Goal: Task Accomplishment & Management: Manage account settings

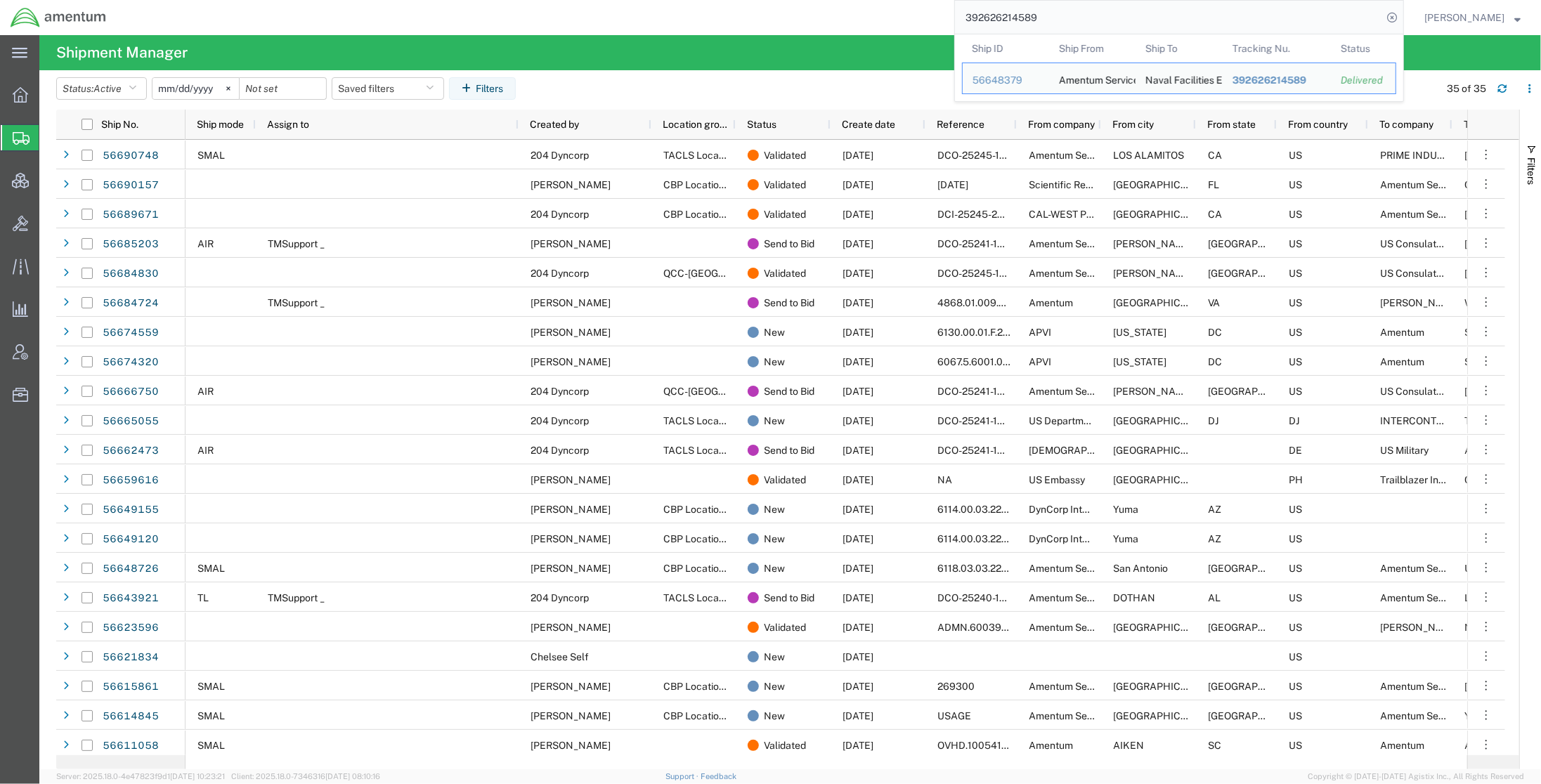
drag, startPoint x: 1184, startPoint y: 23, endPoint x: 615, endPoint y: -6, distance: 569.7
click at [615, 0] on html "main_menu Created with Sketch. Collapse Menu Overview Shipments Shipment Manage…" at bounding box center [770, 392] width 1541 height 784
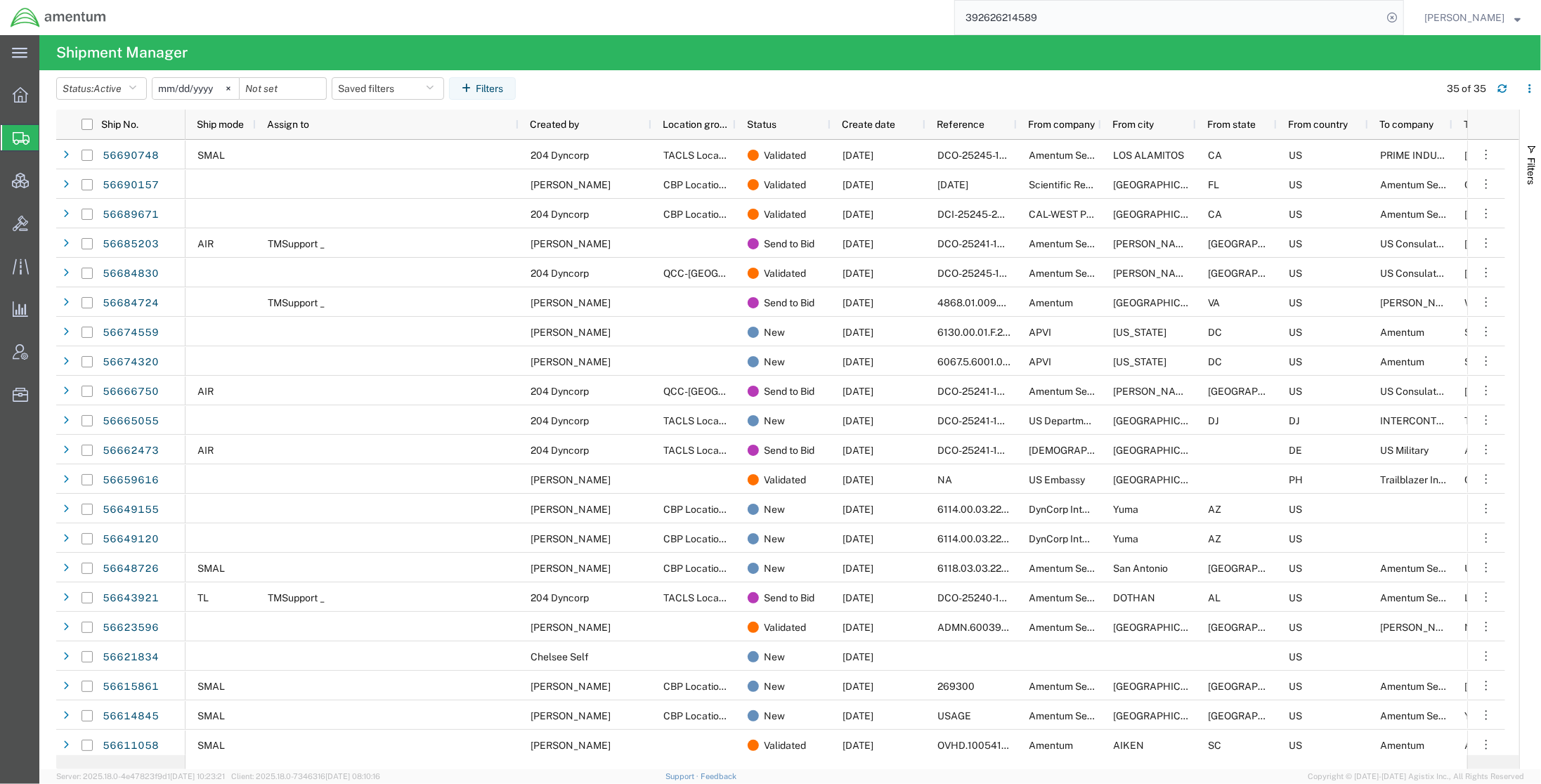
paste input "56684724"
type input "56684724"
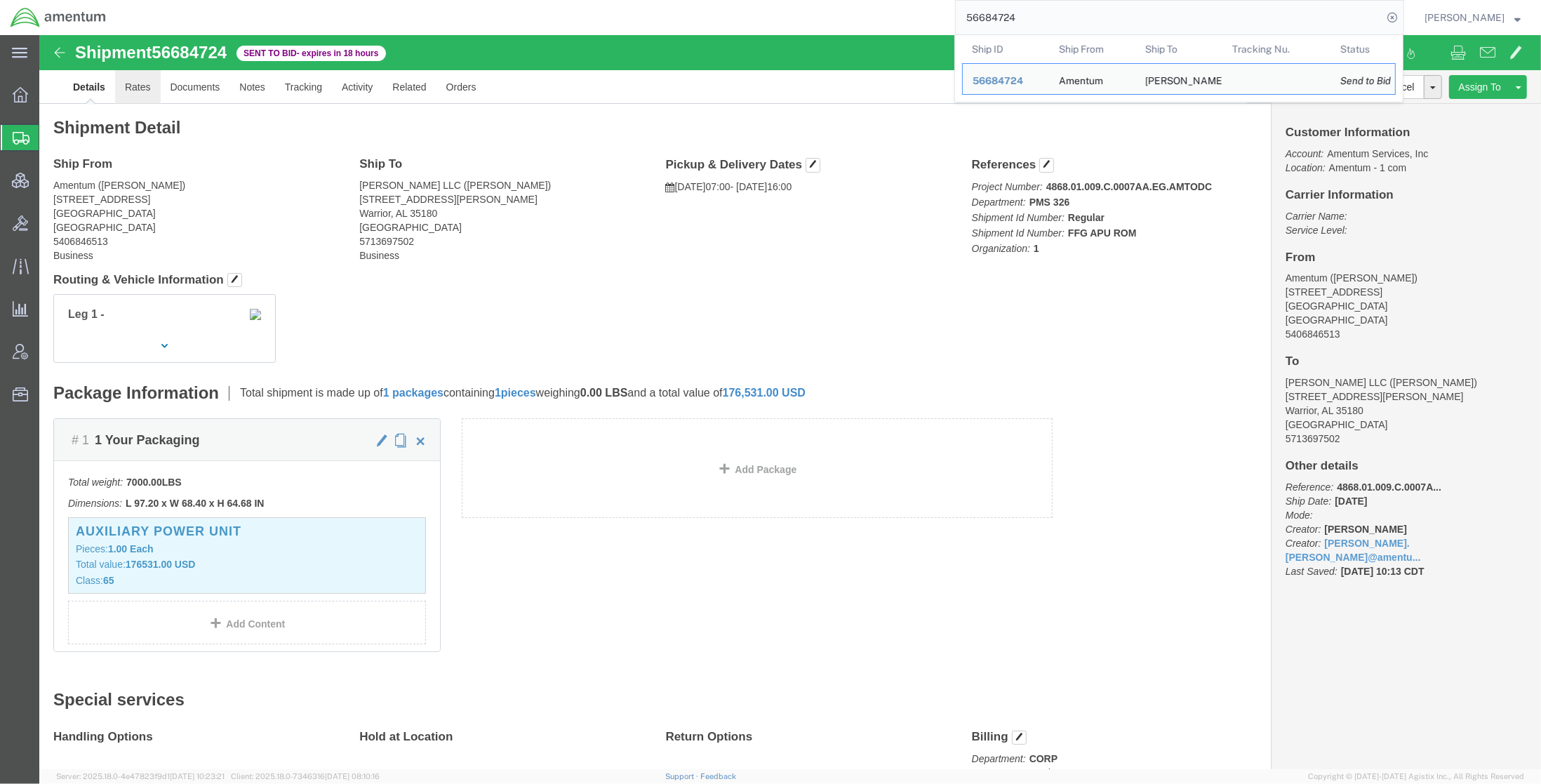
click link "Rates"
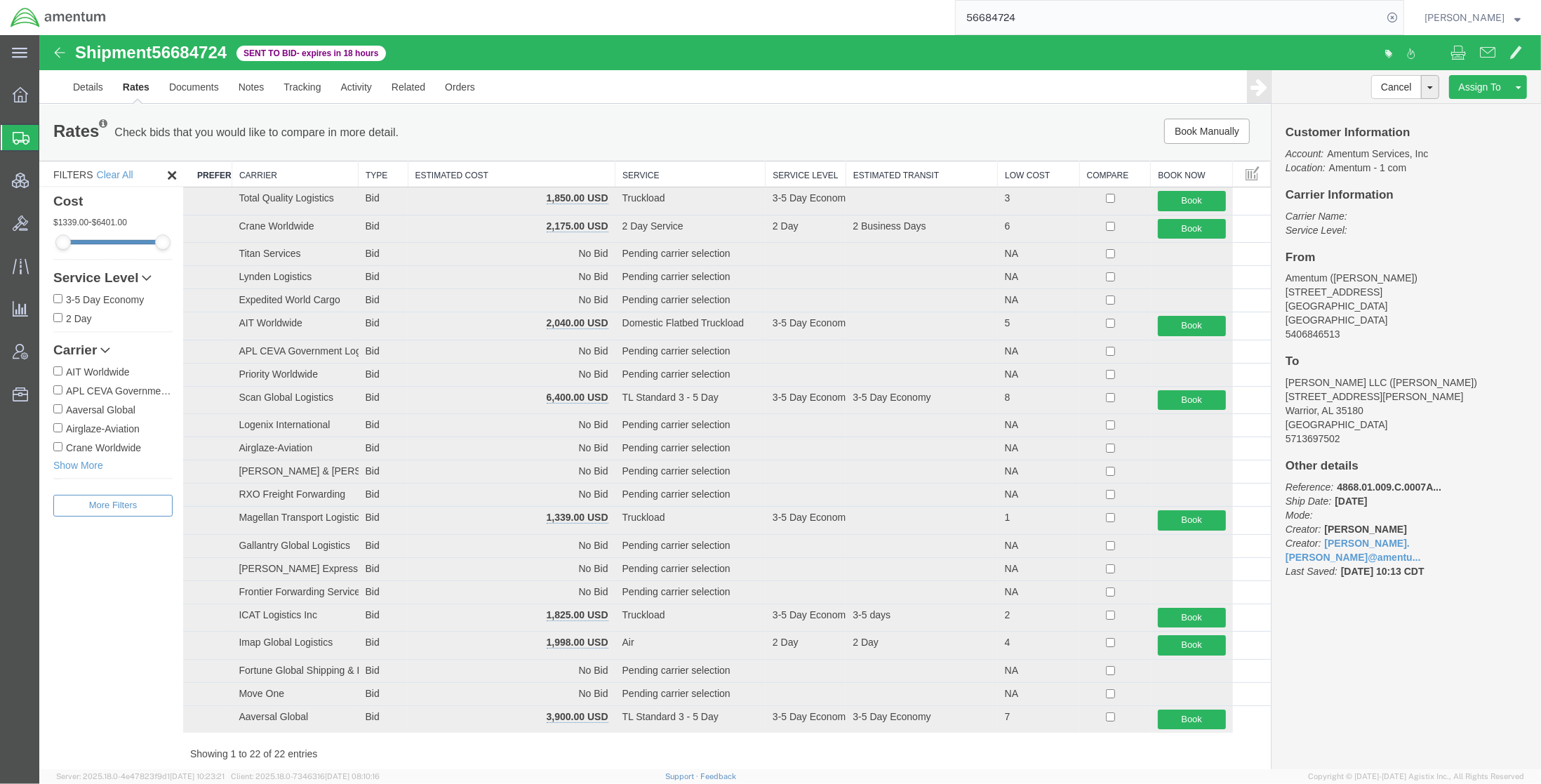
click at [573, 172] on th "Estimated Cost" at bounding box center [511, 174] width 208 height 26
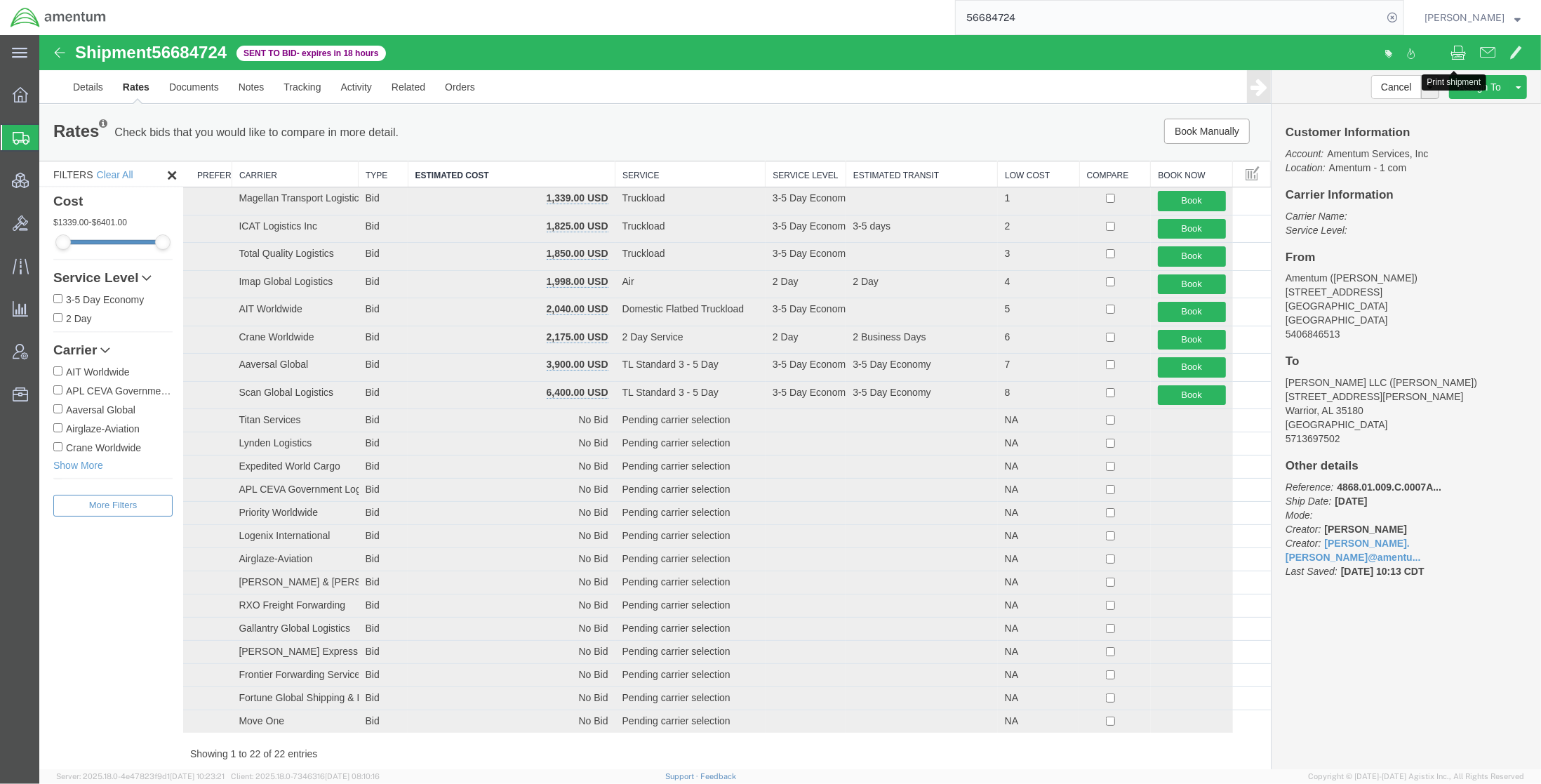
click at [1458, 57] on button at bounding box center [1458, 54] width 30 height 30
click at [48, 351] on span "Account Admin" at bounding box center [44, 351] width 10 height 28
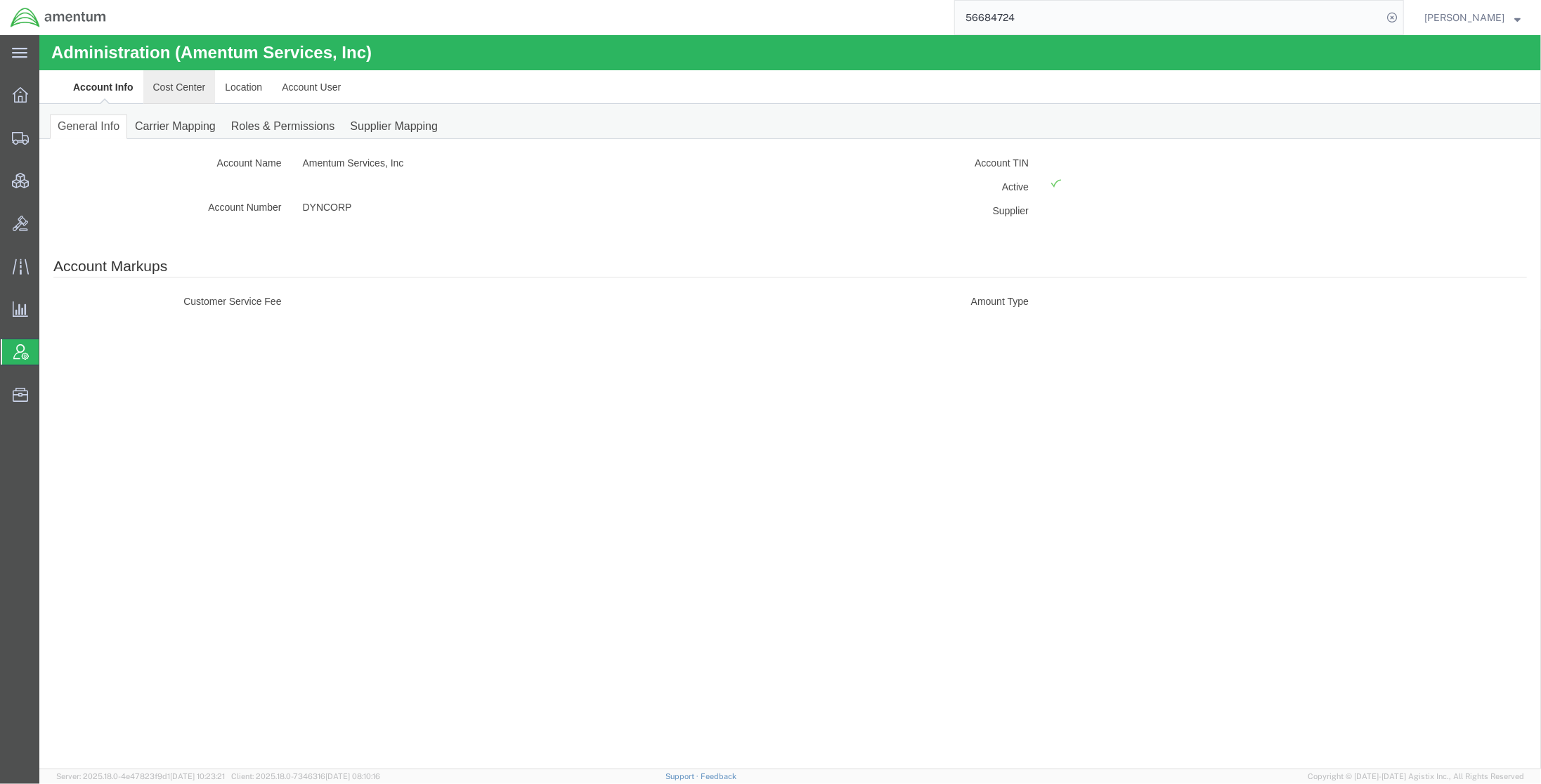
click at [177, 80] on link "Cost Center" at bounding box center [179, 87] width 73 height 34
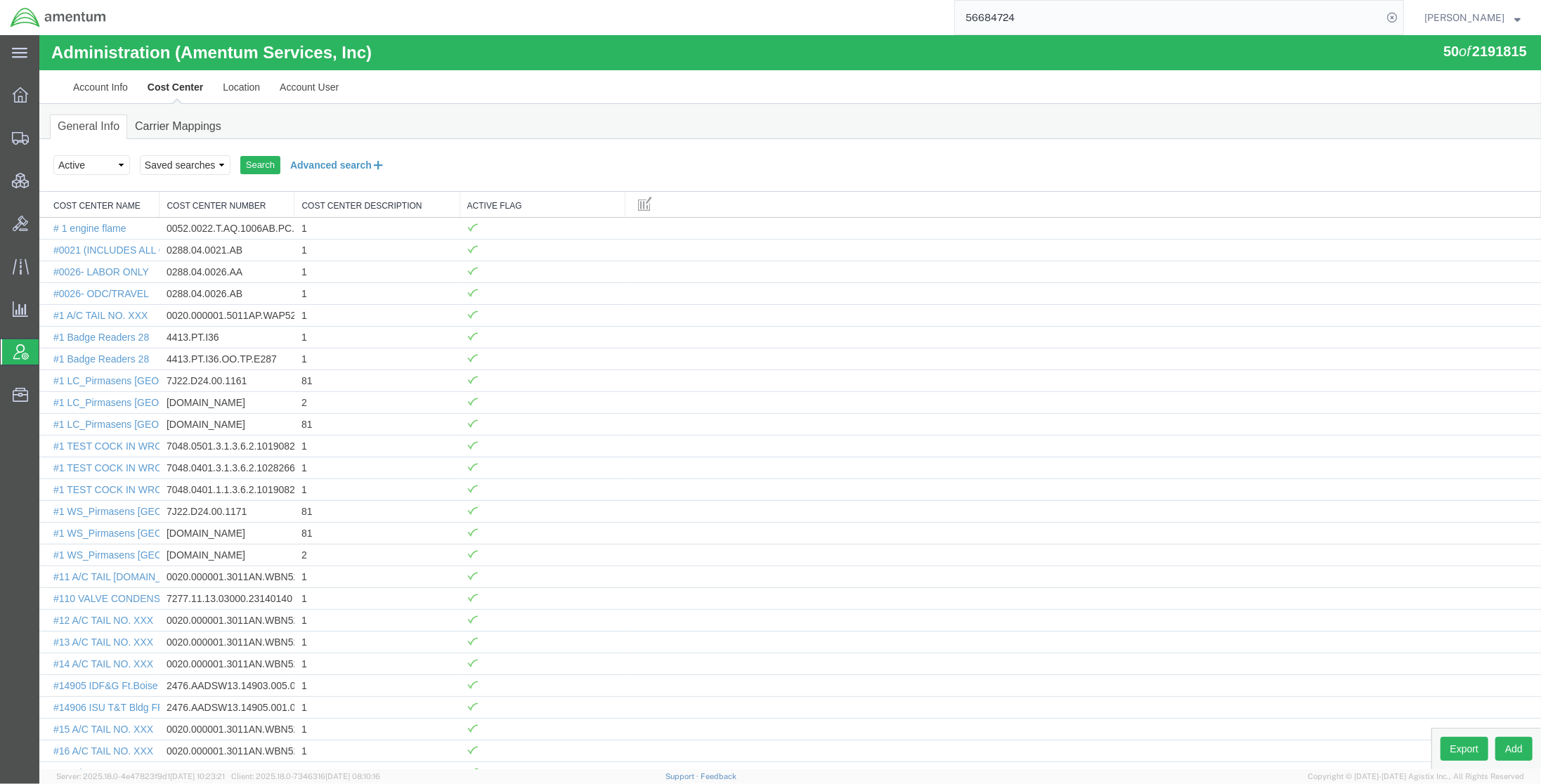
click at [302, 164] on button "Advanced search" at bounding box center [337, 165] width 115 height 24
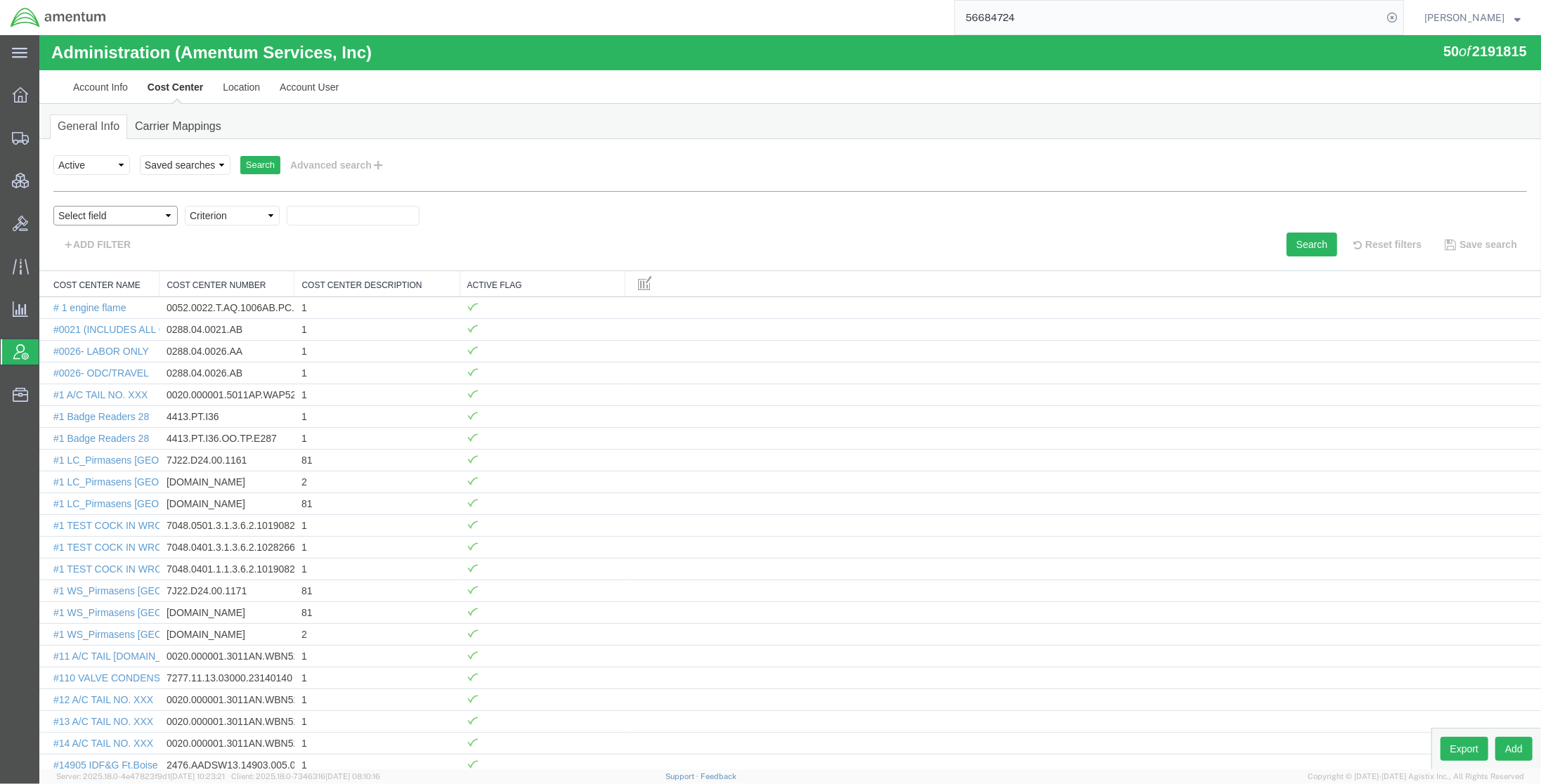
click at [162, 219] on select "Select field Cost Center Description Cost Center Name Cost Center Number" at bounding box center [114, 215] width 124 height 19
select select "costCenterNum"
click at [52, 206] on select "Select field Cost Center Description Cost Center Name Cost Center Number" at bounding box center [114, 215] width 124 height 19
click at [253, 220] on select "Criterion contains does not contain is is blank is not blank starts with" at bounding box center [231, 215] width 95 height 19
select select "contains"
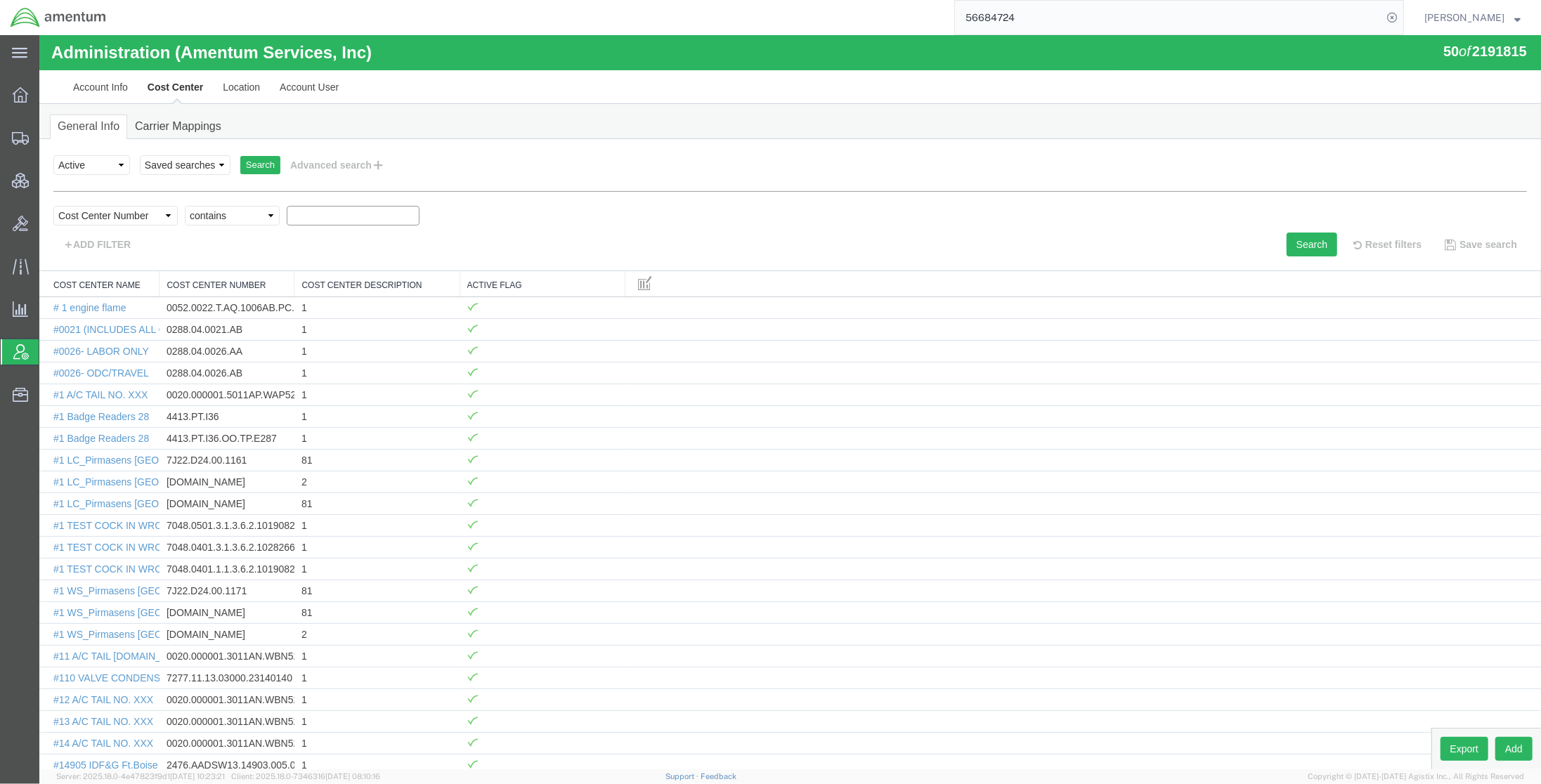
click at [184, 206] on select "Criterion contains does not contain is is blank is not blank starts with" at bounding box center [231, 215] width 95 height 19
paste input "4730.GGMZPN.BF.0000.SMAC.2306X"
type input "4730.GGMZPN.BF.0000.SMAC.2306X"
click at [1286, 246] on button "Search" at bounding box center [1311, 244] width 51 height 24
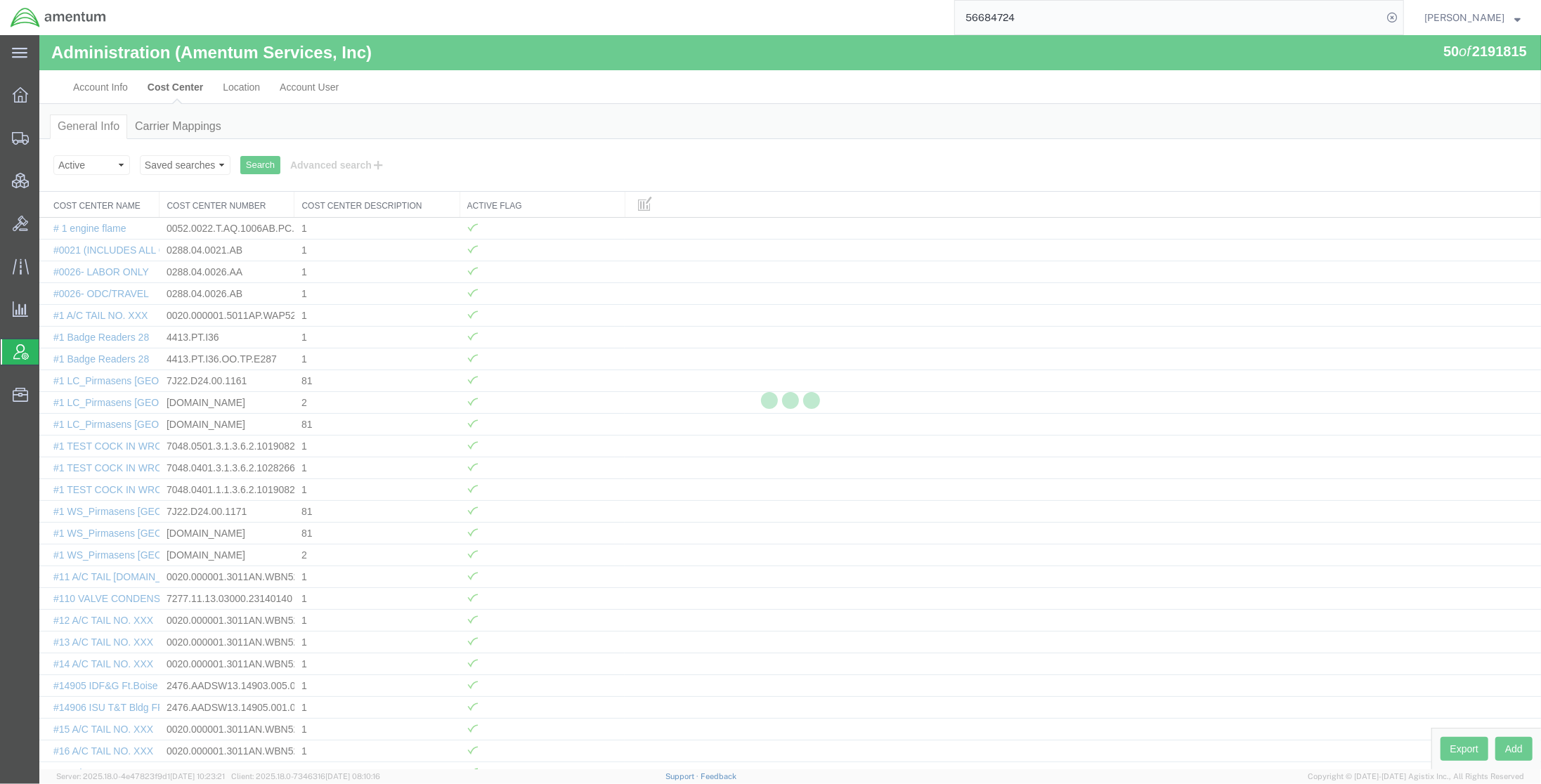
scroll to position [0, 0]
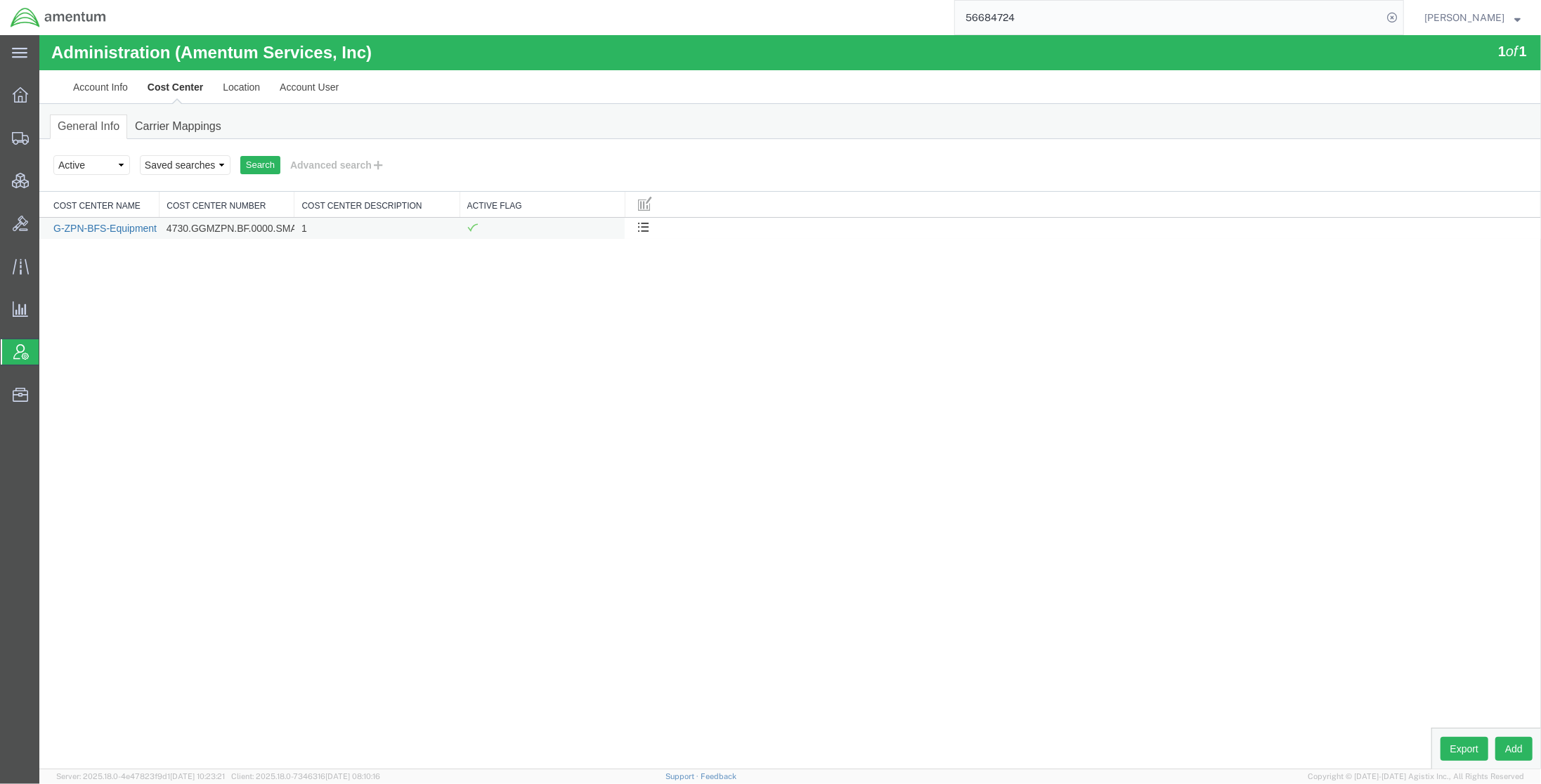
click at [122, 231] on link "G-ZPN-BFS-Equipment Moves" at bounding box center [120, 228] width 135 height 11
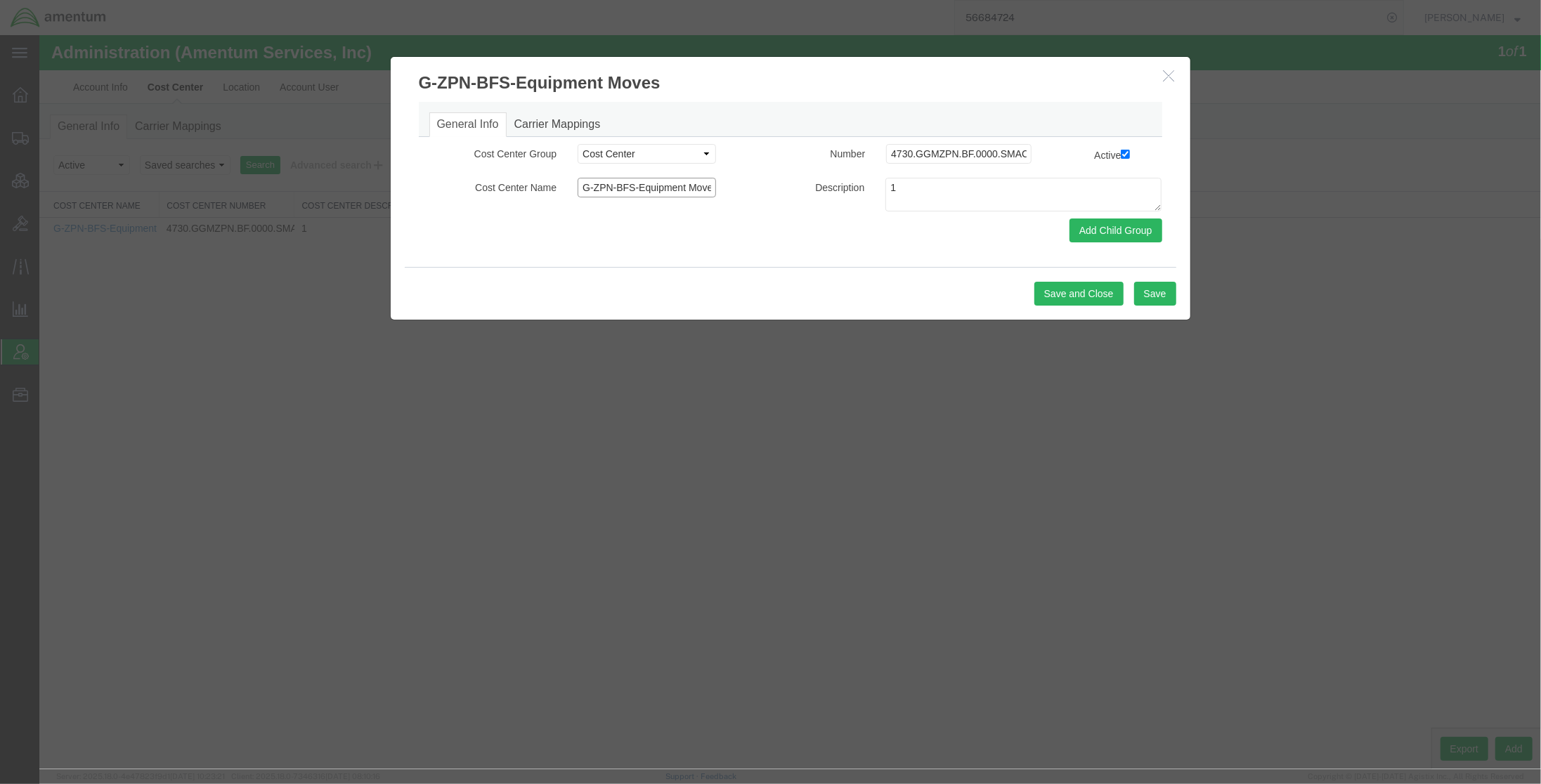
scroll to position [0, 7]
drag, startPoint x: 607, startPoint y: 193, endPoint x: 939, endPoint y: 203, distance: 332.2
click at [939, 203] on div "Cost Center Name G-ZPN-BFS-Equipment Moves Description 1" at bounding box center [789, 198] width 765 height 41
click at [1179, 77] on h3 "G-ZPN-BFS-Equipment Moves" at bounding box center [790, 75] width 799 height 38
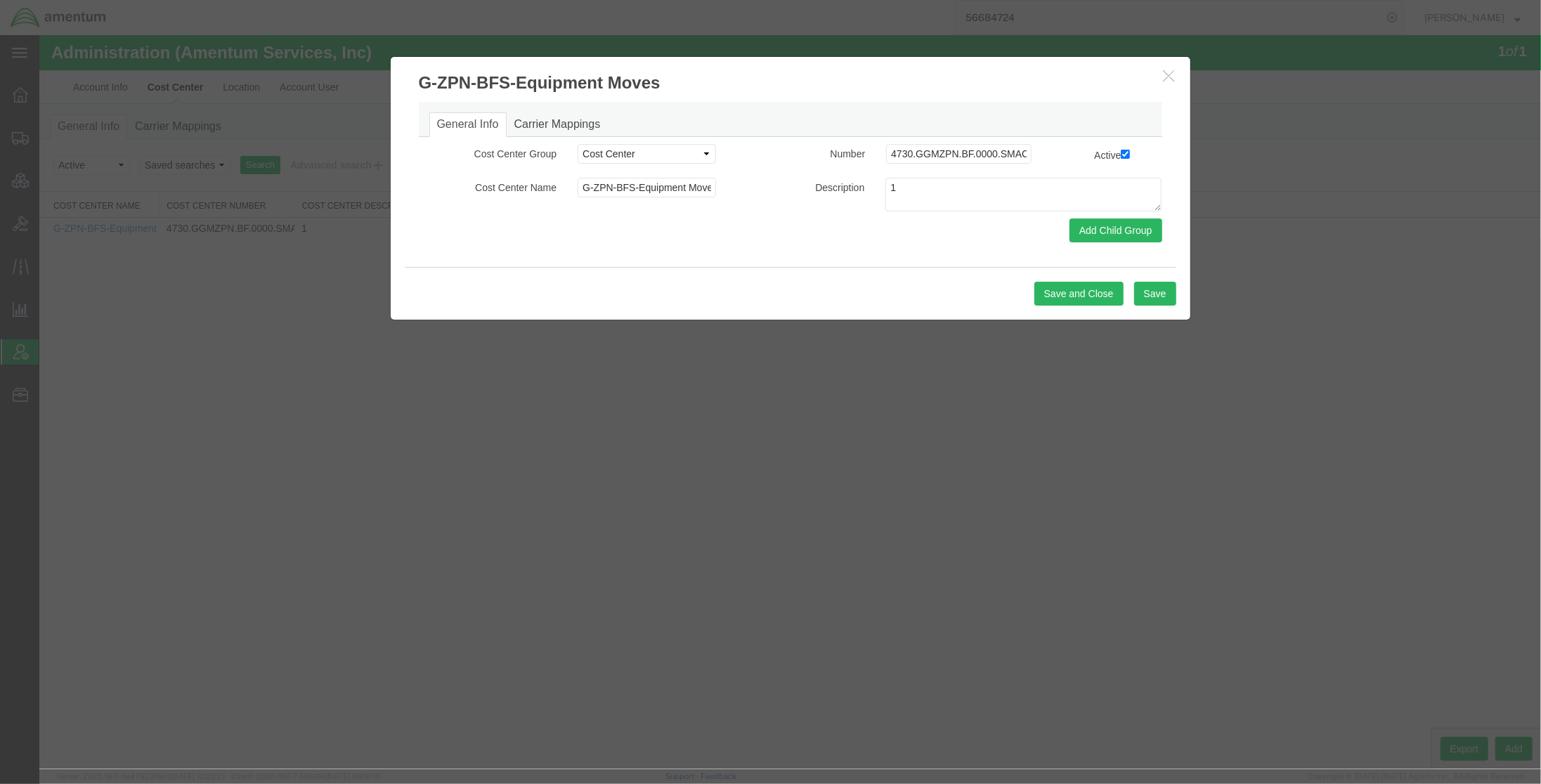
click at [1179, 77] on h3 "G-ZPN-BFS-Equipment Moves" at bounding box center [790, 75] width 799 height 38
click at [1169, 77] on icon "button" at bounding box center [1168, 75] width 11 height 12
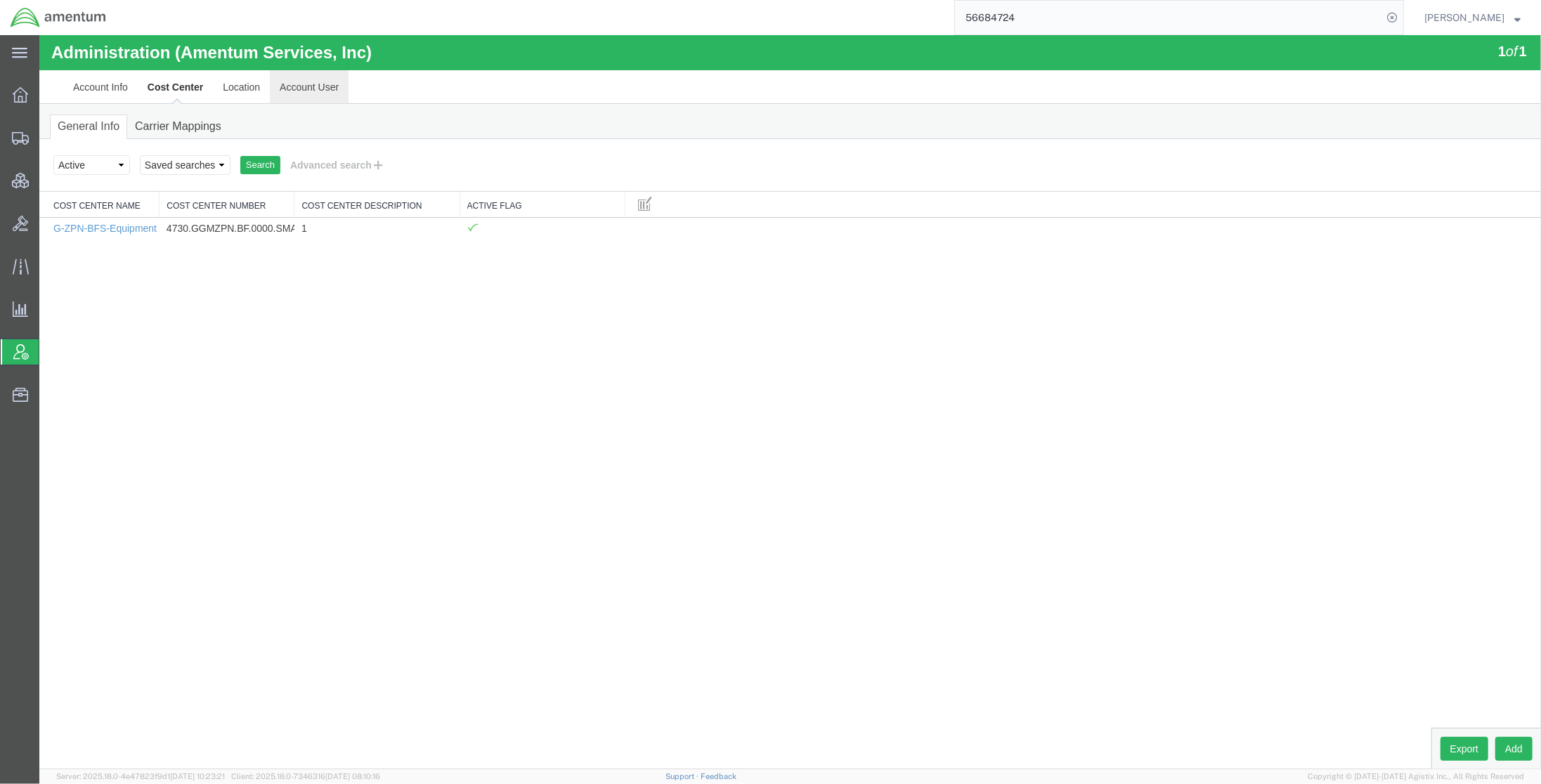
click at [283, 93] on link "Account User" at bounding box center [308, 87] width 79 height 34
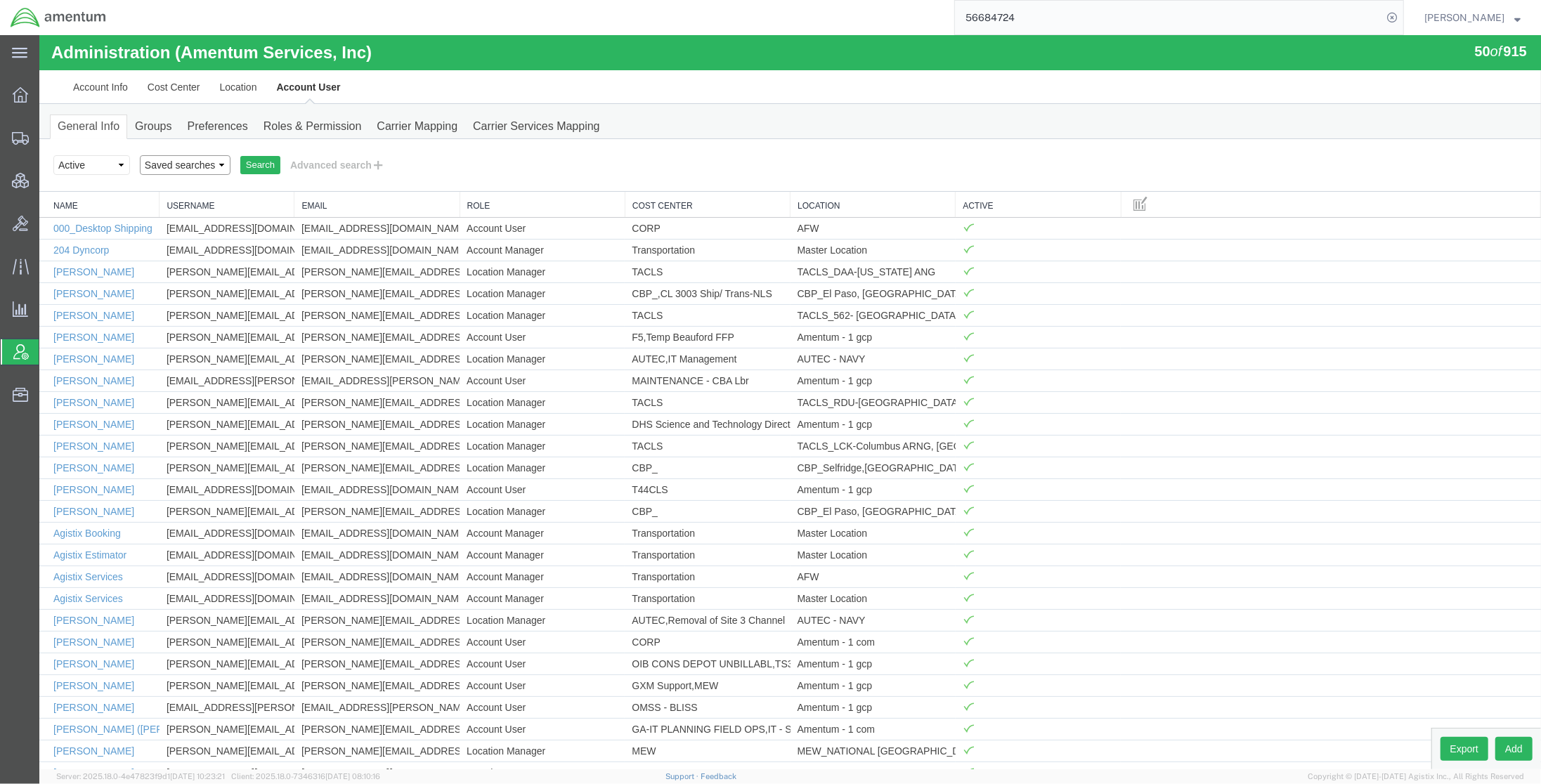
click at [213, 172] on select "Saved searches" at bounding box center [184, 165] width 90 height 19
click at [362, 167] on button "Advanced search" at bounding box center [337, 165] width 115 height 24
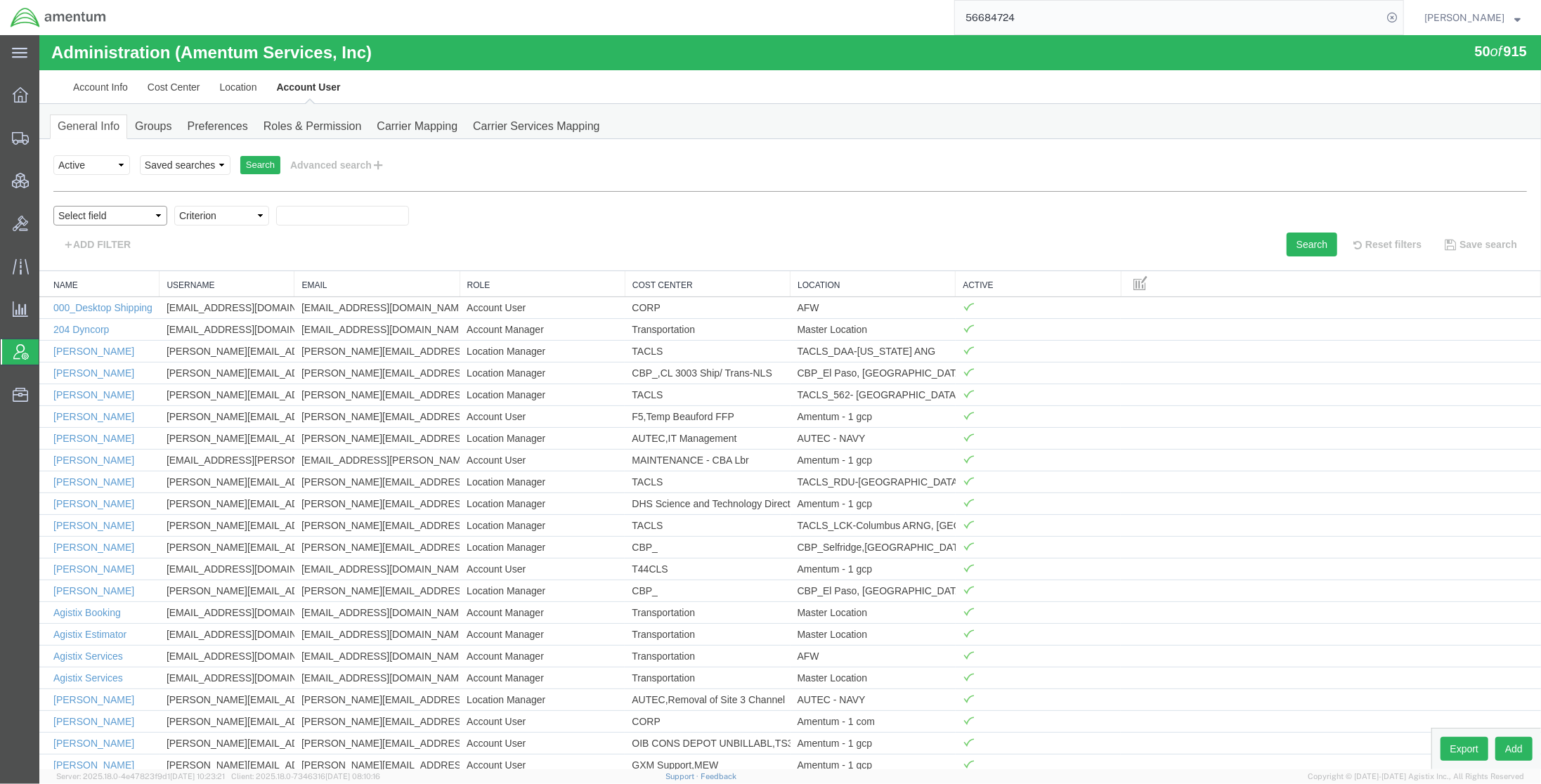
click at [147, 220] on select "Select field Cost Center Email Location Name Role Username" at bounding box center [109, 215] width 114 height 19
select select "locationName"
click at [52, 206] on select "Select field Cost Center Email Location Name Role Username" at bounding box center [109, 215] width 114 height 19
click at [250, 217] on select "Criterion contains does not contain is is blank is not blank starts with" at bounding box center [221, 215] width 95 height 19
select select "contains"
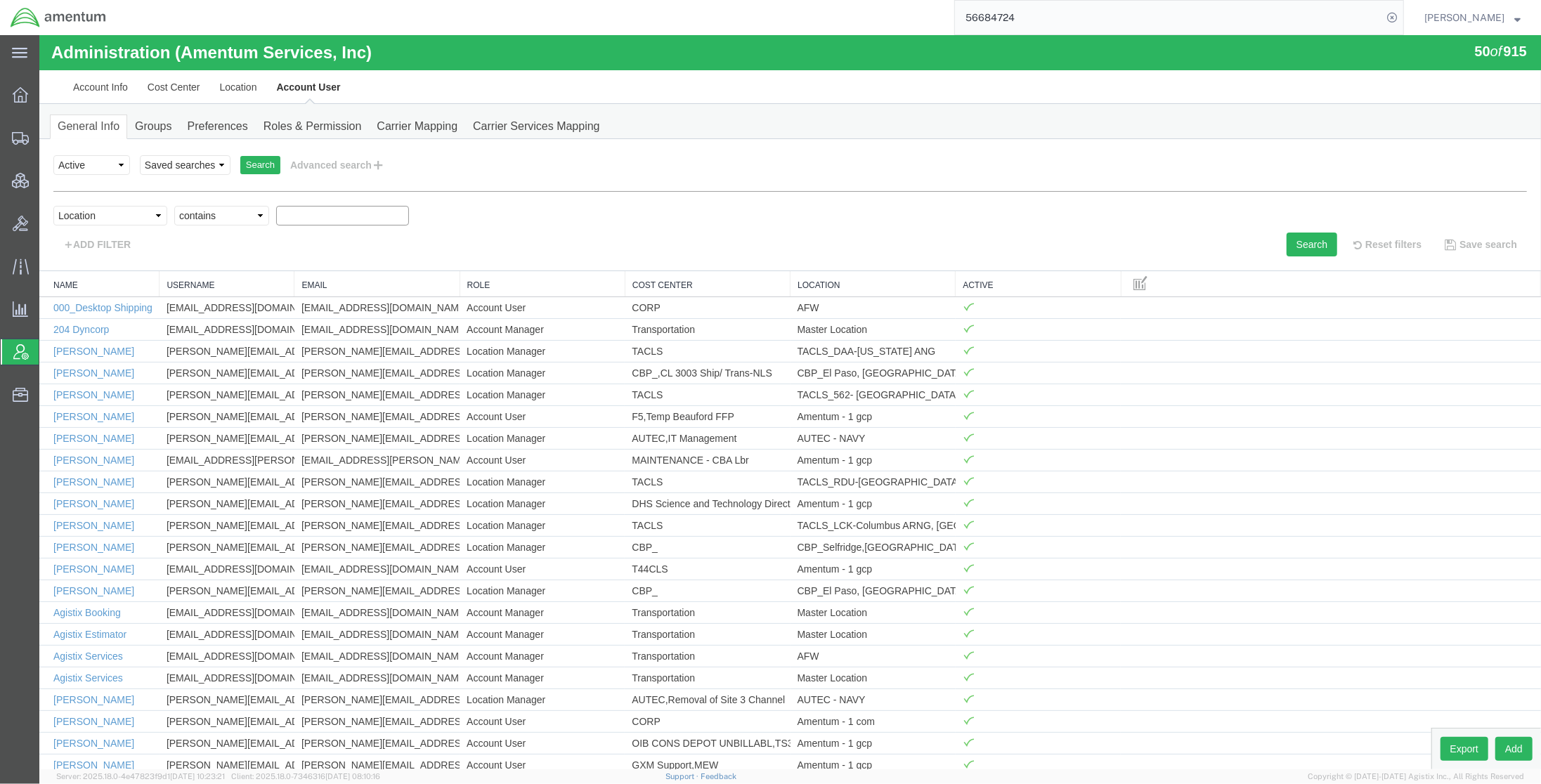
click at [173, 206] on select "Criterion contains does not contain is is blank is not blank starts with" at bounding box center [221, 215] width 95 height 19
type input "1 com"
click at [1286, 254] on button "Search" at bounding box center [1311, 244] width 51 height 24
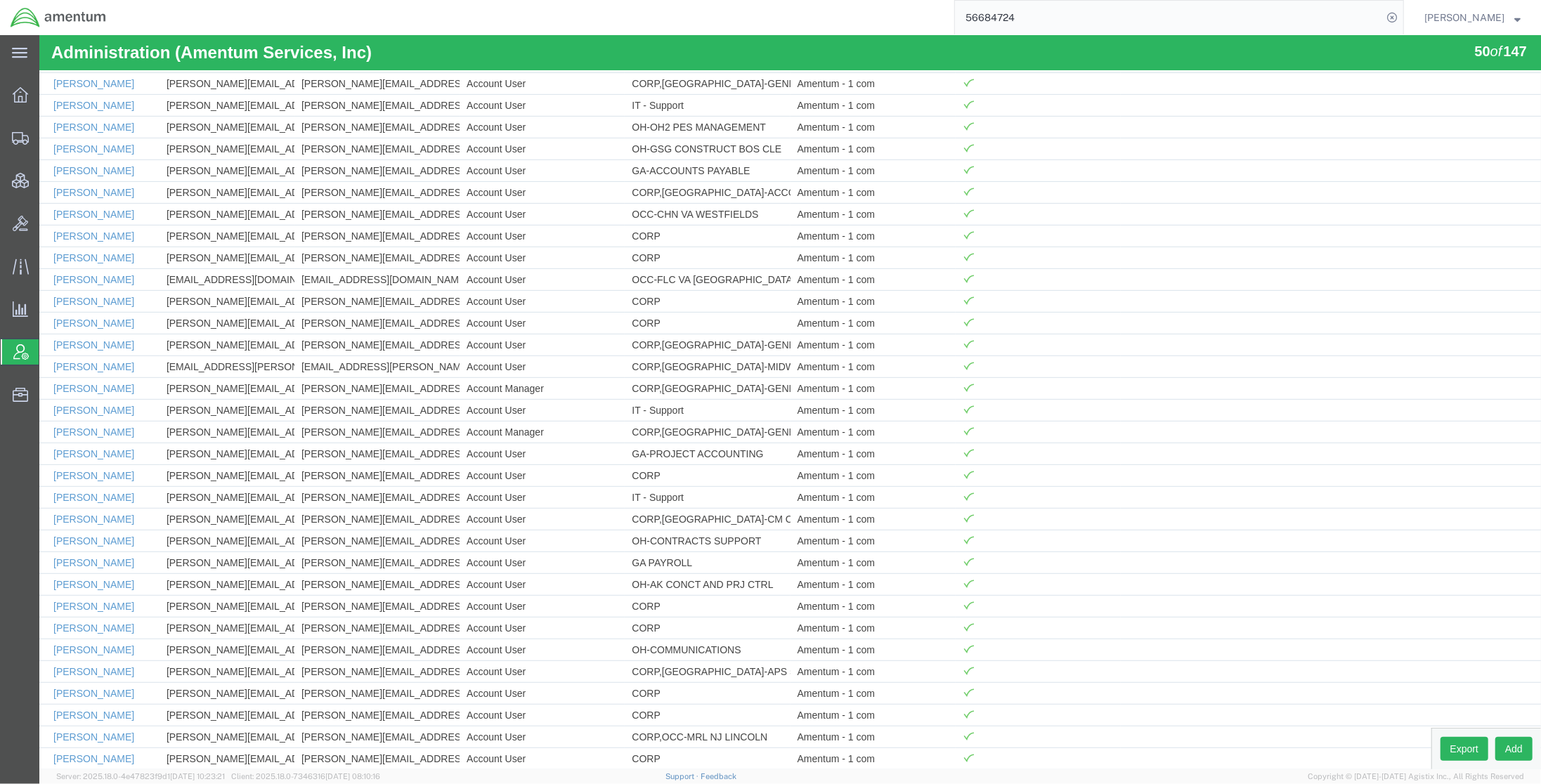
scroll to position [498, 0]
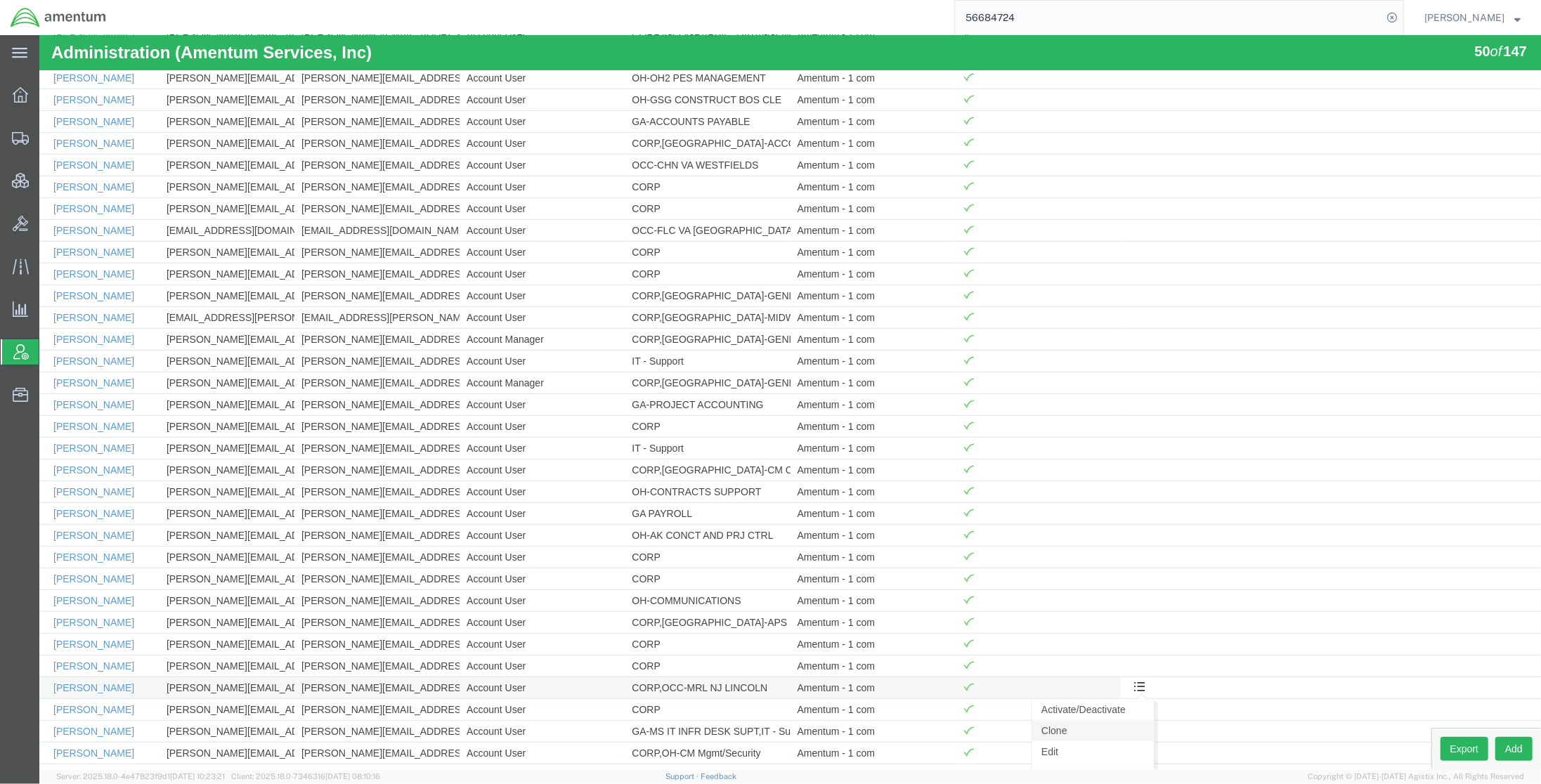
click at [1054, 741] on link "Clone" at bounding box center [1092, 730] width 122 height 21
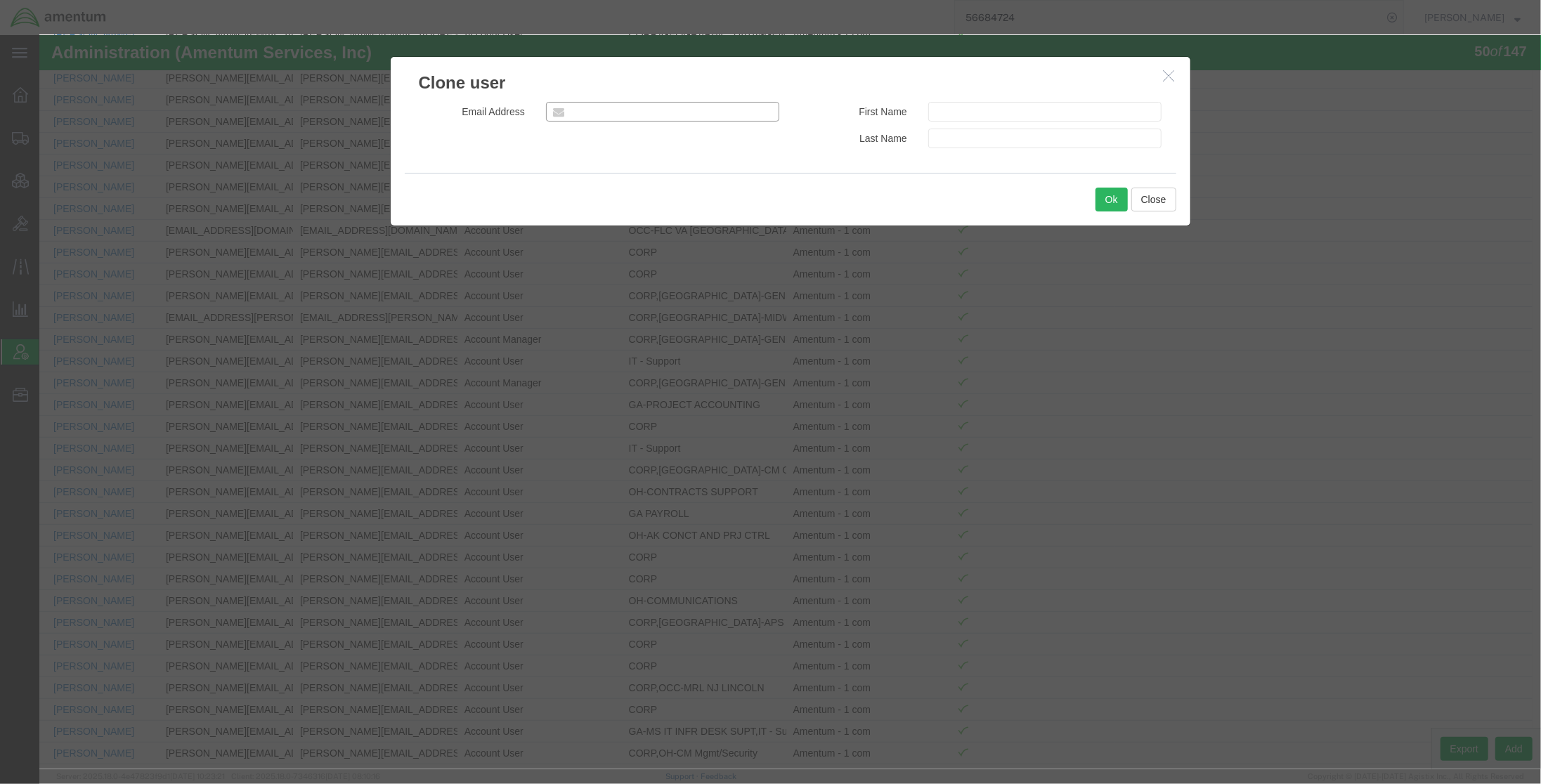
paste input "[EMAIL_ADDRESS][PERSON_NAME][PERSON_NAME][PERSON_NAME][DOMAIN_NAME]"
type input "[EMAIL_ADDRESS][PERSON_NAME][PERSON_NAME][PERSON_NAME][DOMAIN_NAME]"
paste input "Melendez, Esteban"
drag, startPoint x: 1018, startPoint y: 139, endPoint x: 977, endPoint y: 138, distance: 41.0
click at [977, 138] on input "Melendez, Esteban" at bounding box center [1044, 138] width 234 height 19
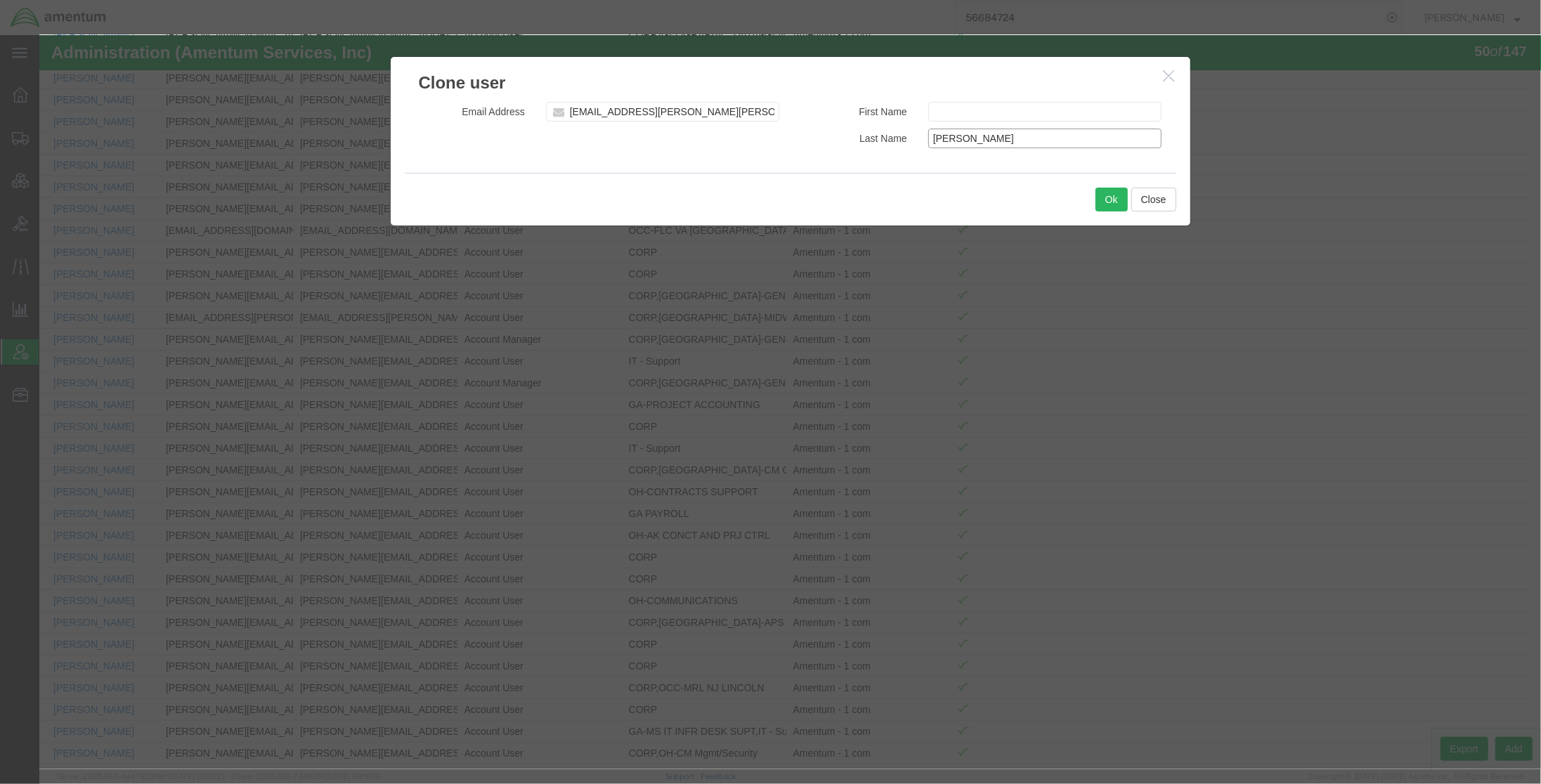
type input "[PERSON_NAME]"
paste input "[PERSON_NAME]"
type input "[PERSON_NAME]"
click at [1110, 206] on button "Ok" at bounding box center [1111, 199] width 32 height 24
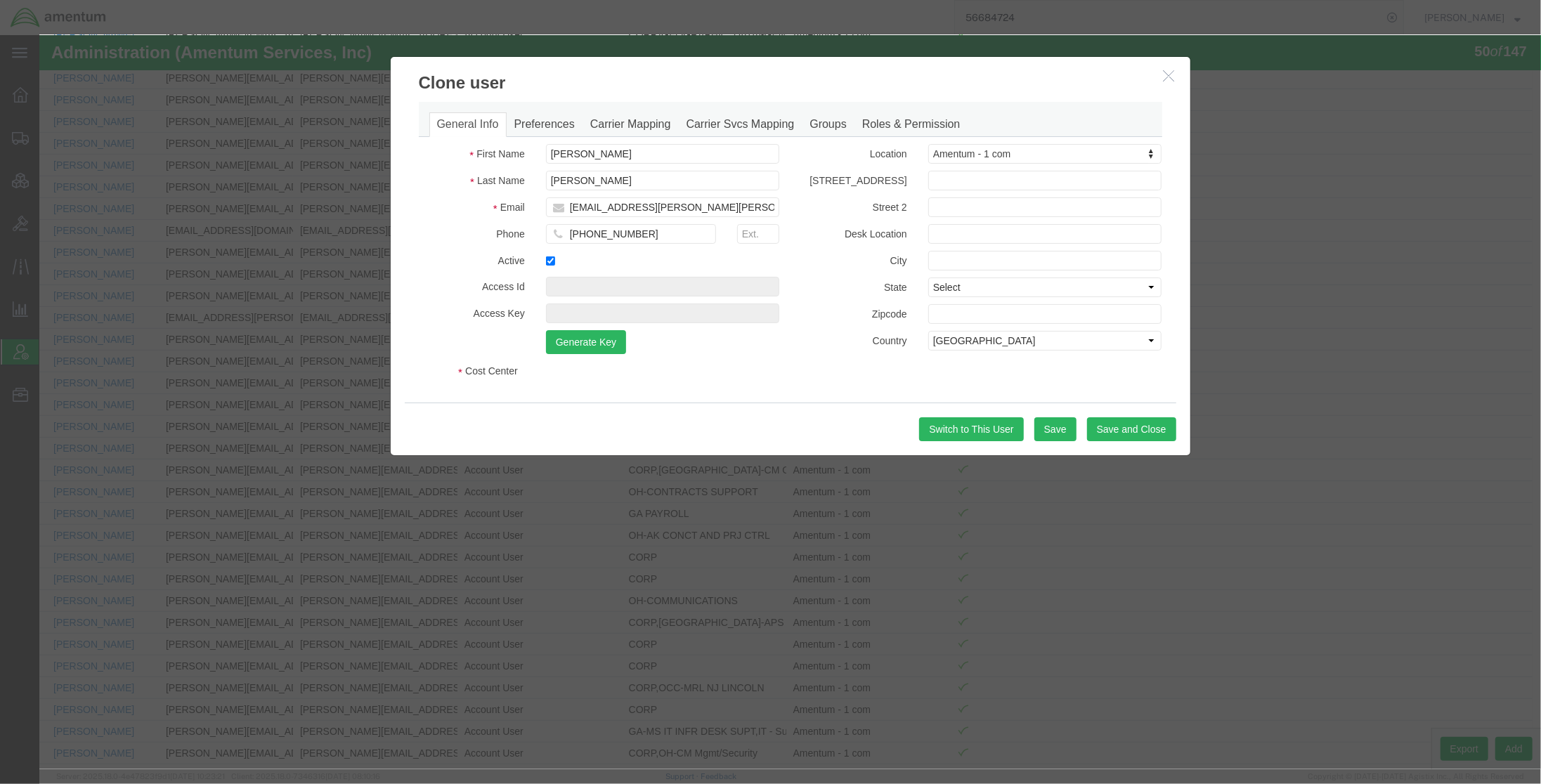
select select "COSTCENTER"
select select "DEPARTMENT"
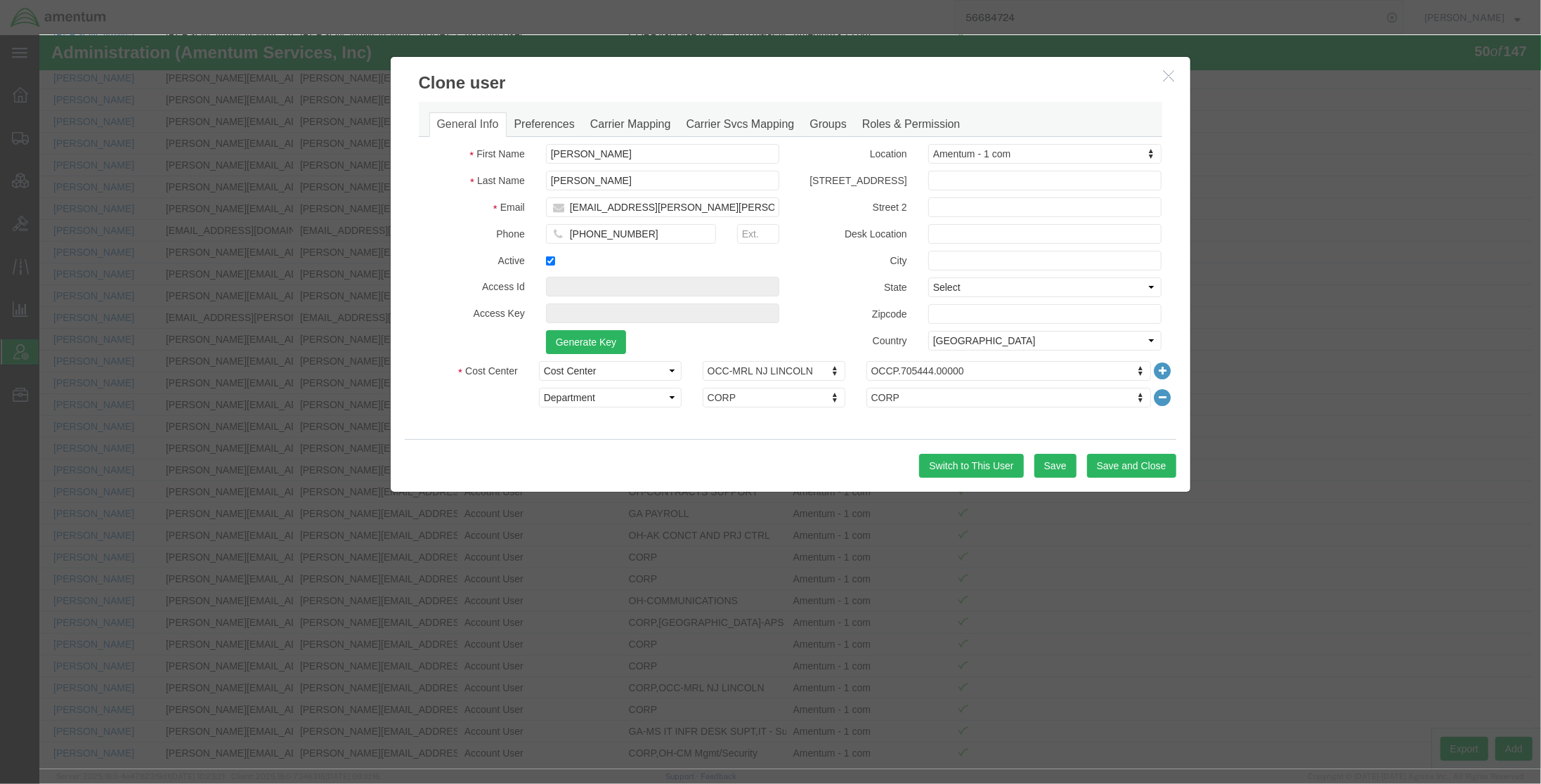
click at [1156, 398] on icon at bounding box center [1161, 397] width 19 height 19
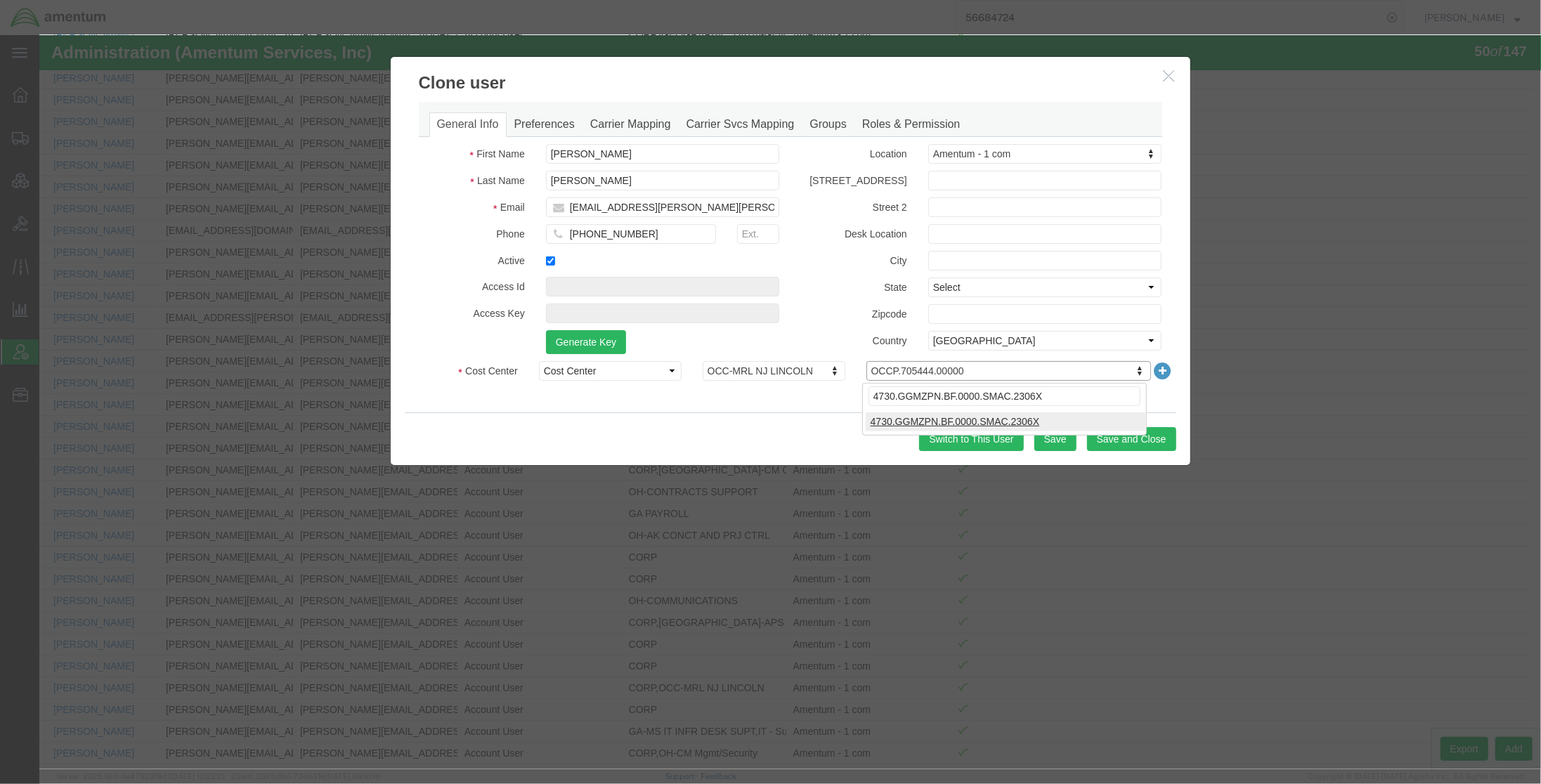
type input "4730.GGMZPN.BF.0000.SMAC.2306X"
click at [1169, 372] on div "4730.GGMZPN.BF.0000.SMAC.2306X" at bounding box center [1019, 370] width 328 height 19
click at [1162, 373] on icon at bounding box center [1161, 370] width 19 height 19
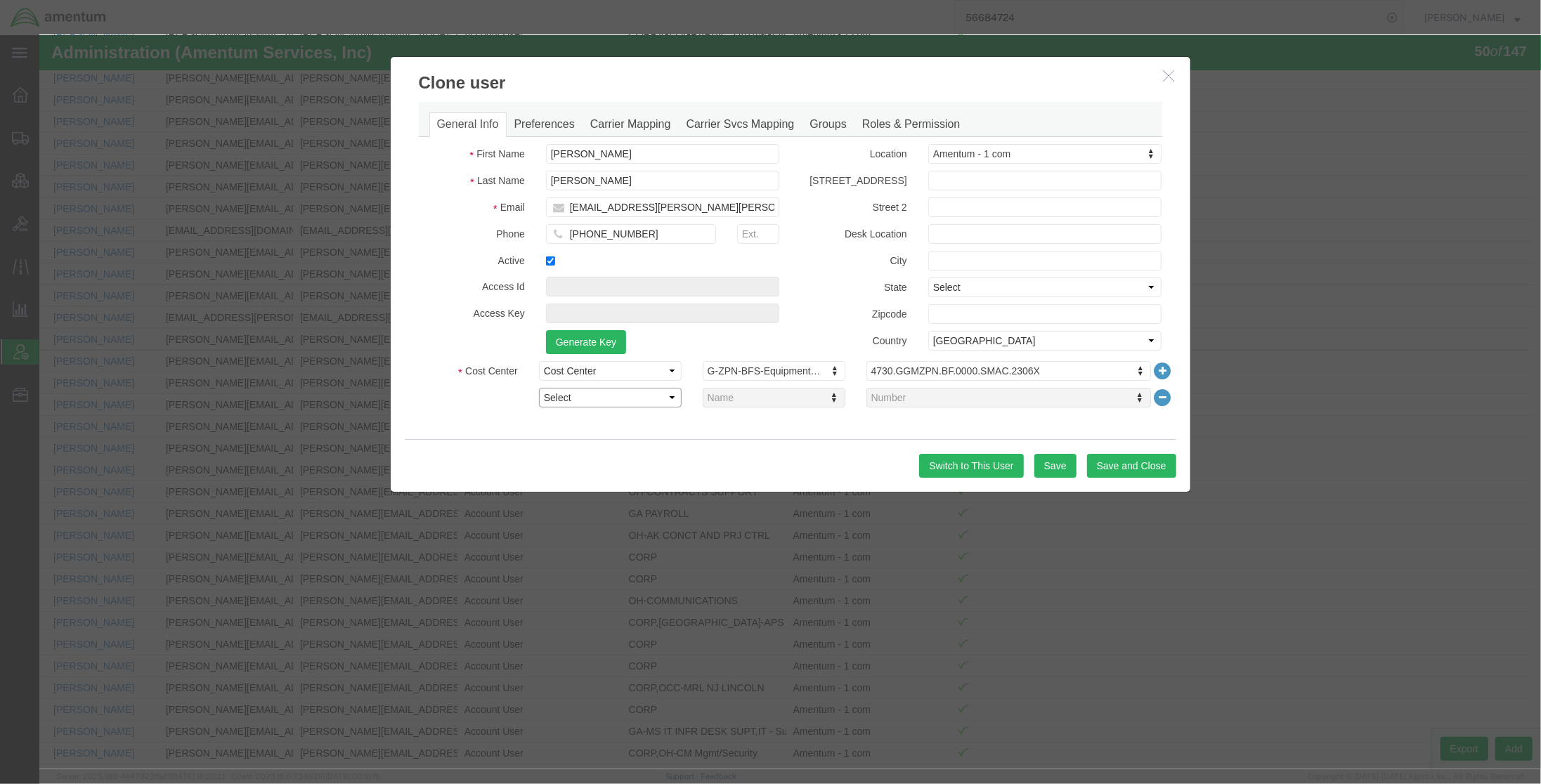
click at [612, 405] on select "Select Buyer Cost Center Department Operations Number Order Number Sales Person" at bounding box center [609, 397] width 143 height 19
select select "DEPARTMENT"
click at [538, 388] on select "Select Buyer Cost Center Department Operations Number Order Number Sales Person" at bounding box center [609, 397] width 143 height 19
type input "intel"
click at [1160, 398] on icon at bounding box center [1161, 397] width 19 height 19
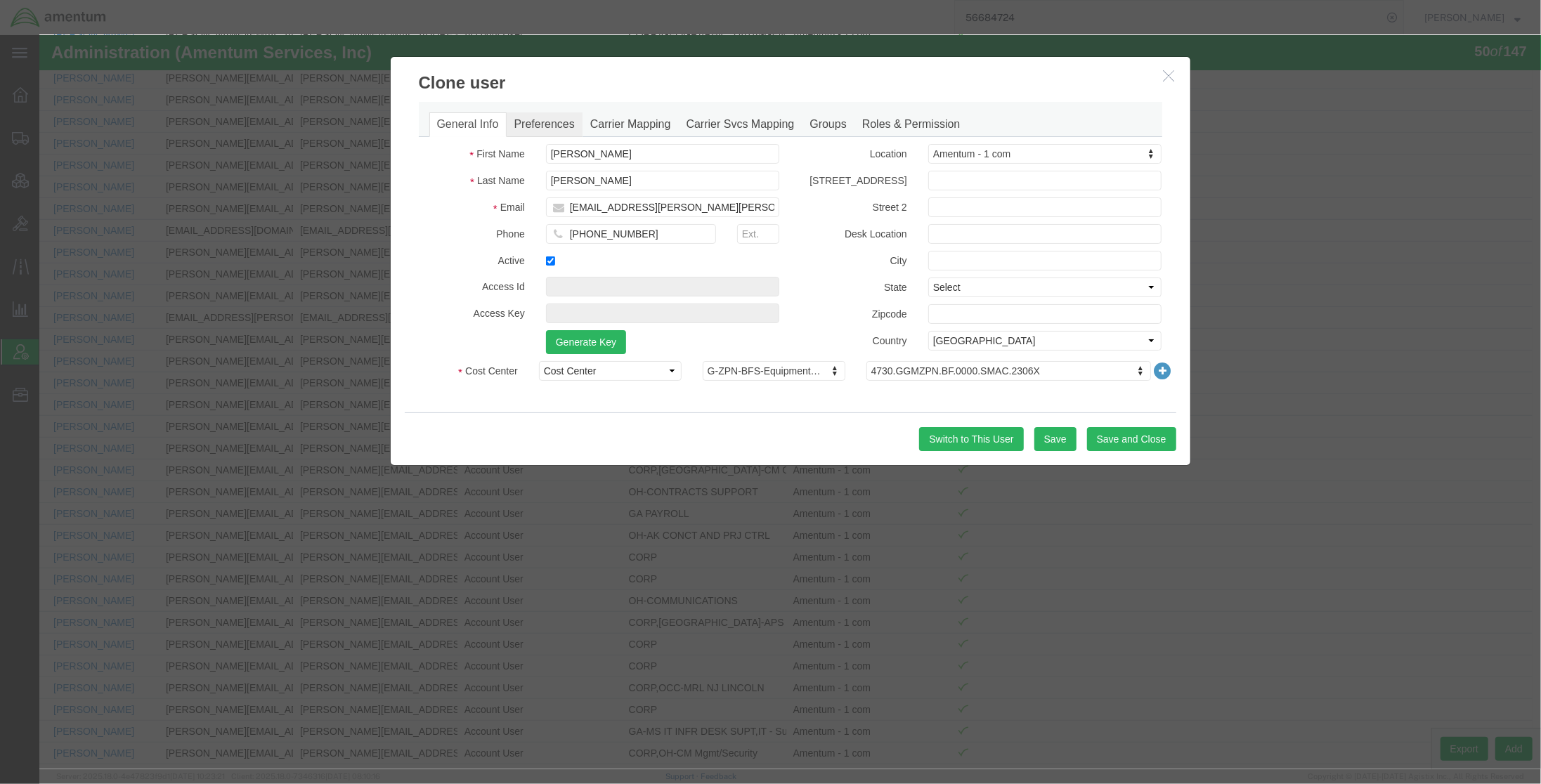
click at [539, 121] on link "Preferences" at bounding box center [544, 124] width 76 height 24
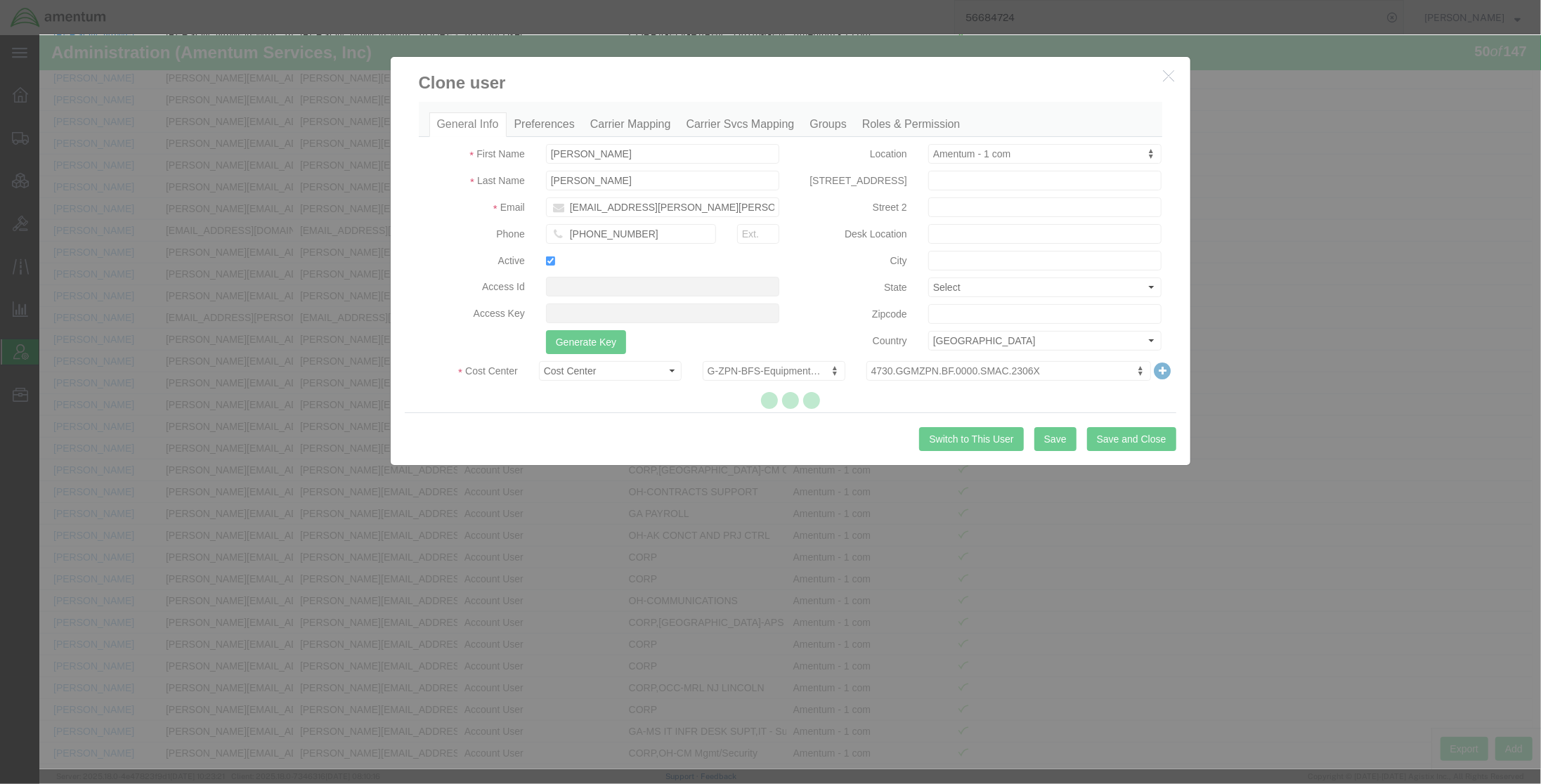
select select
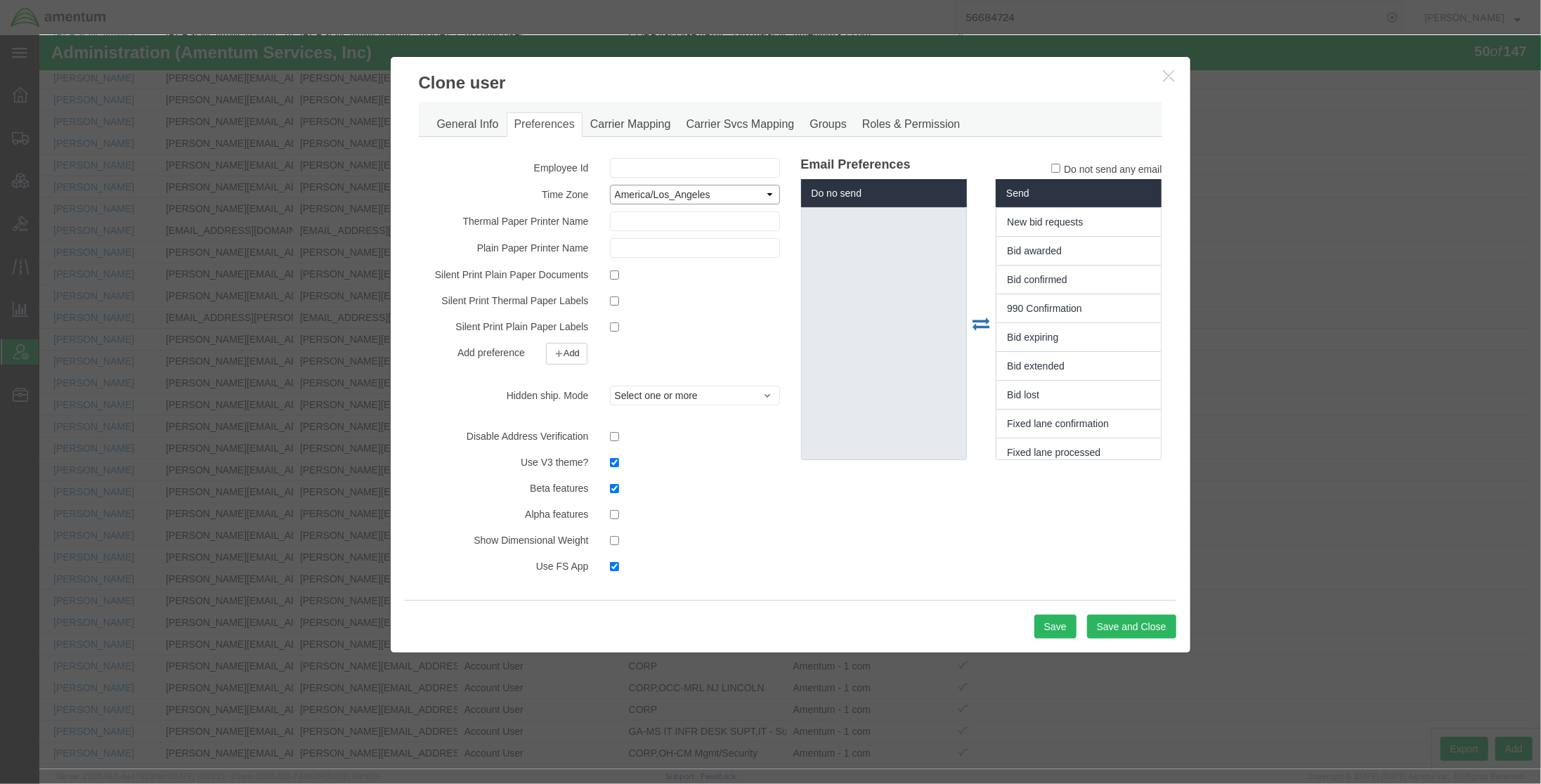
click at [664, 197] on select "Select ACT AET AGT ART AST Africa/Abidjan Africa/Accra Africa/Addis_Ababa Afric…" at bounding box center [694, 194] width 170 height 19
click at [723, 195] on select "Select ACT AET AGT ART AST Africa/Abidjan Africa/Accra Africa/Addis_Ababa Afric…" at bounding box center [694, 194] width 170 height 19
drag, startPoint x: 657, startPoint y: 194, endPoint x: 666, endPoint y: 191, distance: 9.5
click at [658, 194] on select "Select ACT AET AGT ART AST Africa/Abidjan Africa/Accra Africa/Addis_Ababa Afric…" at bounding box center [694, 194] width 170 height 19
click at [682, 201] on select "Select ACT AET AGT ART AST Africa/Abidjan Africa/Accra Africa/Addis_Ababa Afric…" at bounding box center [694, 194] width 170 height 19
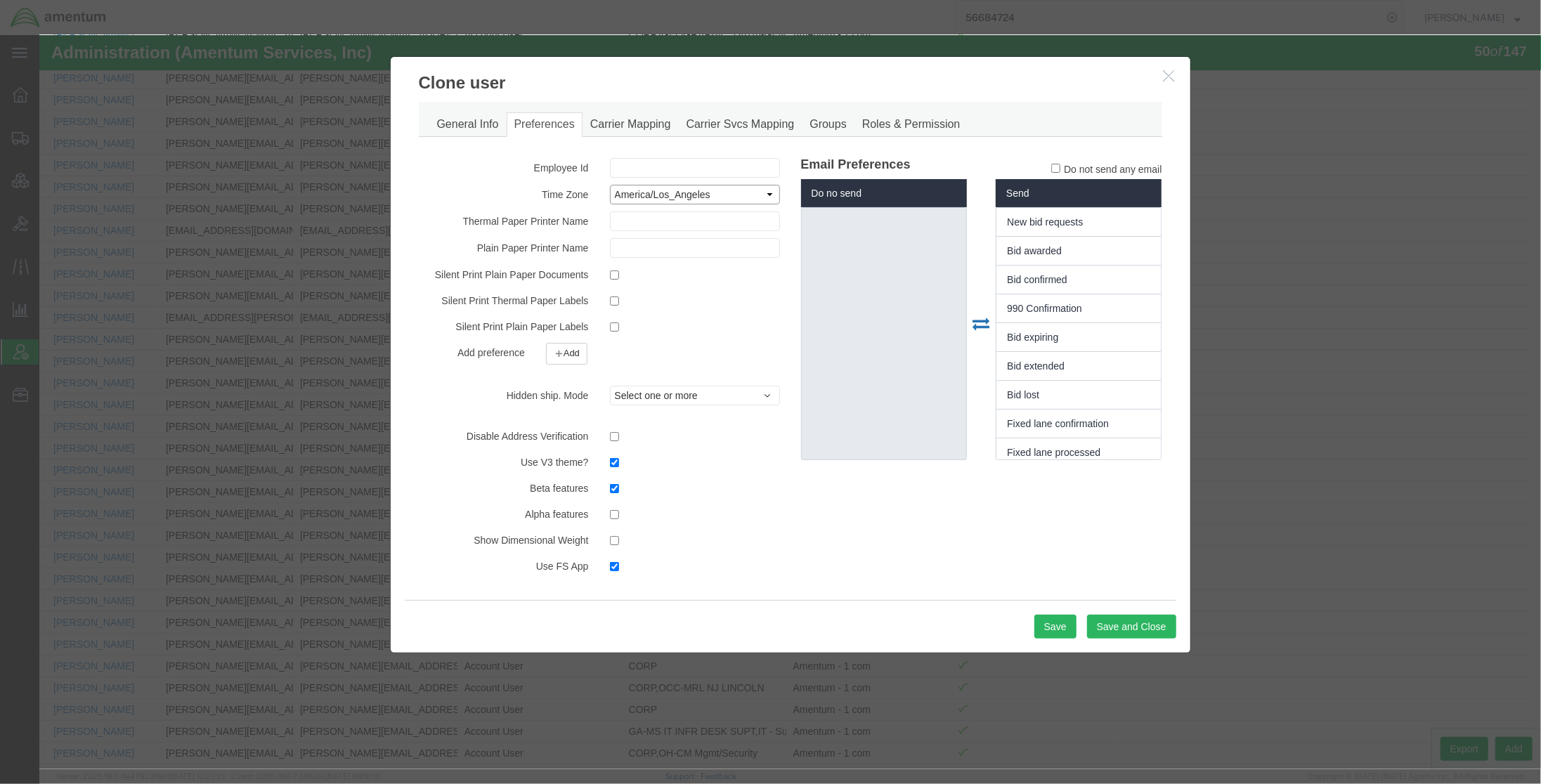
select select "America/Bogota"
click at [609, 185] on select "Select ACT AET AGT ART AST Africa/Abidjan Africa/Accra Africa/Addis_Ababa Afric…" at bounding box center [694, 194] width 170 height 19
click at [1051, 629] on button "Save" at bounding box center [1054, 627] width 42 height 24
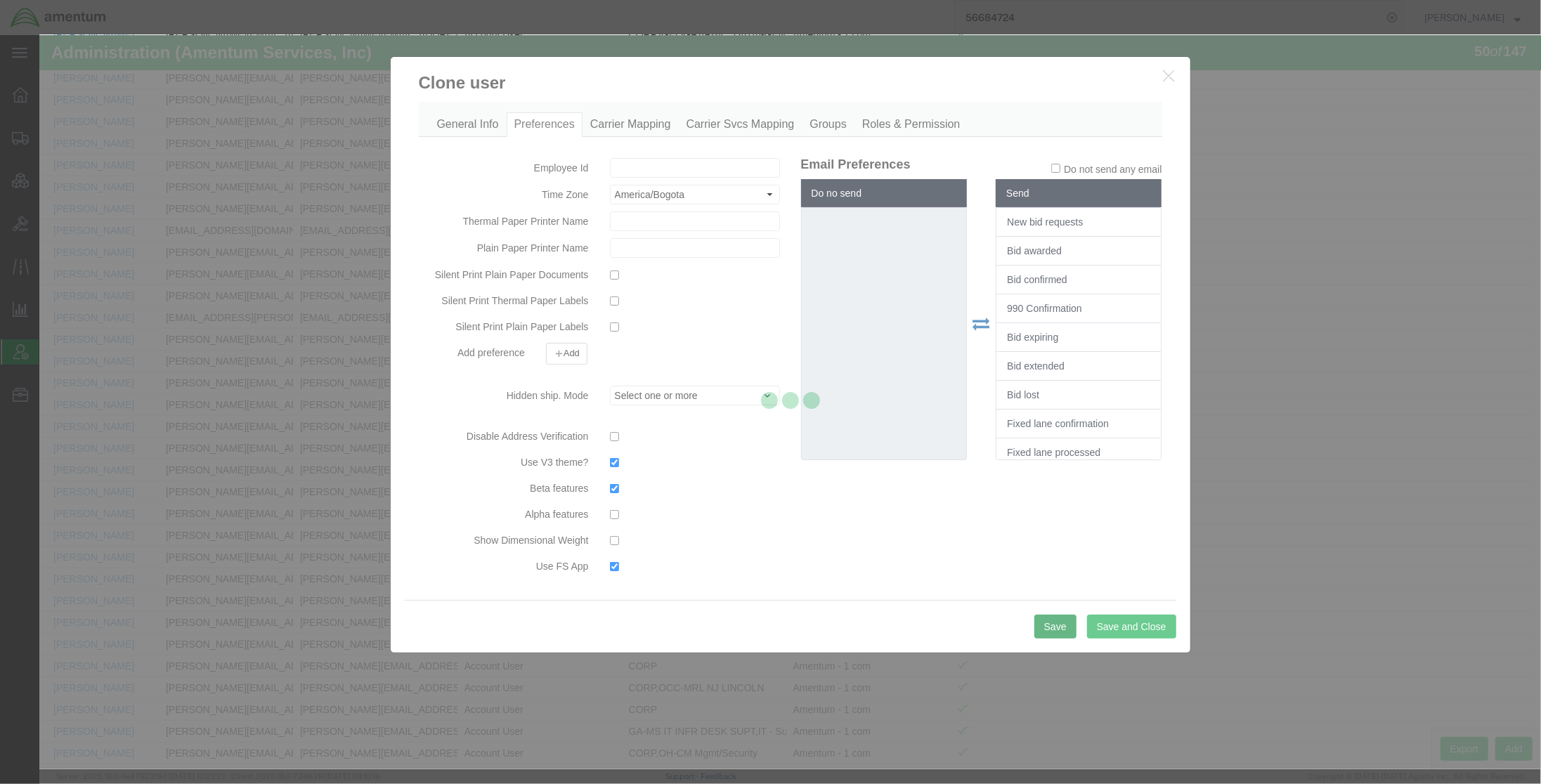
click at [1052, 629] on div at bounding box center [790, 402] width 1501 height 734
select select
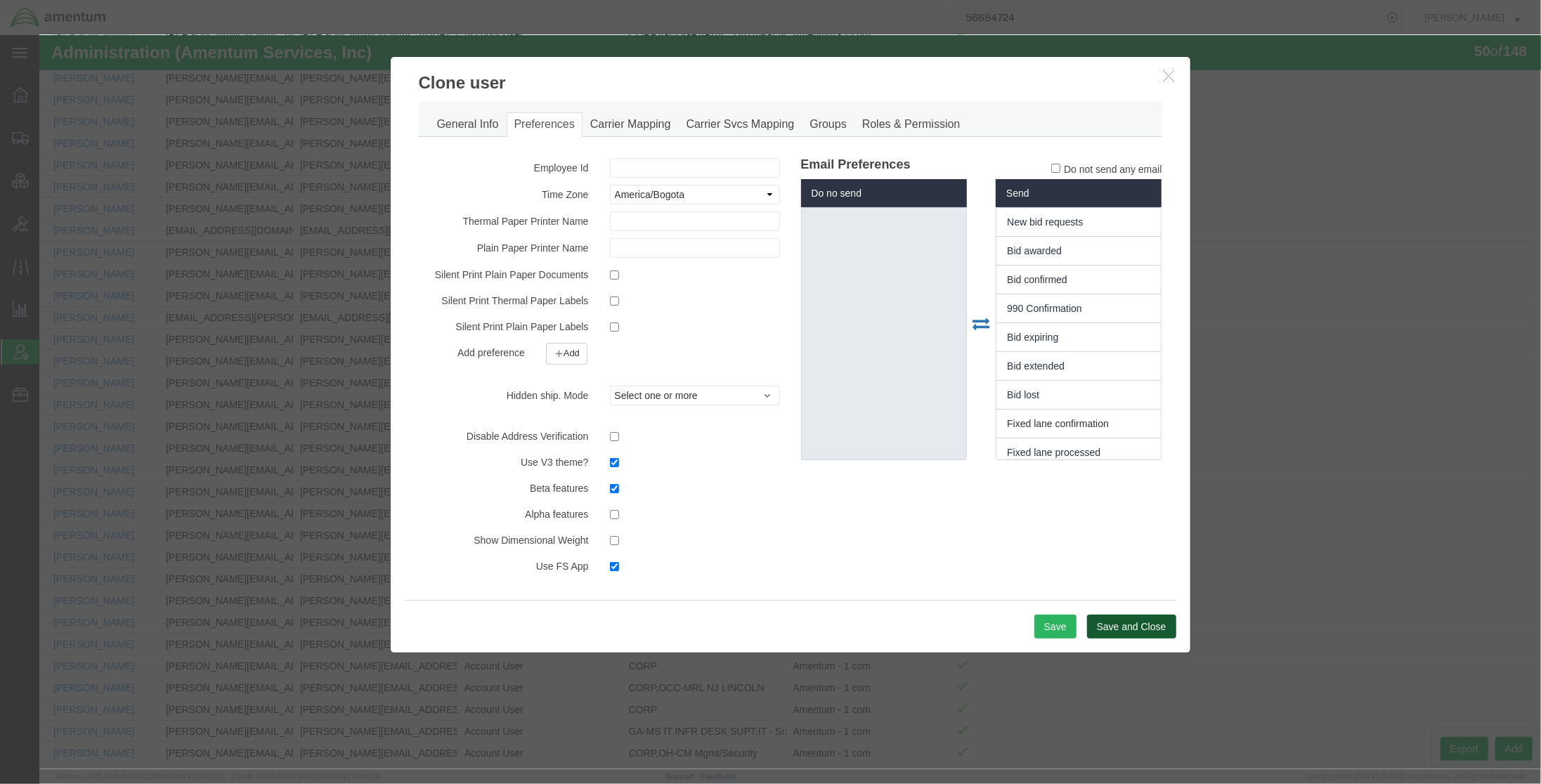
click at [1152, 632] on button "Save and Close" at bounding box center [1131, 627] width 90 height 24
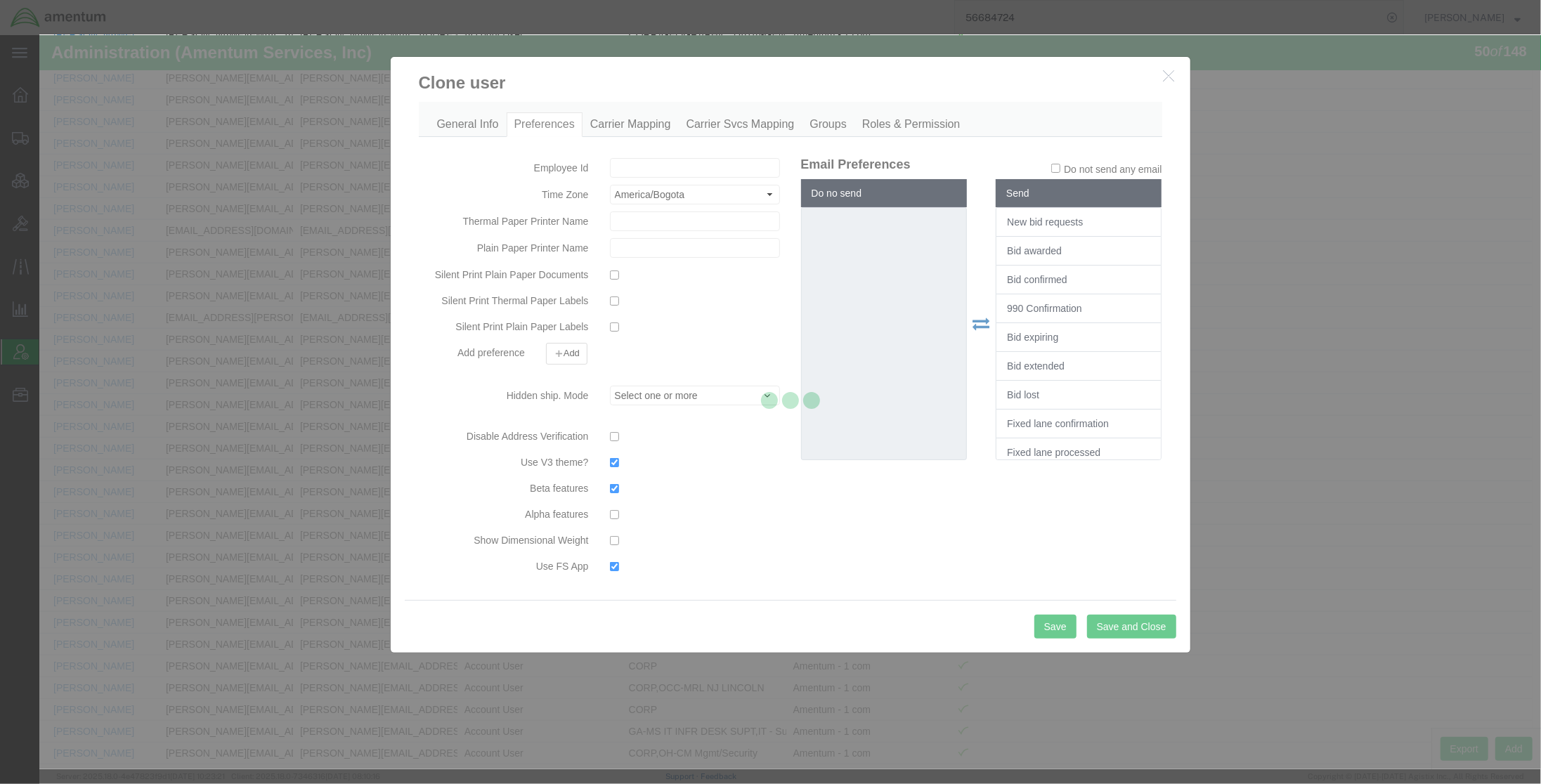
select select
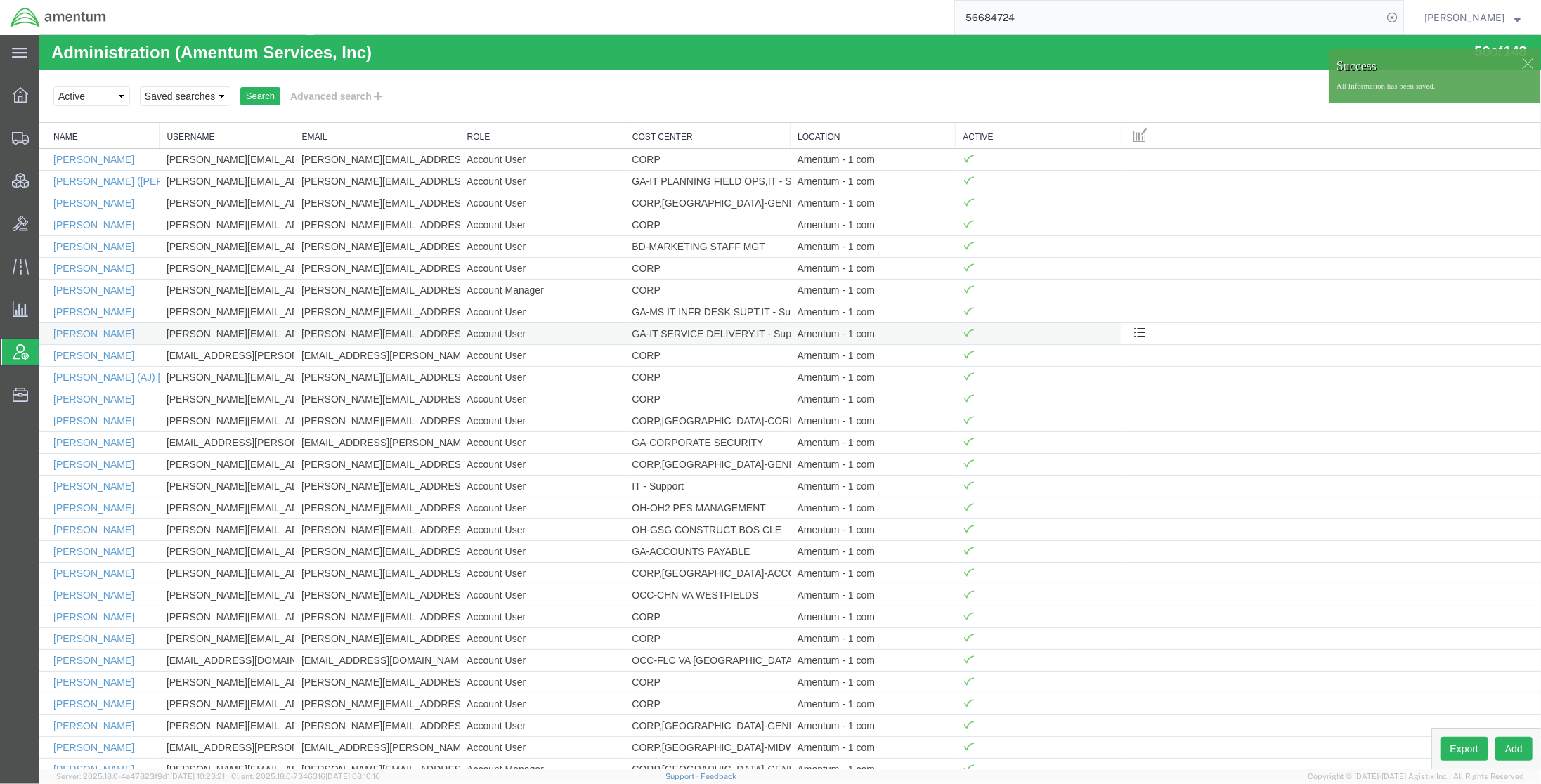
scroll to position [0, 0]
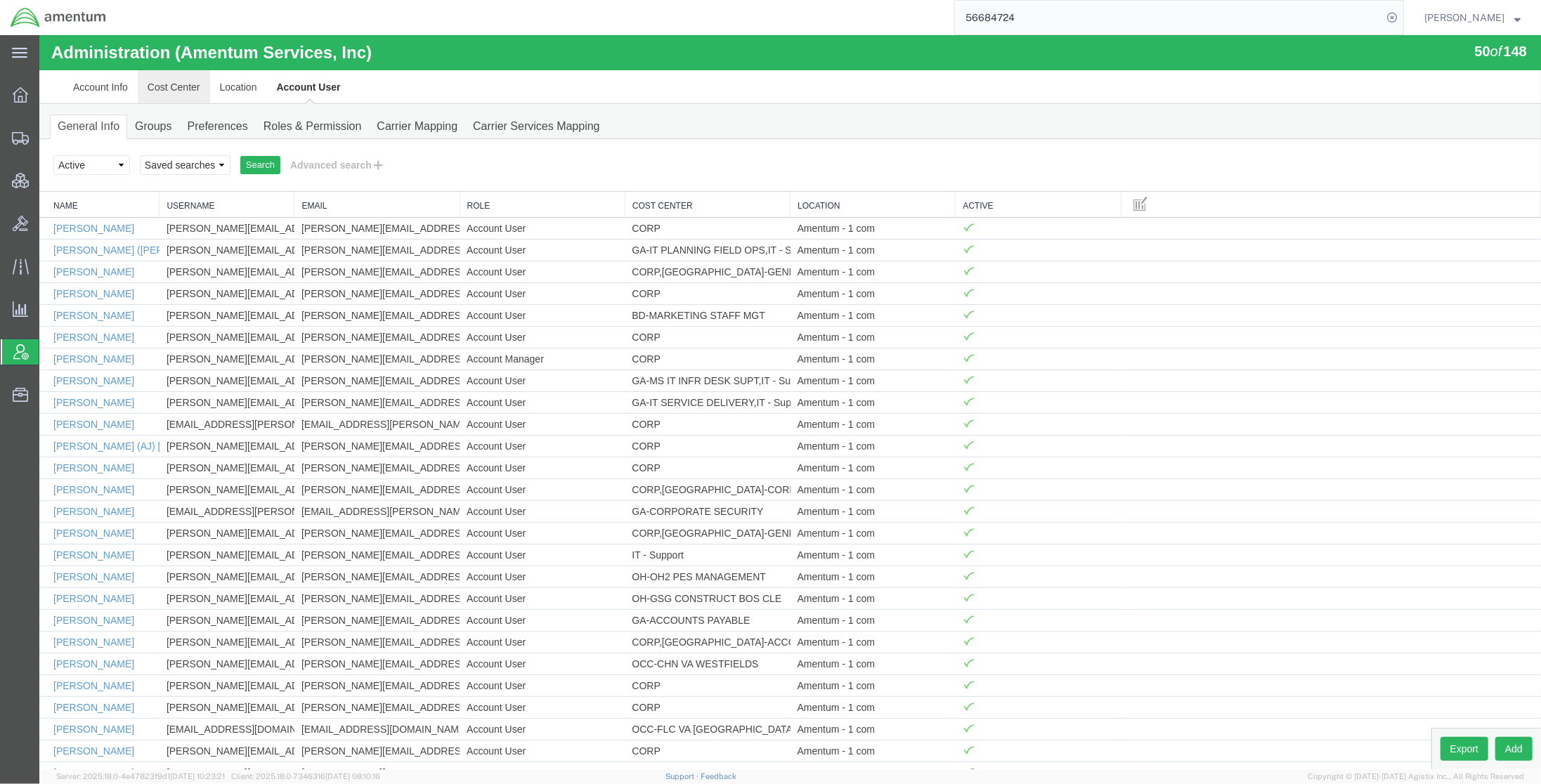
click at [166, 91] on link "Cost Center" at bounding box center [173, 87] width 73 height 34
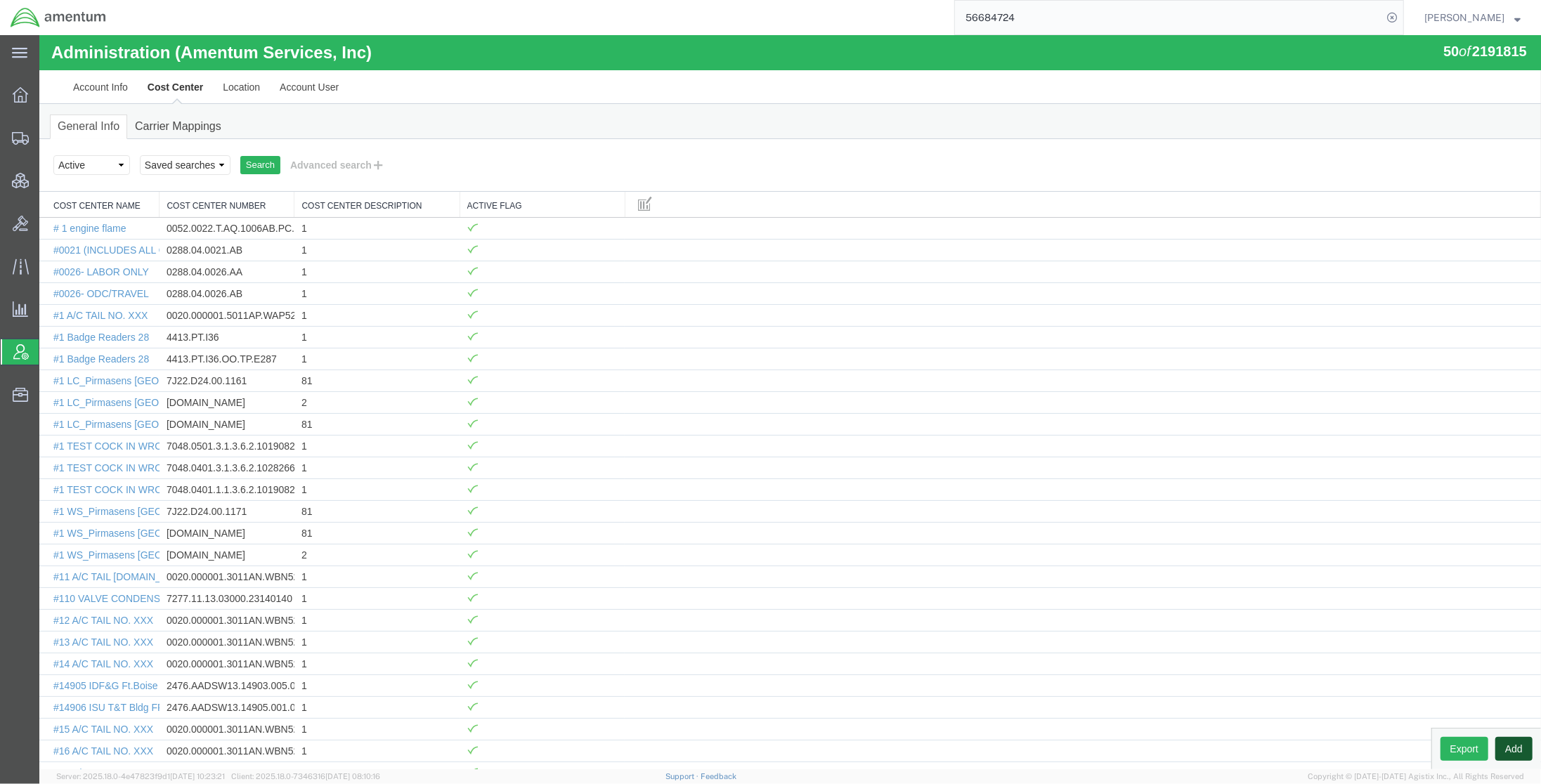
click at [1512, 754] on button "Add" at bounding box center [1513, 749] width 37 height 24
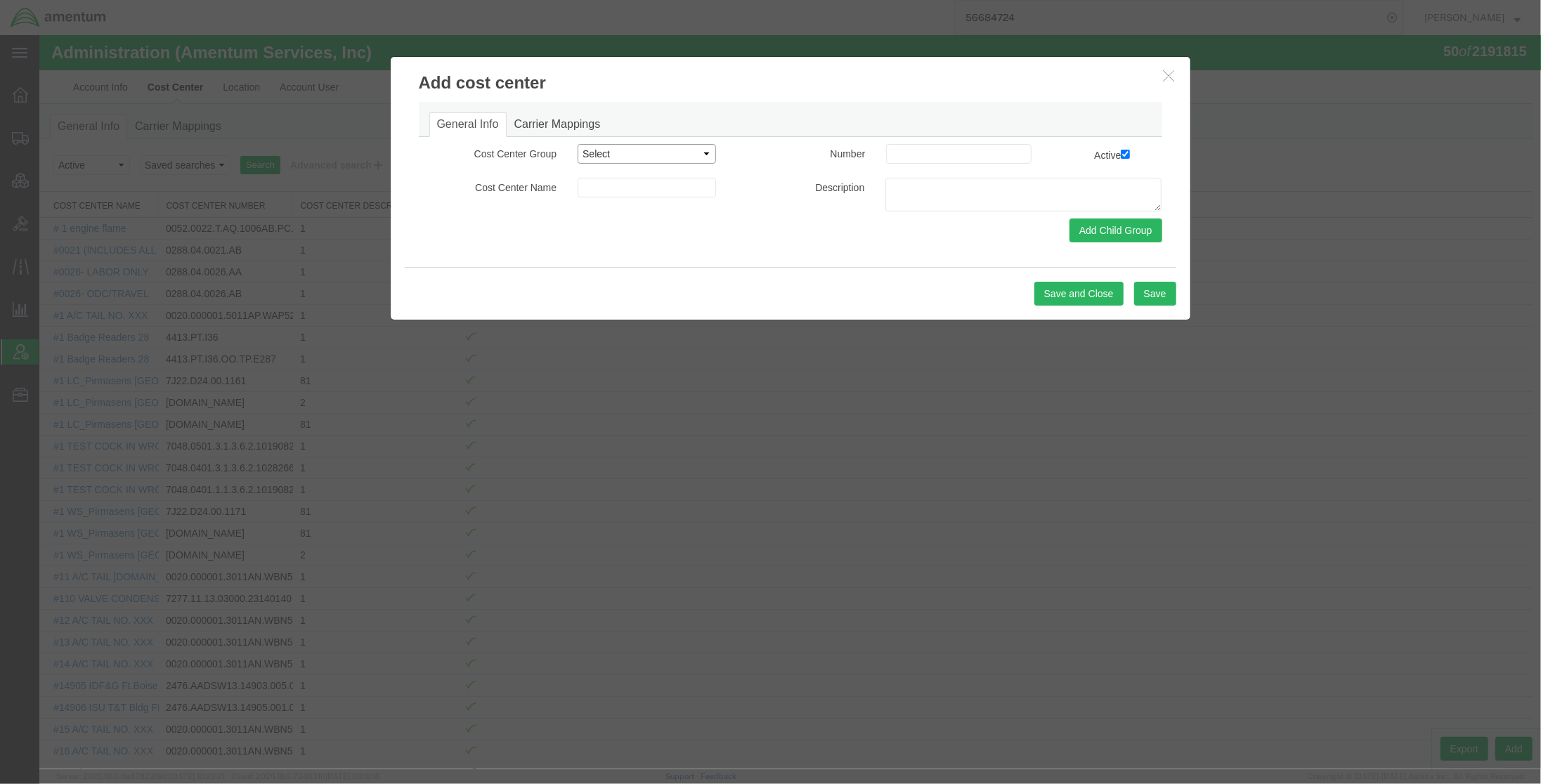
click at [623, 156] on select "Select Buyer Cost Center Department Operations Number Order Number Sales Person" at bounding box center [646, 153] width 139 height 19
select select "DEPARTMENT"
click at [577, 144] on select "Select Buyer Cost Center Department Operations Number Order Number Sales Person" at bounding box center [646, 153] width 139 height 19
click at [604, 187] on input at bounding box center [646, 187] width 139 height 19
type input "Intel"
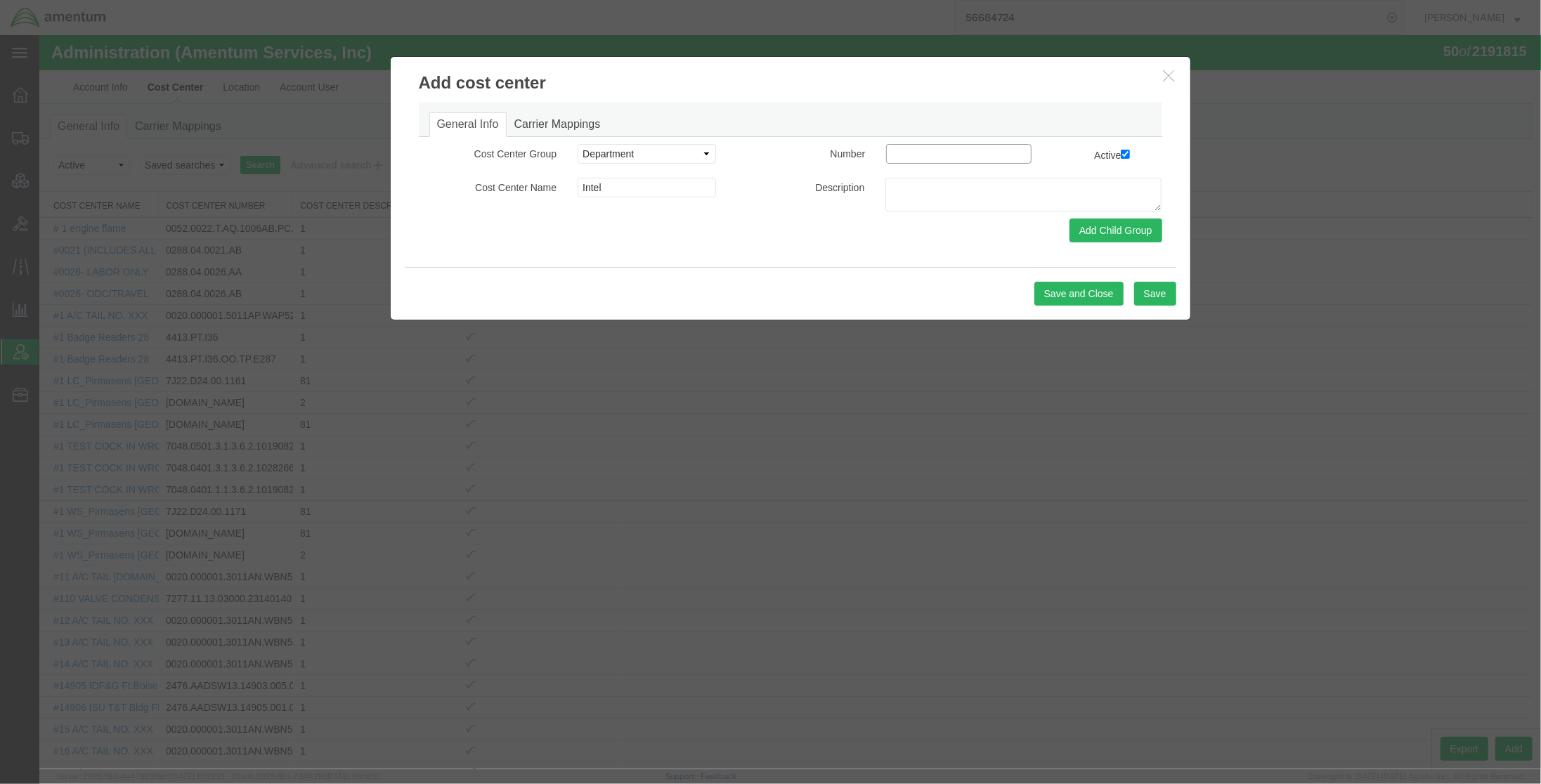
click at [956, 149] on input at bounding box center [958, 153] width 145 height 19
type input "Intel"
click at [939, 210] on textarea at bounding box center [1022, 194] width 276 height 34
type textarea "Intel"
click at [1099, 301] on button "Save and Close" at bounding box center [1078, 293] width 90 height 24
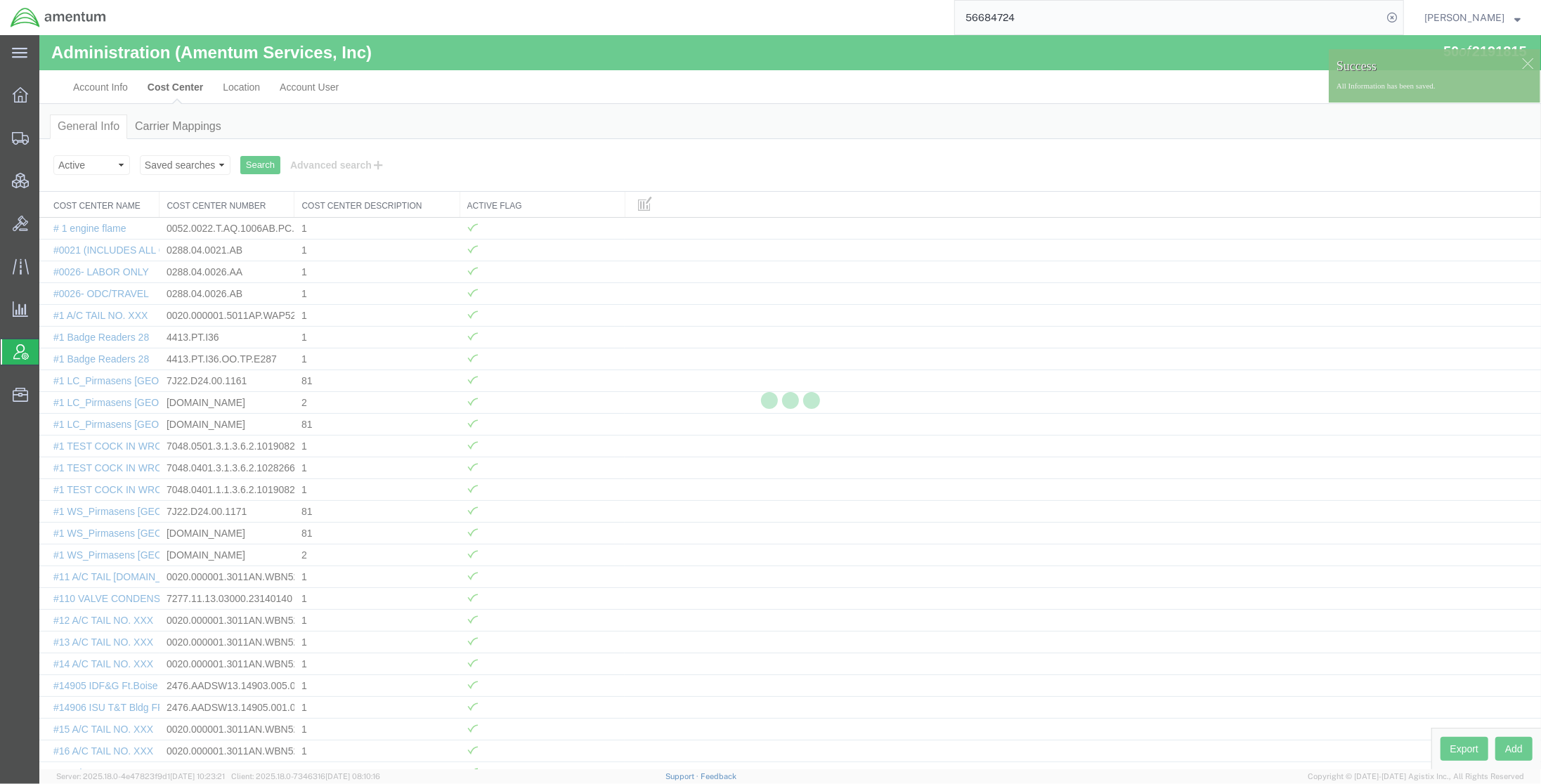
click at [340, 96] on div at bounding box center [790, 402] width 1501 height 734
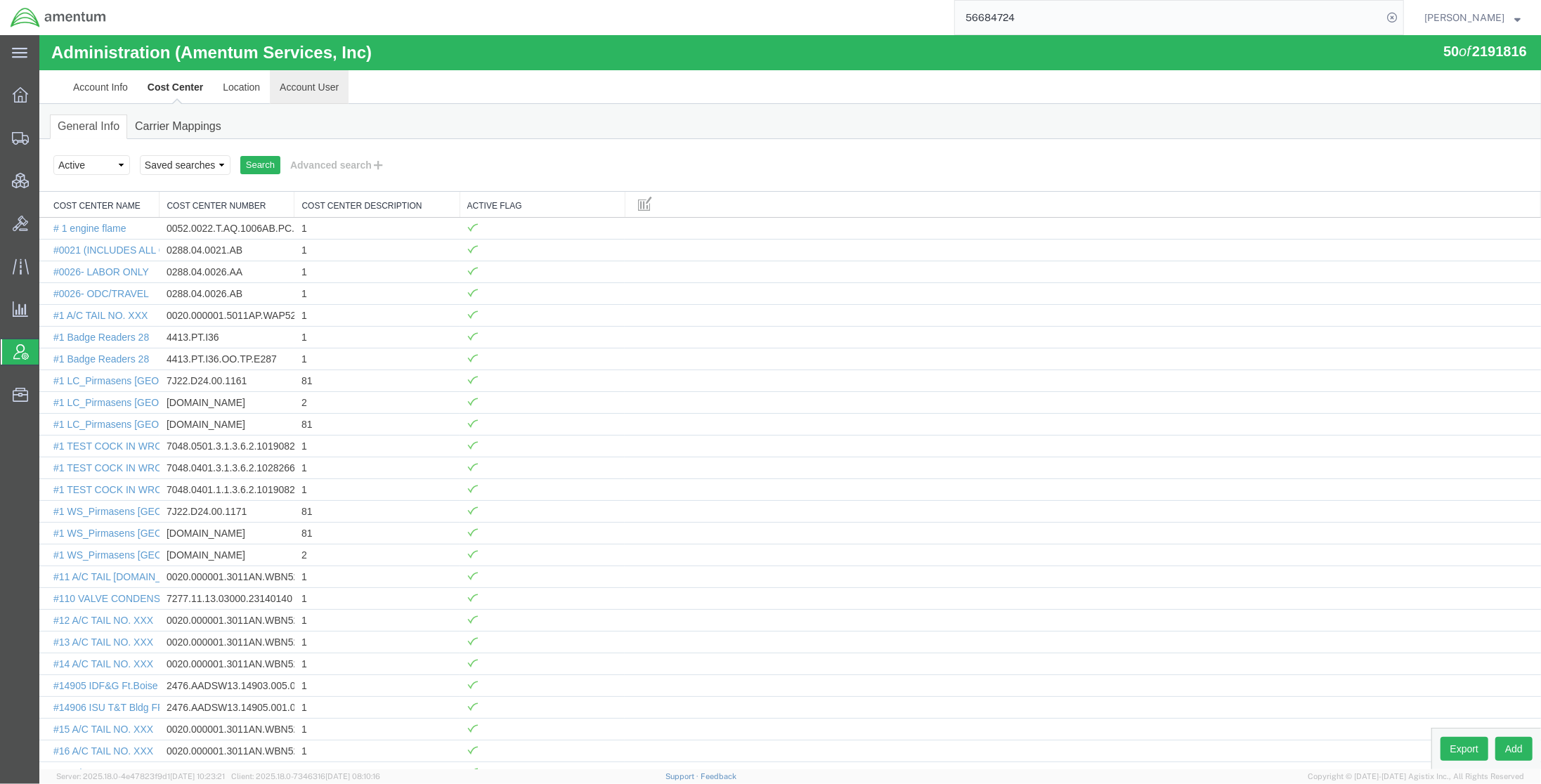
click at [308, 82] on link "Account User" at bounding box center [308, 87] width 79 height 34
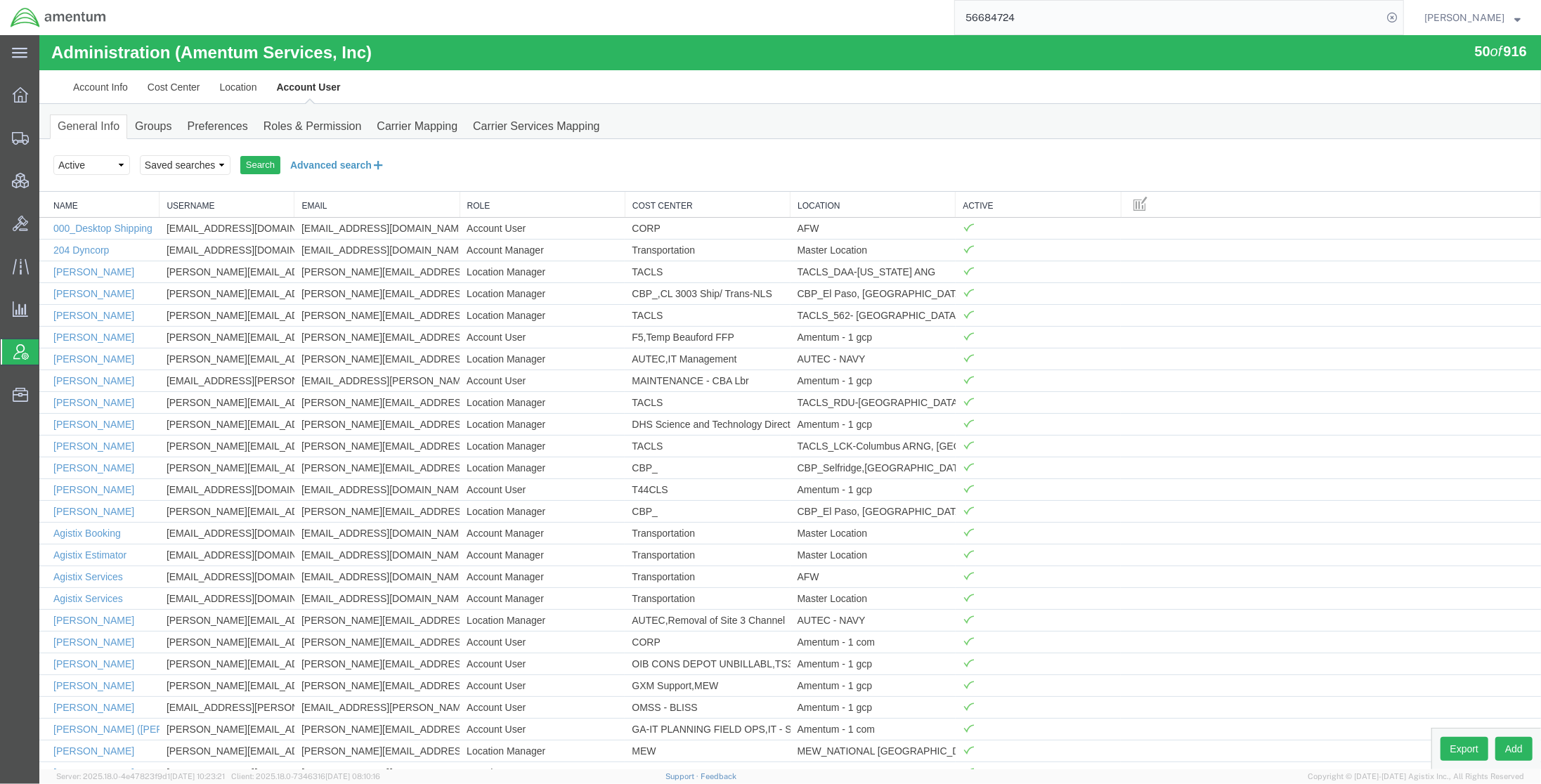
click at [324, 161] on button "Advanced search" at bounding box center [337, 165] width 115 height 24
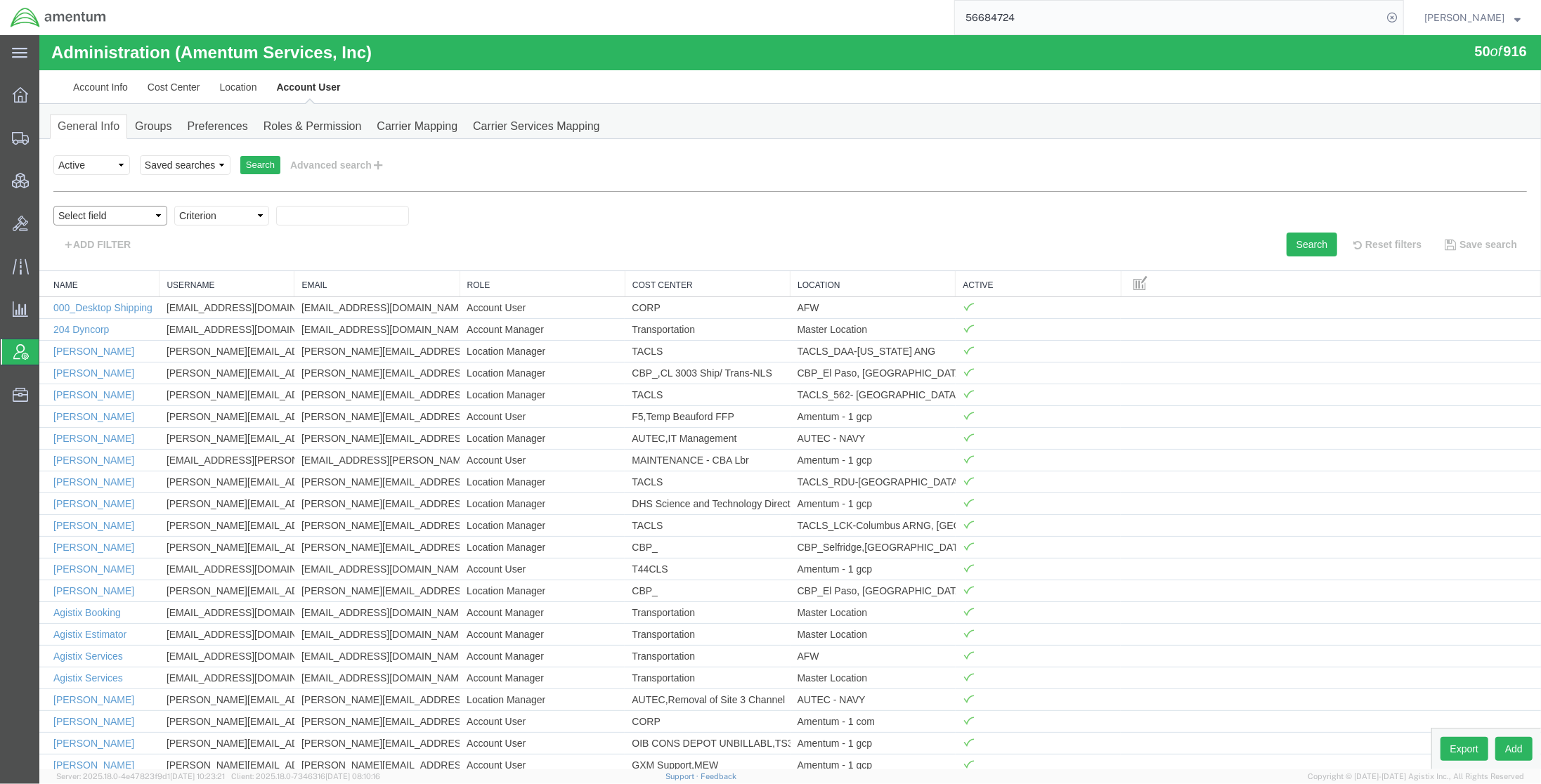
click at [132, 223] on select "Select field Cost Center Email Location Name Role Username" at bounding box center [109, 215] width 114 height 19
select select "email"
click at [52, 206] on select "Select field Cost Center Email Location Name Role Username" at bounding box center [109, 215] width 114 height 19
click at [236, 227] on div "Select field Cost Center Email Location Name Role Username Criterion contains d…" at bounding box center [789, 220] width 1473 height 27
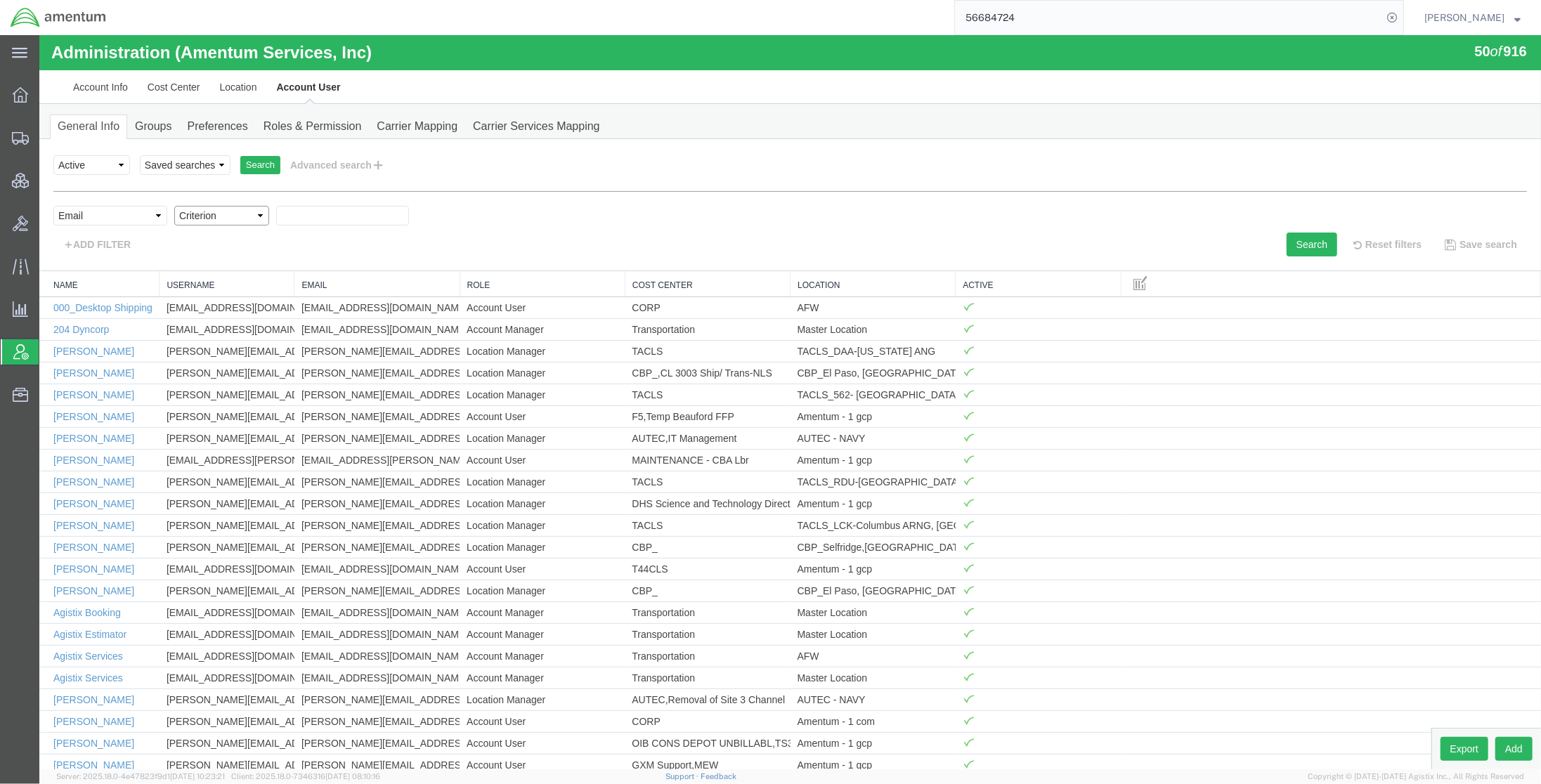
click at [240, 215] on select "Criterion contains does not contain is is blank is not blank starts with" at bounding box center [221, 215] width 95 height 19
select select "contains"
click at [173, 206] on select "Criterion contains does not contain is is blank is not blank starts with" at bounding box center [221, 215] width 95 height 19
click at [357, 227] on div "Select field Cost Center Email Location Name Role Username Criterion contains d…" at bounding box center [789, 220] width 1473 height 27
click at [370, 211] on input "text" at bounding box center [341, 215] width 133 height 19
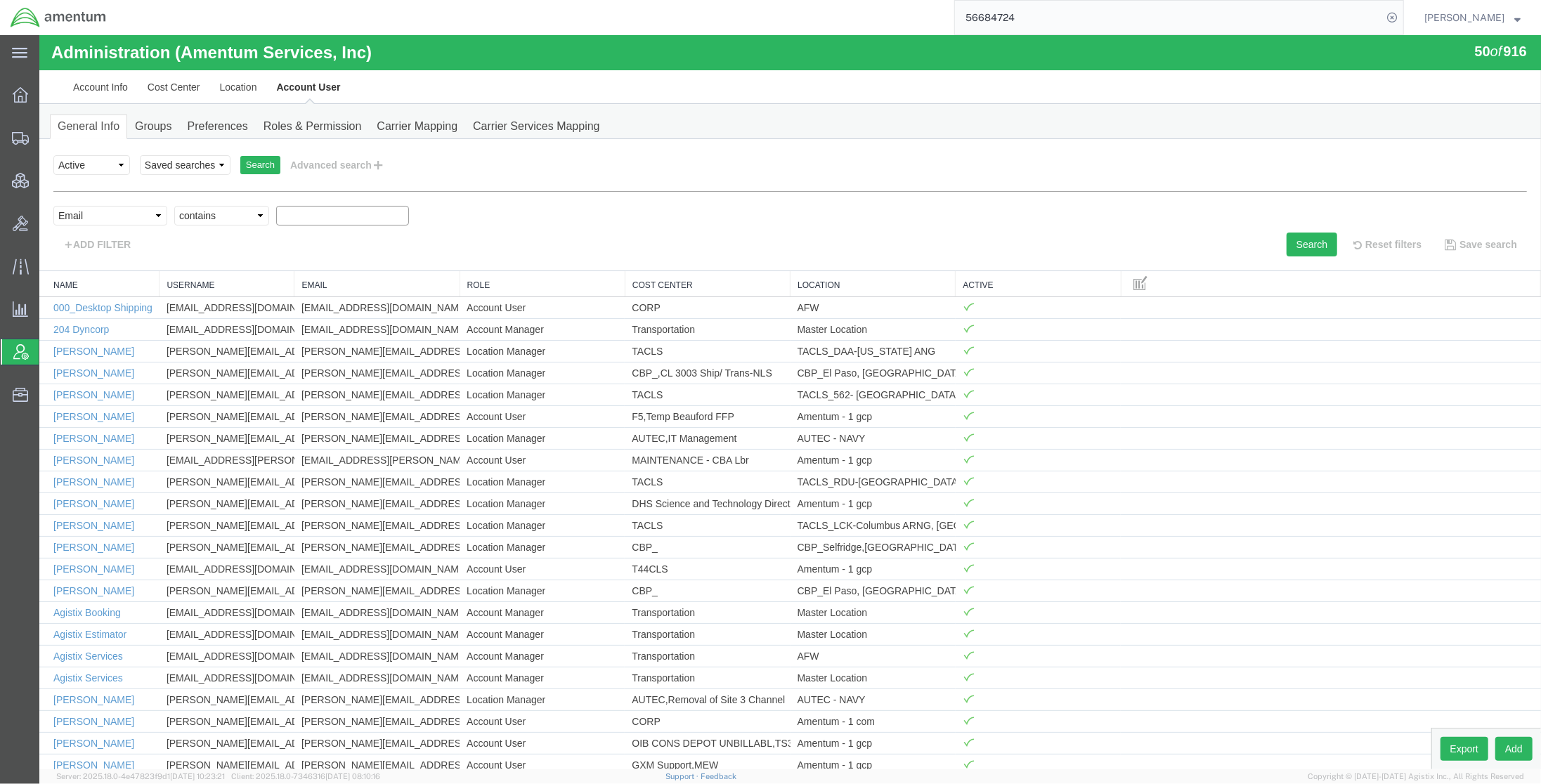
paste input "[EMAIL_ADDRESS][PERSON_NAME][PERSON_NAME][PERSON_NAME][DOMAIN_NAME]"
type input "[EMAIL_ADDRESS][PERSON_NAME][PERSON_NAME][PERSON_NAME][DOMAIN_NAME]"
click at [1302, 243] on button "Search" at bounding box center [1311, 244] width 51 height 24
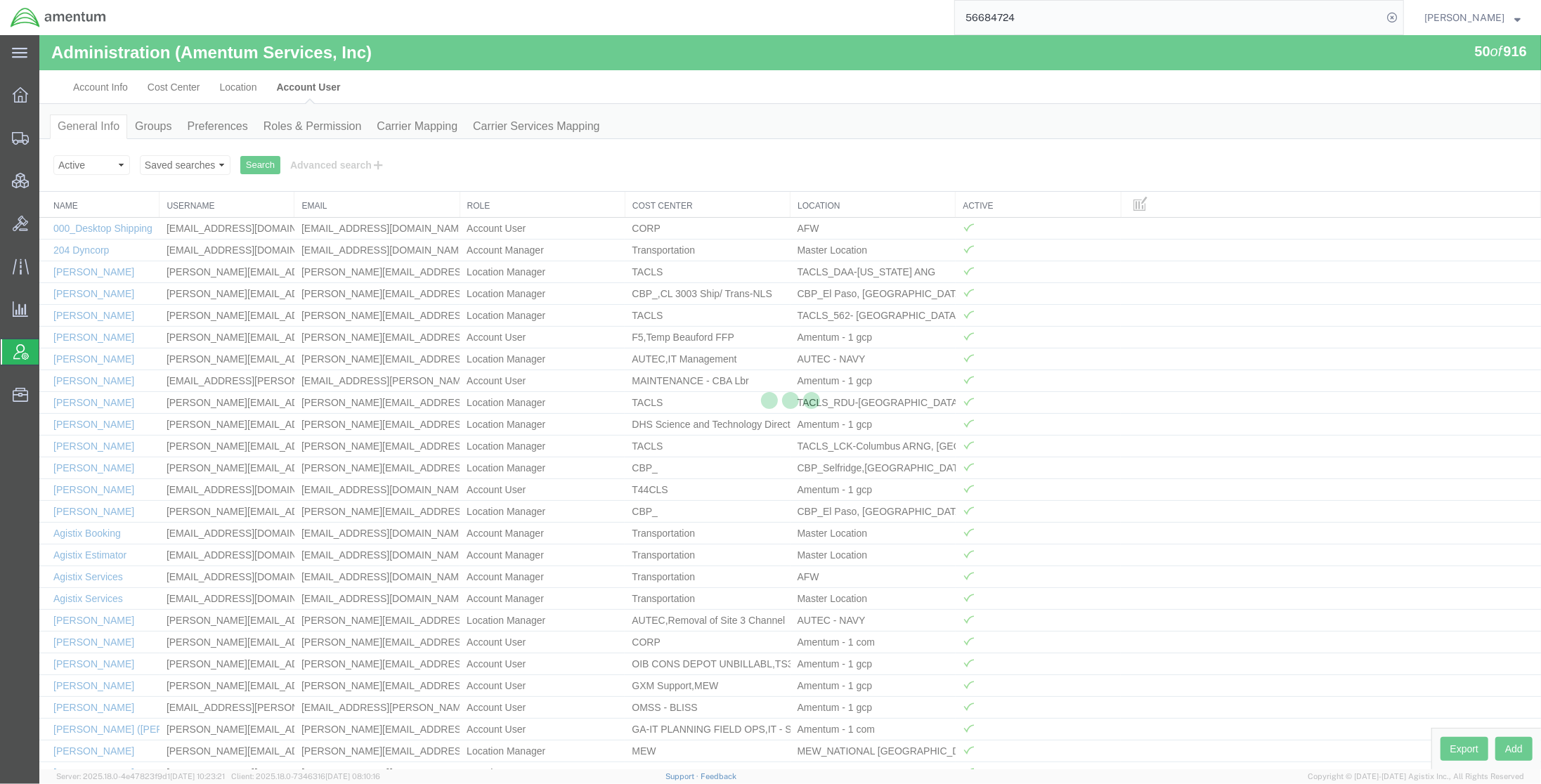
scroll to position [0, 0]
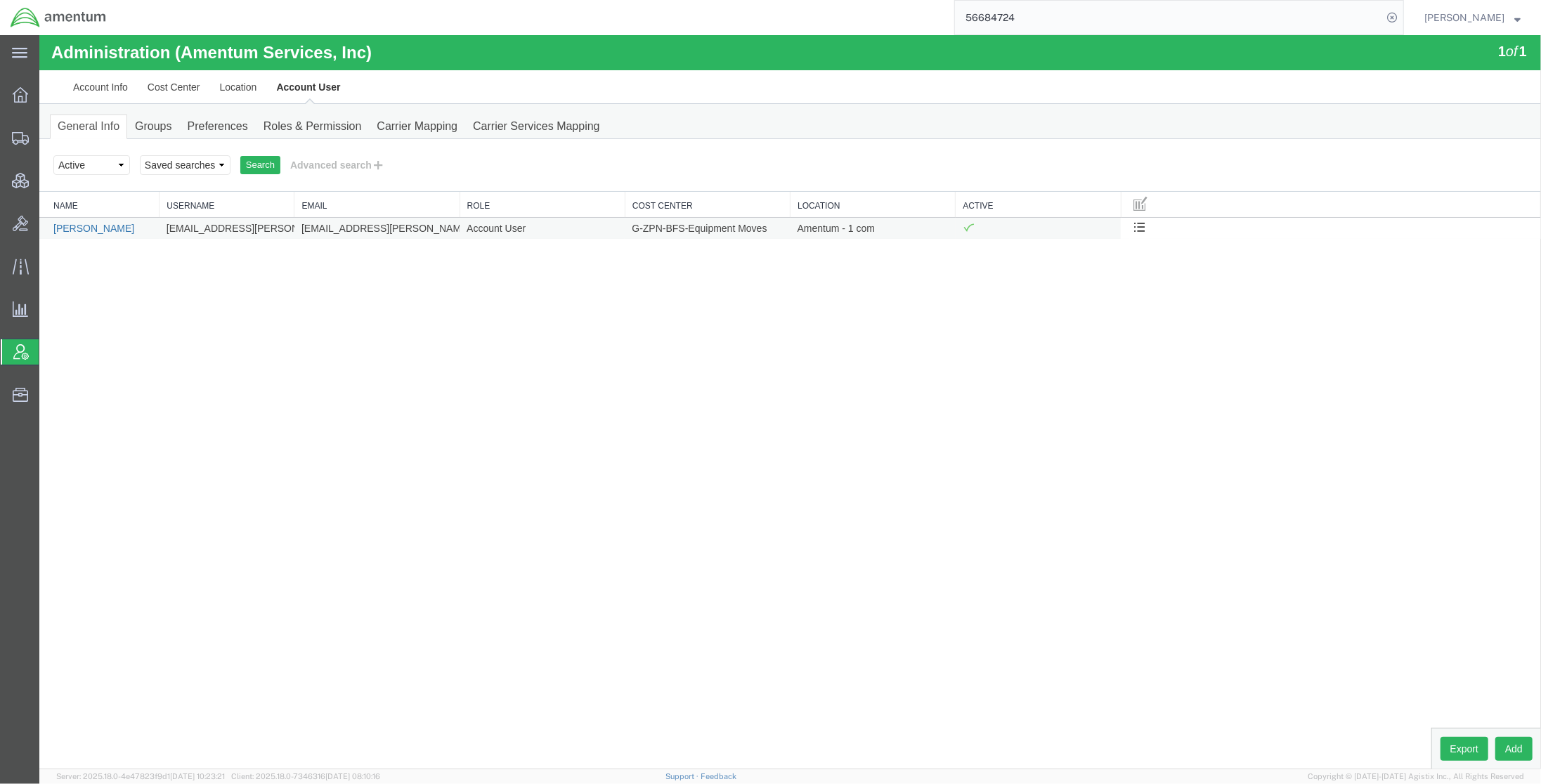
click at [54, 231] on link "[PERSON_NAME]" at bounding box center [93, 228] width 81 height 11
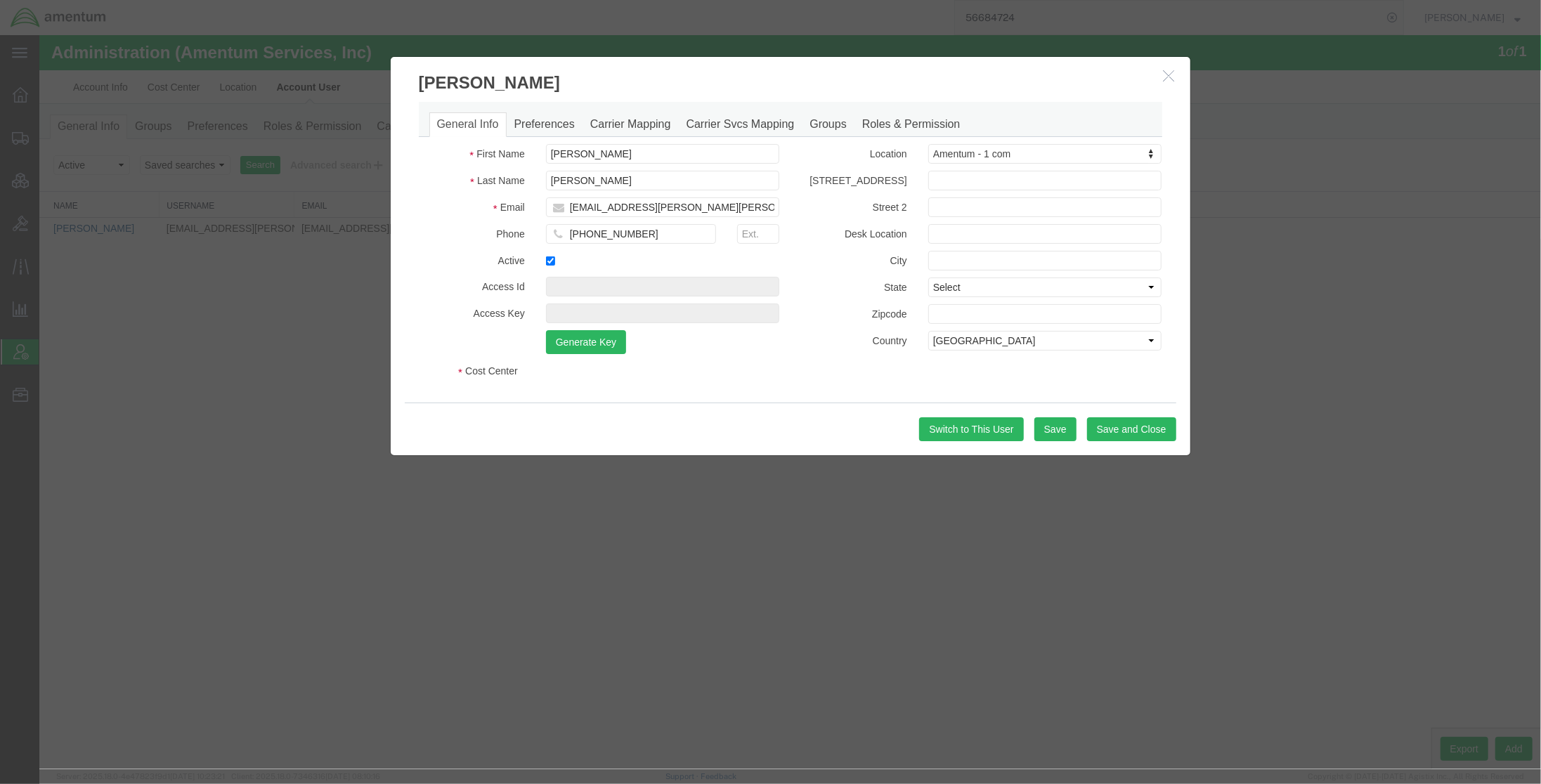
select select "COSTCENTER"
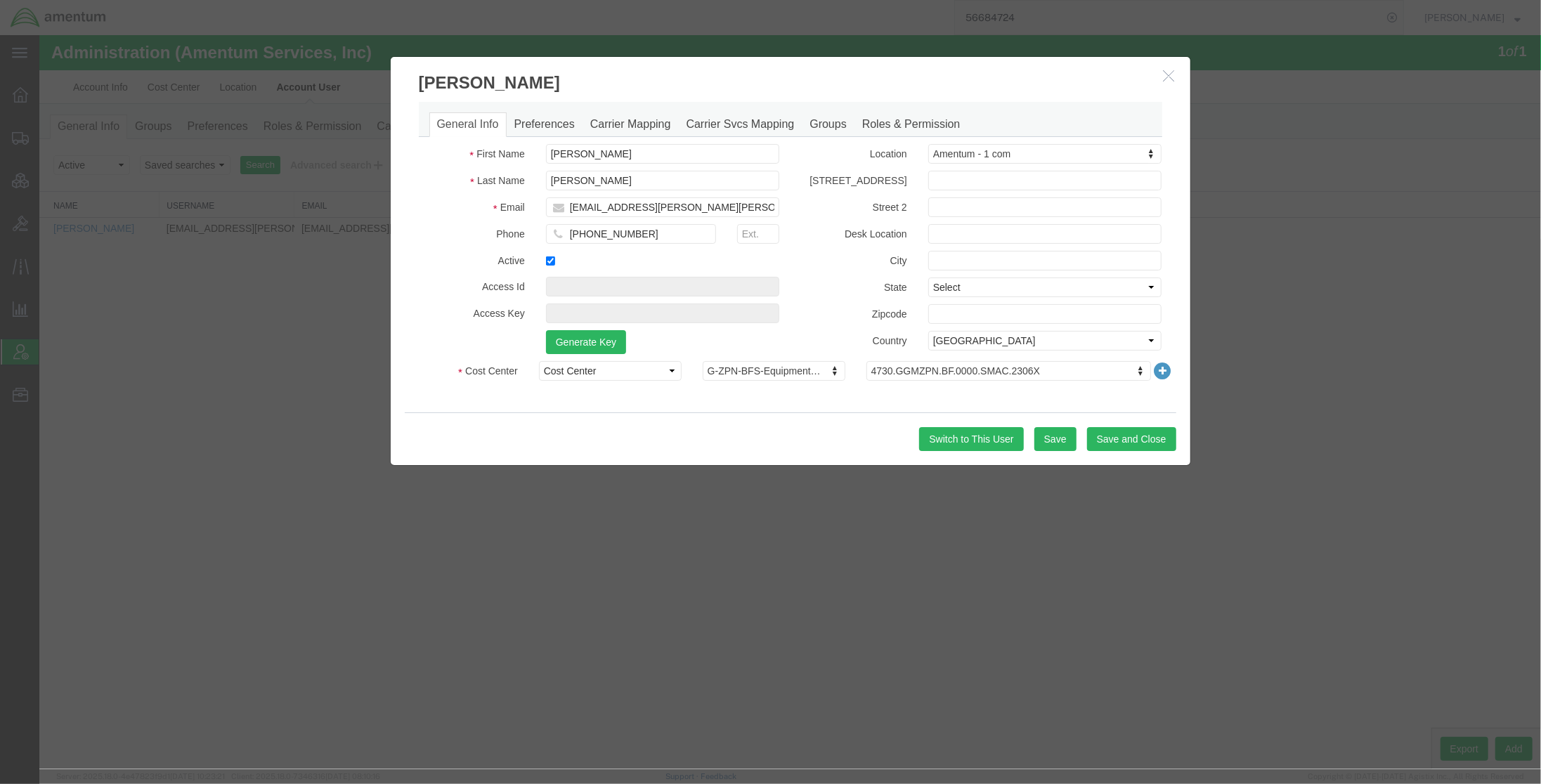
drag, startPoint x: 1162, startPoint y: 371, endPoint x: 1166, endPoint y: 364, distance: 8.1
click at [1163, 369] on icon at bounding box center [1161, 370] width 19 height 19
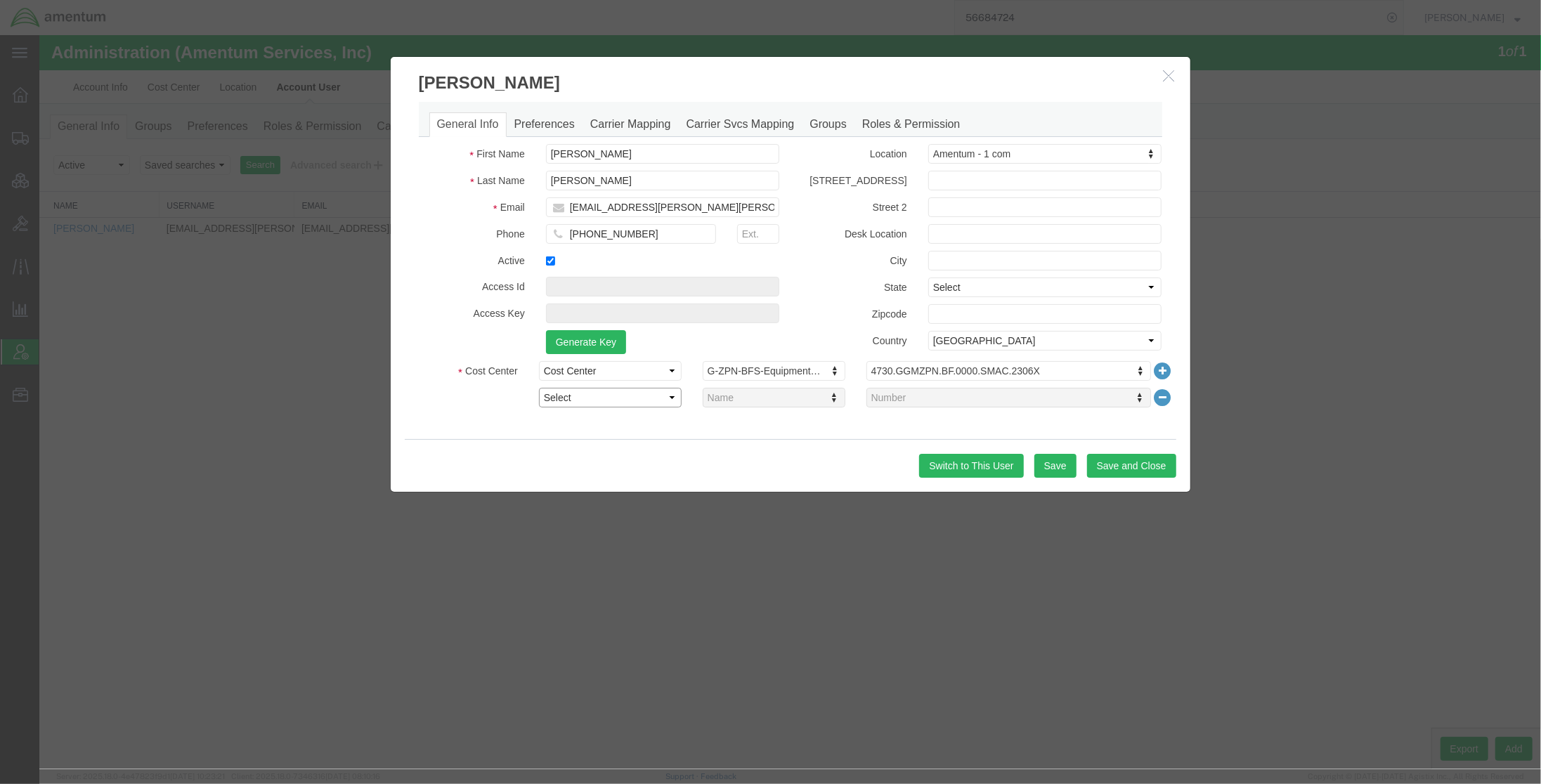
click at [607, 395] on select "Select Buyer Cost Center Department Operations Number Order Number Sales Person" at bounding box center [609, 397] width 143 height 19
select select "DEPARTMENT"
click at [538, 388] on select "Select Buyer Cost Center Department Operations Number Order Number Sales Person" at bounding box center [609, 397] width 143 height 19
type input "Intel"
click at [1116, 470] on button "Save and Close" at bounding box center [1131, 466] width 90 height 24
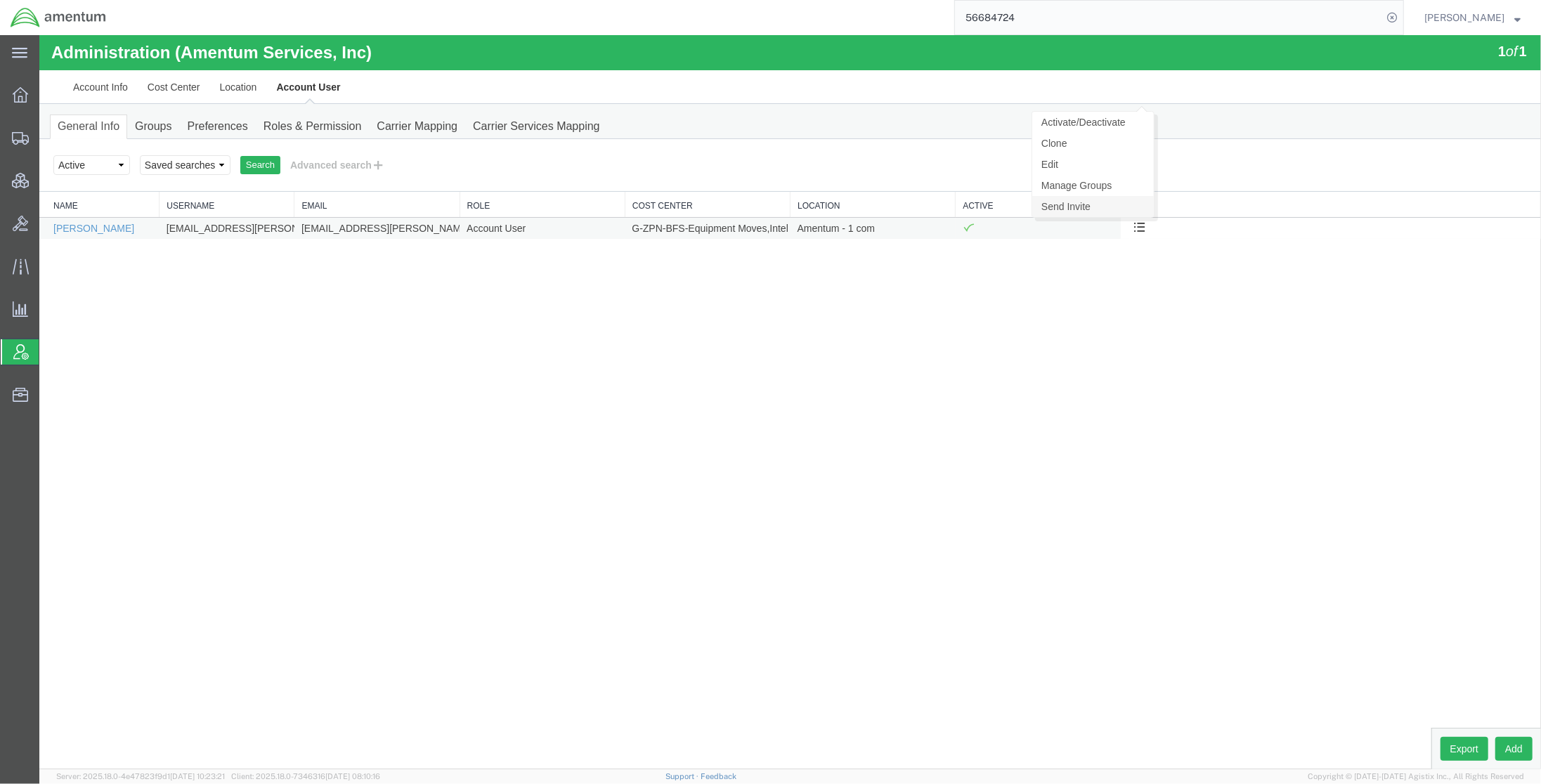
click at [1077, 206] on link "Send Invite" at bounding box center [1092, 206] width 122 height 21
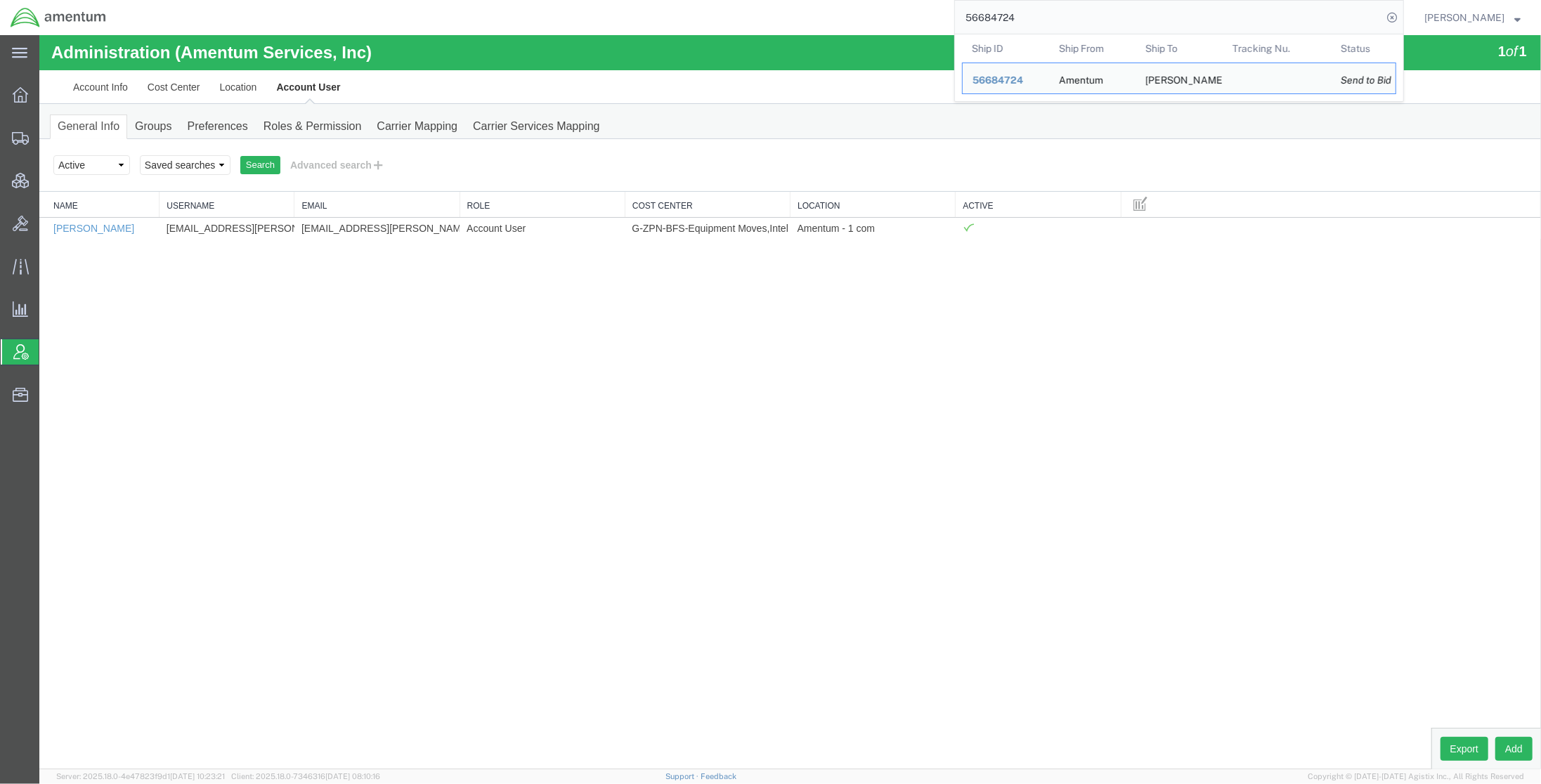
drag, startPoint x: 1010, startPoint y: 26, endPoint x: 923, endPoint y: 19, distance: 87.3
click at [923, 19] on div "56684724 Ship ID Ship From Ship To Tracking Nu. Status Ship ID 56684724 Ship Fr…" at bounding box center [760, 18] width 1288 height 35
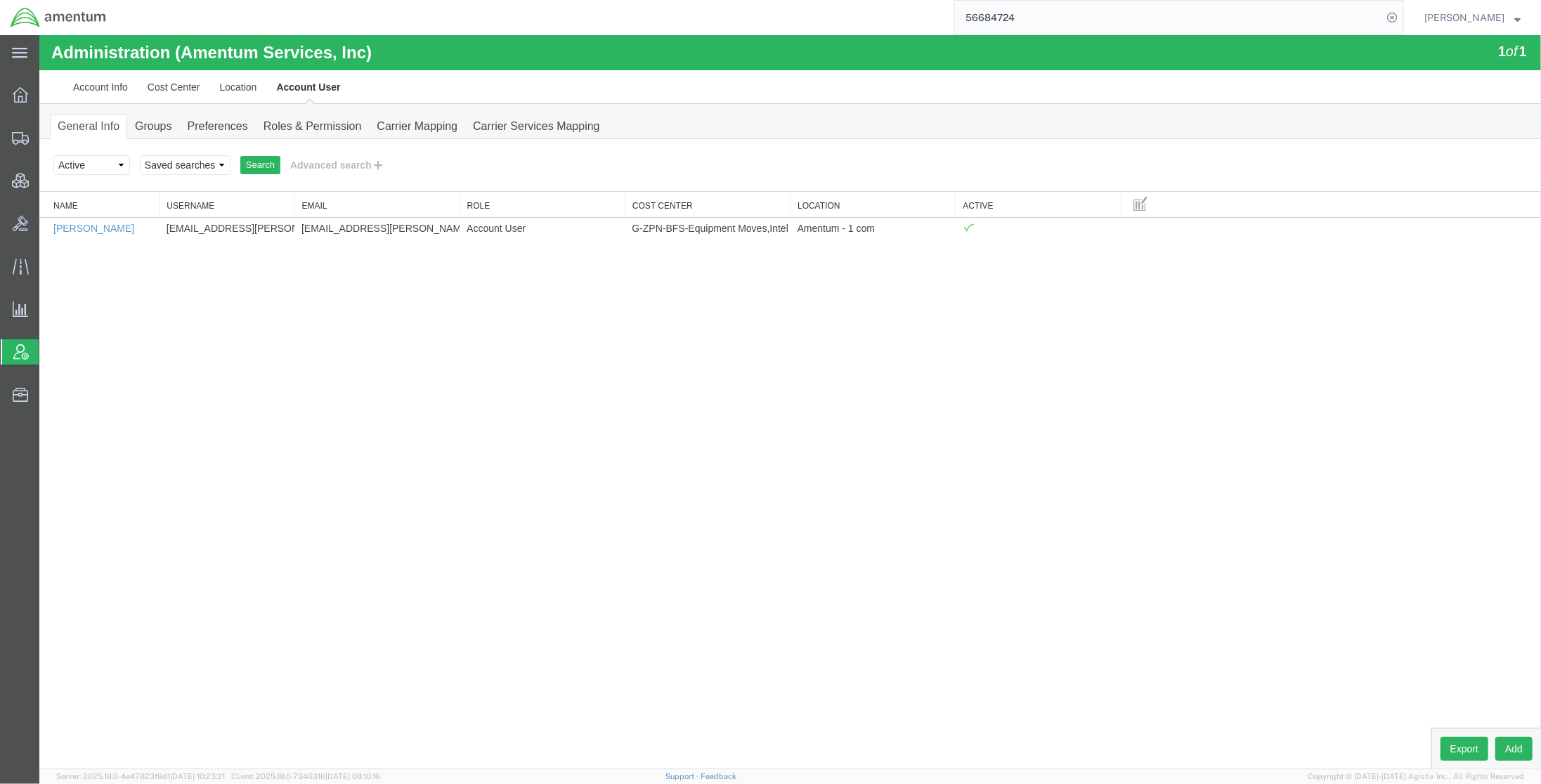
paste input "392382564377"
type input "392382564377"
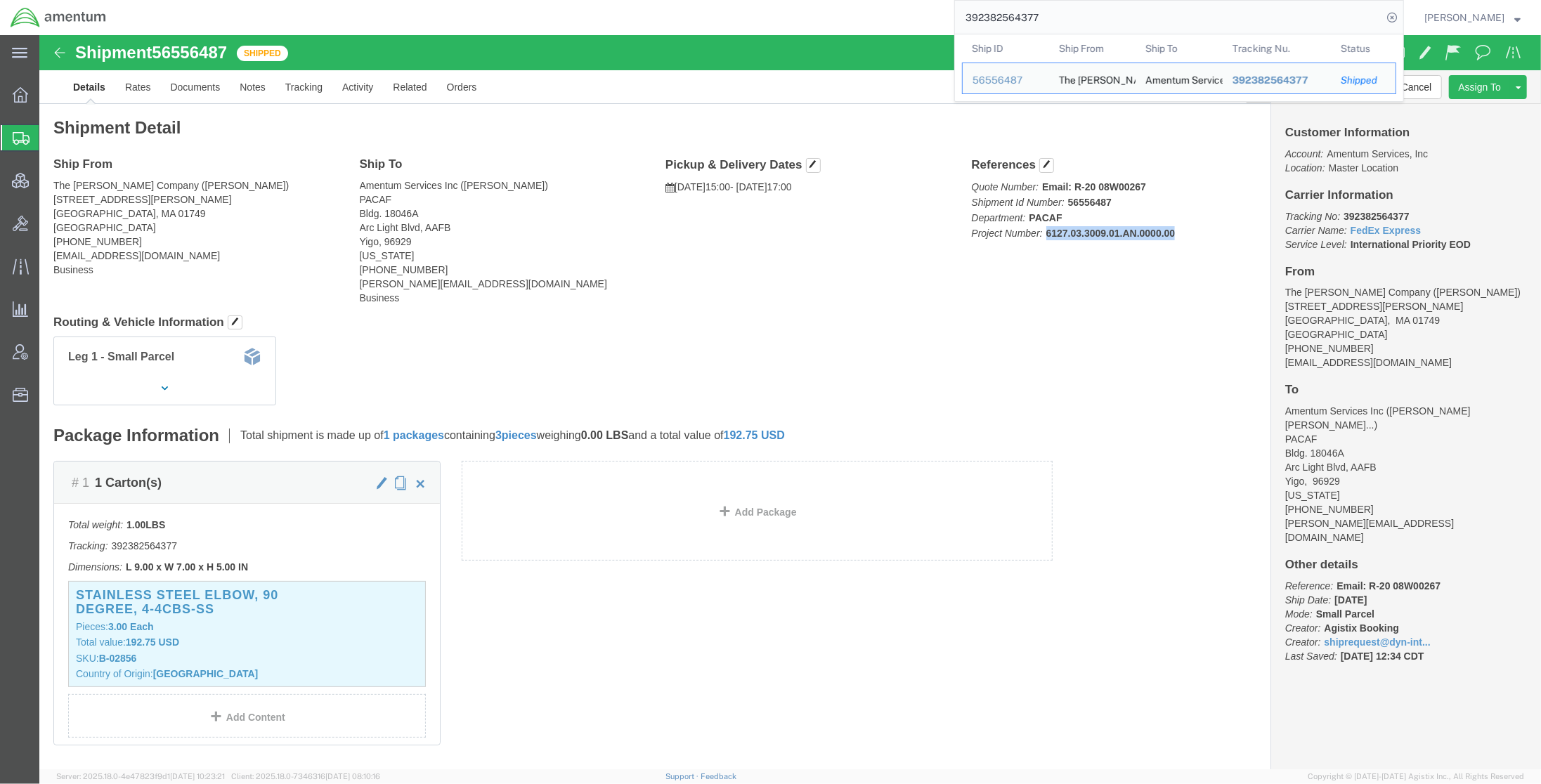
drag, startPoint x: 1140, startPoint y: 201, endPoint x: 1133, endPoint y: 206, distance: 8.6
click p "Quote Number: Email: R-20 08W00267 Shipment Id Number: 56556487 Department: PAC…"
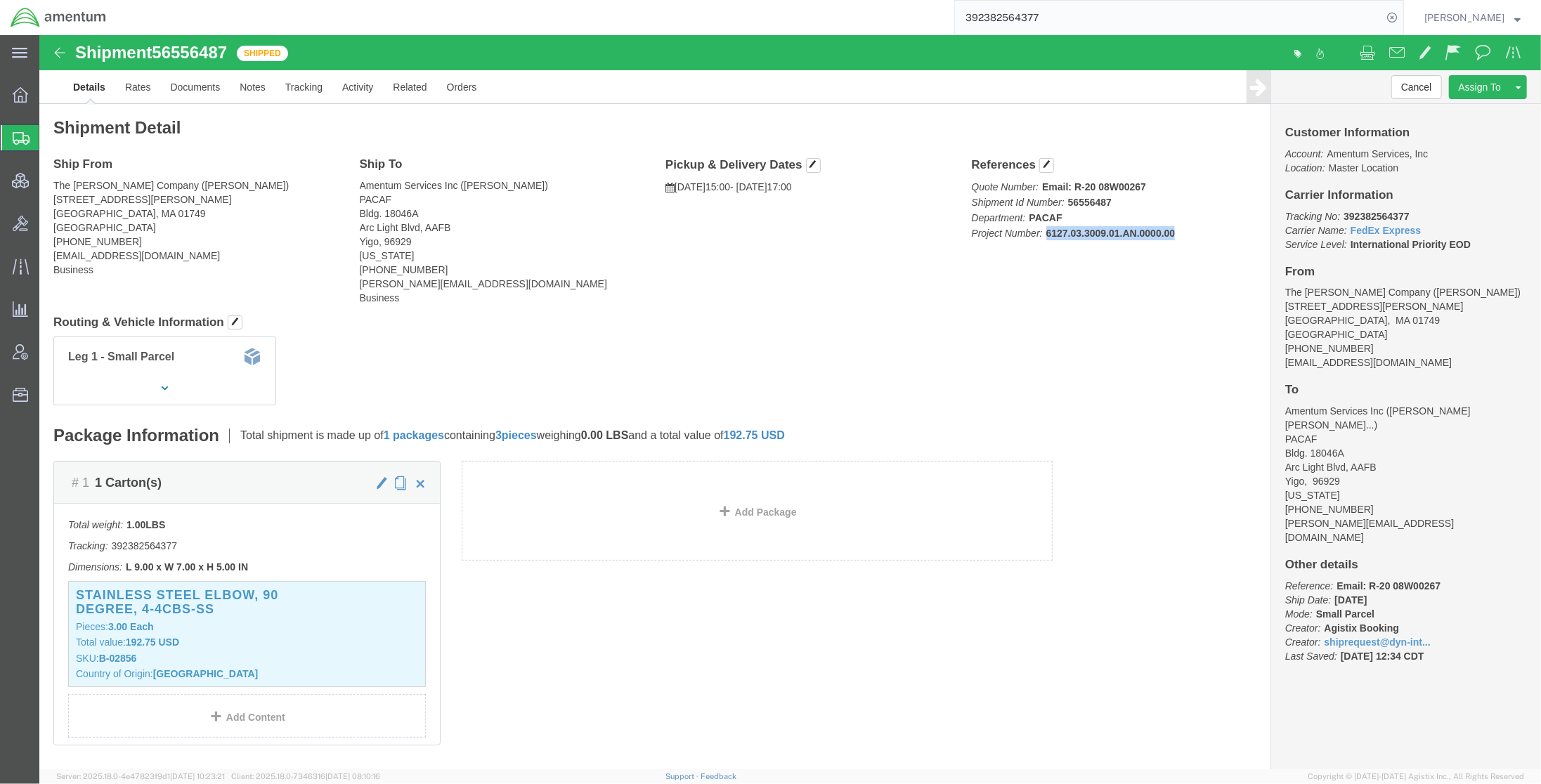
drag, startPoint x: 1116, startPoint y: 203, endPoint x: 1001, endPoint y: 204, distance: 115.0
click b "6127.03.3009.01.AN.0000.00"
copy b "6127.03.3009.01.AN.0000.00"
click span "button"
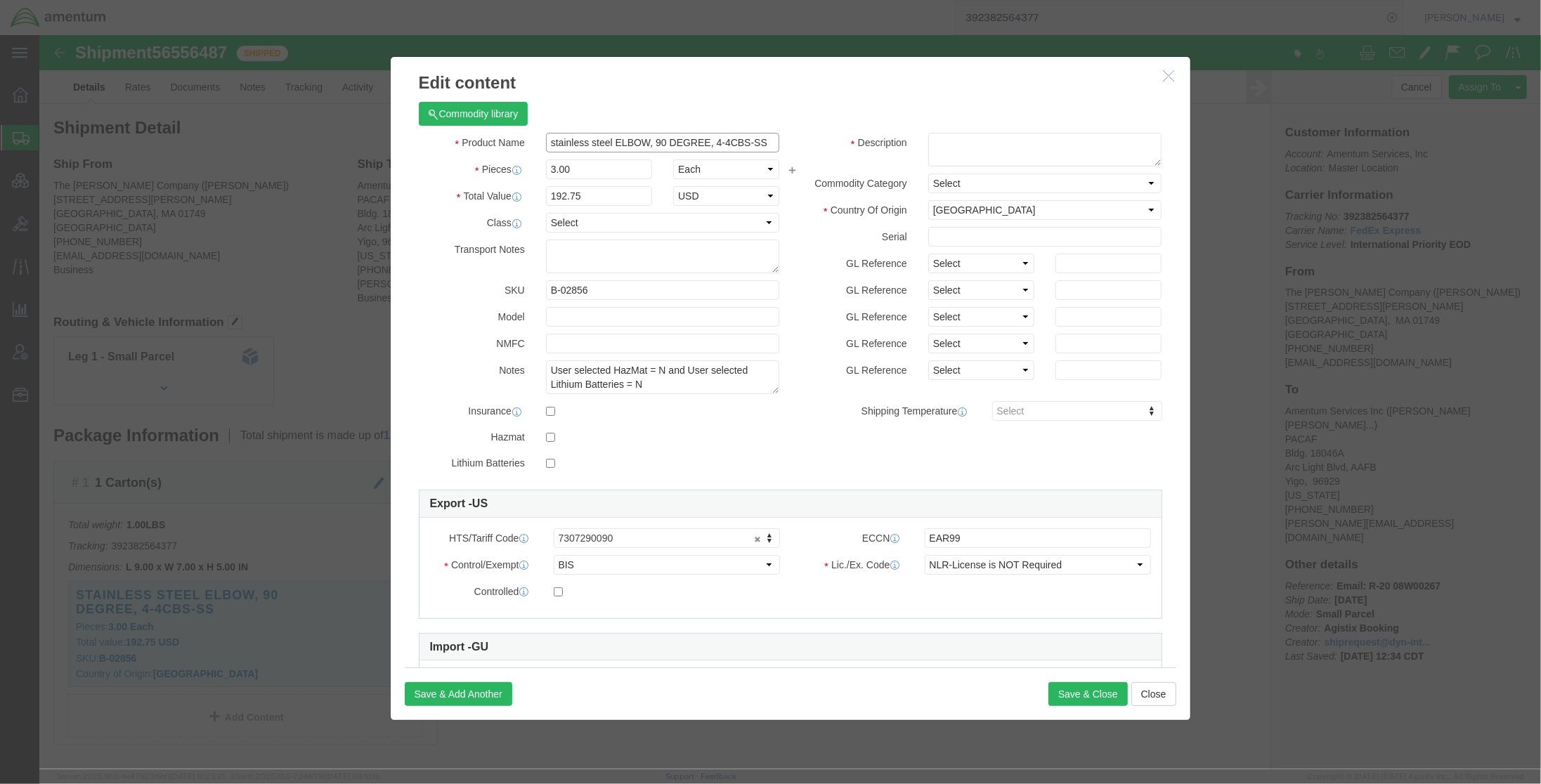
click input "stainless steel ELBOW, 90 DEGREE, 4-4CBS-SS"
drag, startPoint x: 507, startPoint y: 110, endPoint x: 903, endPoint y: 131, distance: 396.6
click div "Product Name stainless steel ELBOW, 90 DEGREE, 4-4CBS-SS Pieces 3.00 Select Bag…"
click button "Close"
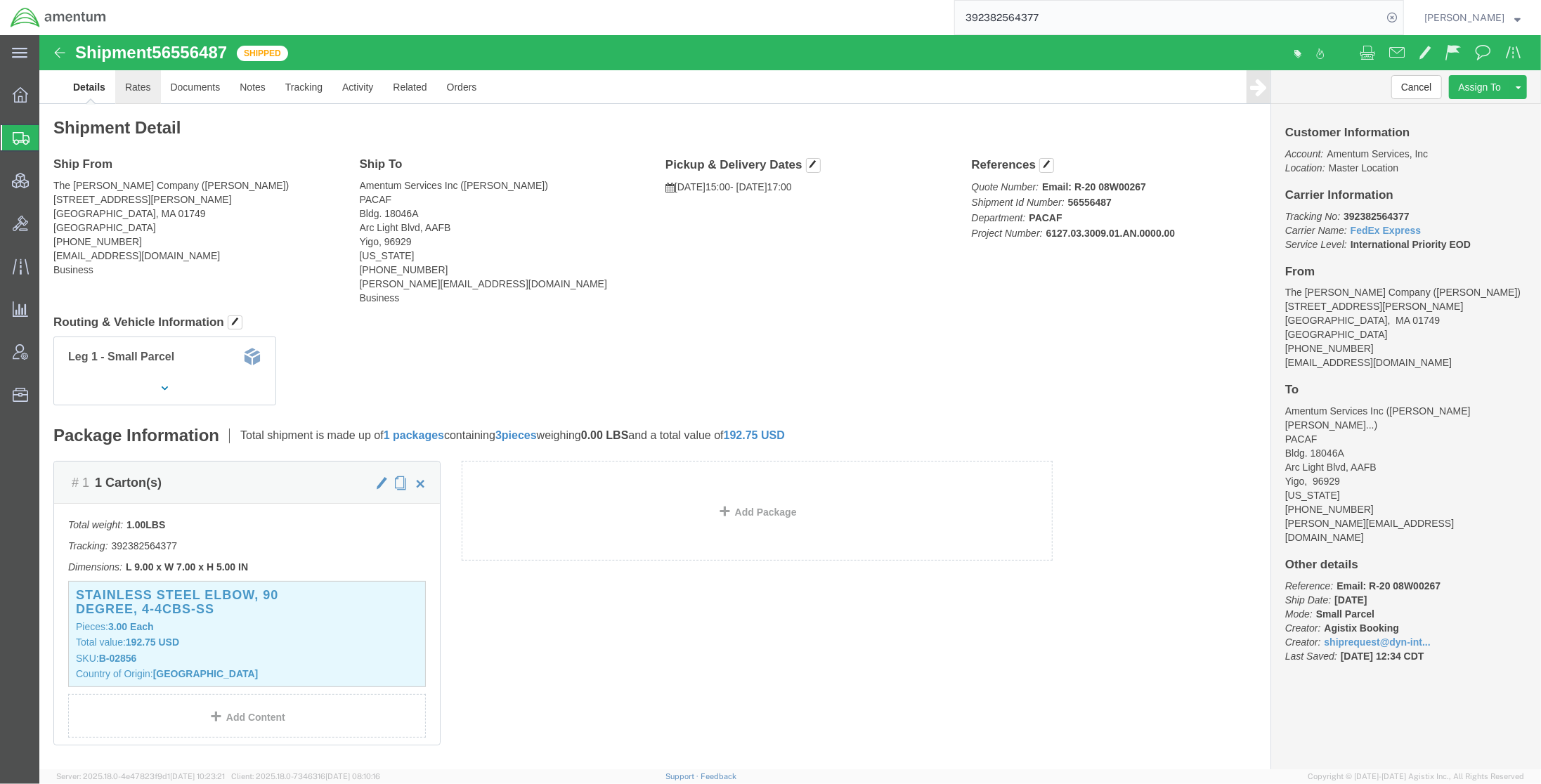
click link "Rates"
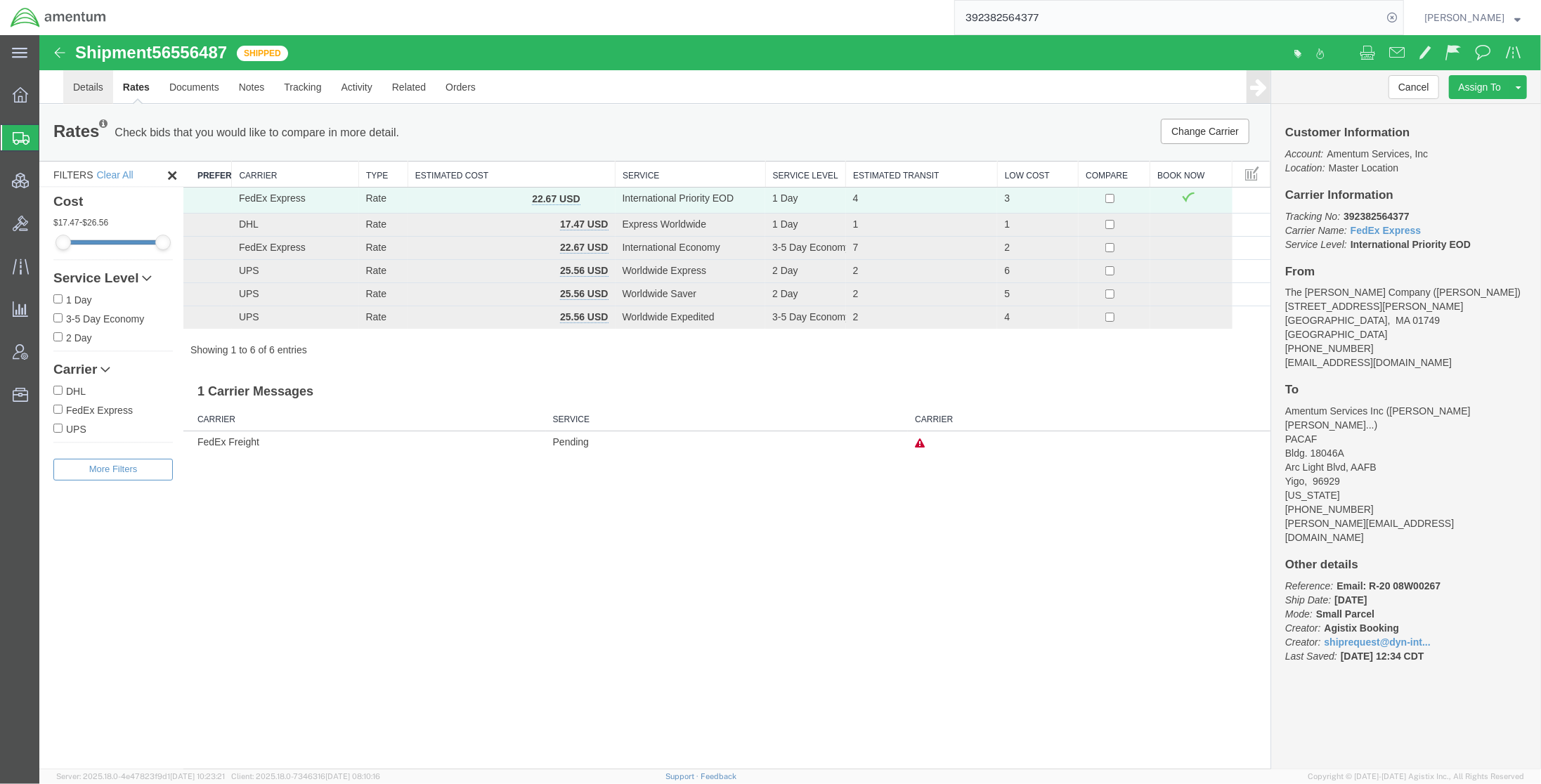
drag, startPoint x: 76, startPoint y: 87, endPoint x: 62, endPoint y: 145, distance: 59.7
click at [76, 87] on link "Details" at bounding box center [87, 87] width 50 height 34
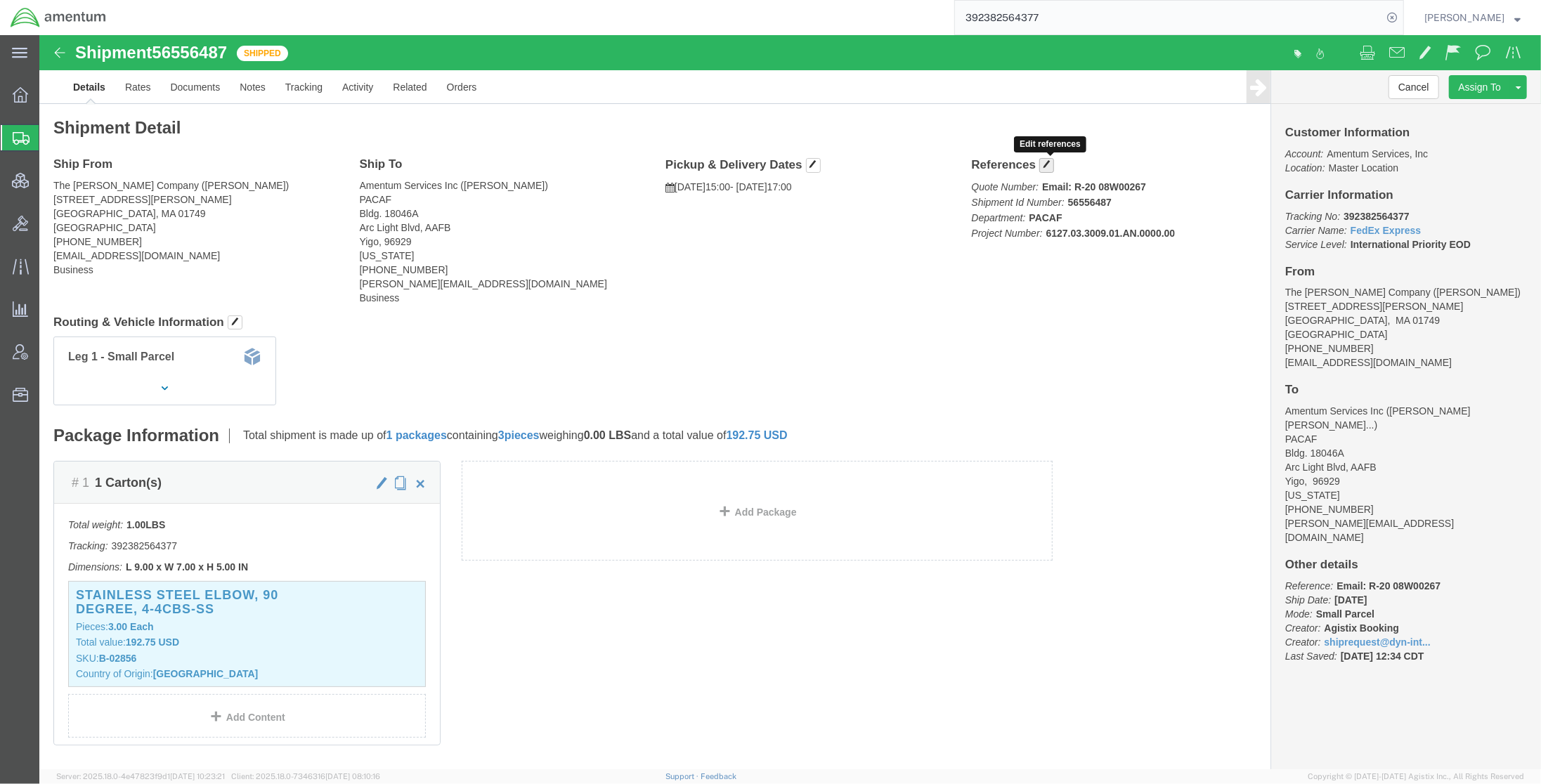
click span "button"
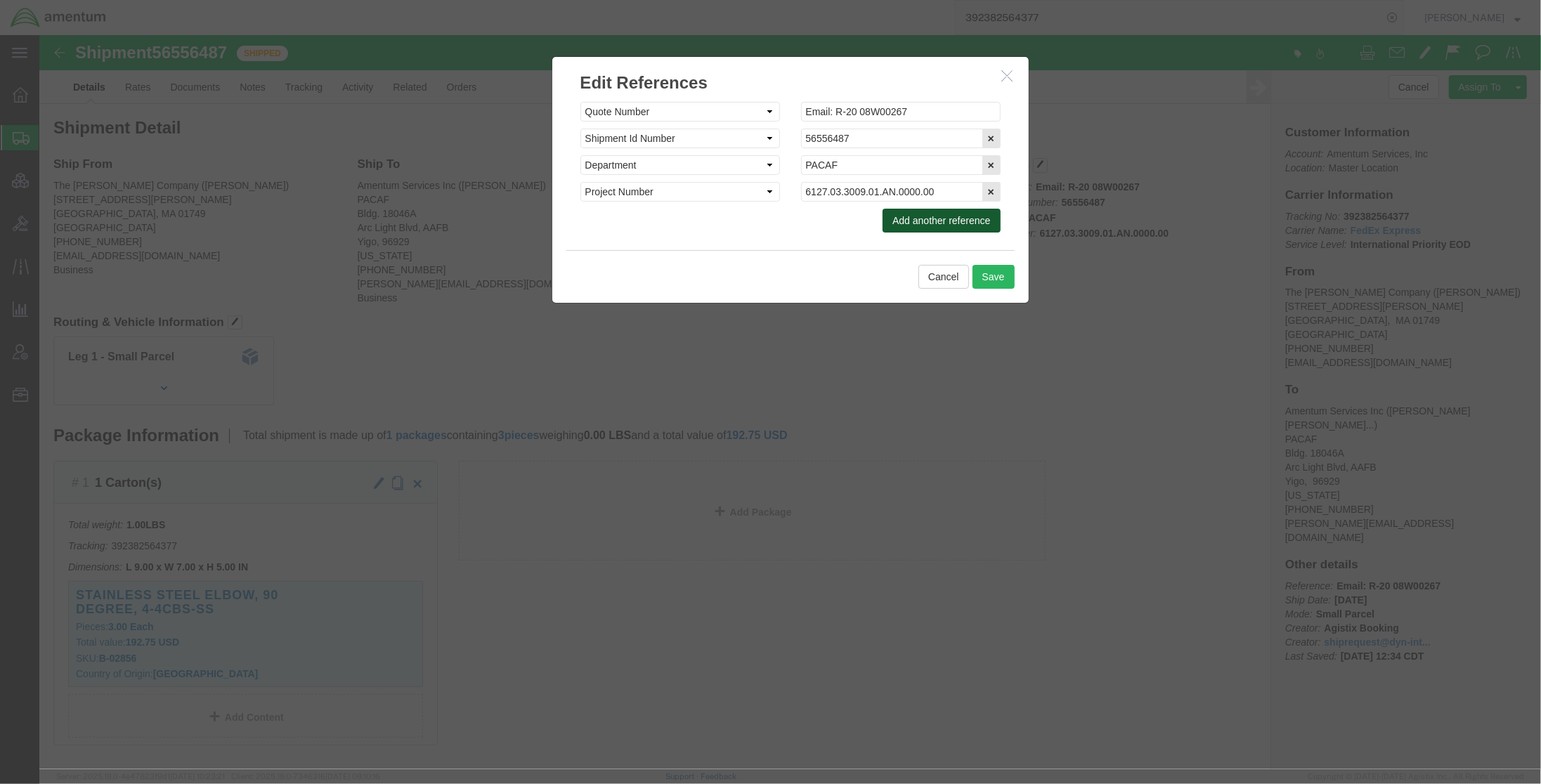
click button "Add another reference"
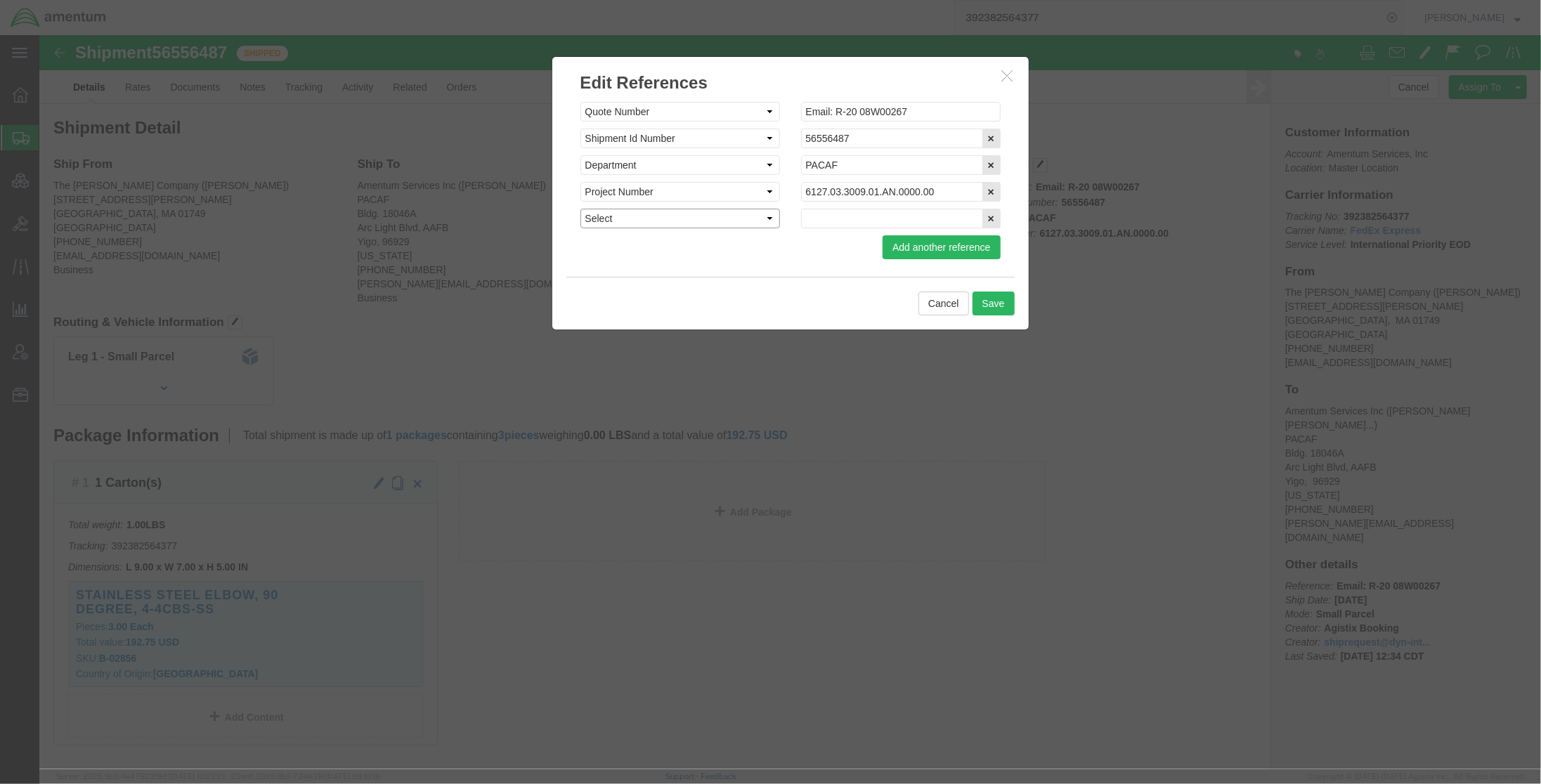
click select "Select Account Type Activity ID Airline Appointment Number ASN Batch Request # …"
select select "CLAIM"
click select "Select Account Type Activity ID Airline Appointment Number ASN Batch Request # …"
click input "text"
paste input "C-203602468"
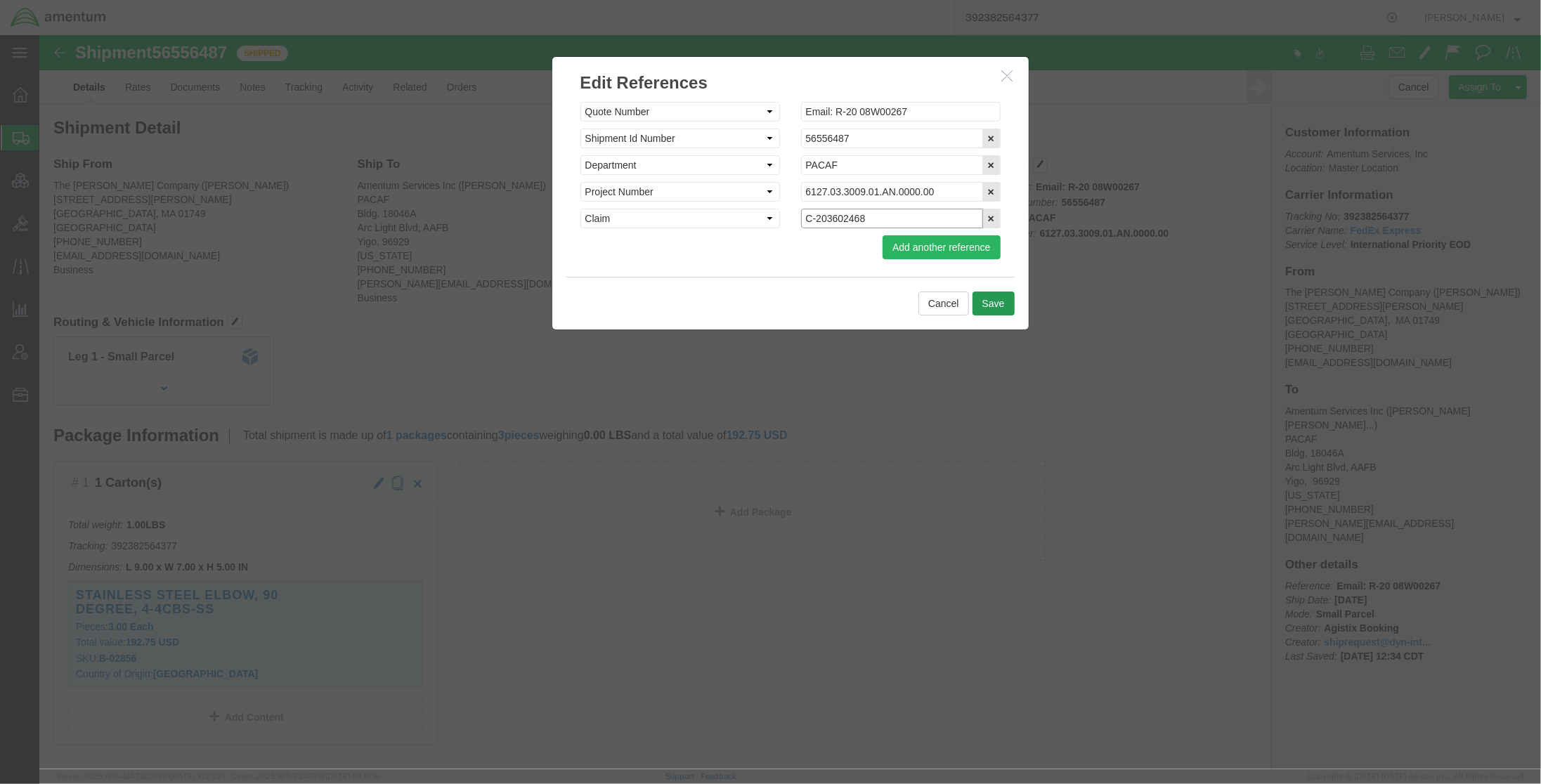
type input "C-203602468"
click button "Save"
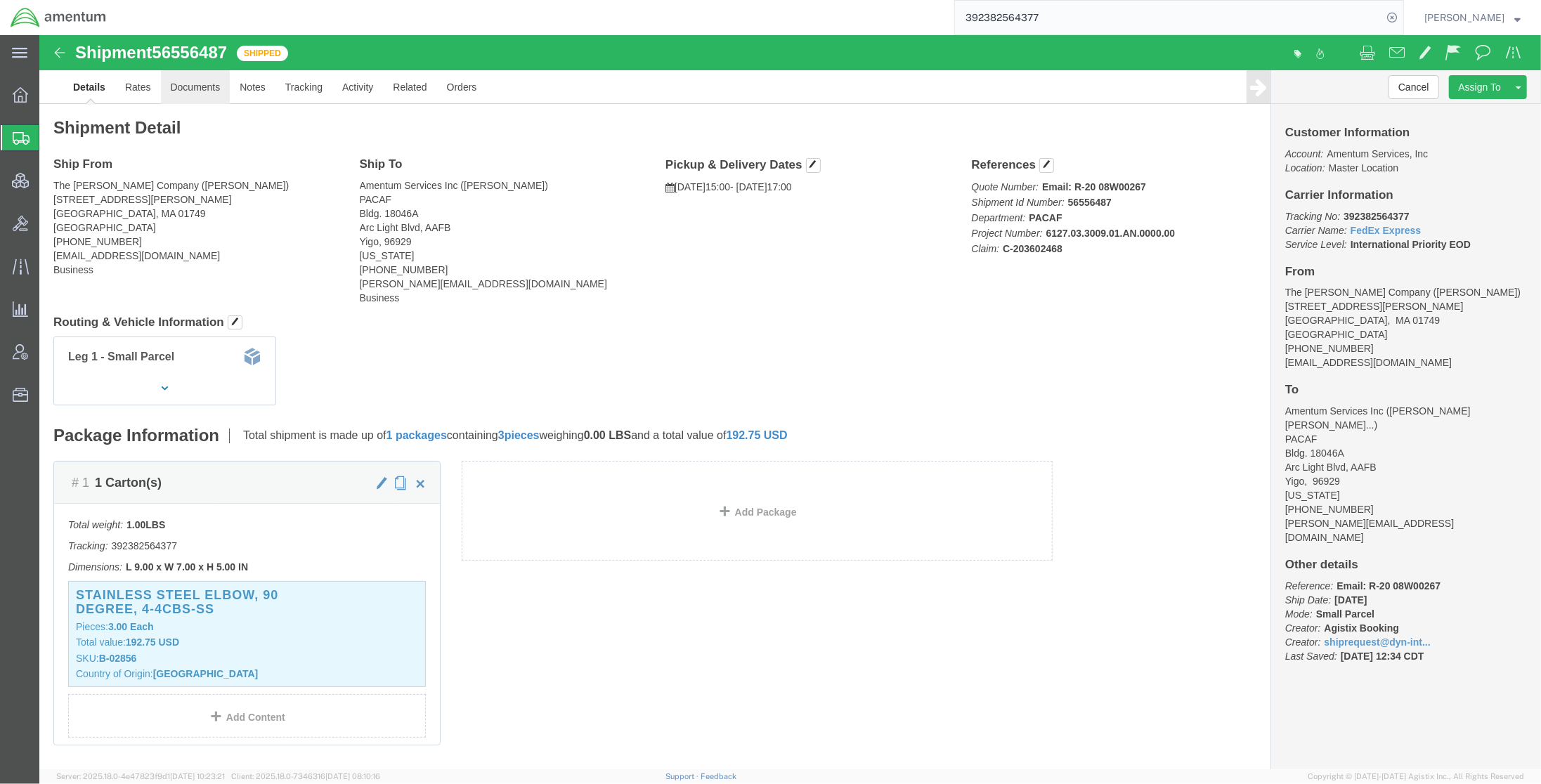
click link "Documents"
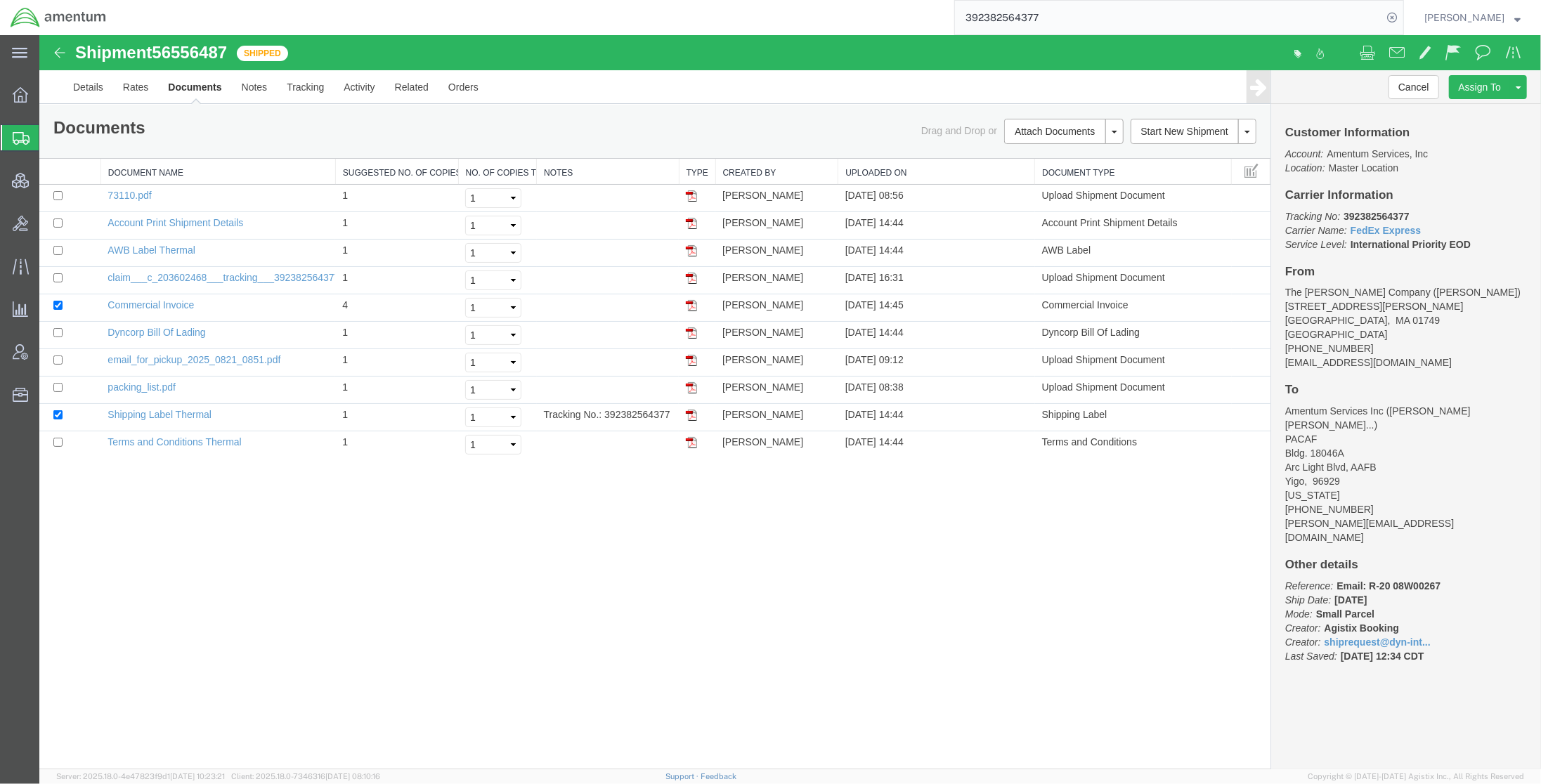
click at [227, 537] on div "Shipment 56556487 10 of 10 Shipped Details Rates Documents Notes Tracking Activ…" at bounding box center [789, 402] width 1501 height 734
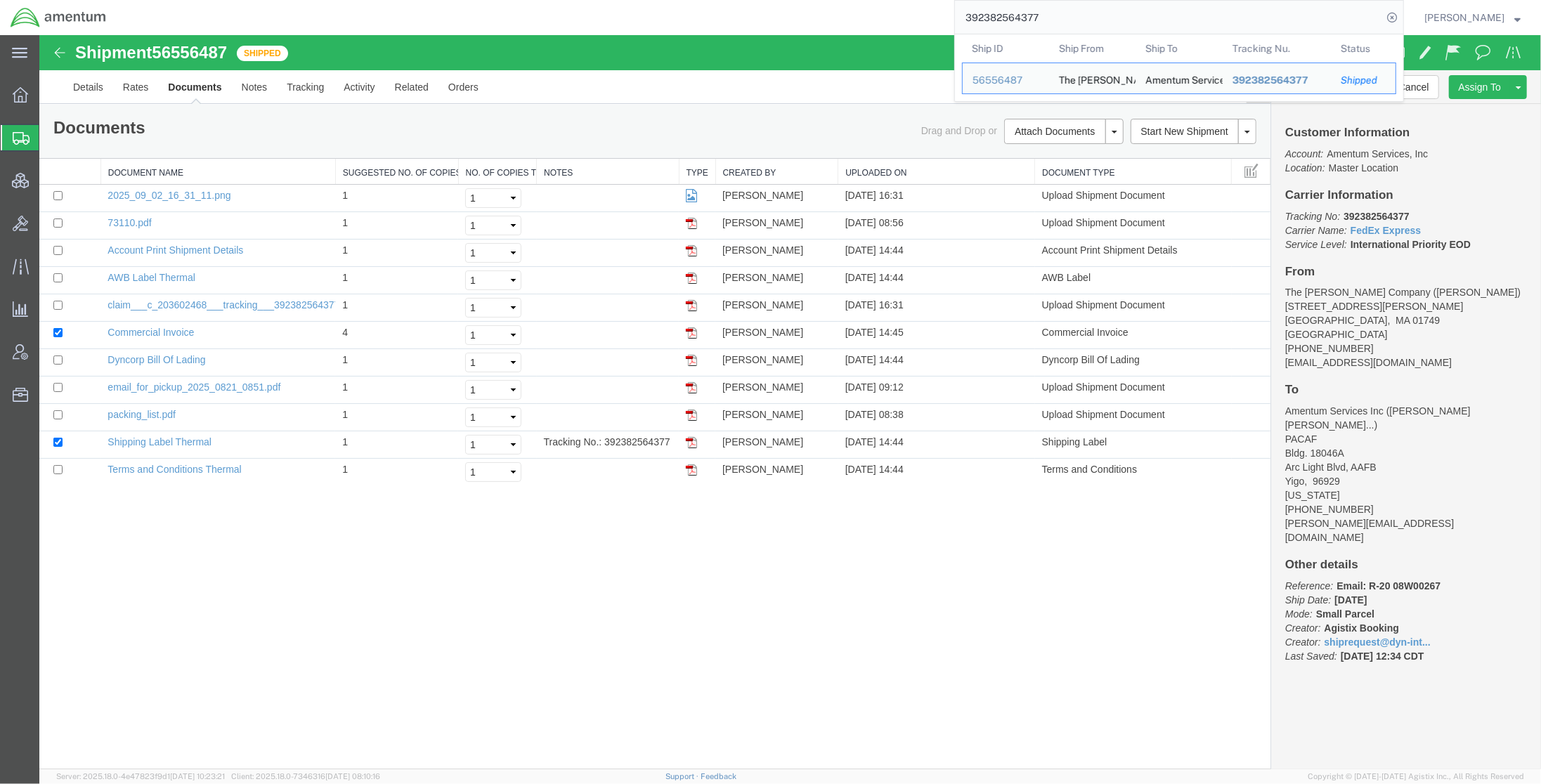
drag, startPoint x: 1069, startPoint y: 21, endPoint x: 907, endPoint y: 21, distance: 162.0
click at [907, 21] on div "392382564377 Ship ID Ship From Ship To Tracking Nu. Status Ship ID 56556487 Shi…" at bounding box center [760, 18] width 1288 height 35
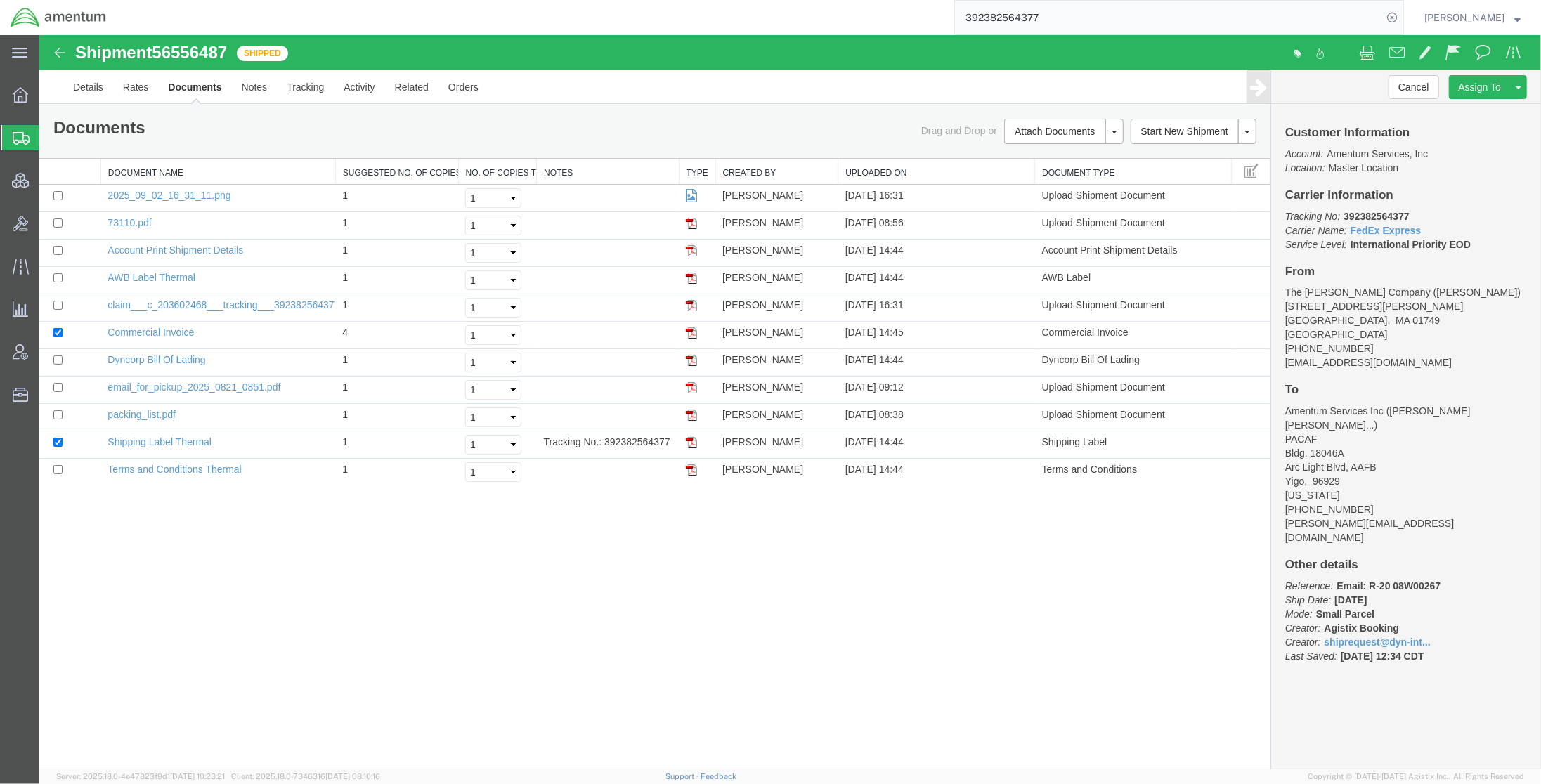
paste input "56685203"
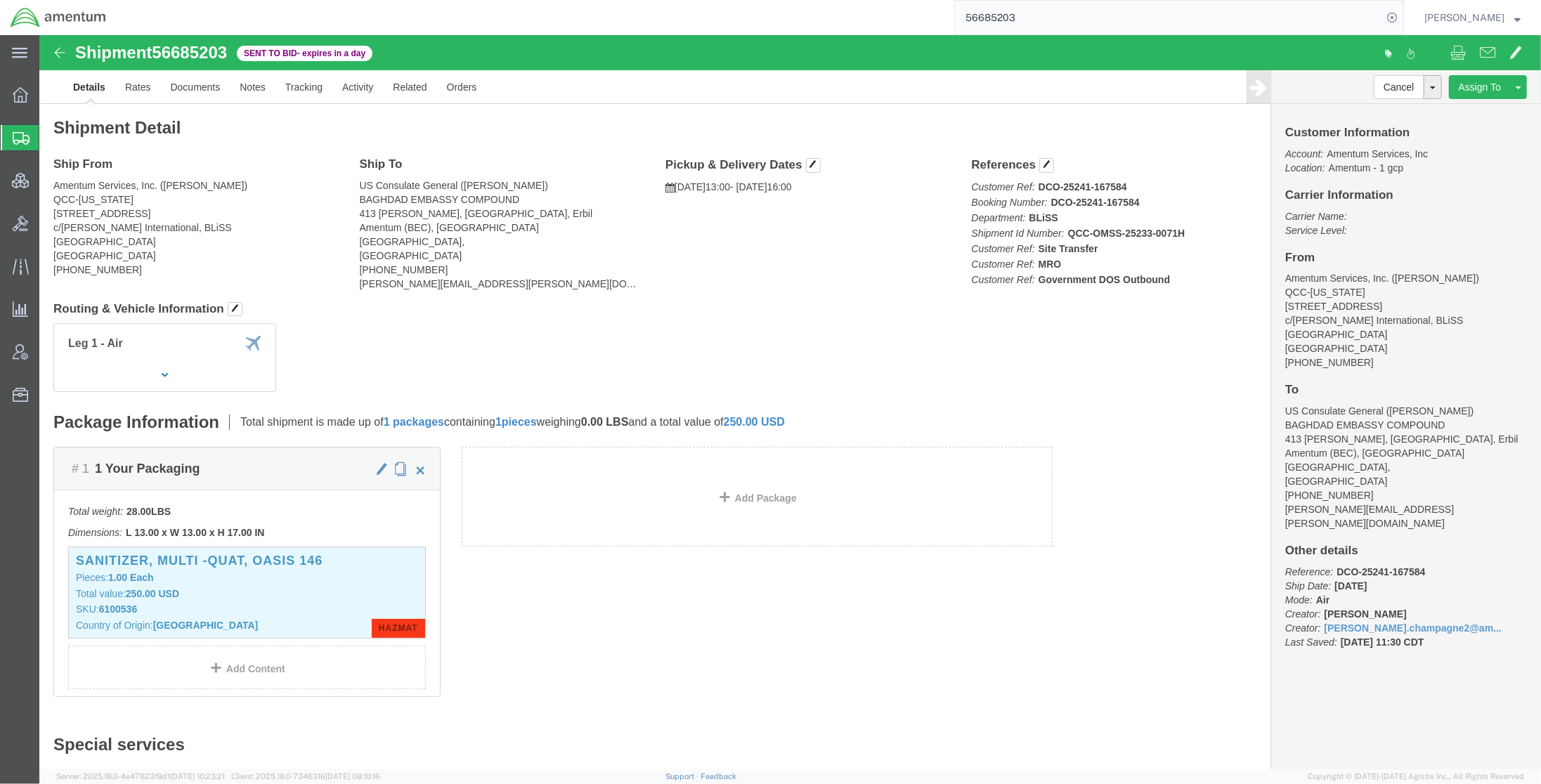
click div "Shipment Detail Ship From Amentum Services, Inc. (Jason Martin) QCC-Texas 4050 …"
click div "Leg 1 - Air"
click link "Rates"
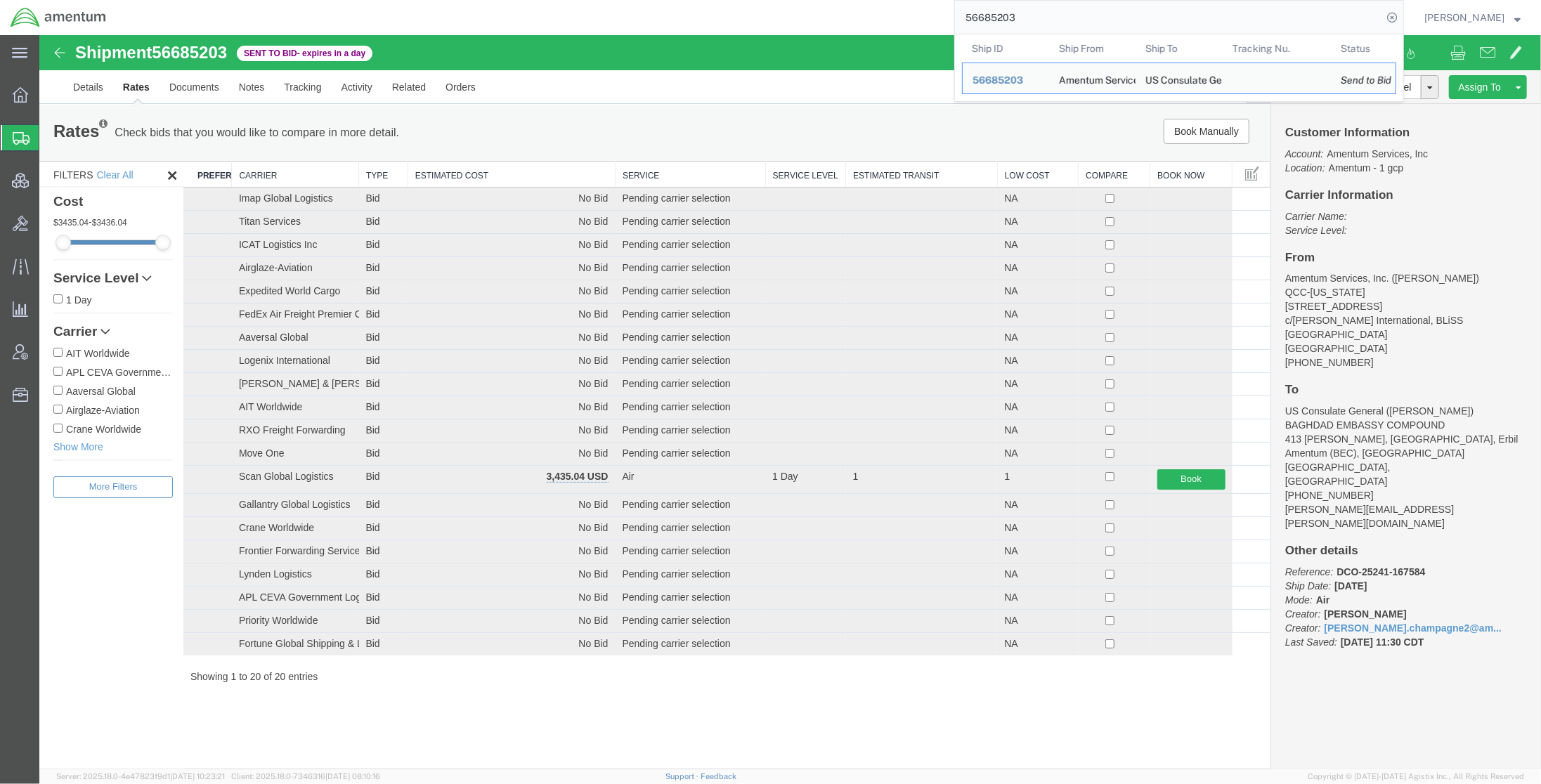
drag, startPoint x: 1045, startPoint y: 15, endPoint x: 767, endPoint y: -2, distance: 278.5
click at [767, 0] on html "main_menu Created with Sketch. Collapse Menu Overview Shipments Shipment Manage…" at bounding box center [770, 392] width 1541 height 784
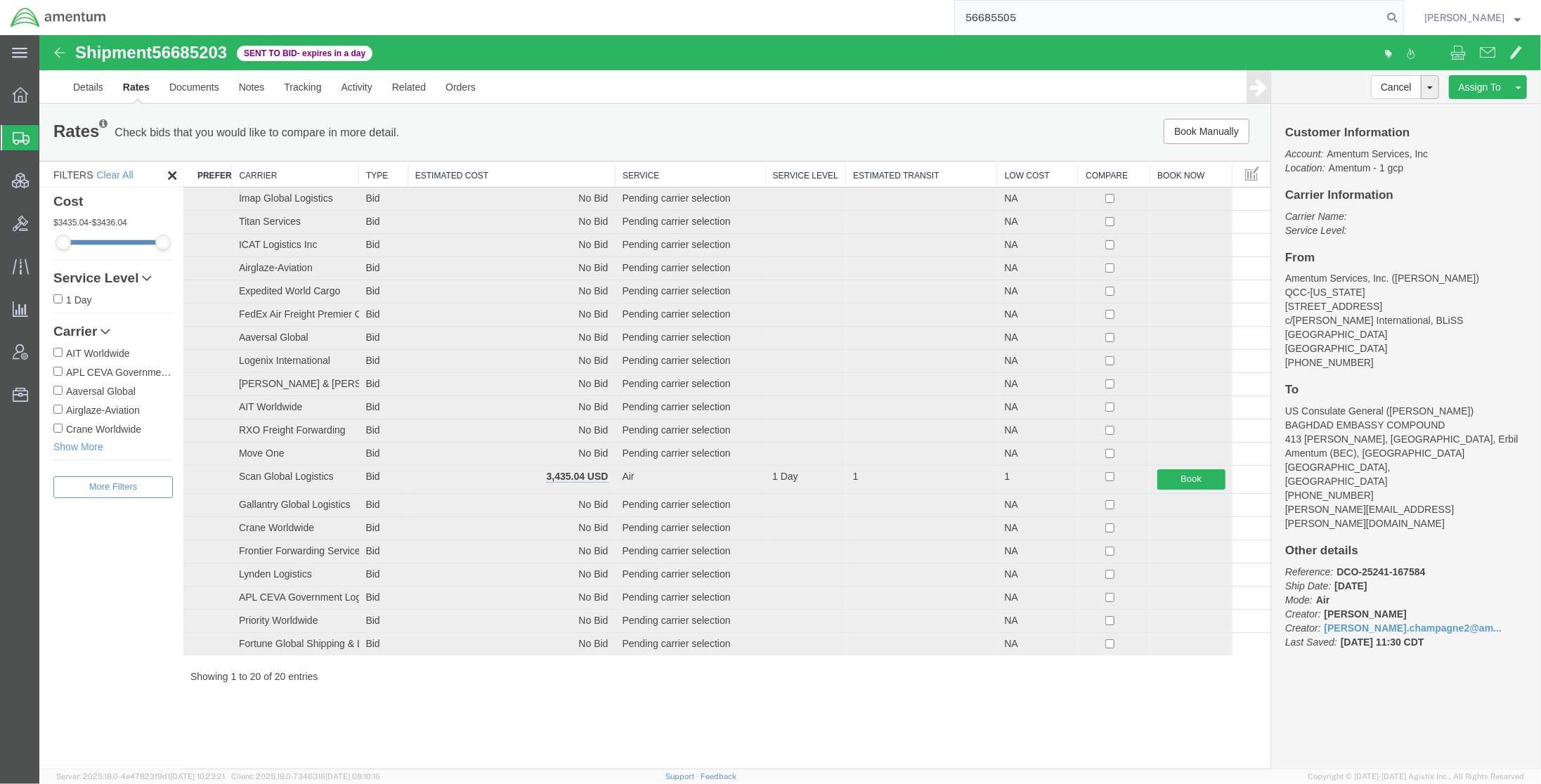
type input "56685505"
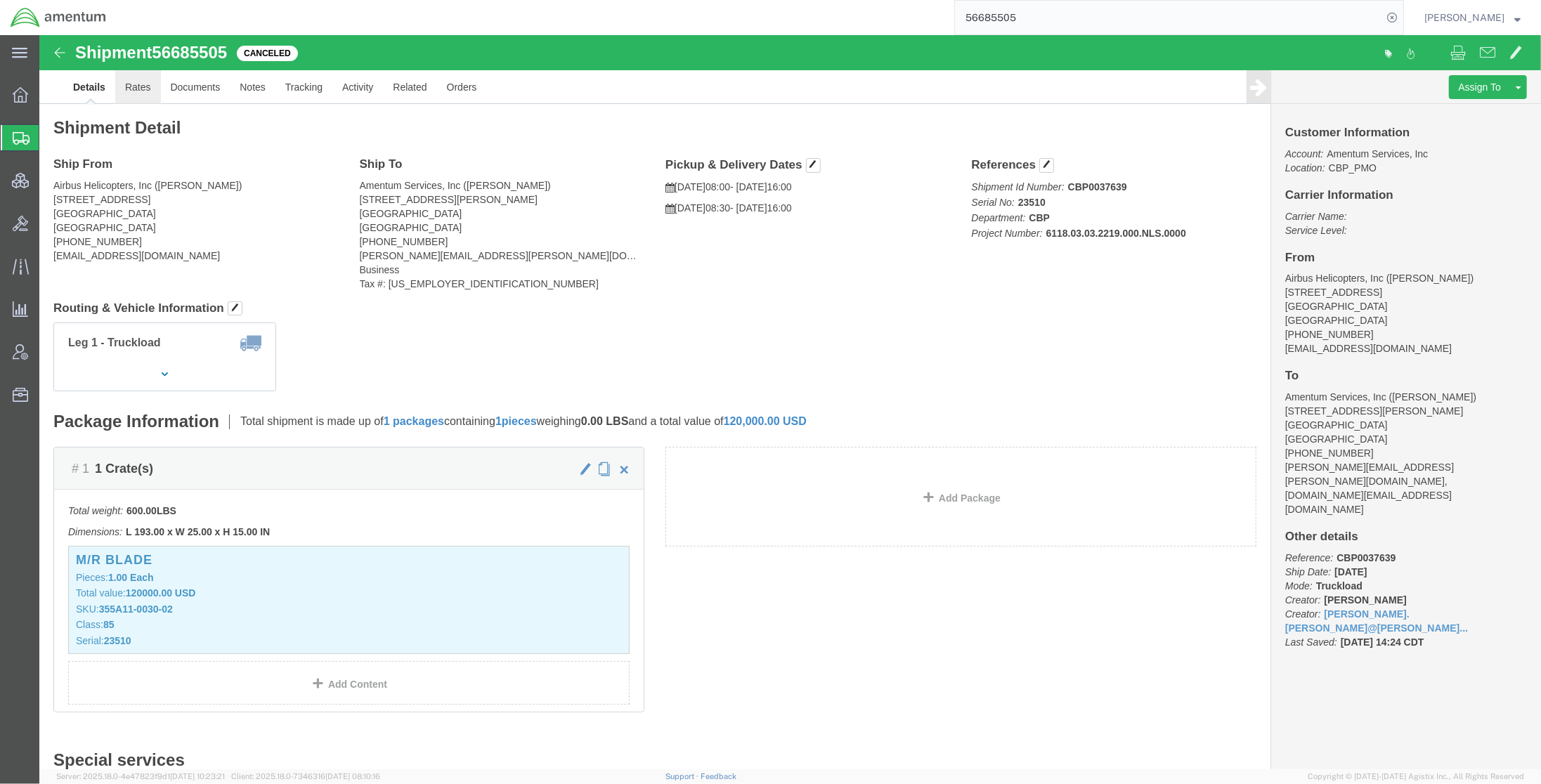
click link "Rates"
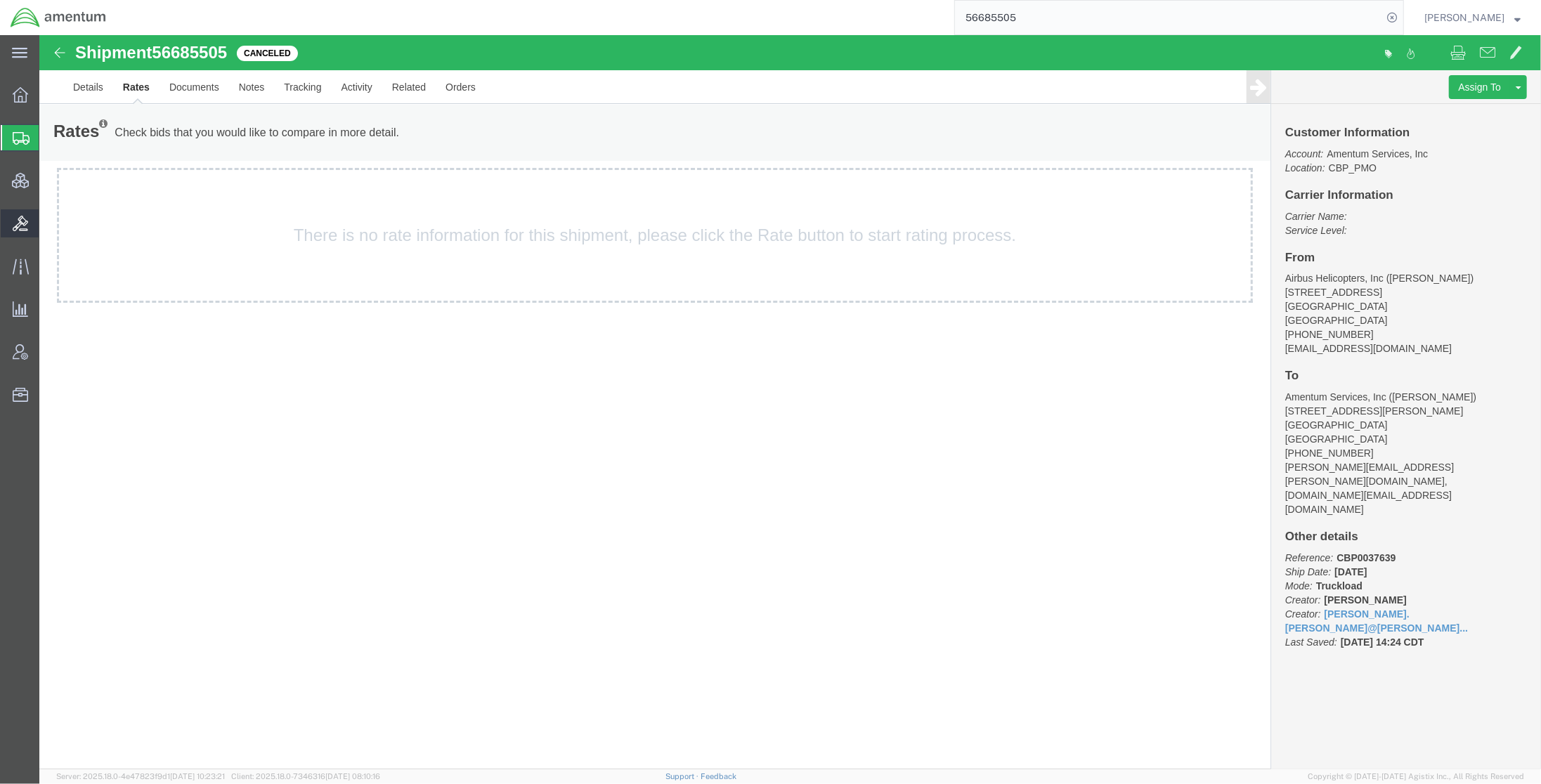
click at [48, 223] on span "Bids" at bounding box center [44, 223] width 10 height 28
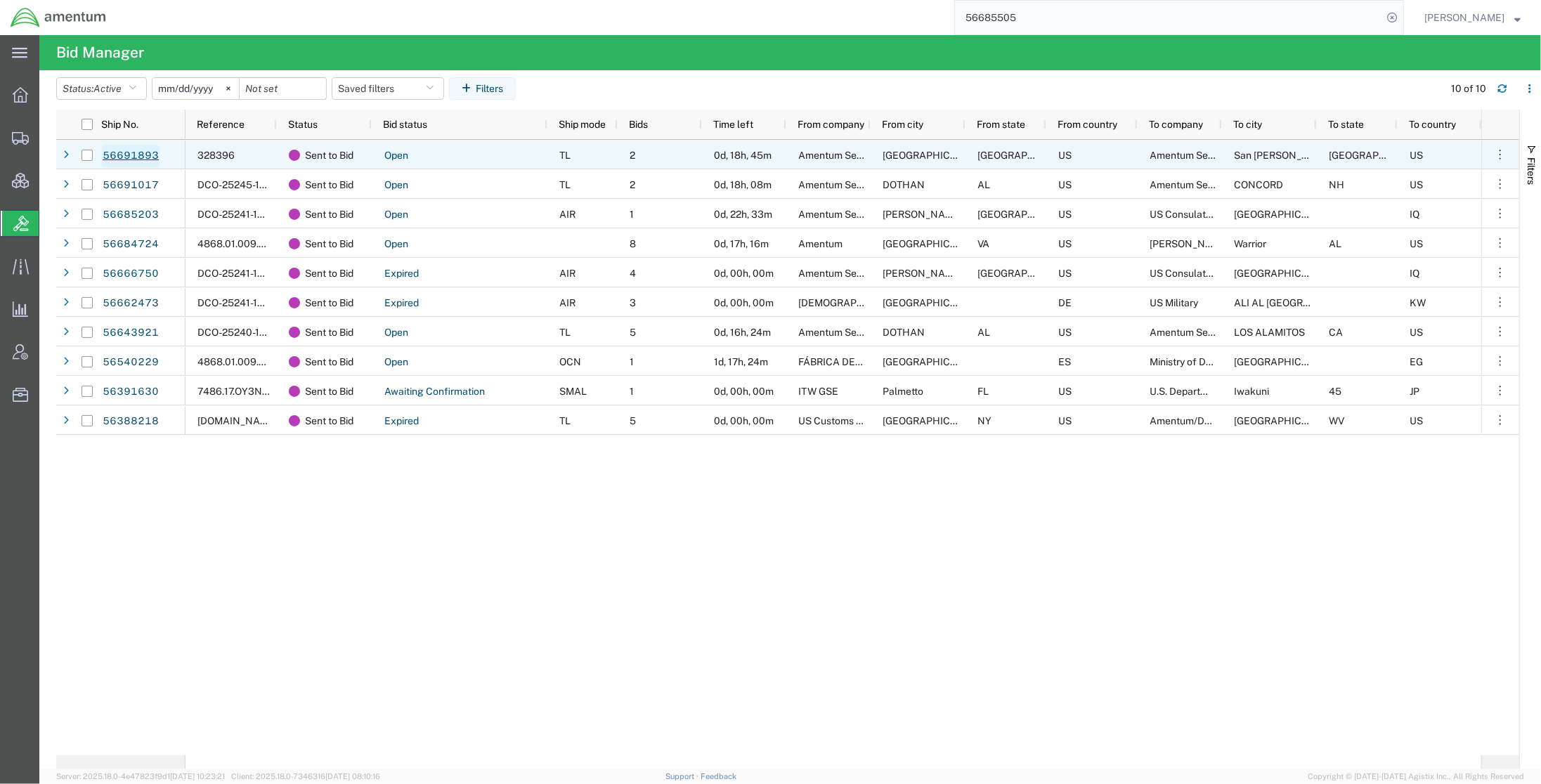
click at [119, 158] on link "56691893" at bounding box center [131, 155] width 57 height 23
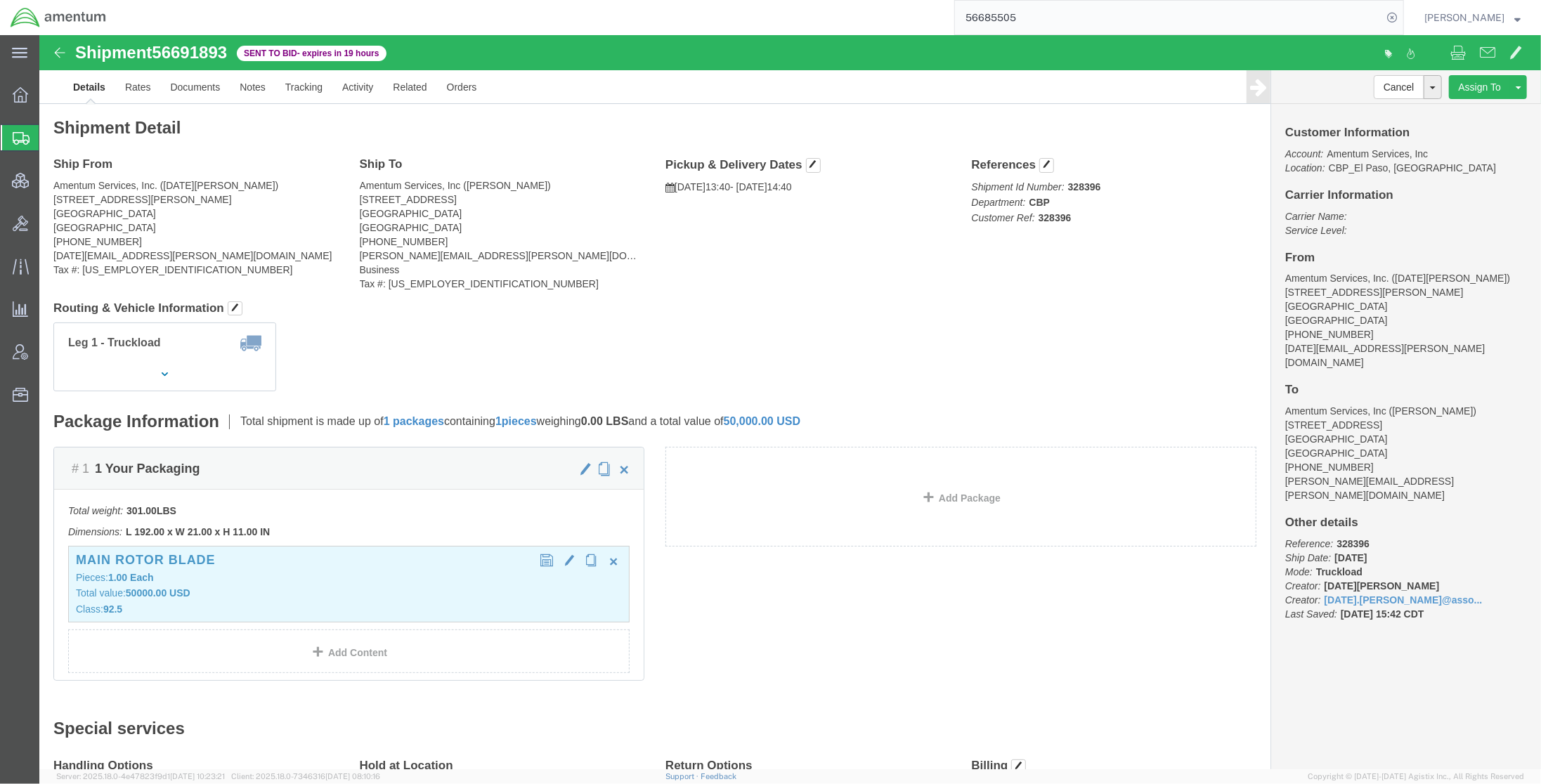
click p "Total value: 50000.00 USD"
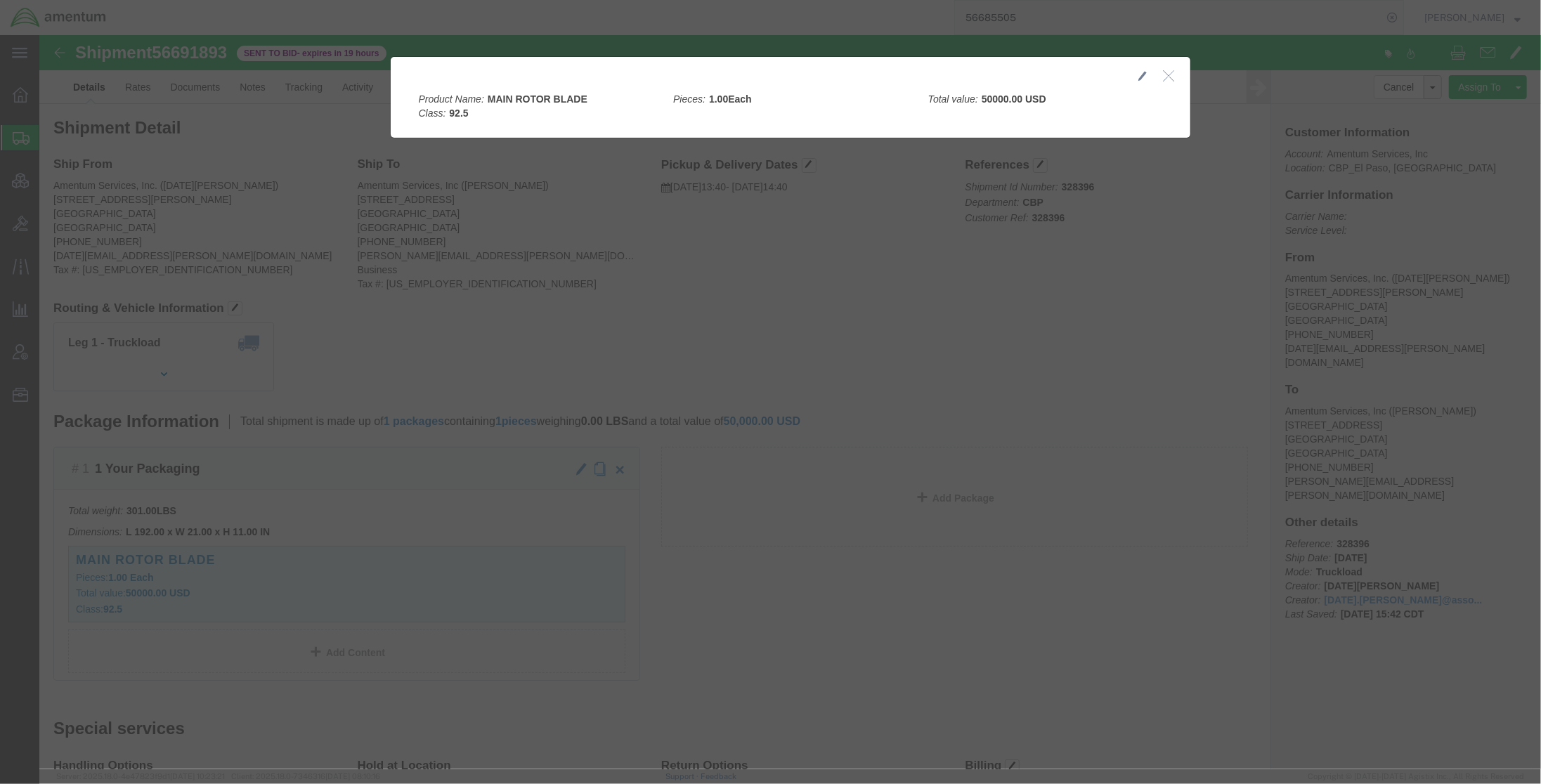
click icon "button"
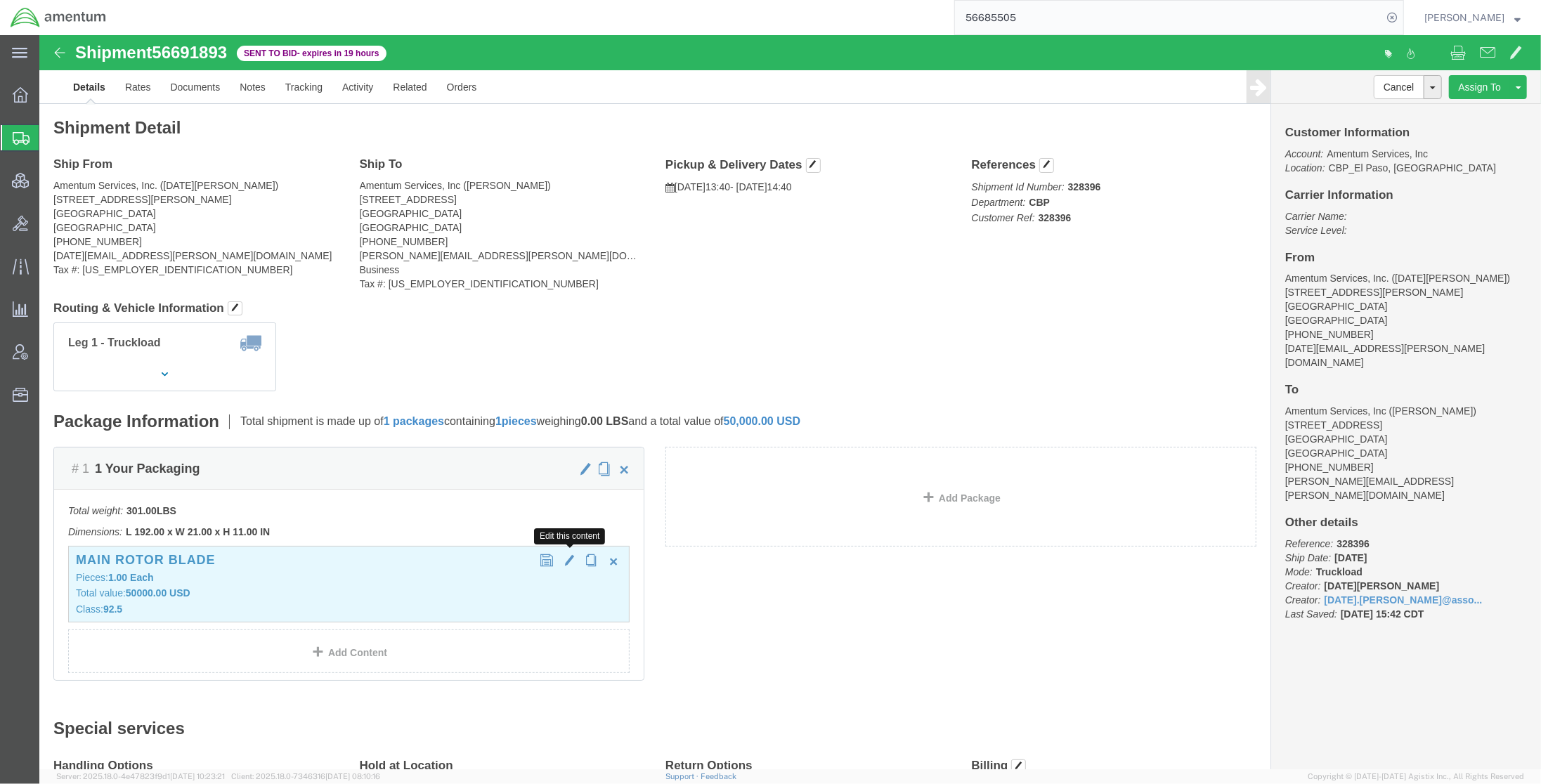
click span "button"
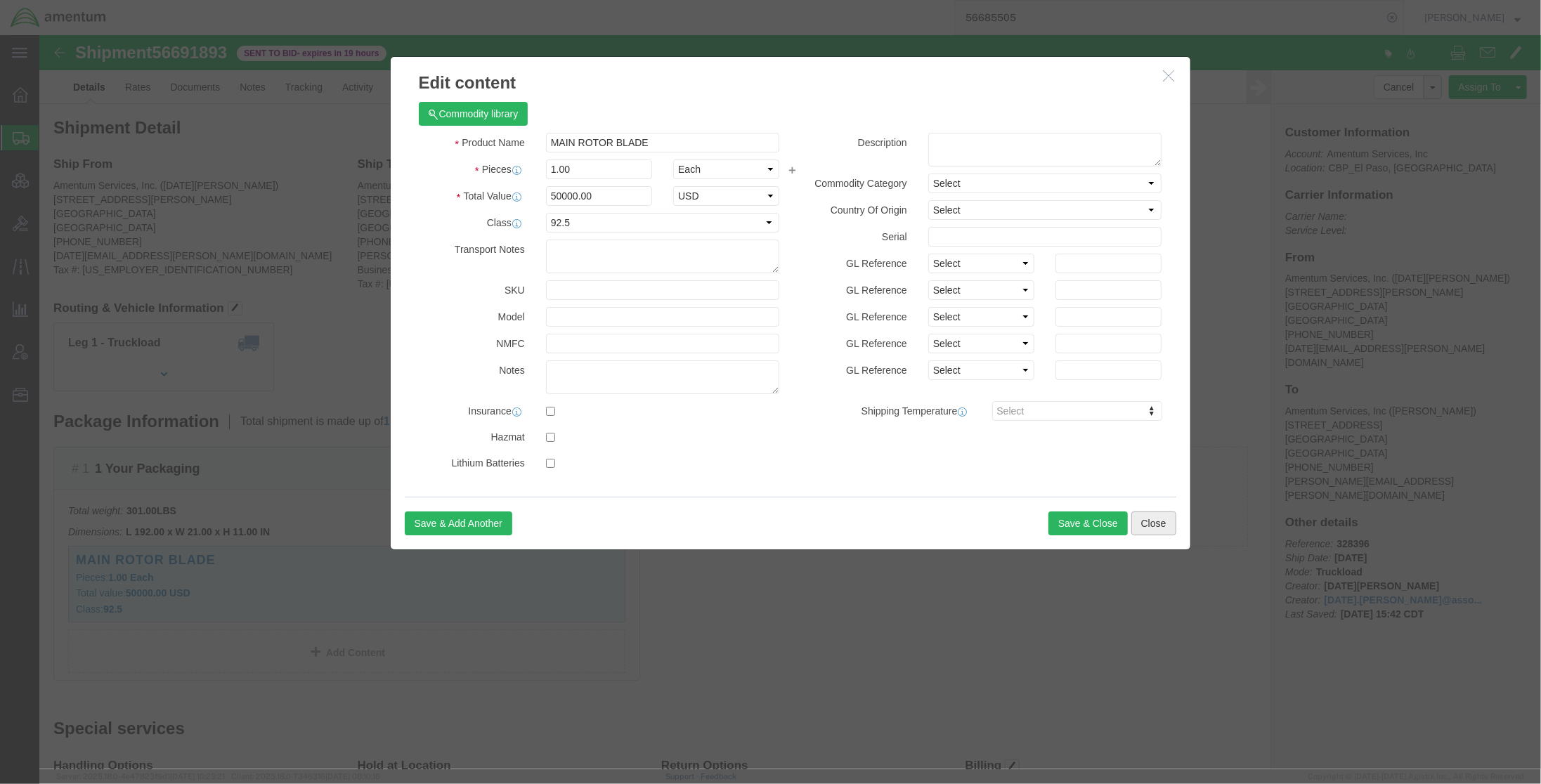
click button "Close"
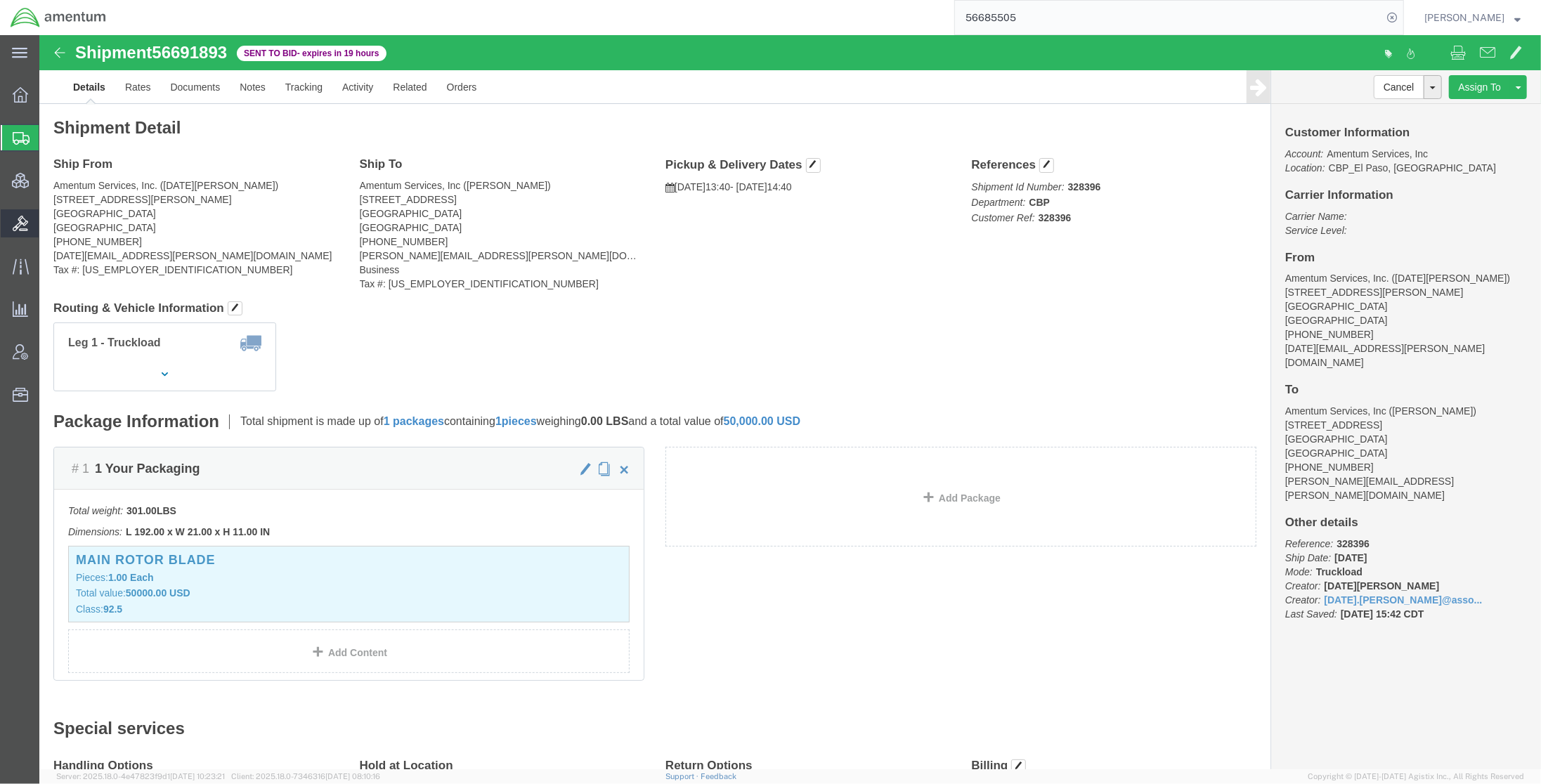
click at [48, 222] on span "Bids" at bounding box center [44, 223] width 10 height 28
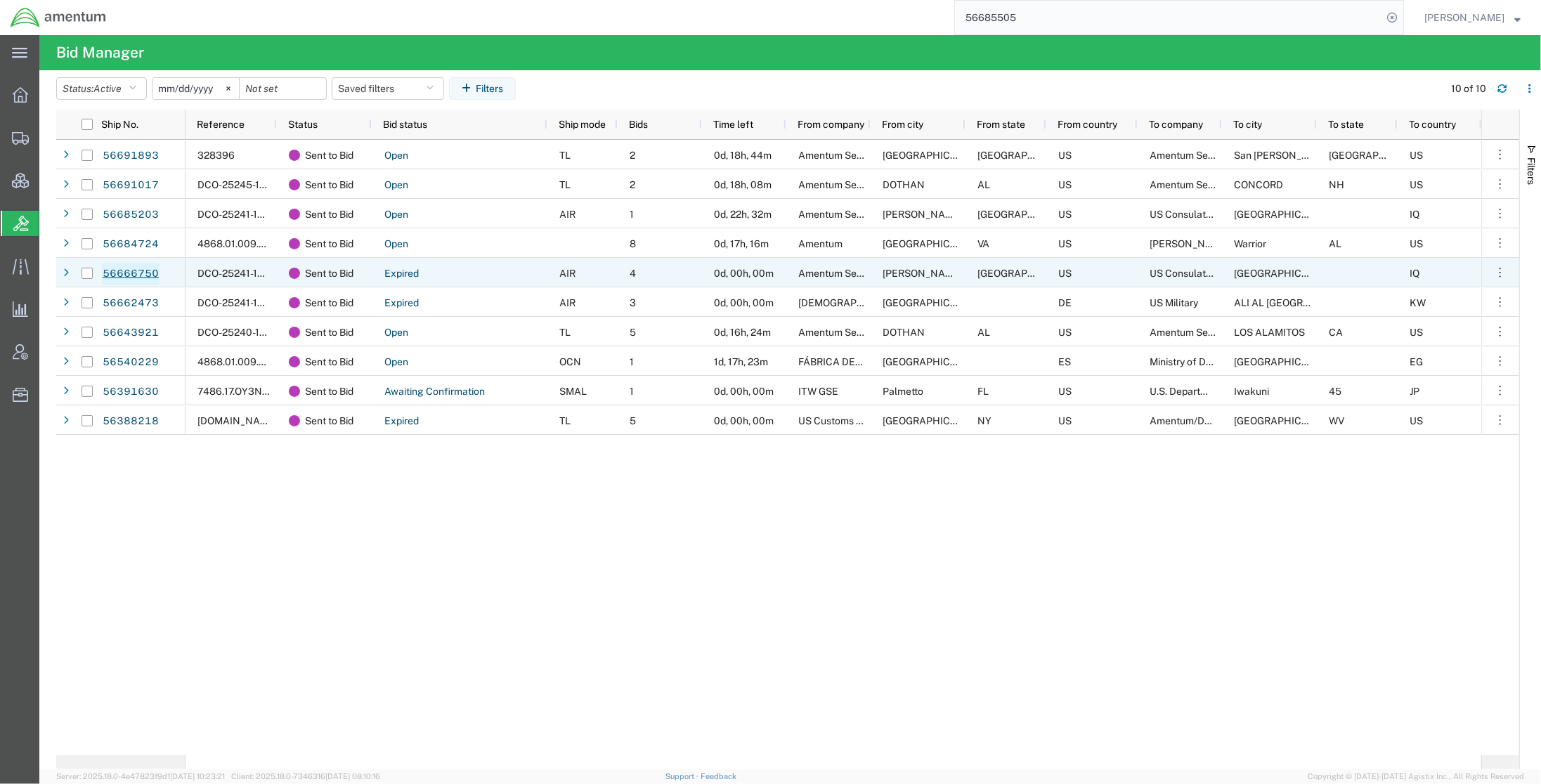
click at [135, 273] on link "56666750" at bounding box center [131, 274] width 57 height 23
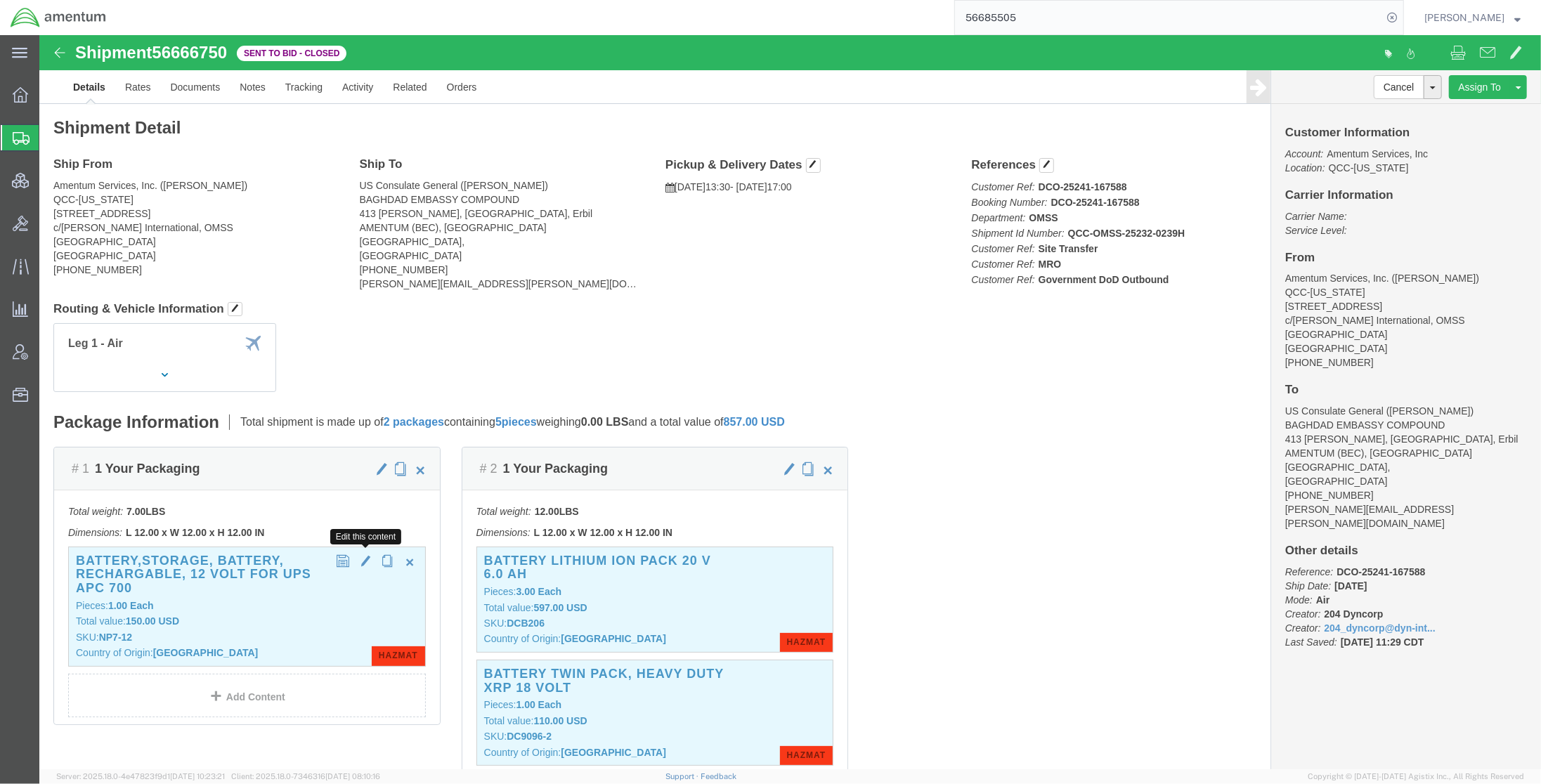
click span "button"
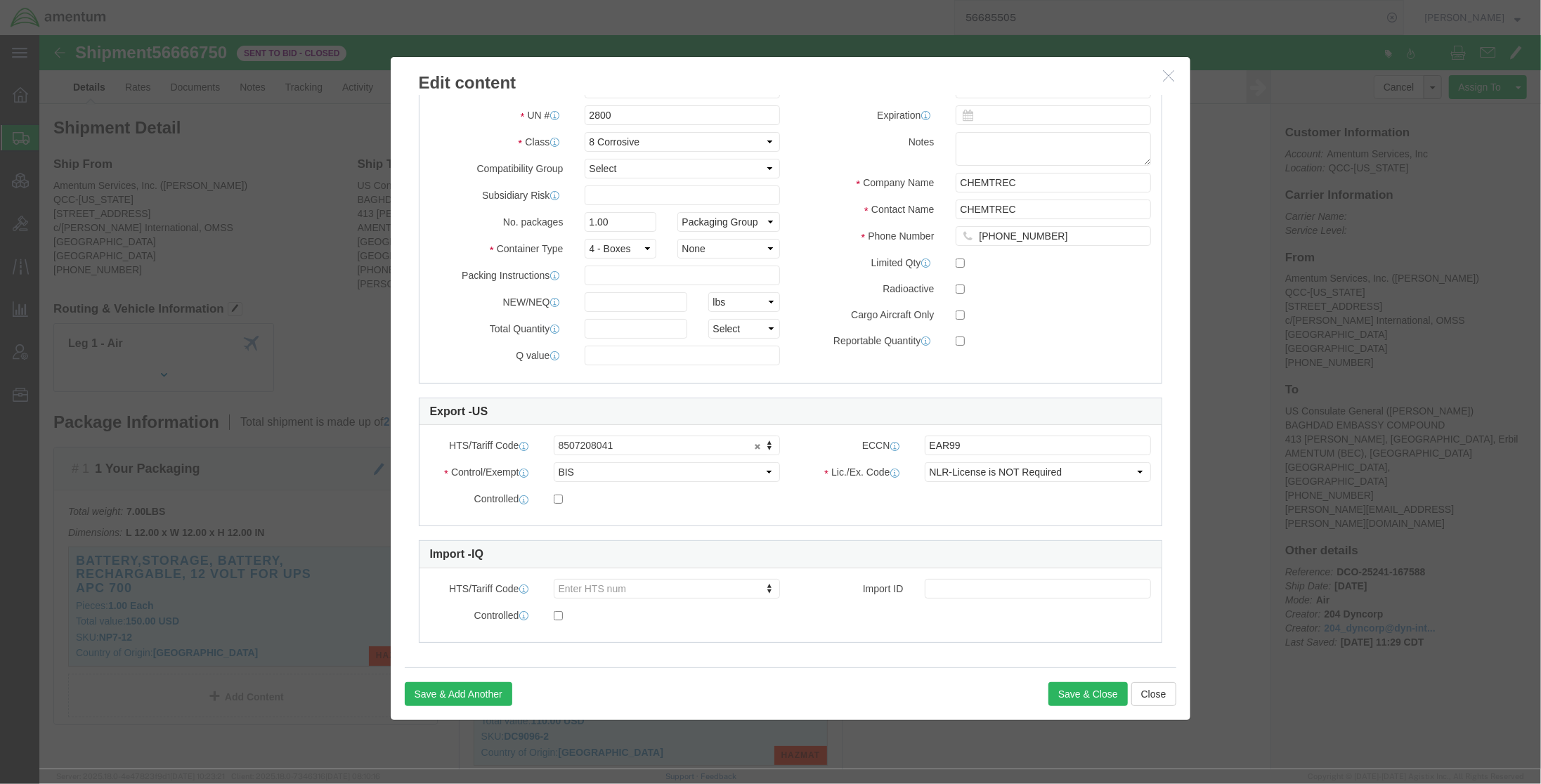
scroll to position [460, 0]
drag, startPoint x: 473, startPoint y: 404, endPoint x: 419, endPoint y: 401, distance: 54.1
click label "HTS/Tariff Code"
copy label "HTS/Tariff Code"
drag, startPoint x: 841, startPoint y: 400, endPoint x: 812, endPoint y: 401, distance: 29.0
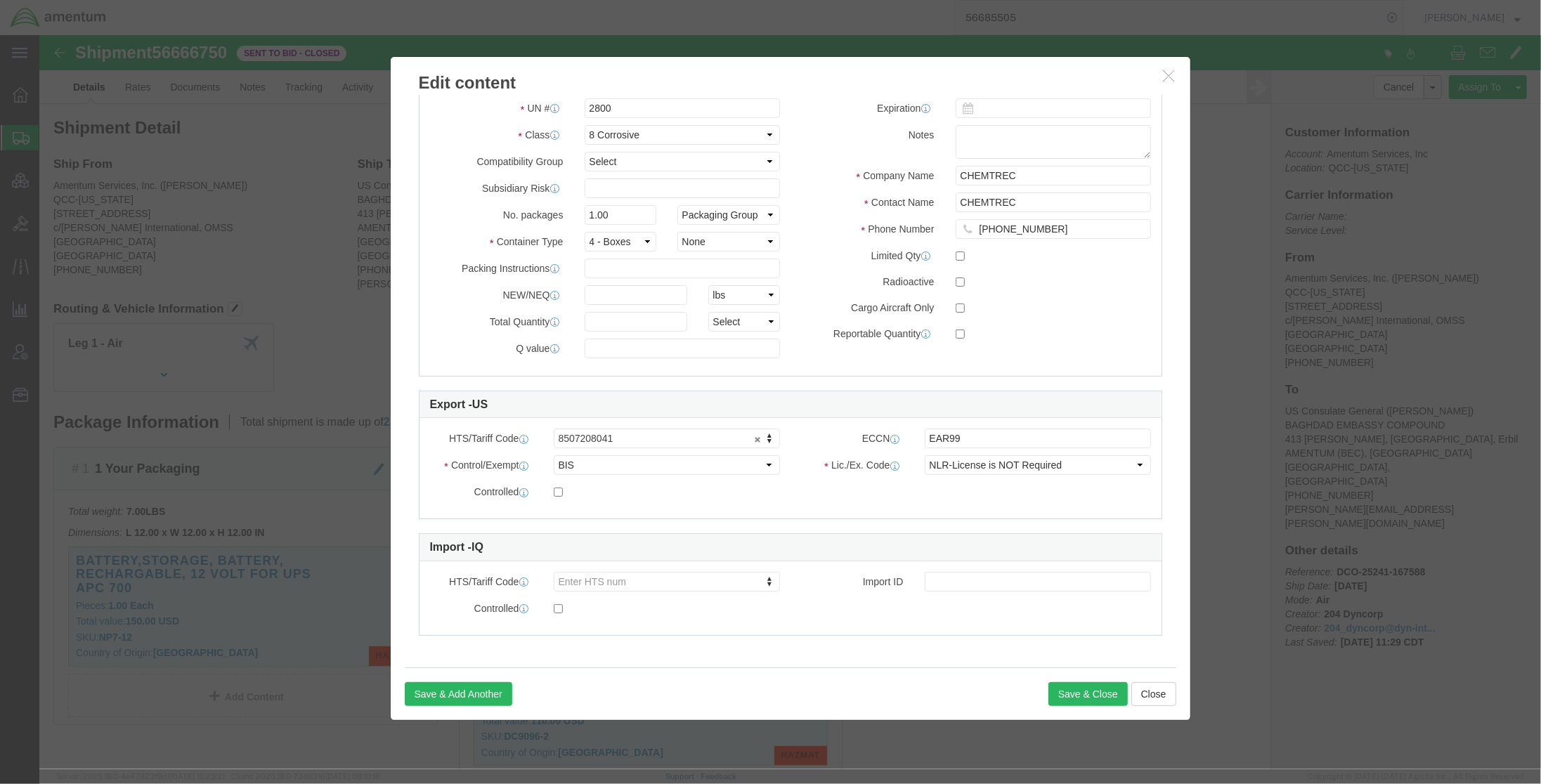
click label "ECCN"
copy label "ECCN"
drag, startPoint x: 1121, startPoint y: 49, endPoint x: 1164, endPoint y: 3, distance: 63.0
click button "button"
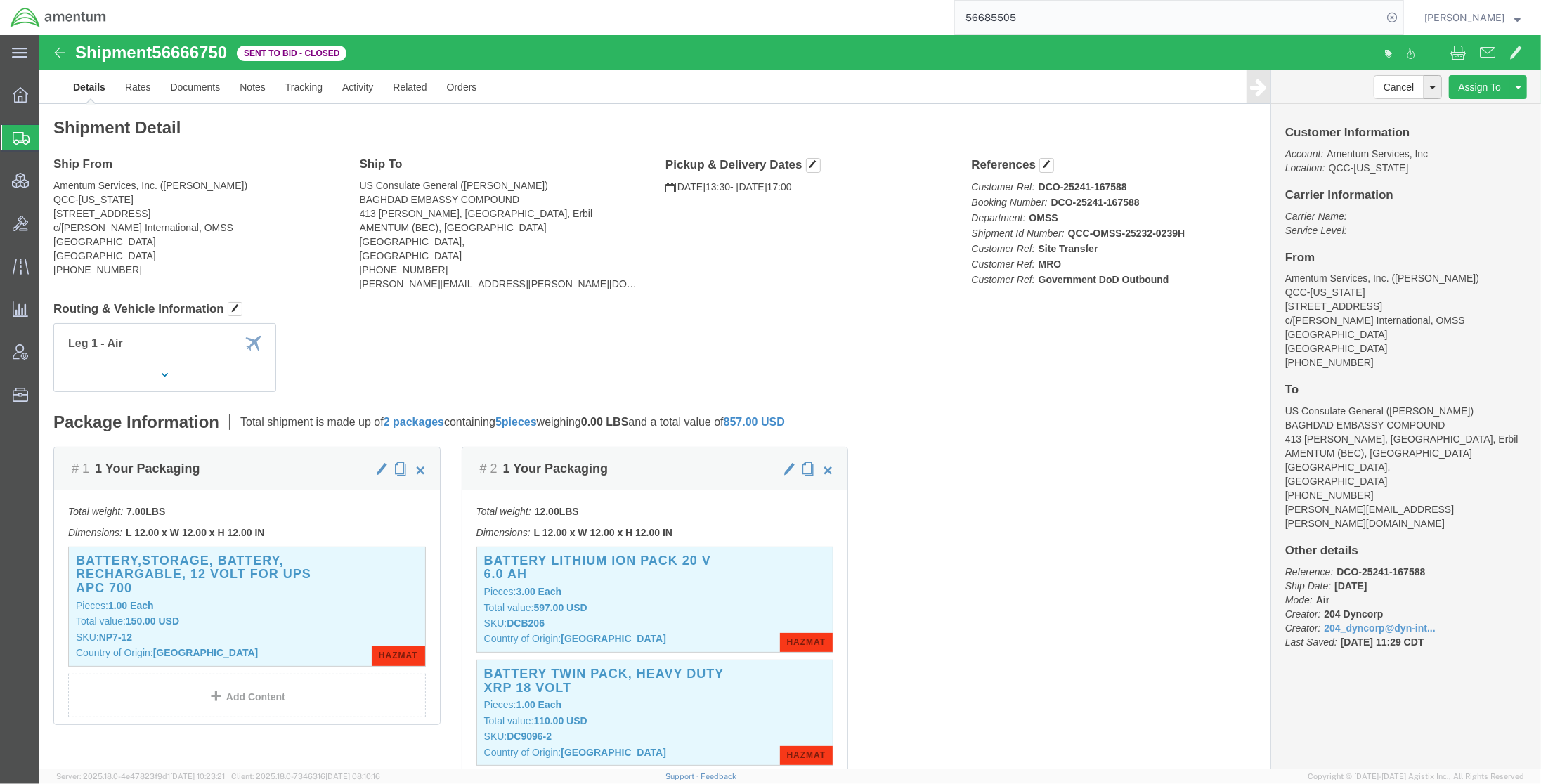
click at [50, 140] on span "Shipments" at bounding box center [44, 137] width 11 height 28
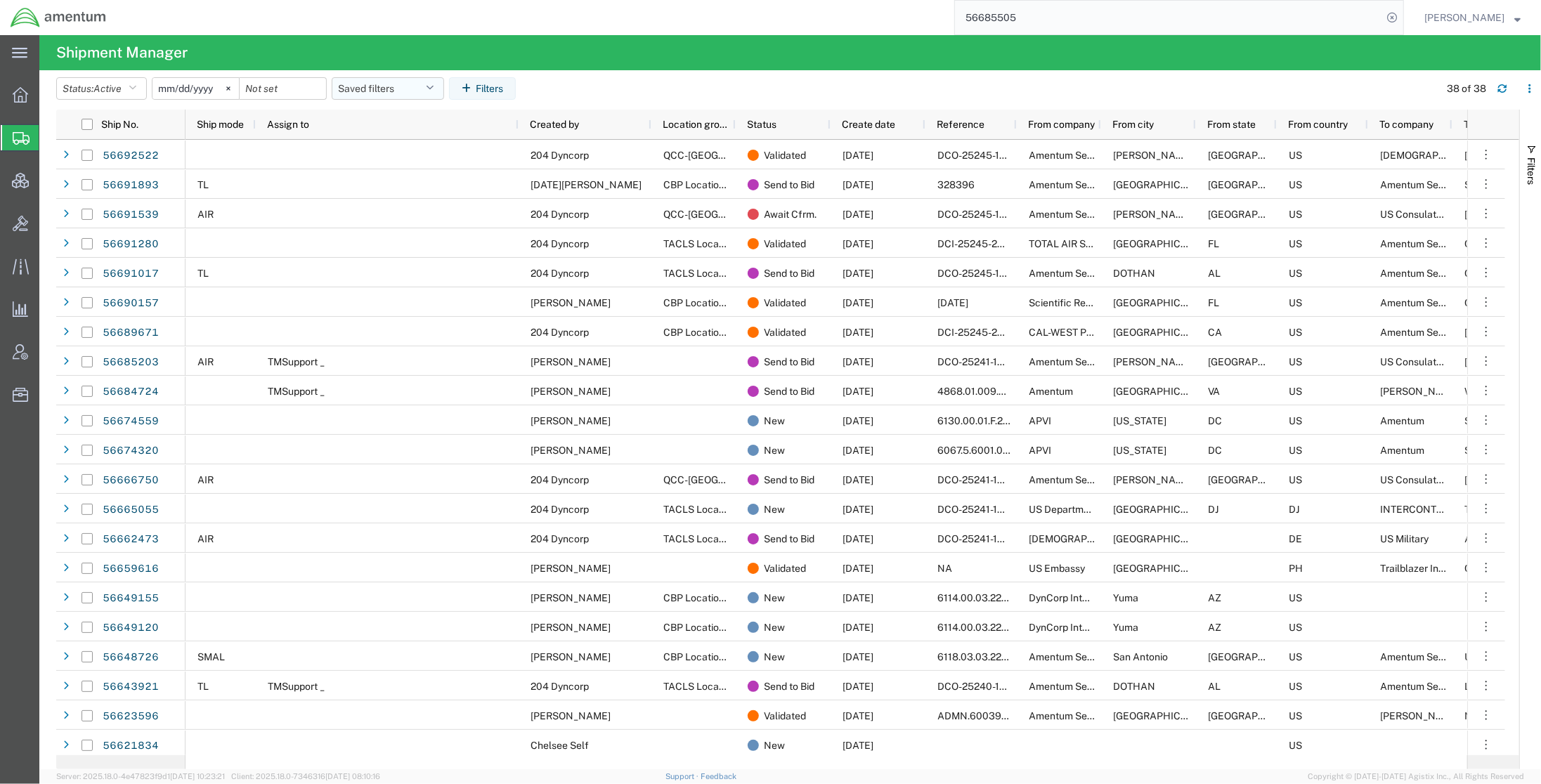
click at [403, 83] on button "Saved filters" at bounding box center [388, 88] width 112 height 23
click at [427, 167] on span "Active DCI shipments" at bounding box center [426, 176] width 184 height 26
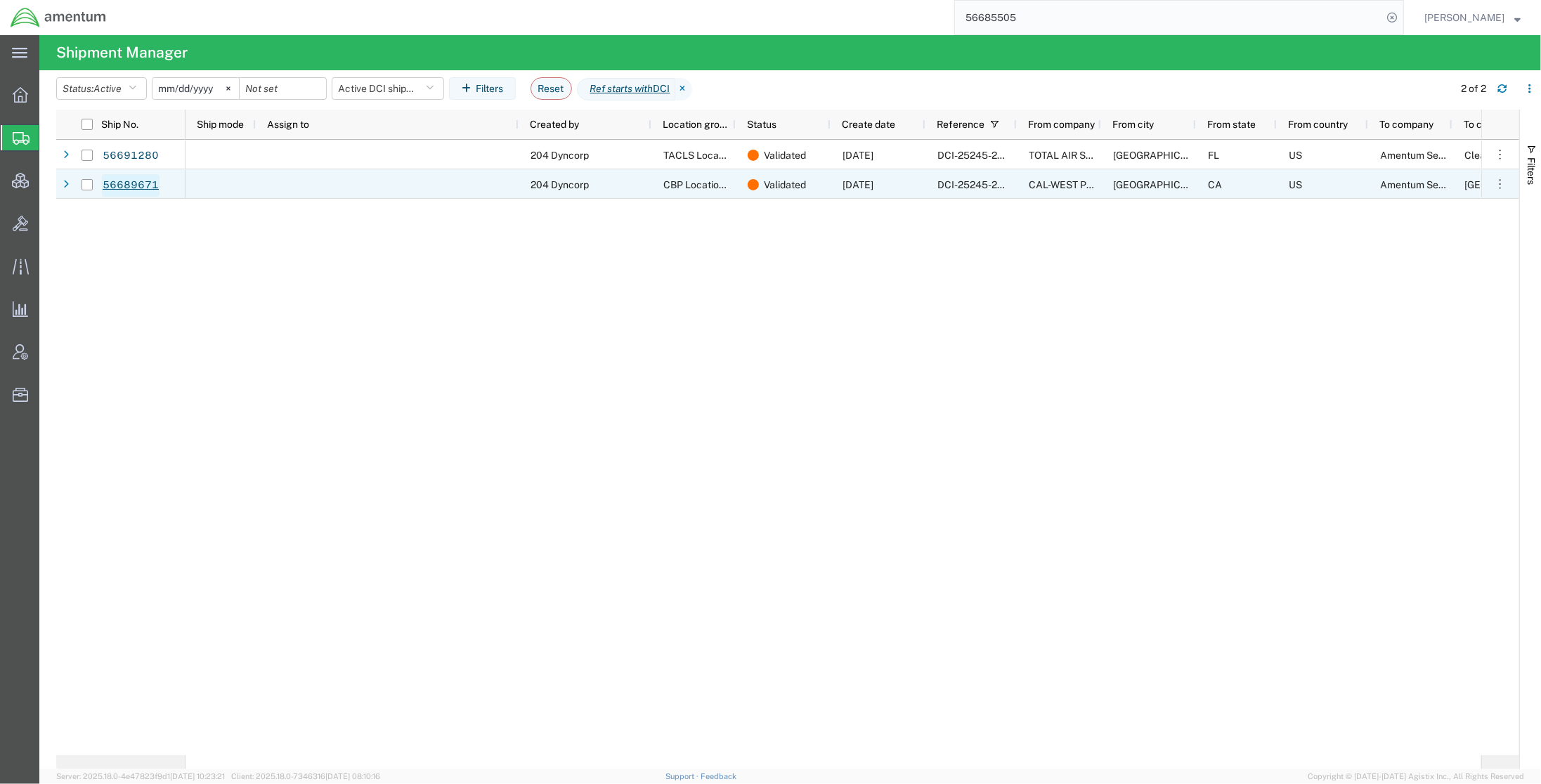
click at [140, 184] on link "56689671" at bounding box center [131, 185] width 57 height 23
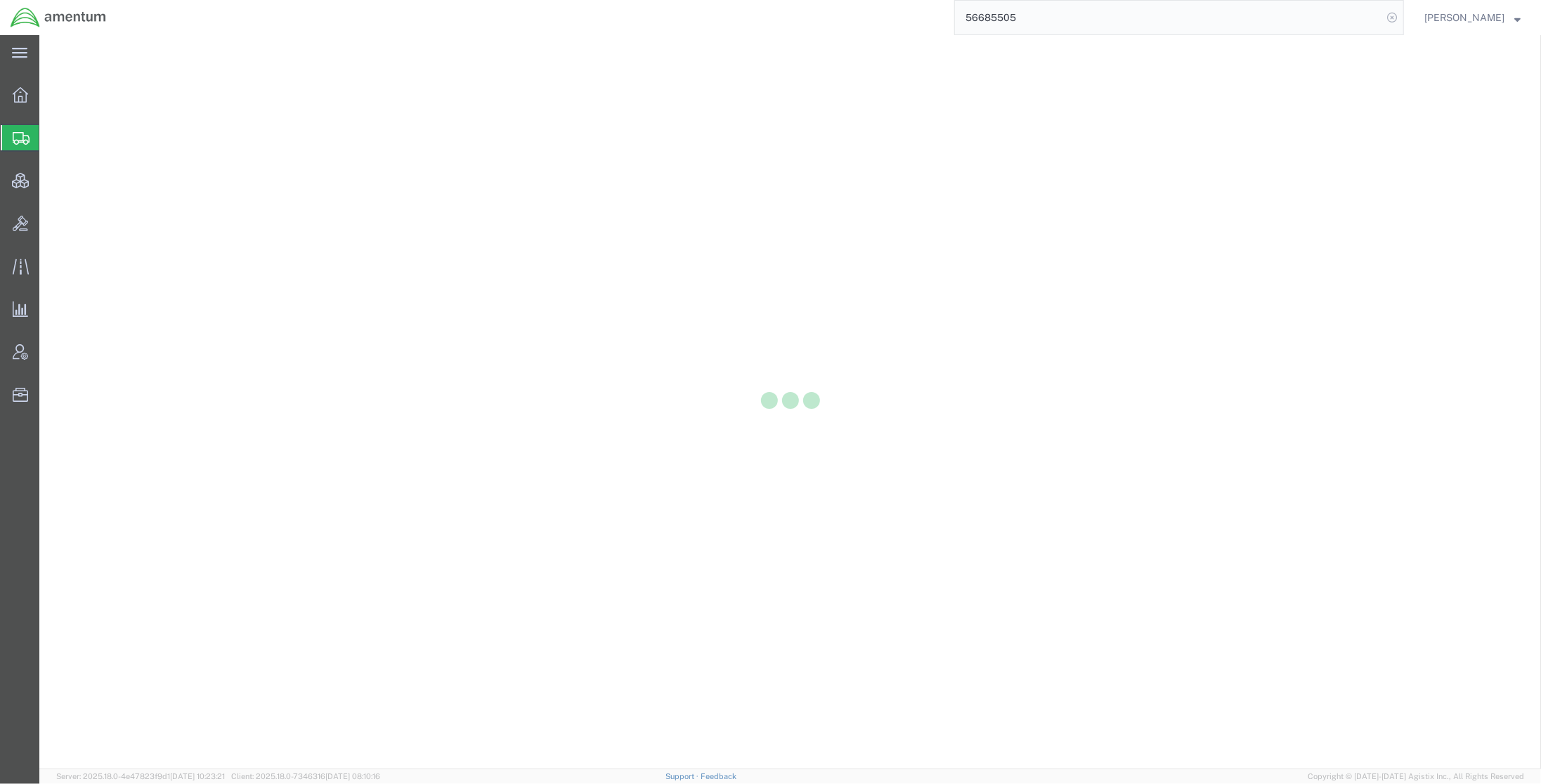
click at [1391, 18] on icon at bounding box center [1391, 17] width 19 height 19
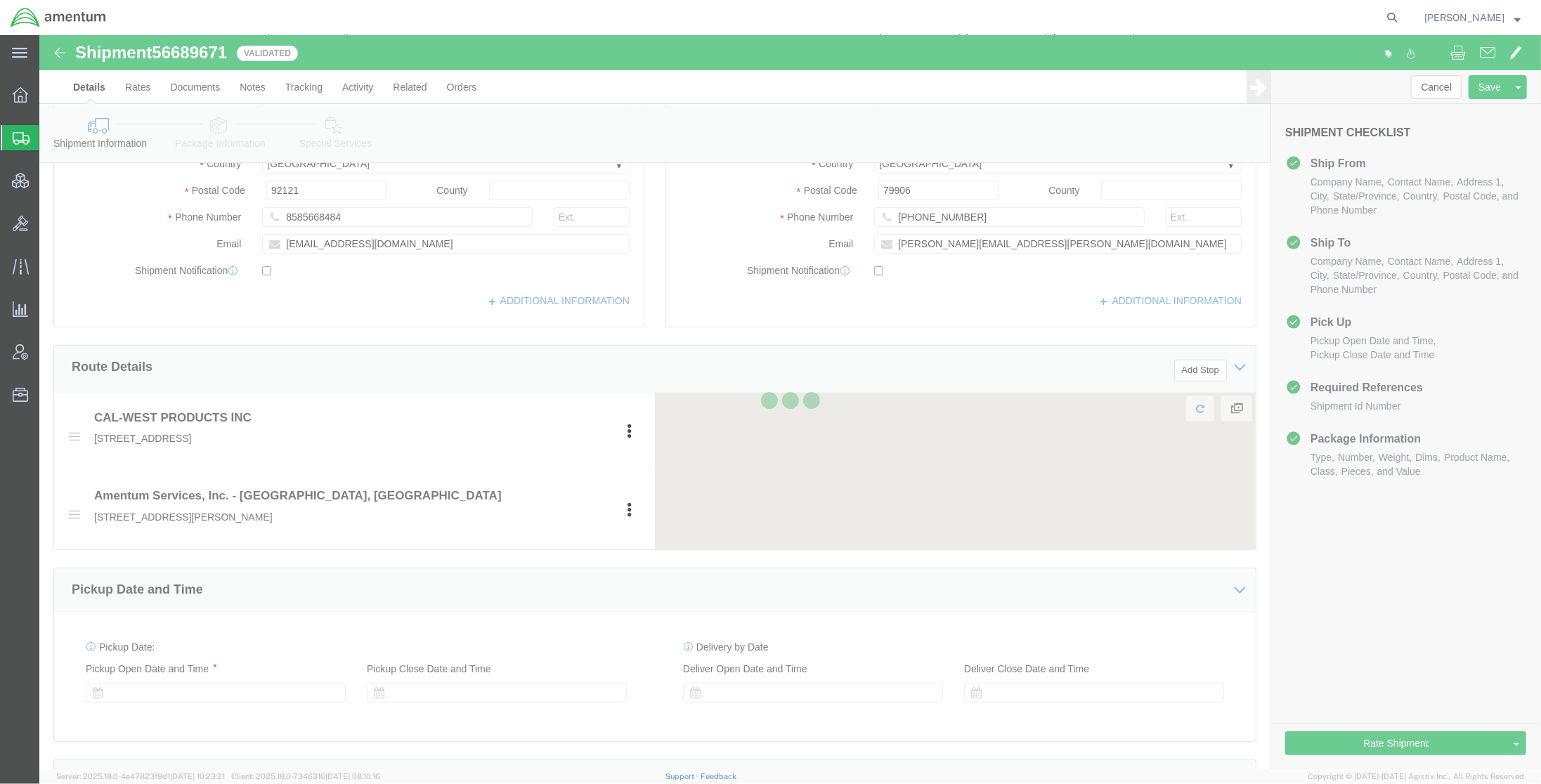
scroll to position [374, 0]
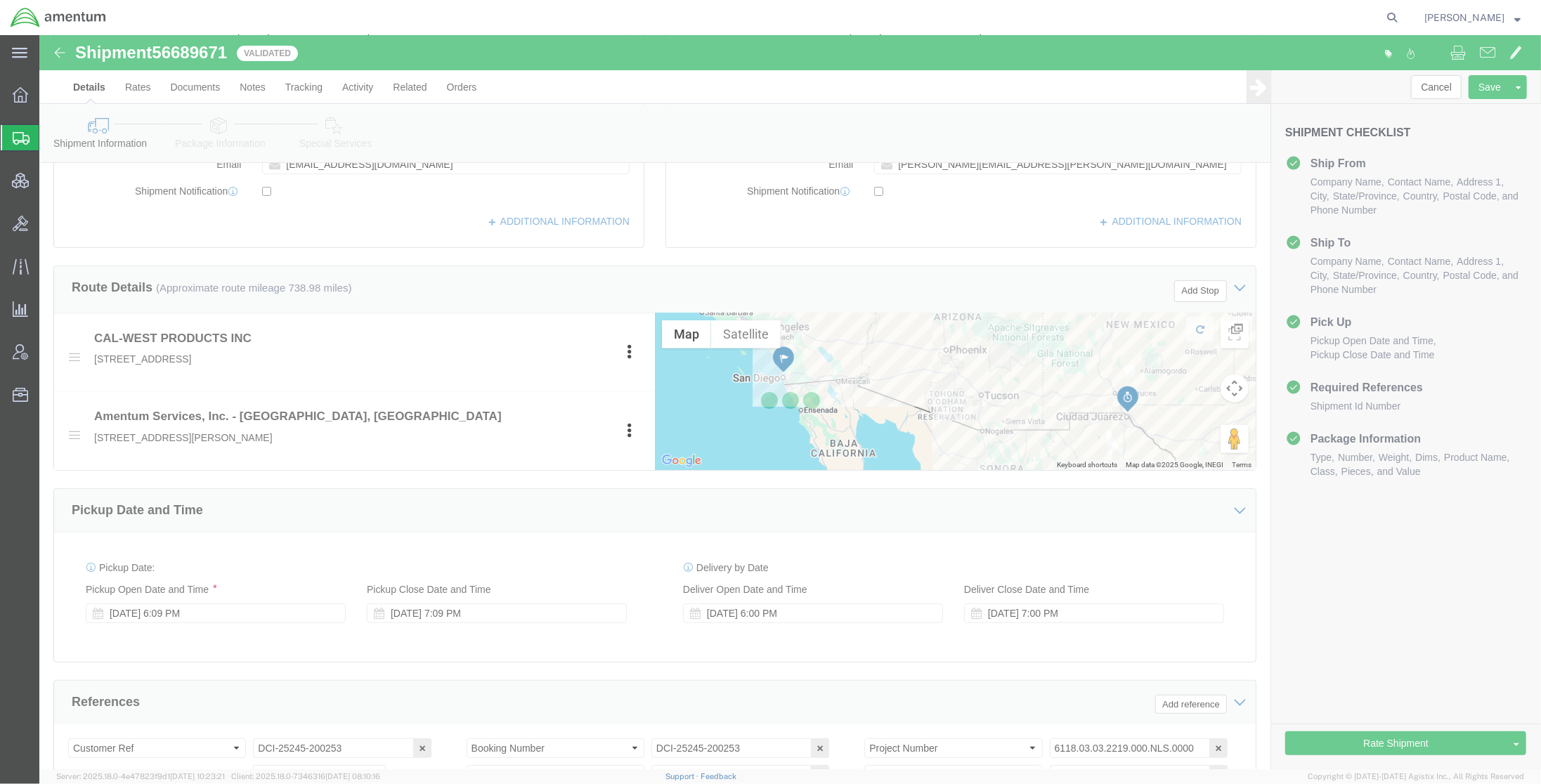
select select
select select "49831"
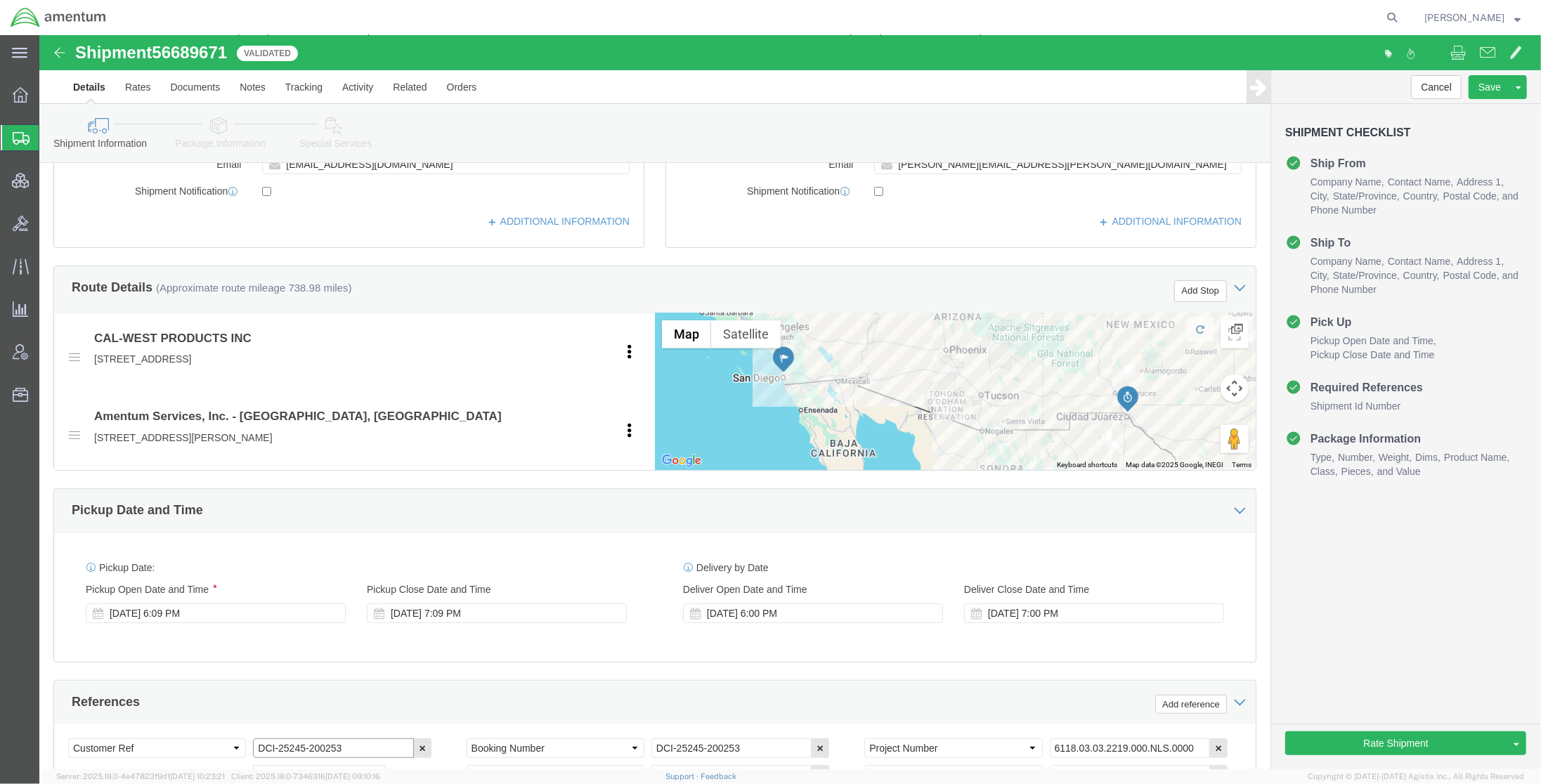
scroll to position [380, 0]
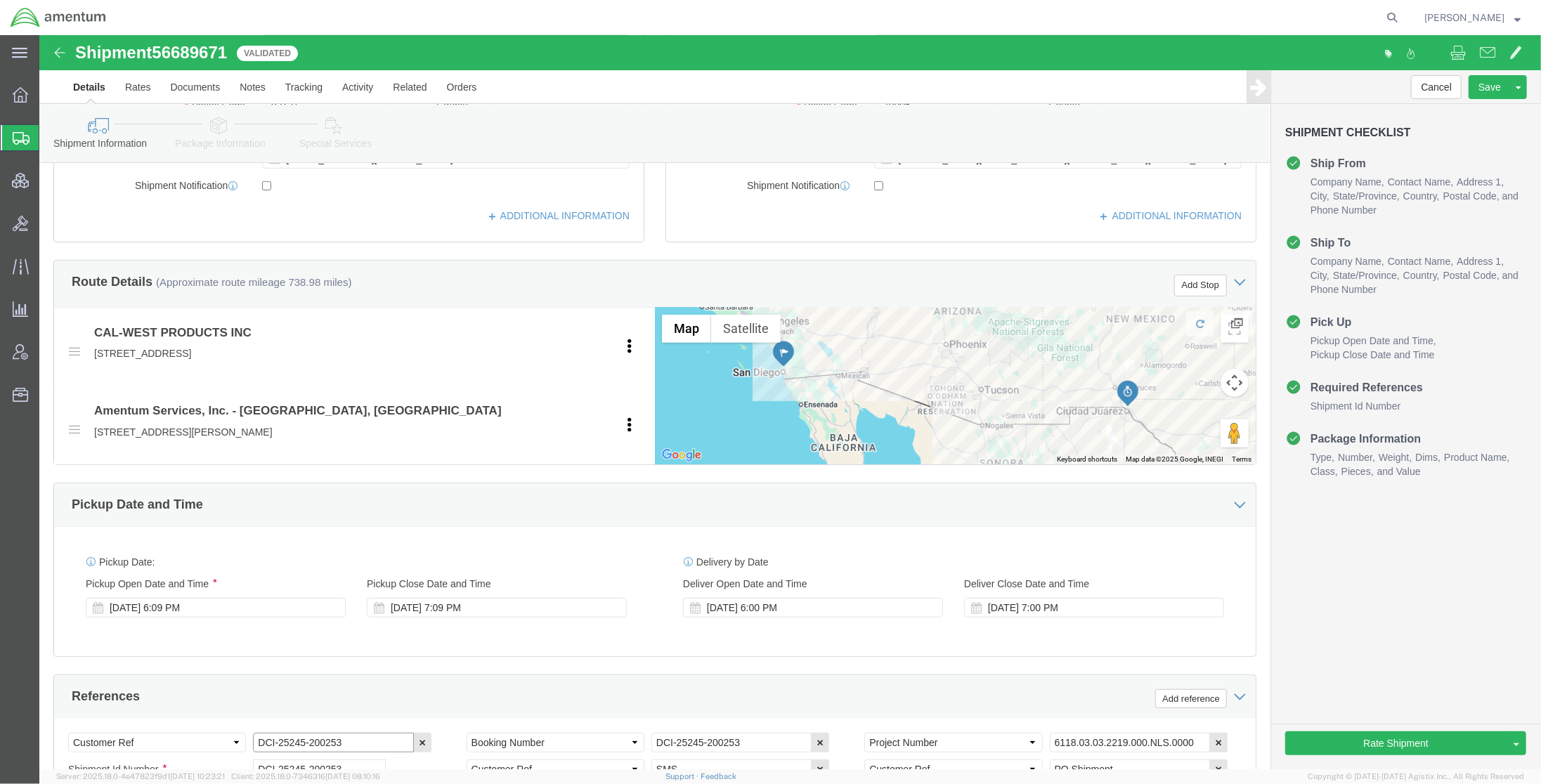
drag, startPoint x: 324, startPoint y: 716, endPoint x: 93, endPoint y: 703, distance: 231.4
click div "Select Account Type Activity ID Airline Appointment Number ASN Batch Request # …"
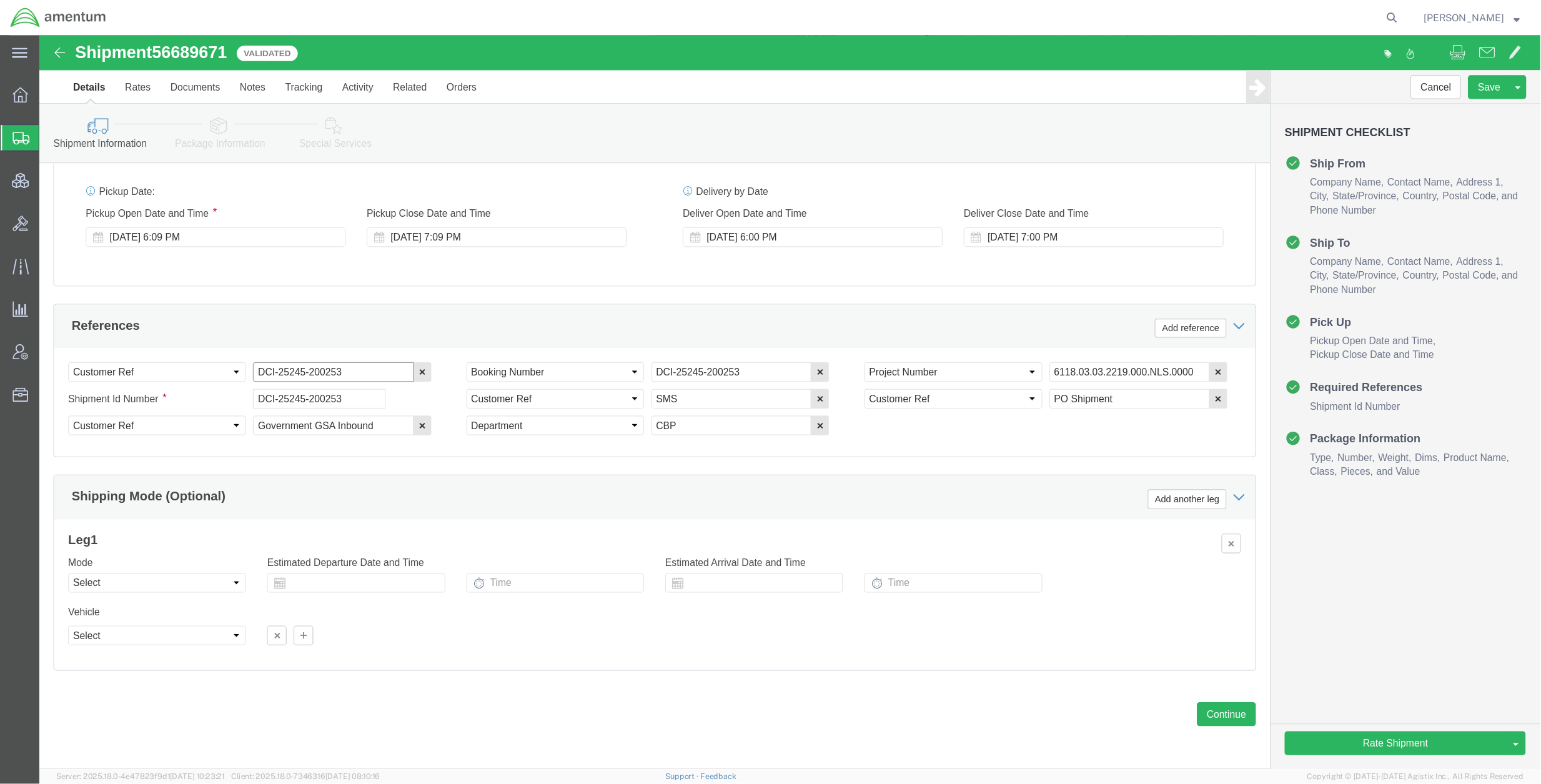
scroll to position [671, 0]
click select "Select Air Less than Truckload Multi-Leg Ocean Freight Rail Small Parcel Truckl…"
select select "LTL"
click select "Select Air Less than Truckload Multi-Leg Ocean Freight Rail Small Parcel Truckl…"
click button "Rate Shipment"
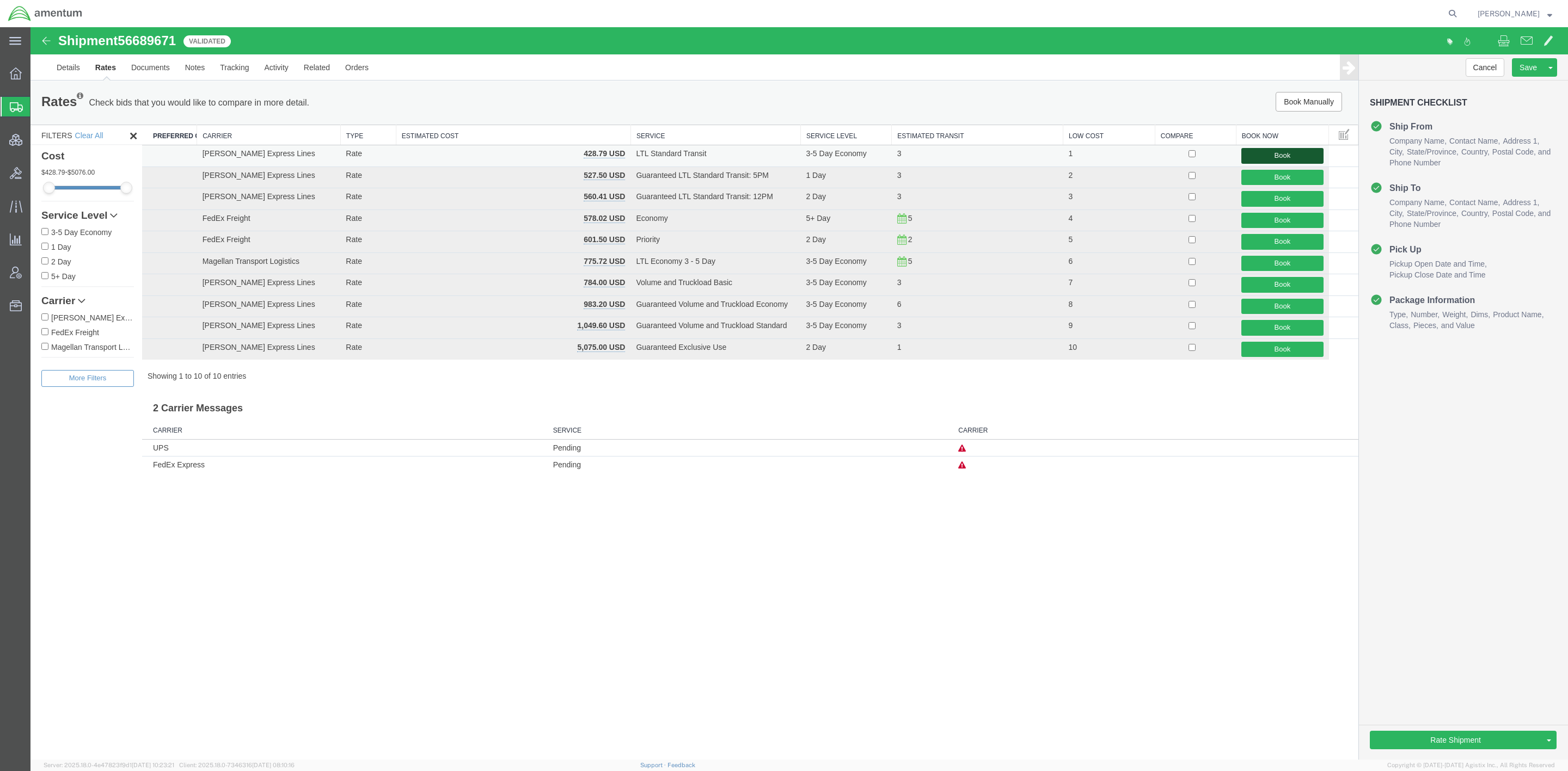
click at [1194, 156] on button "Book" at bounding box center [1282, 156] width 82 height 16
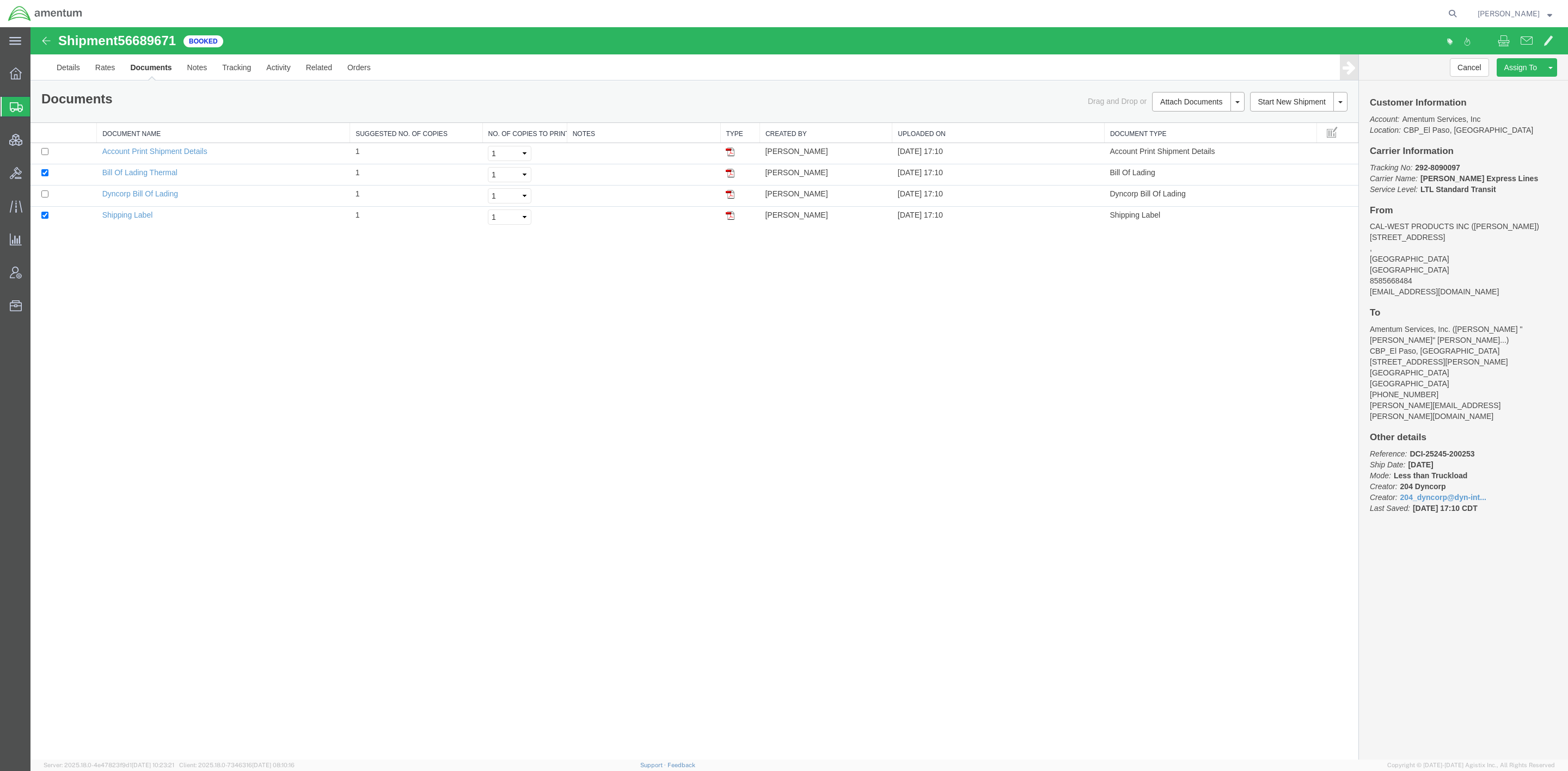
click at [39, 115] on span "Shipments" at bounding box center [34, 106] width 9 height 22
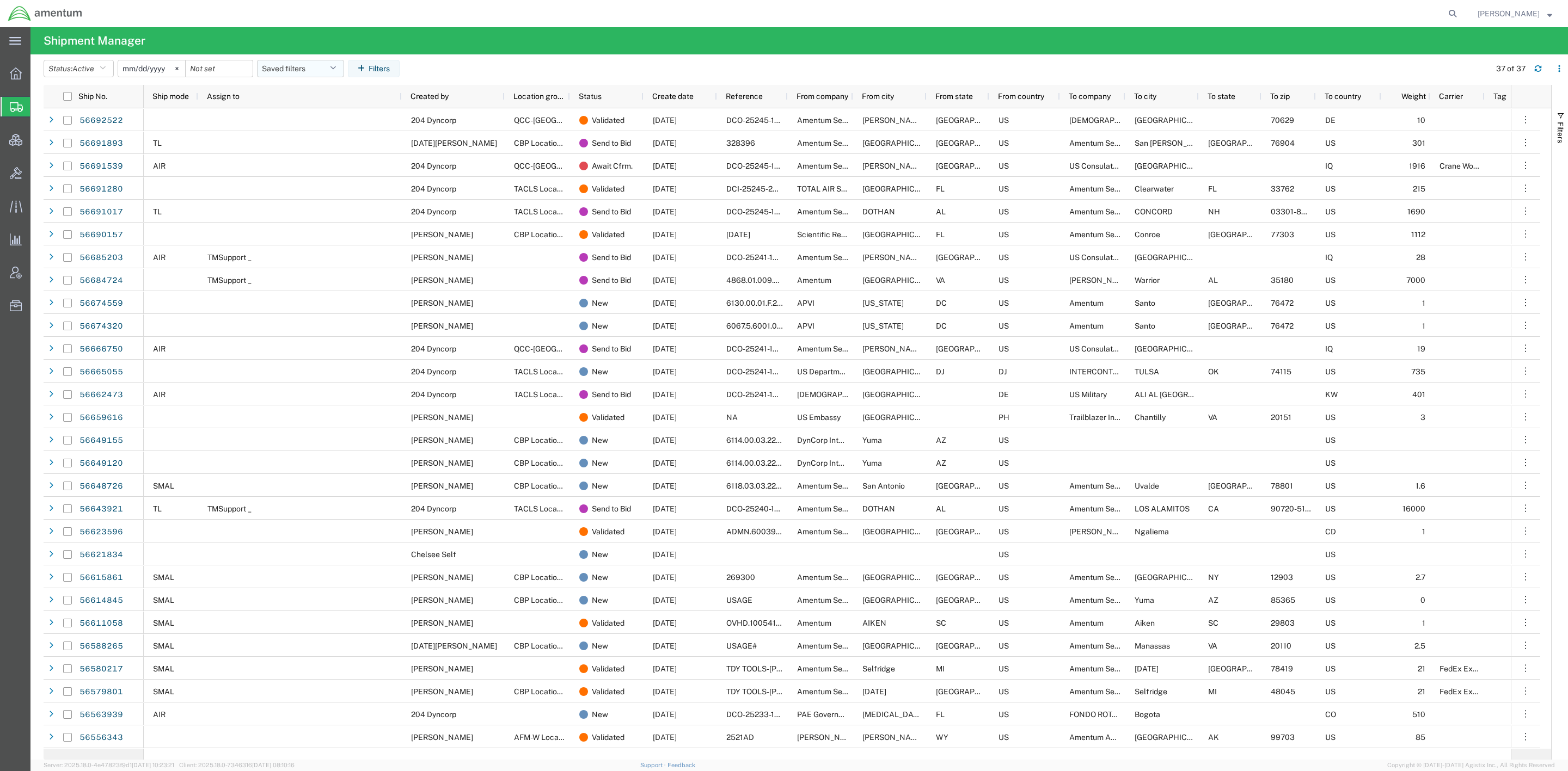
click at [327, 65] on button "Saved filters" at bounding box center [301, 68] width 87 height 18
click at [318, 135] on span "Active DCI shipments" at bounding box center [330, 136] width 143 height 20
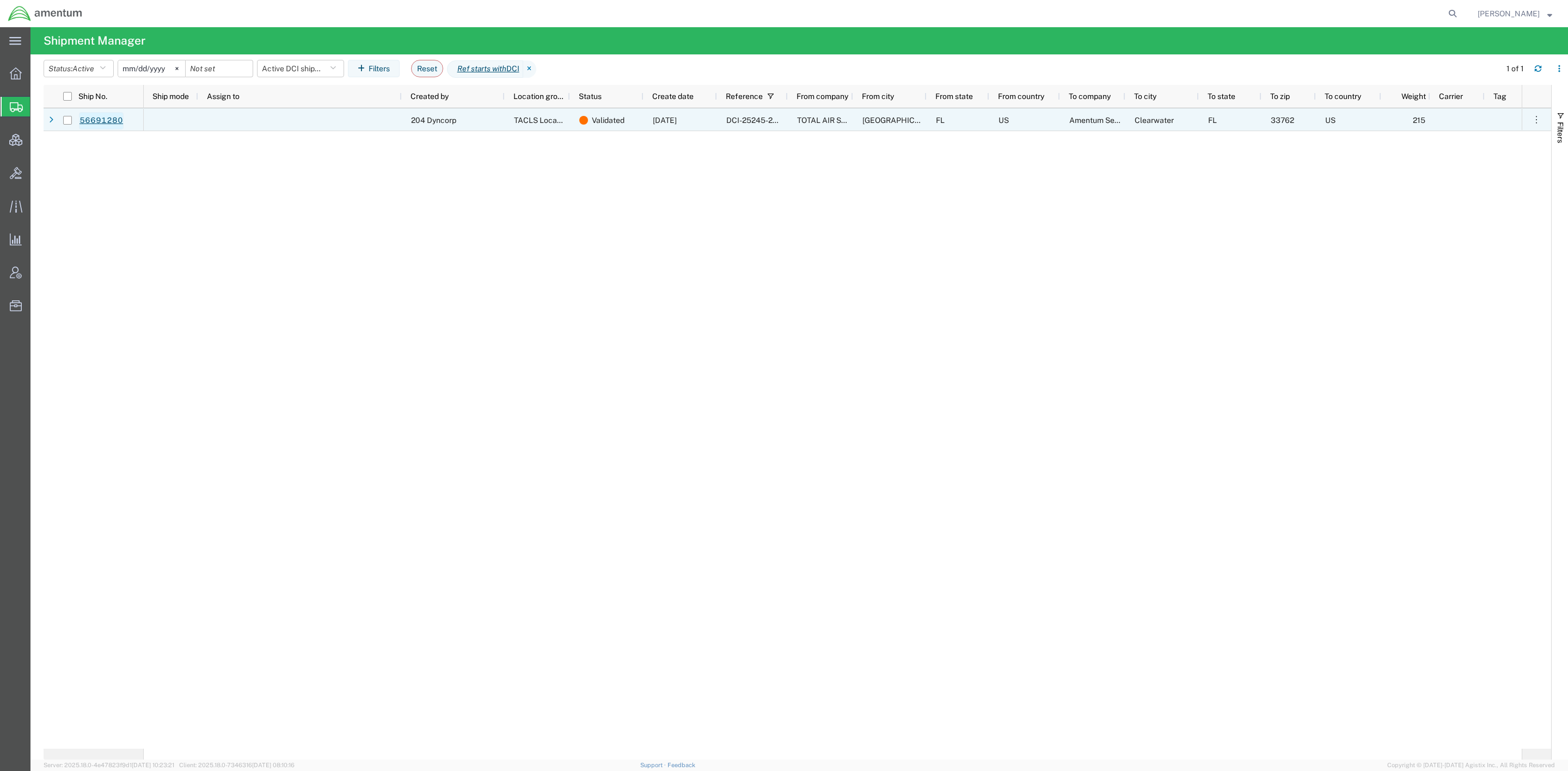
click at [105, 123] on link "56691280" at bounding box center [101, 120] width 45 height 18
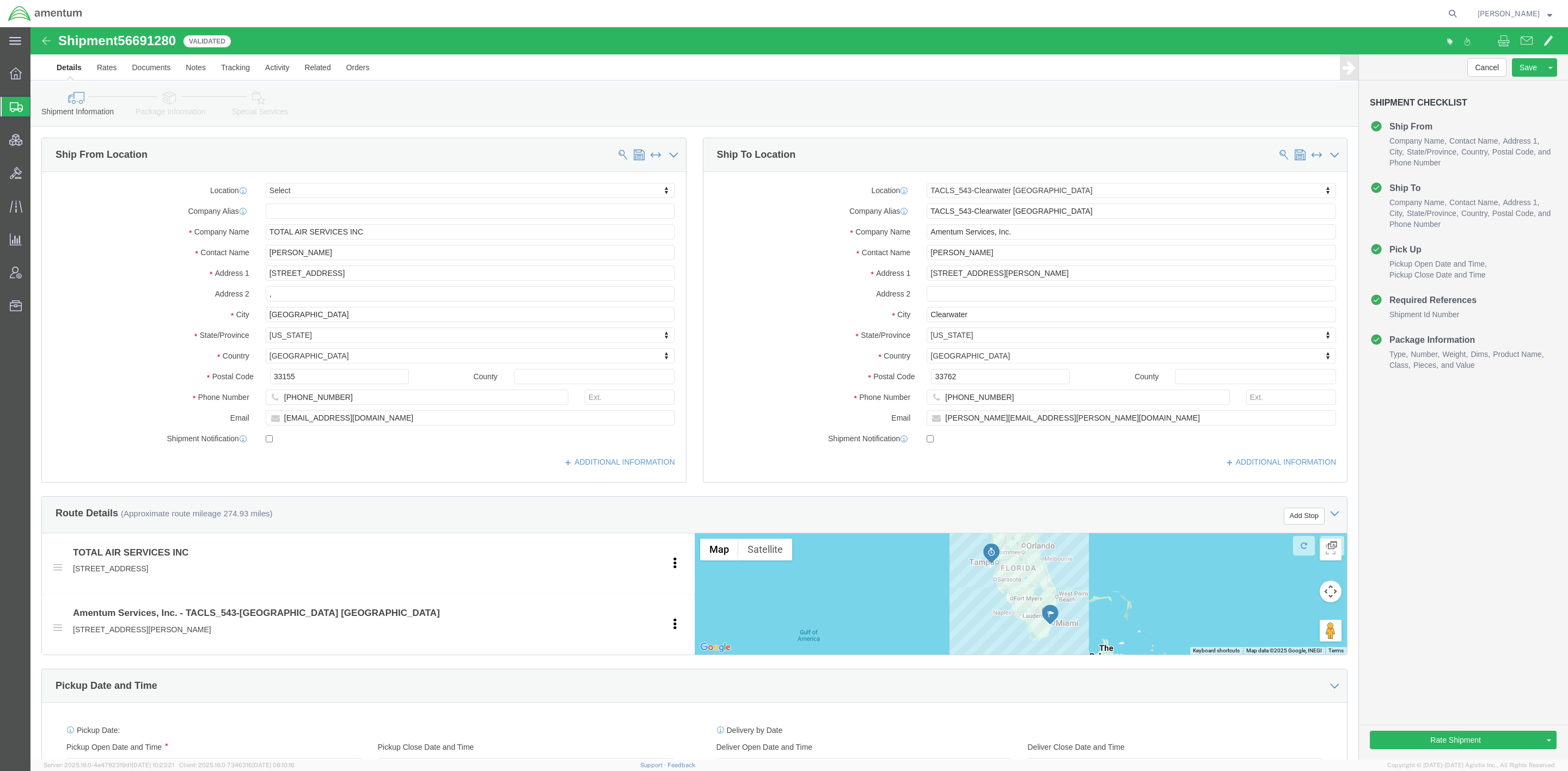
select select
select select "60191"
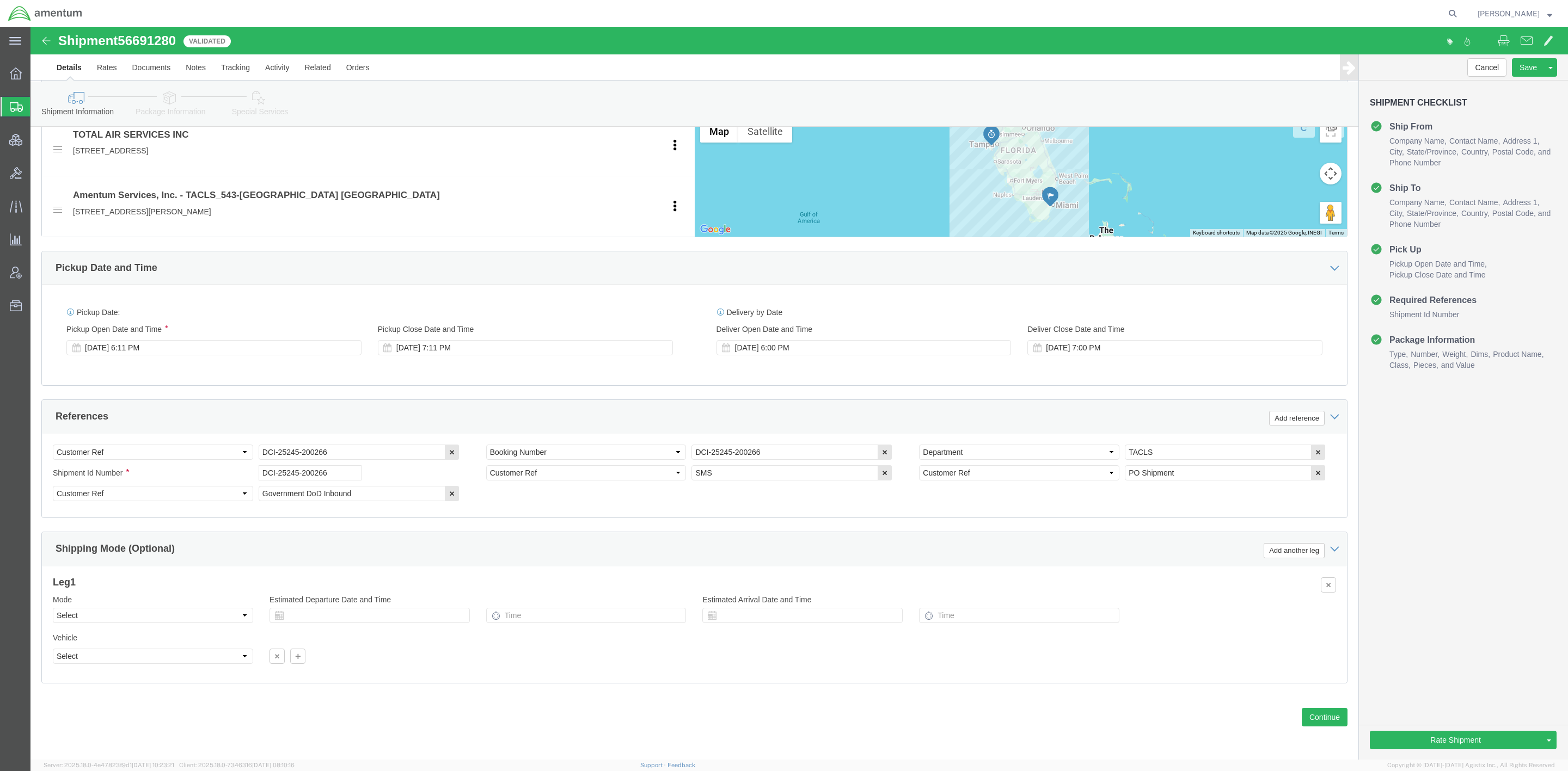
scroll to position [423, 0]
click icon
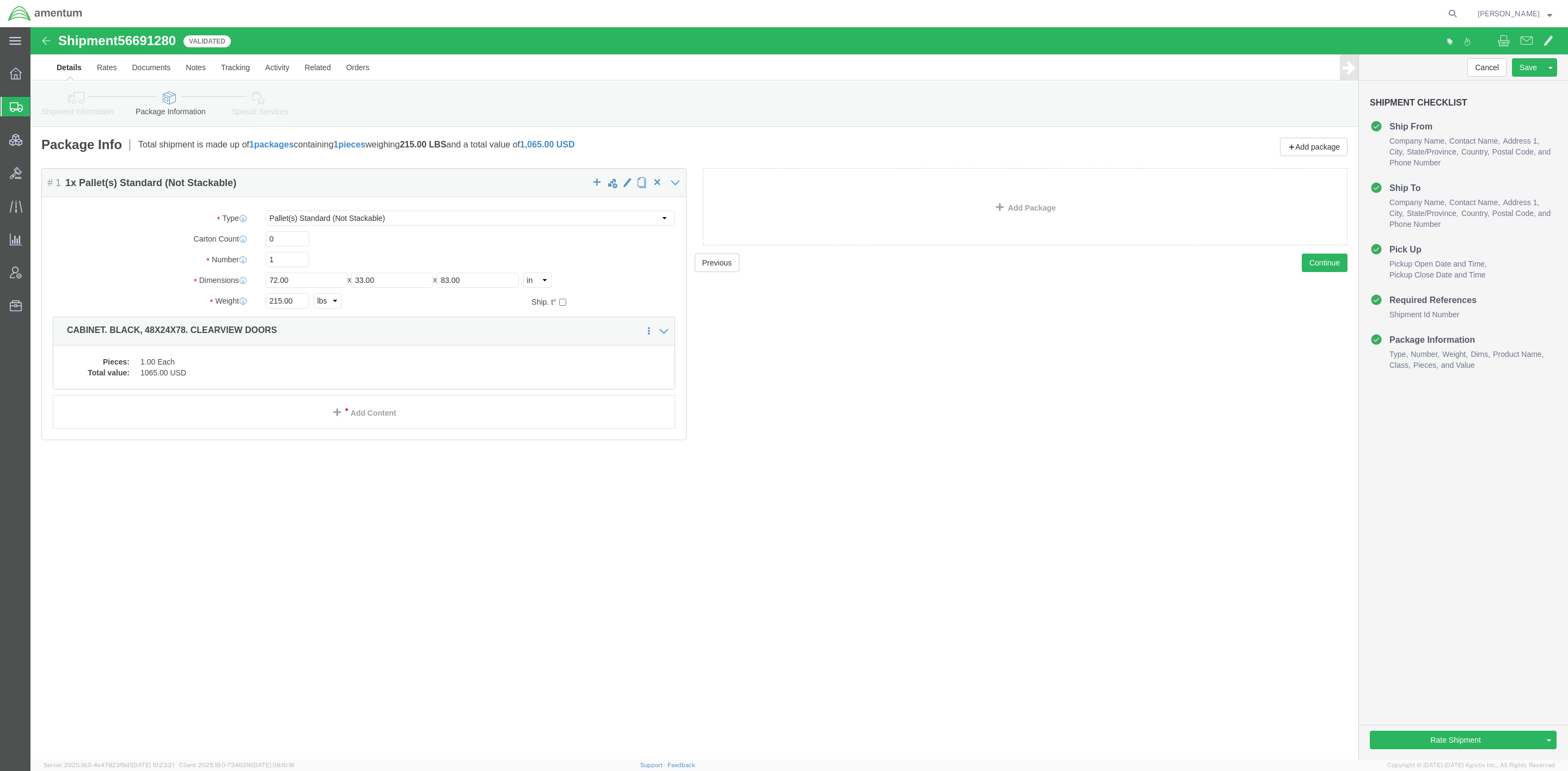
click icon
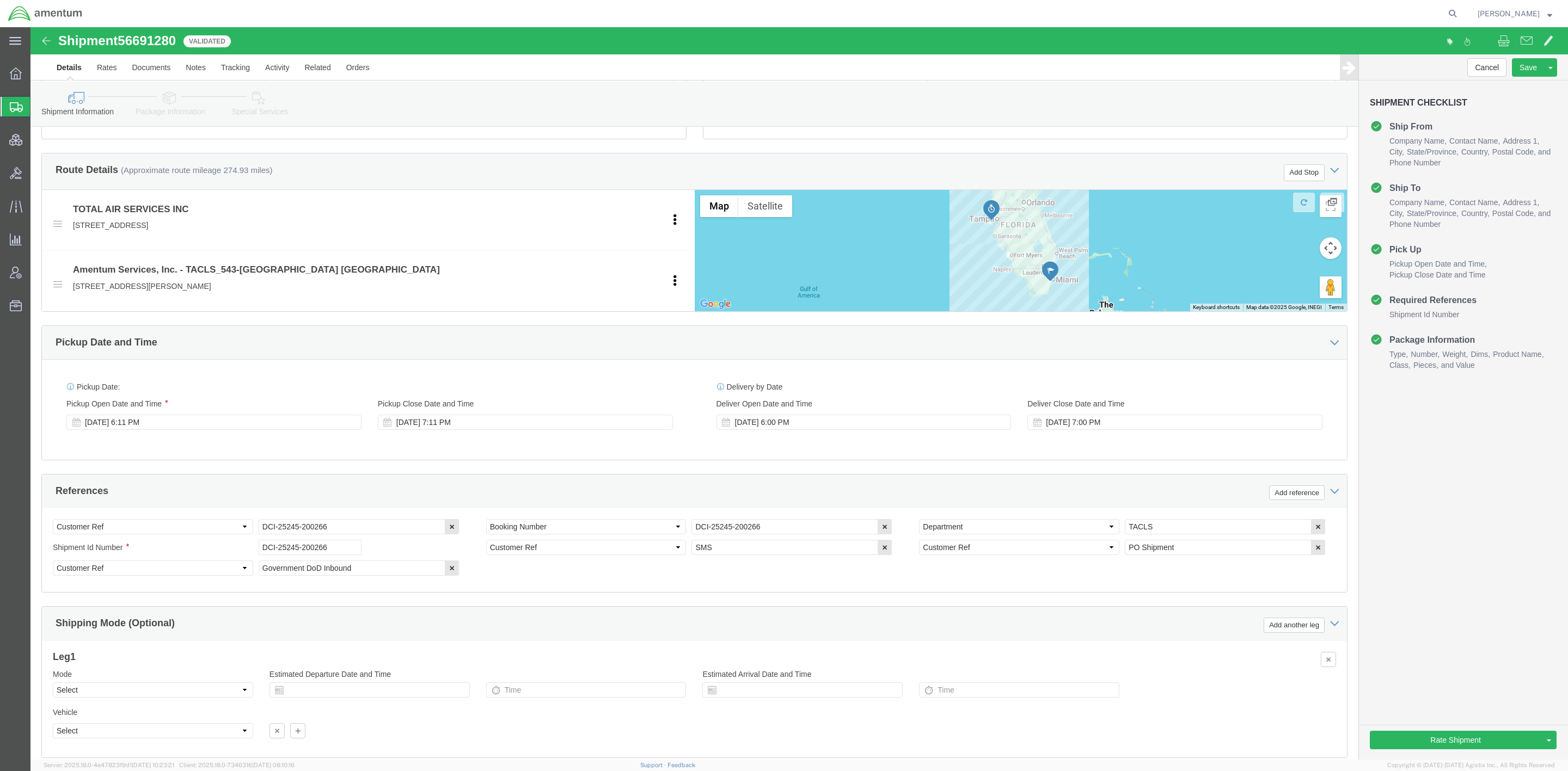
scroll to position [423, 0]
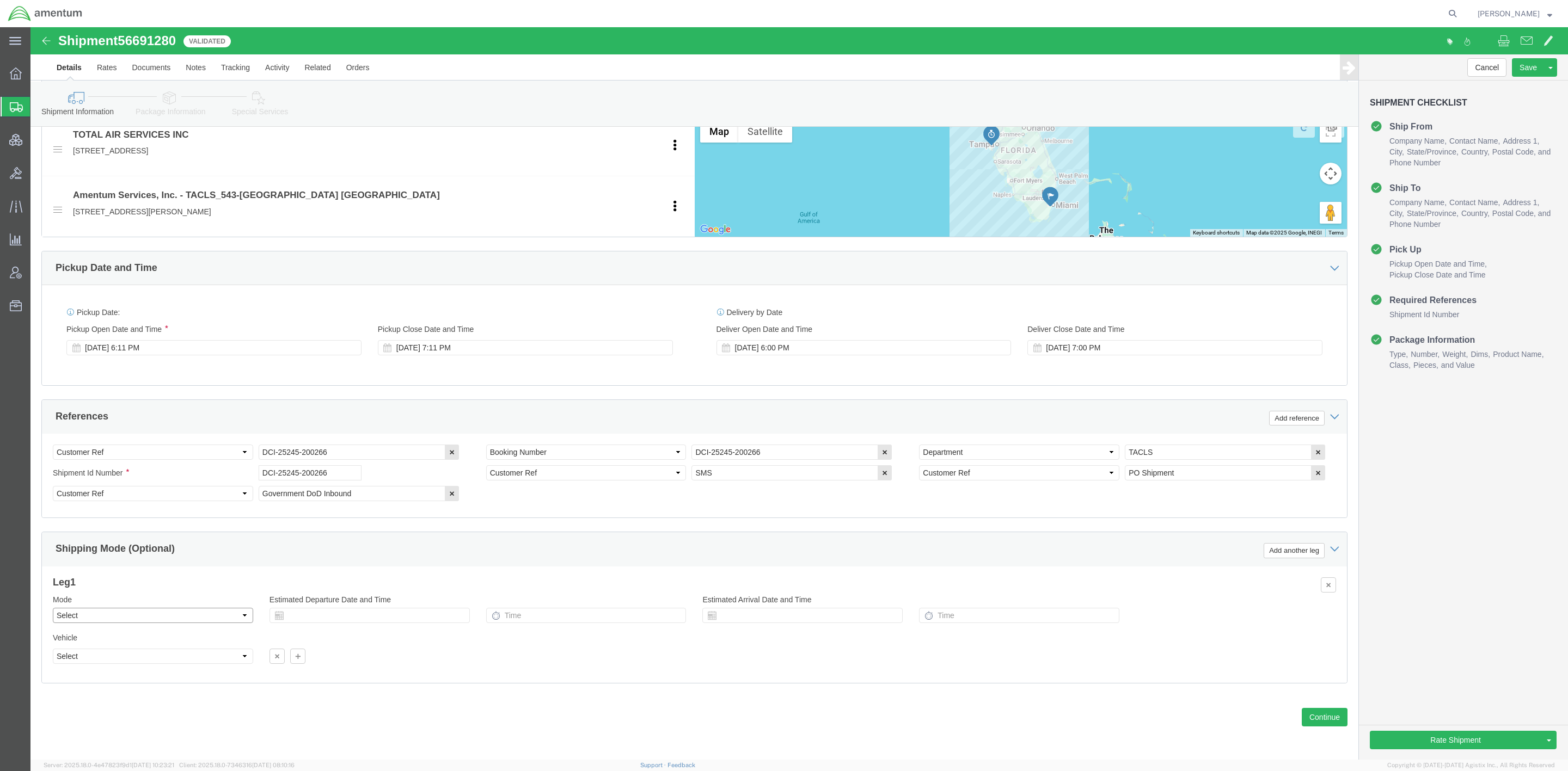
click select "Select Air Less than Truckload Multi-Leg Ocean Freight Rail Small Parcel Truckl…"
select select "LTL"
click select "Select Air Less than Truckload Multi-Leg Ocean Freight Rail Small Parcel Truckl…"
click button "Rate Shipment"
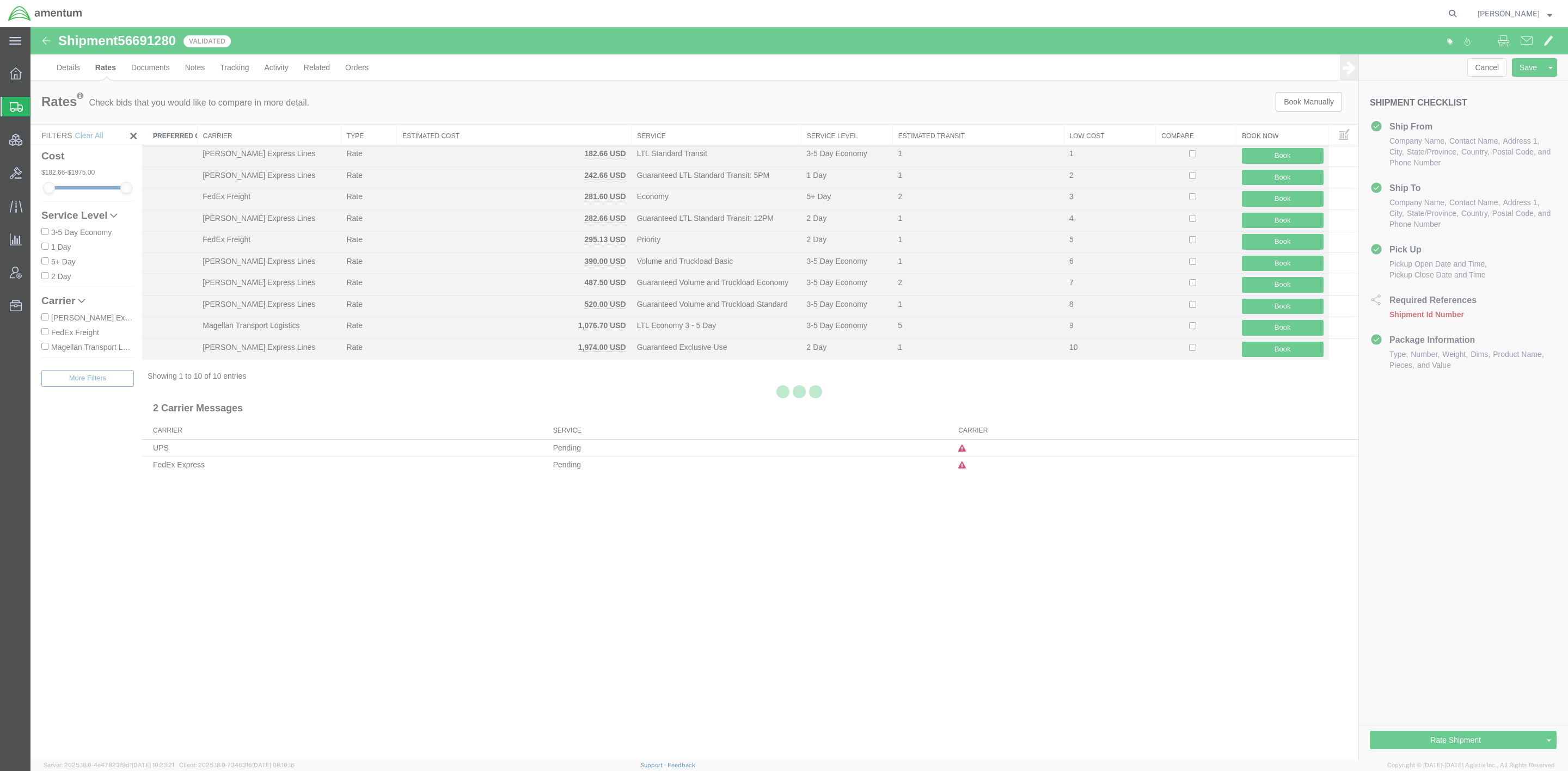
scroll to position [0, 0]
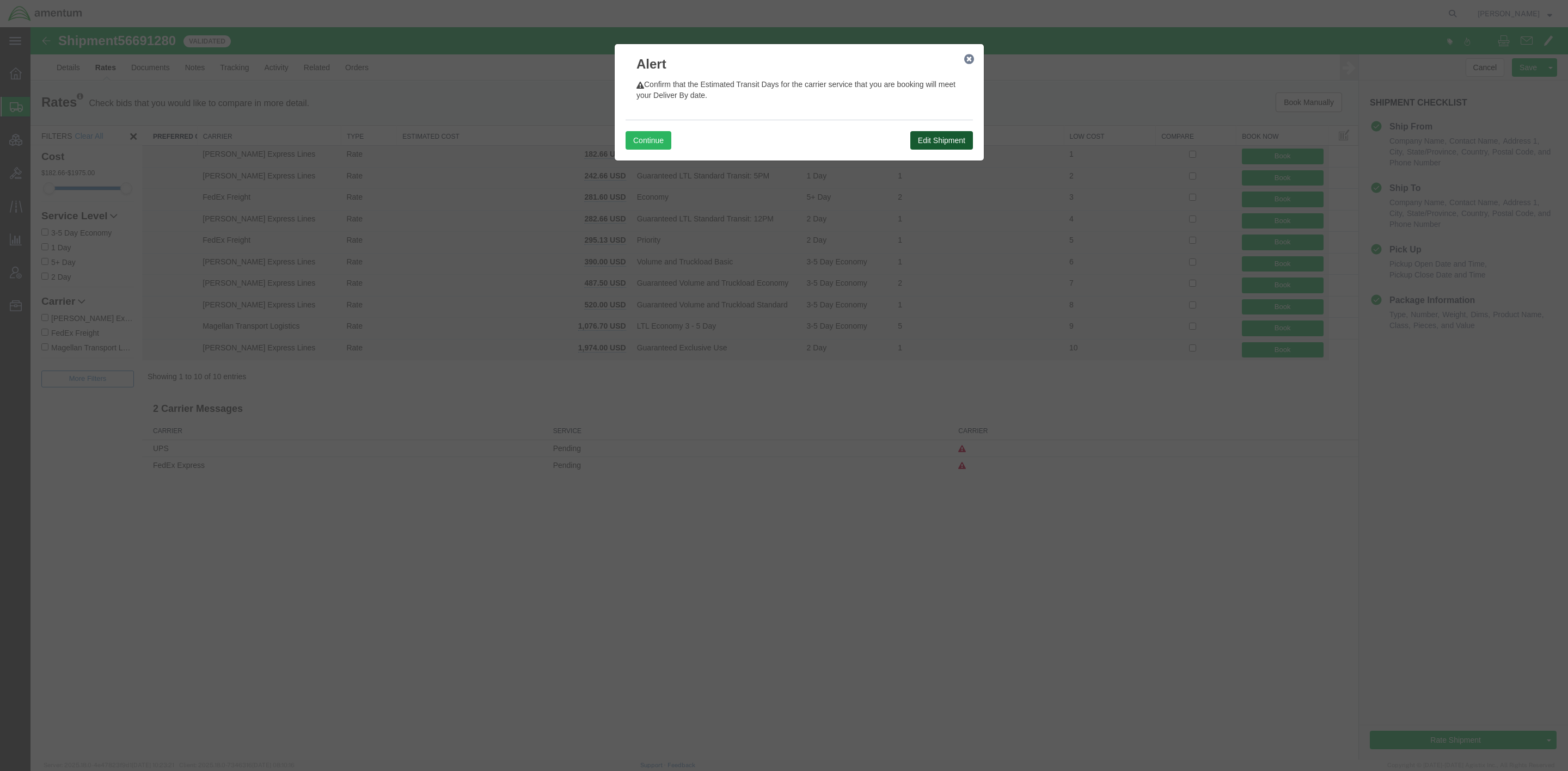
click at [922, 139] on button "Edit Shipment" at bounding box center [941, 140] width 63 height 18
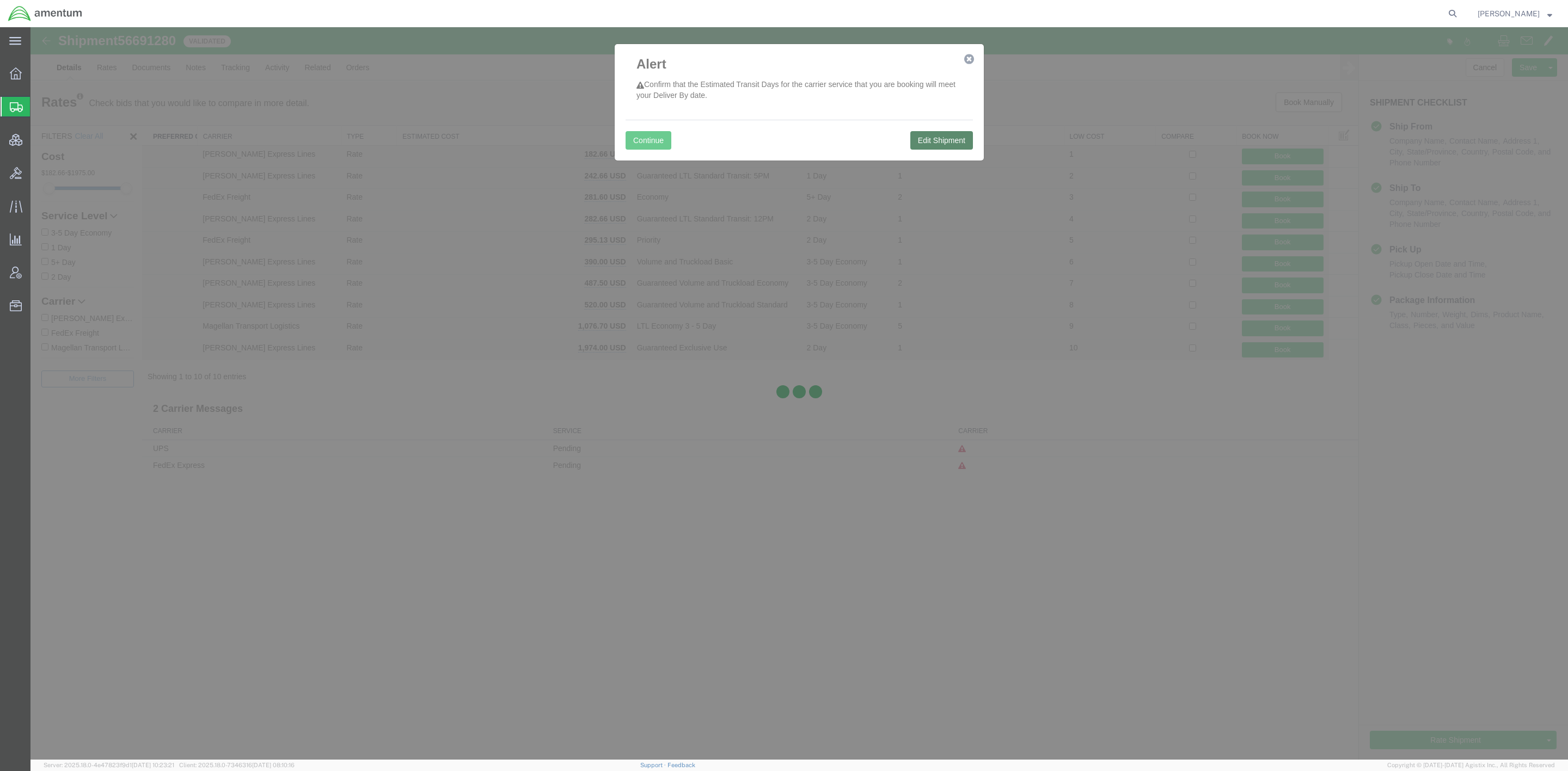
select select "60191"
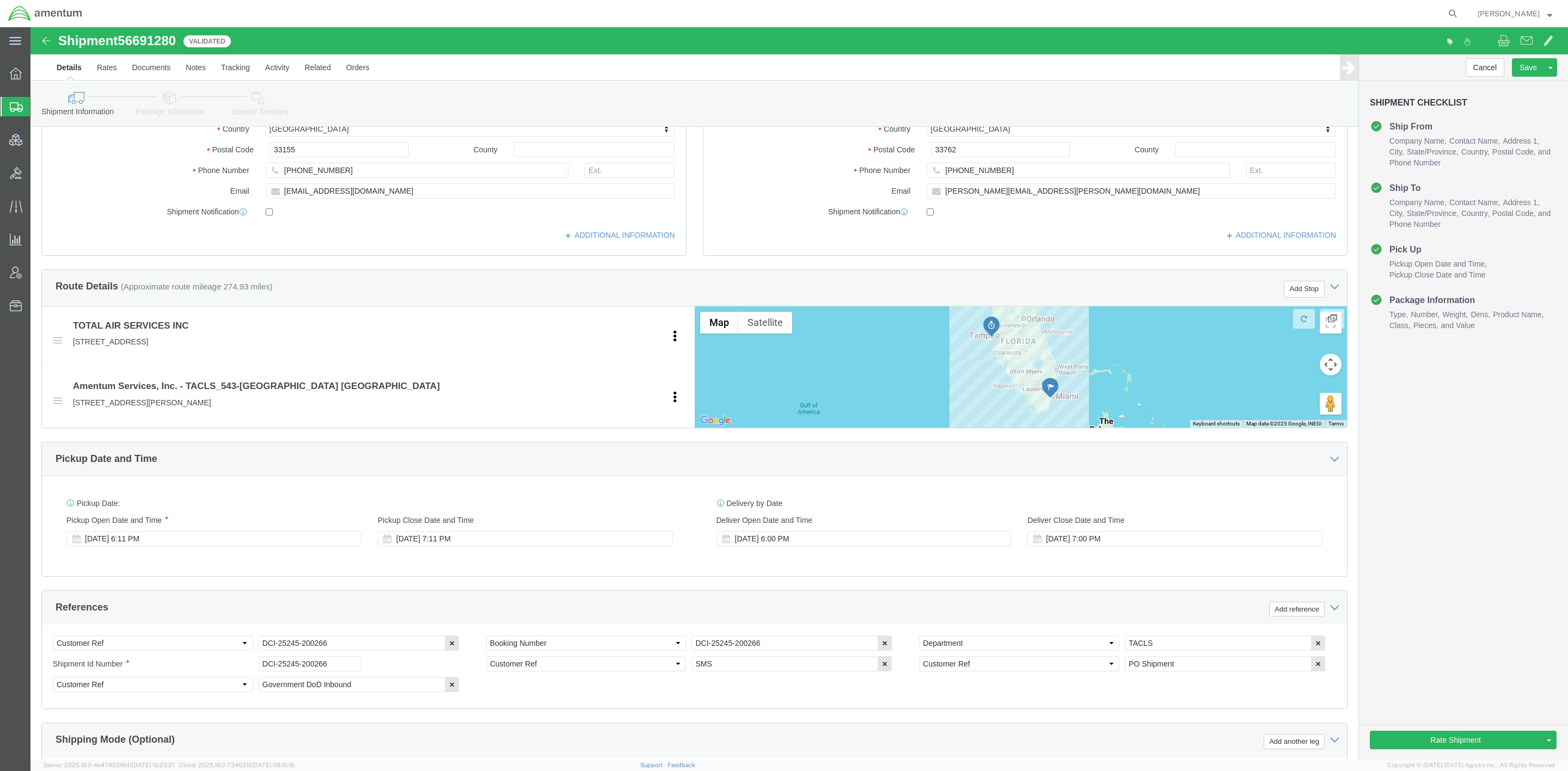
scroll to position [423, 0]
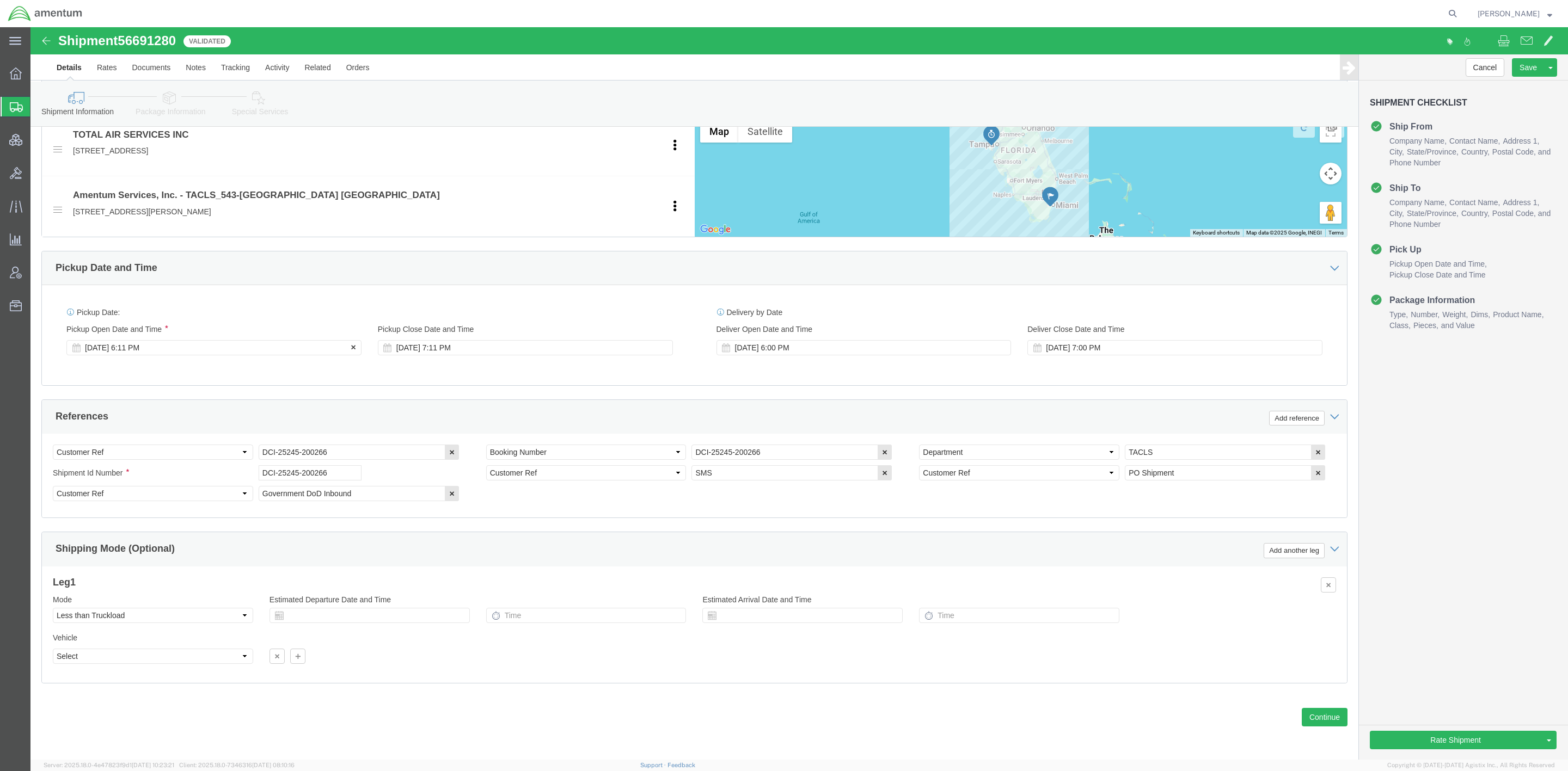
click div "Sep 02 2025 6:11 PM"
click button "Apply"
click div "Sep 03 2025 6:11 PM"
type input "1:00 PM"
click button "Apply"
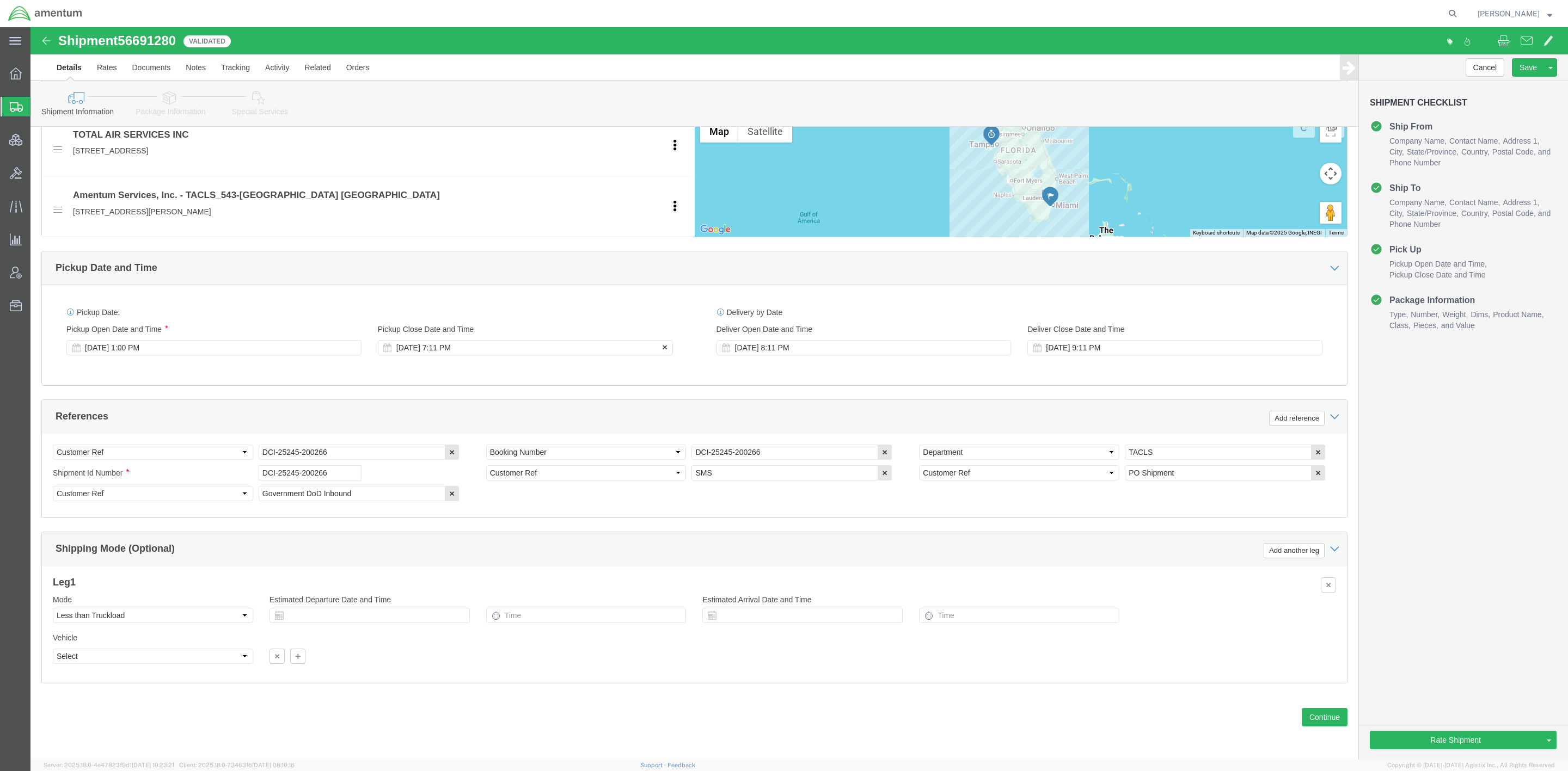
click div "Sep 03 2025 7:11 PM"
type input "4:00 PM"
click button "Apply"
click icon
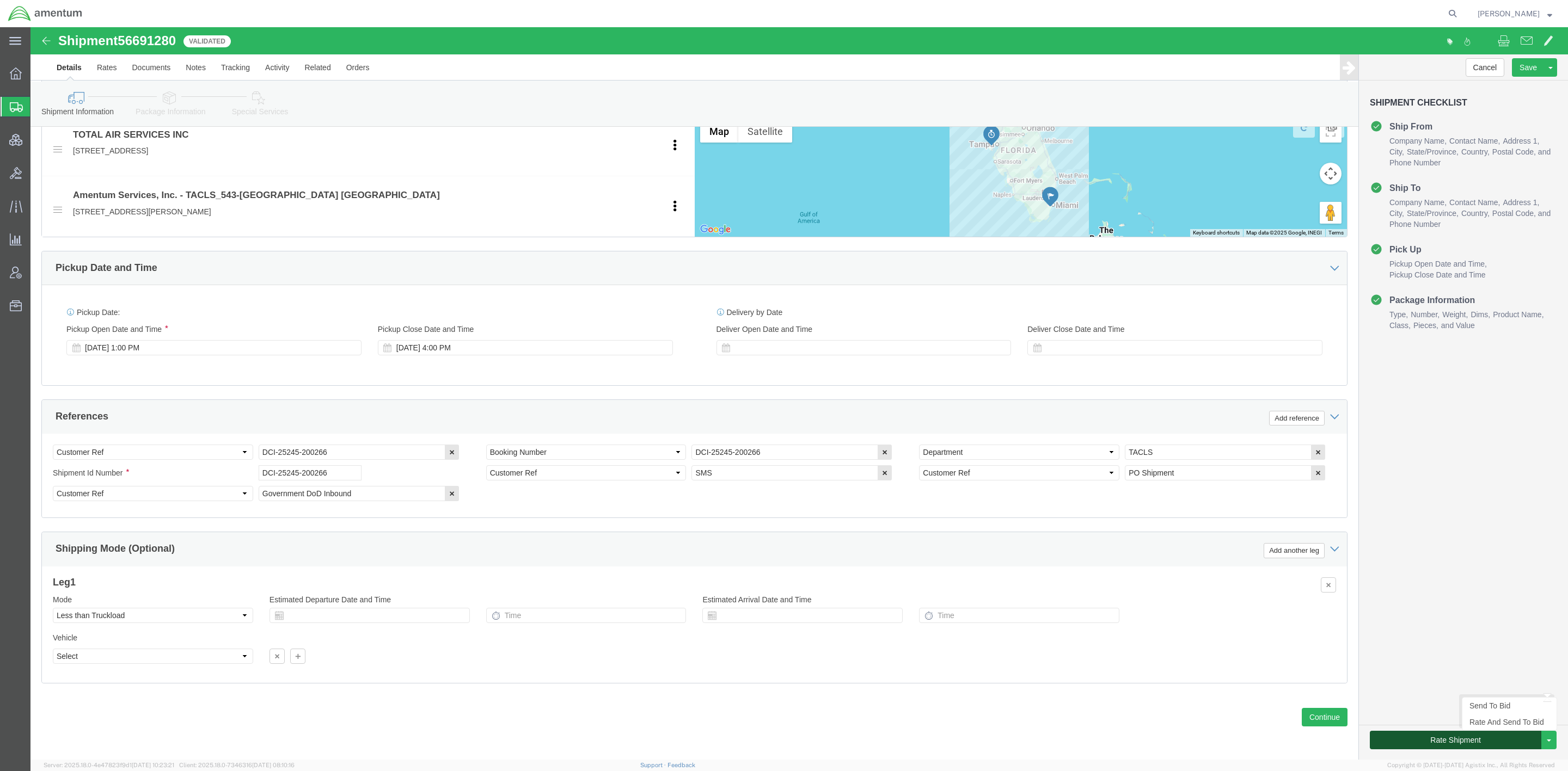
click button "Rate Shipment"
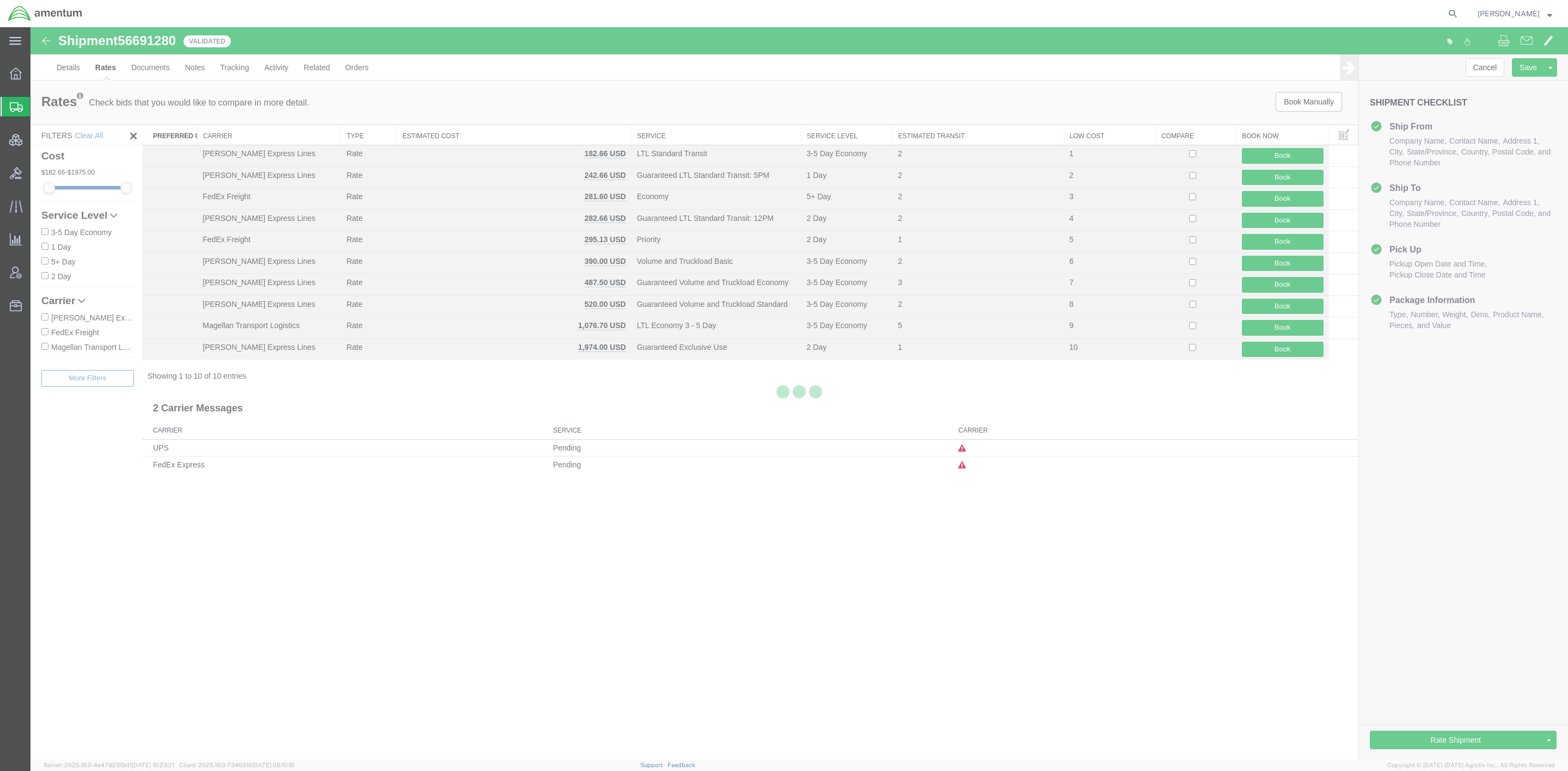
scroll to position [0, 0]
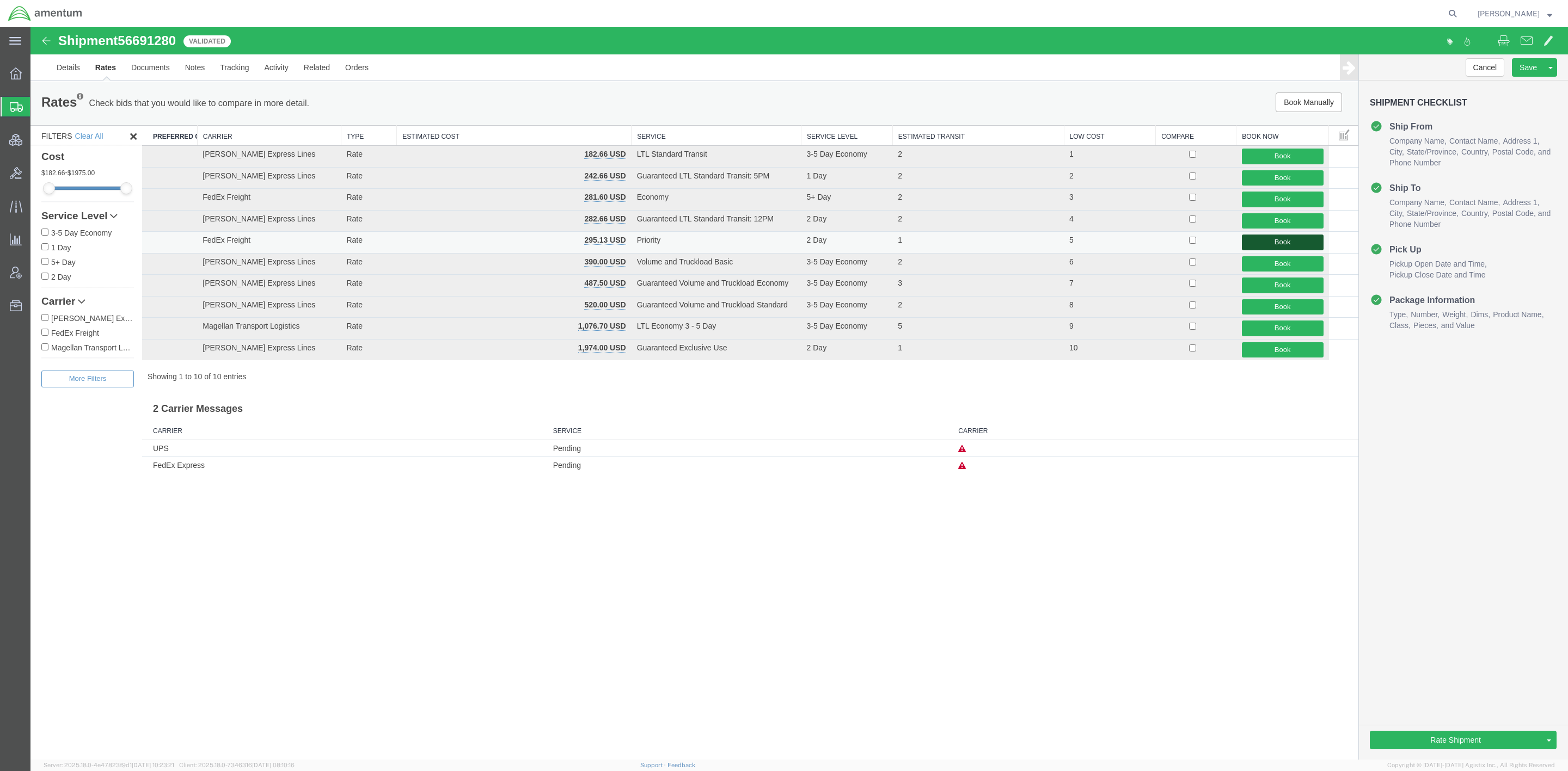
click at [1194, 242] on button "Book" at bounding box center [1283, 242] width 82 height 16
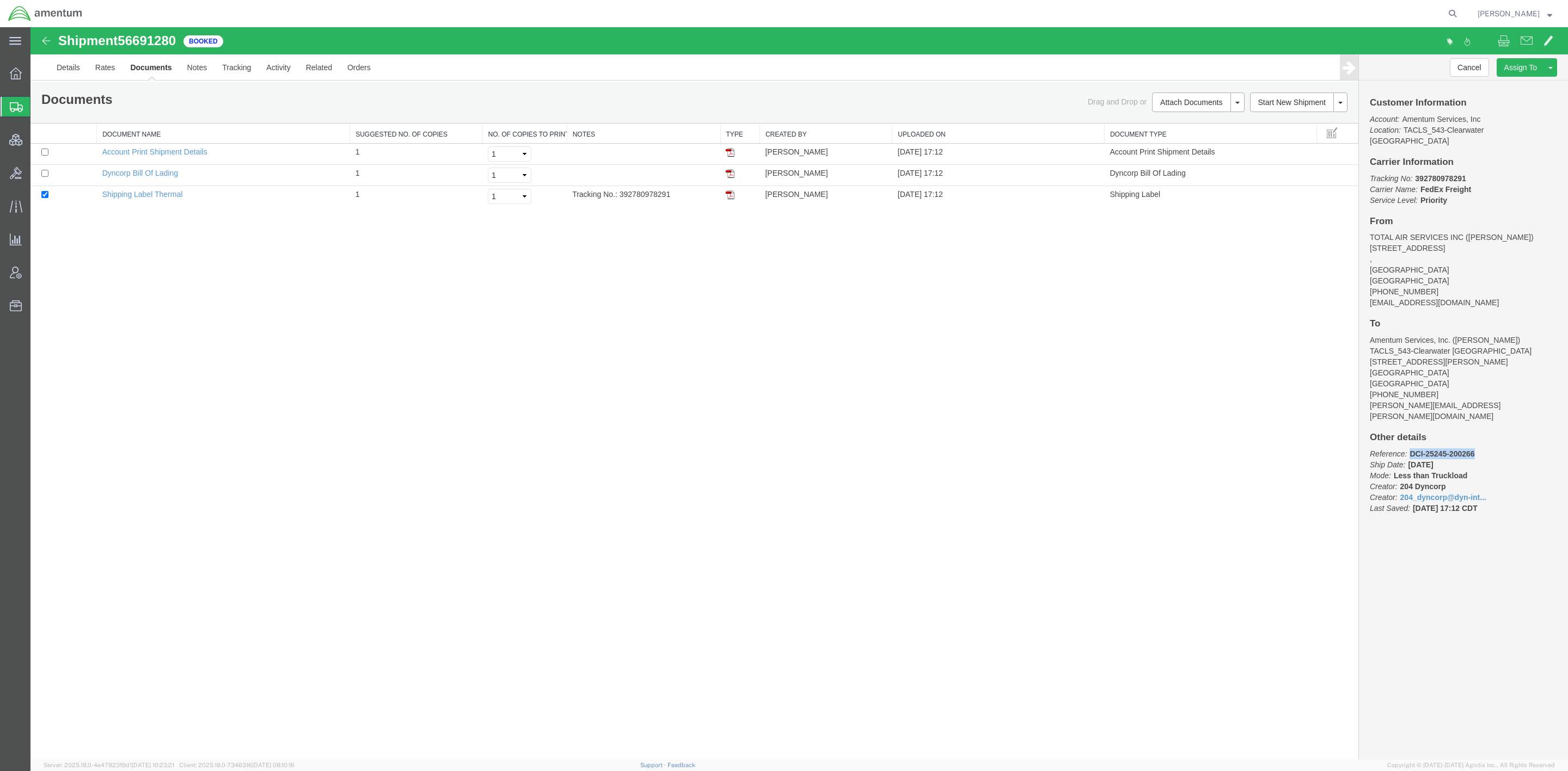
drag, startPoint x: 1492, startPoint y: 429, endPoint x: 1412, endPoint y: 428, distance: 80.0
click at [1194, 448] on p "Reference: DCI-25245-200266 Ship Date: 09/03/2025 Mode: Less than Truckload Cre…" at bounding box center [1463, 481] width 187 height 65
copy b "DCI-25245-200266"
click at [39, 103] on span "Shipments" at bounding box center [34, 106] width 9 height 22
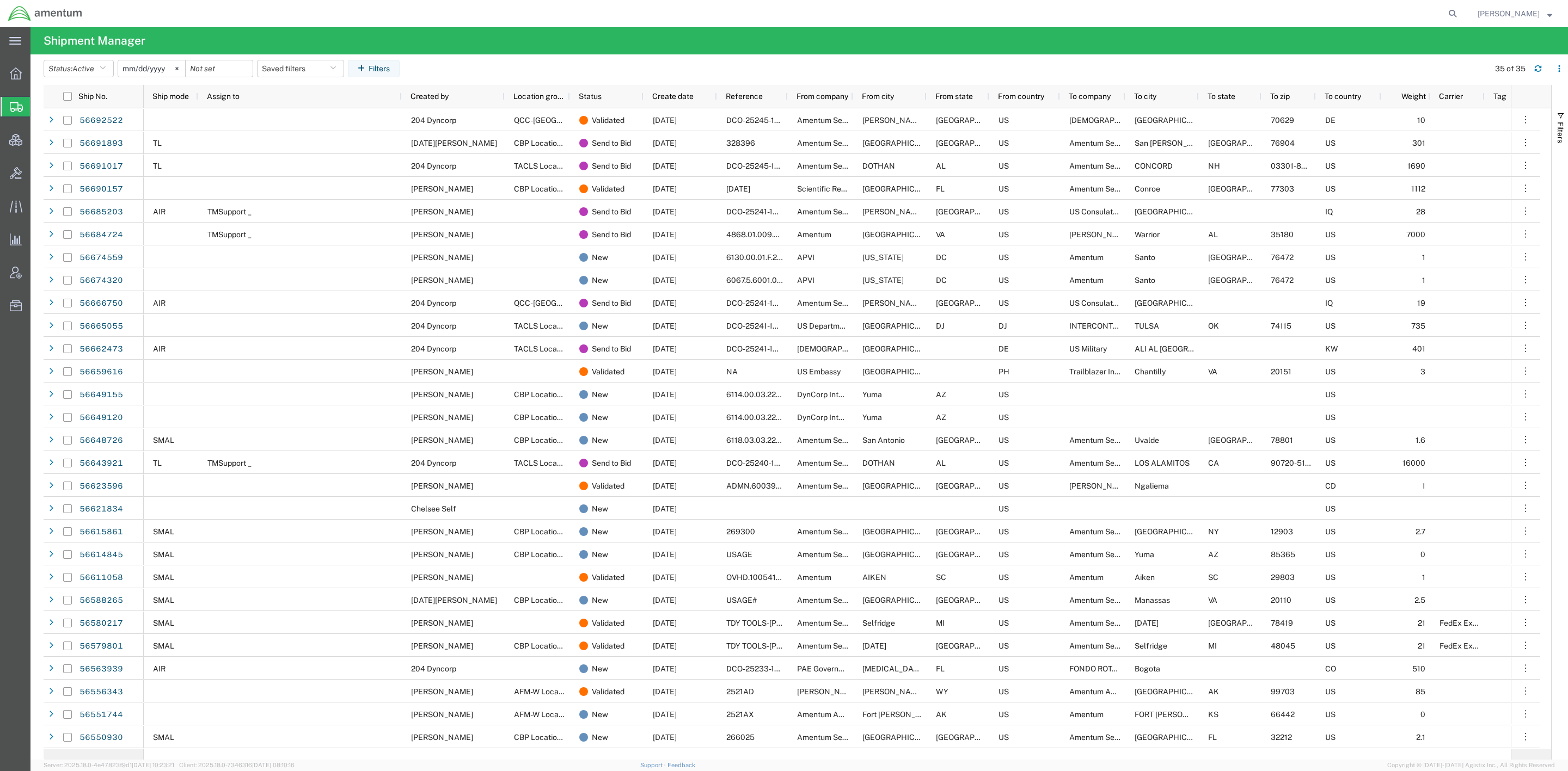
click at [1194, 14] on agx-global-search at bounding box center [1288, 14] width 348 height 27
click at [1194, 12] on icon at bounding box center [1452, 13] width 15 height 15
click at [1194, 14] on input "search" at bounding box center [1279, 14] width 331 height 26
type input "octo"
drag, startPoint x: 1427, startPoint y: 17, endPoint x: 579, endPoint y: -20, distance: 848.8
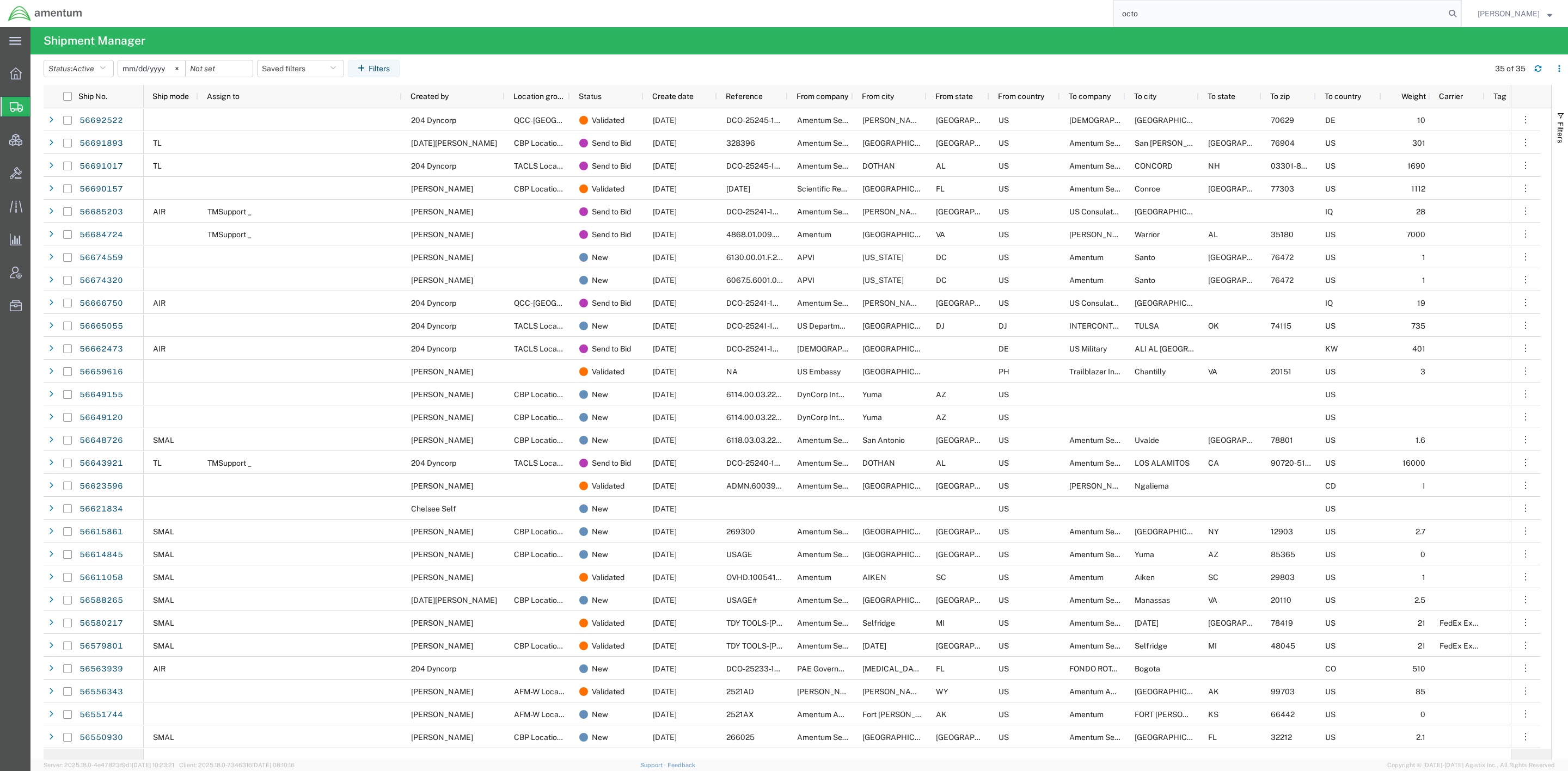
click at [579, 0] on html "main_menu Created with Sketch. Collapse Menu Overview Shipments Shipment Manage…" at bounding box center [784, 386] width 1568 height 771
click at [111, 66] on button "Status: Active" at bounding box center [79, 68] width 70 height 18
click at [106, 154] on span "Booked" at bounding box center [107, 159] width 127 height 17
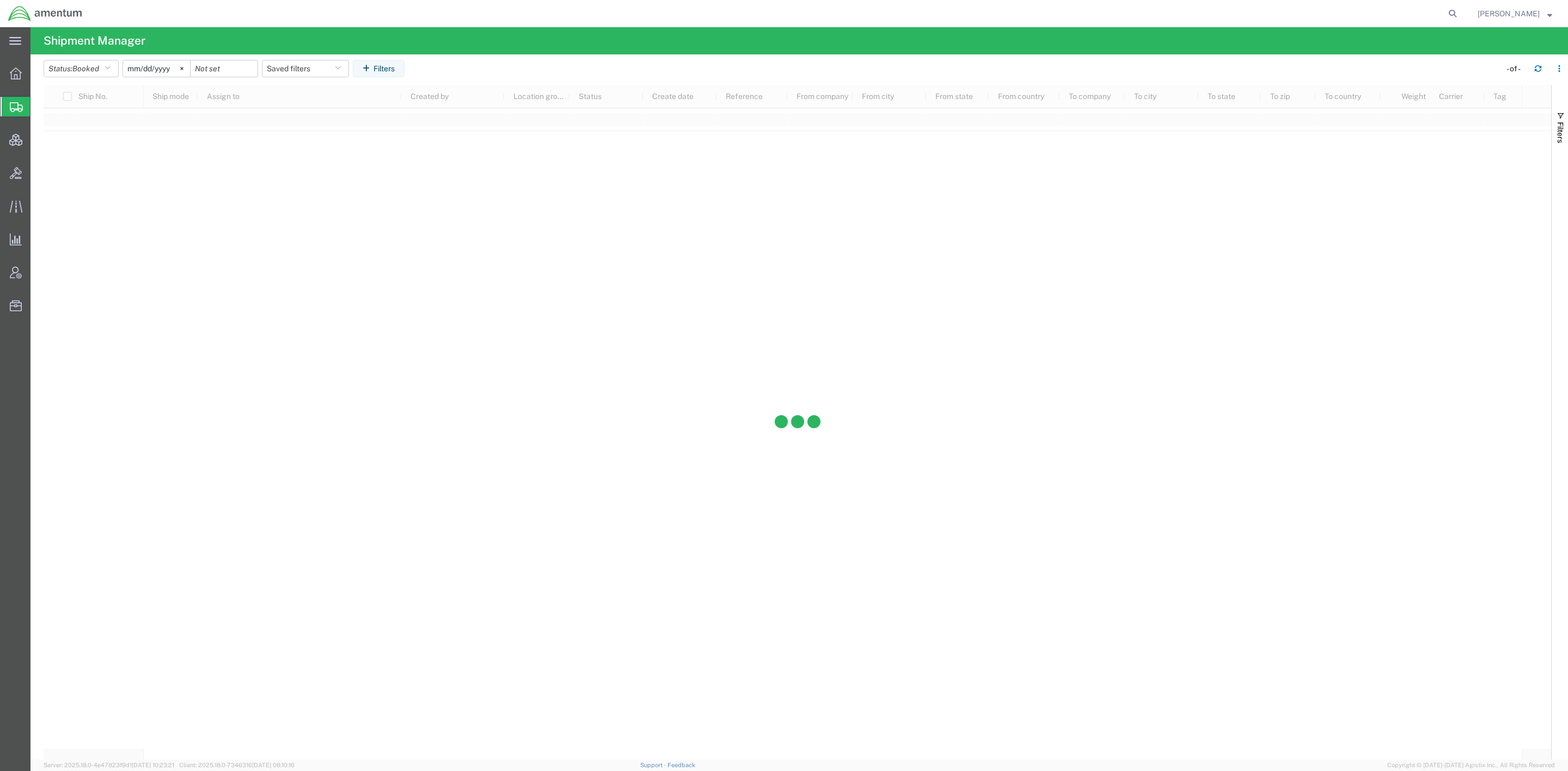
click at [173, 70] on input "[DATE]" at bounding box center [156, 68] width 67 height 16
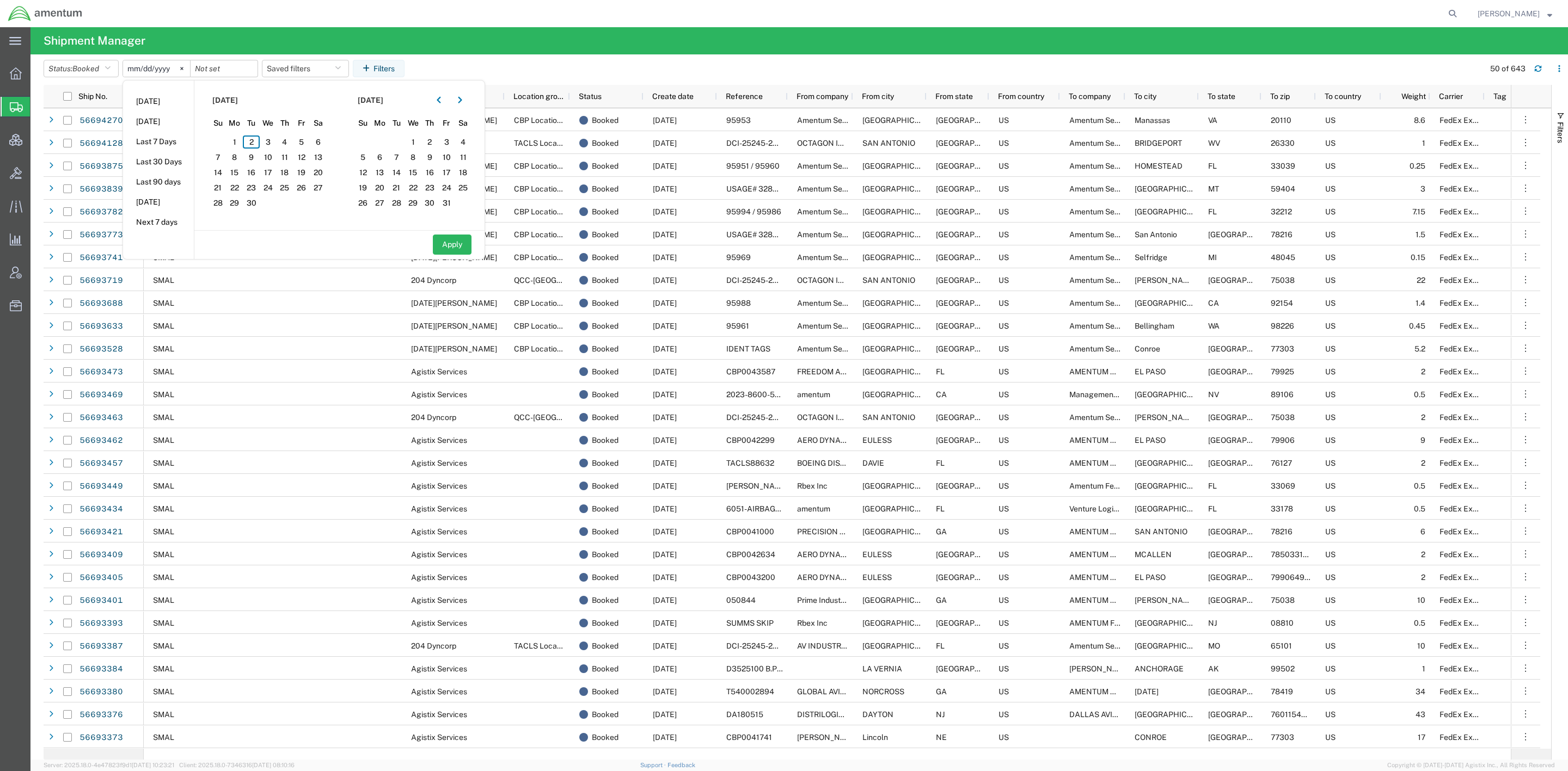
click at [157, 99] on li "Today" at bounding box center [158, 101] width 71 height 20
type input "2025-09-02"
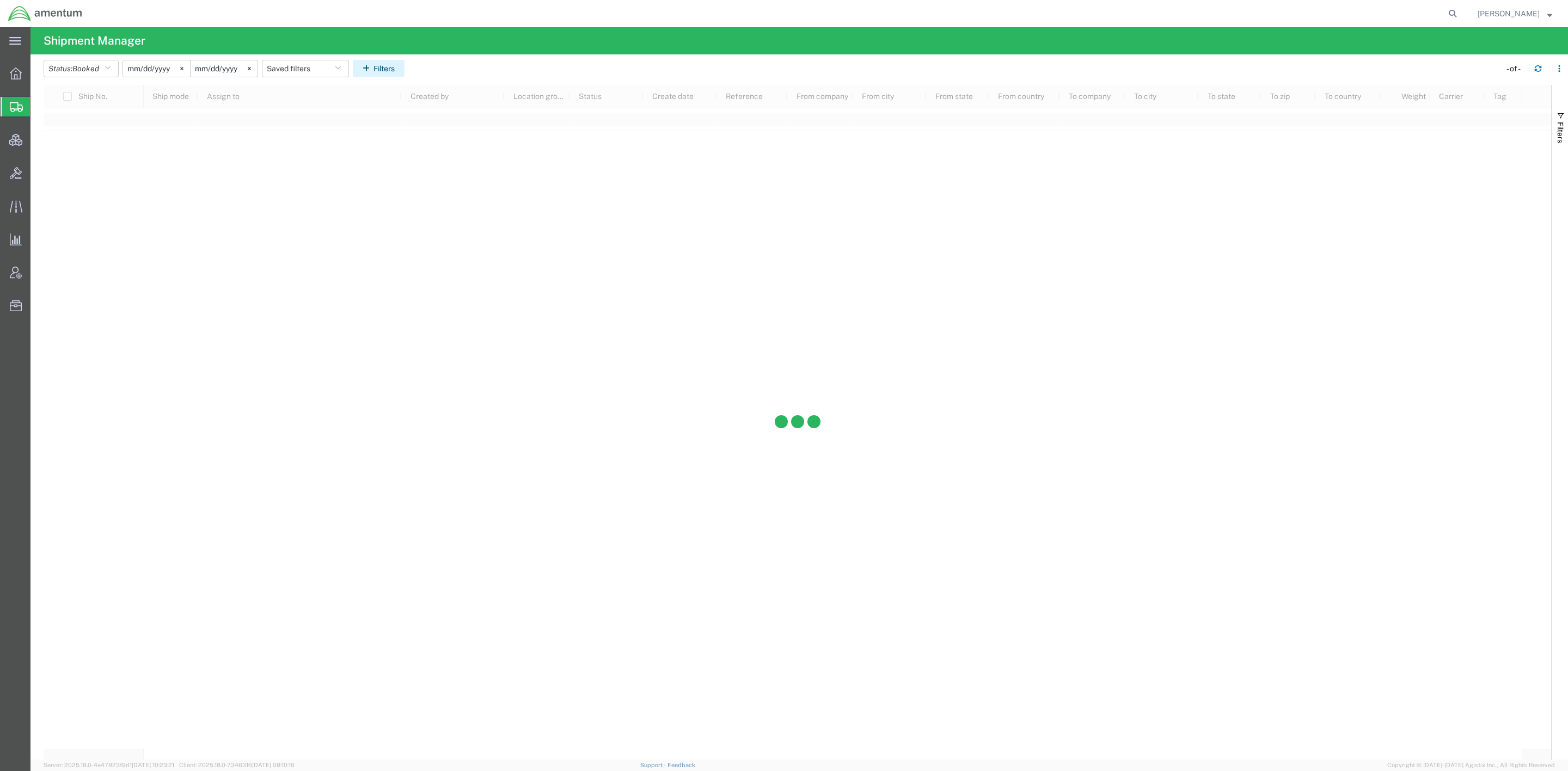
click at [402, 66] on button "Filters" at bounding box center [378, 68] width 52 height 18
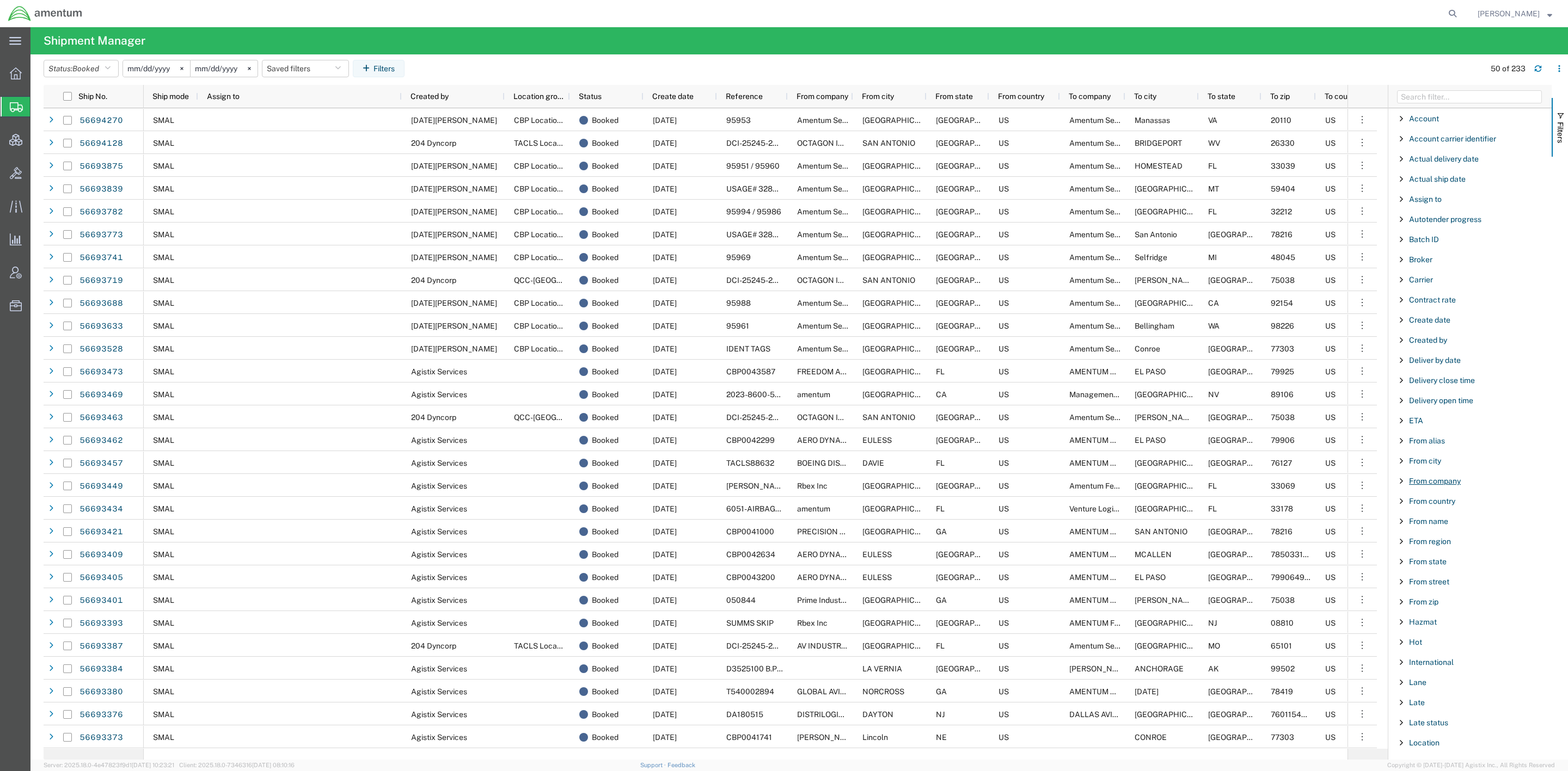
click at [1194, 486] on span "From company" at bounding box center [1434, 480] width 52 height 9
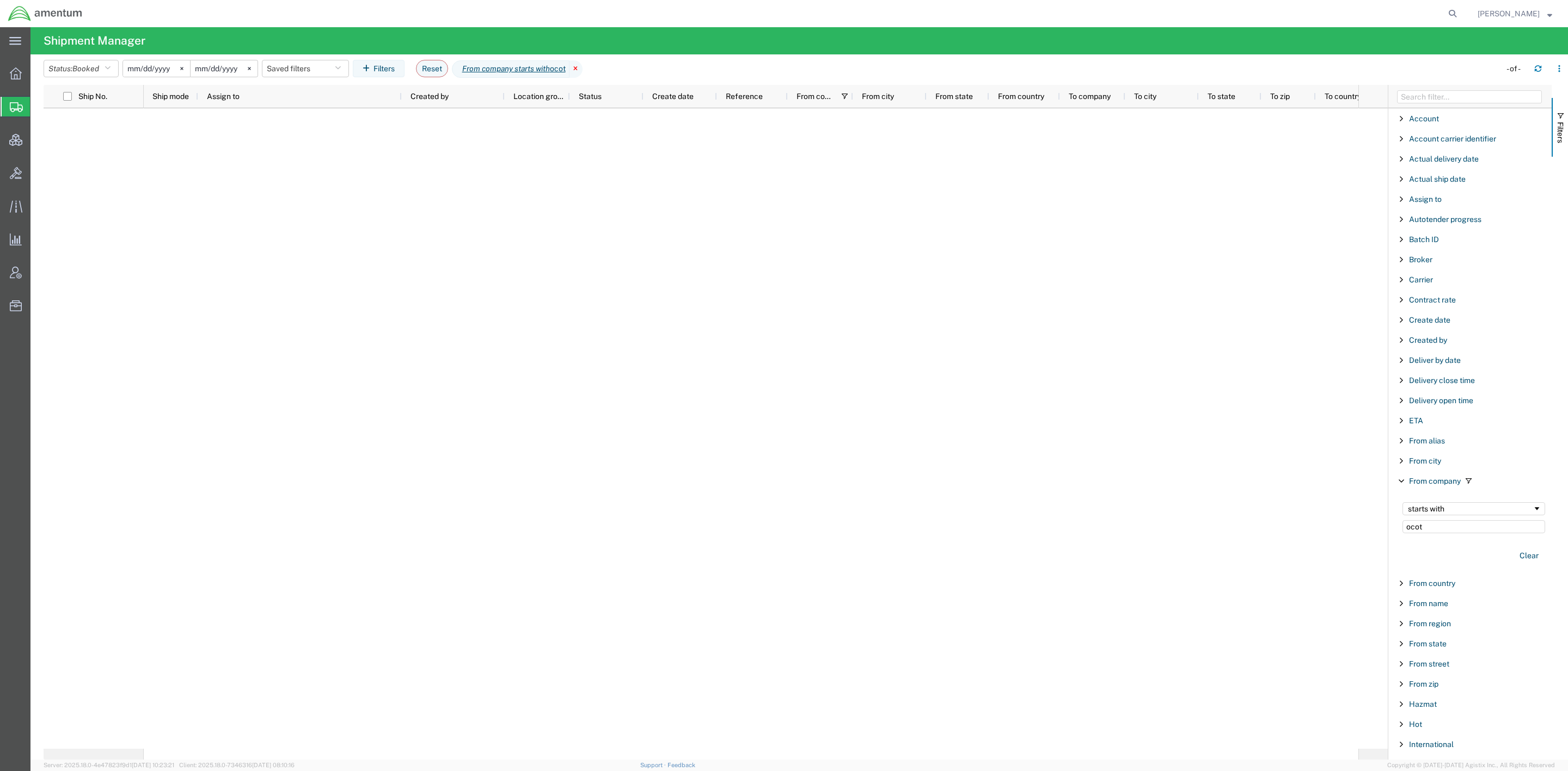
type input "ocot"
click at [581, 69] on icon at bounding box center [576, 69] width 13 height 18
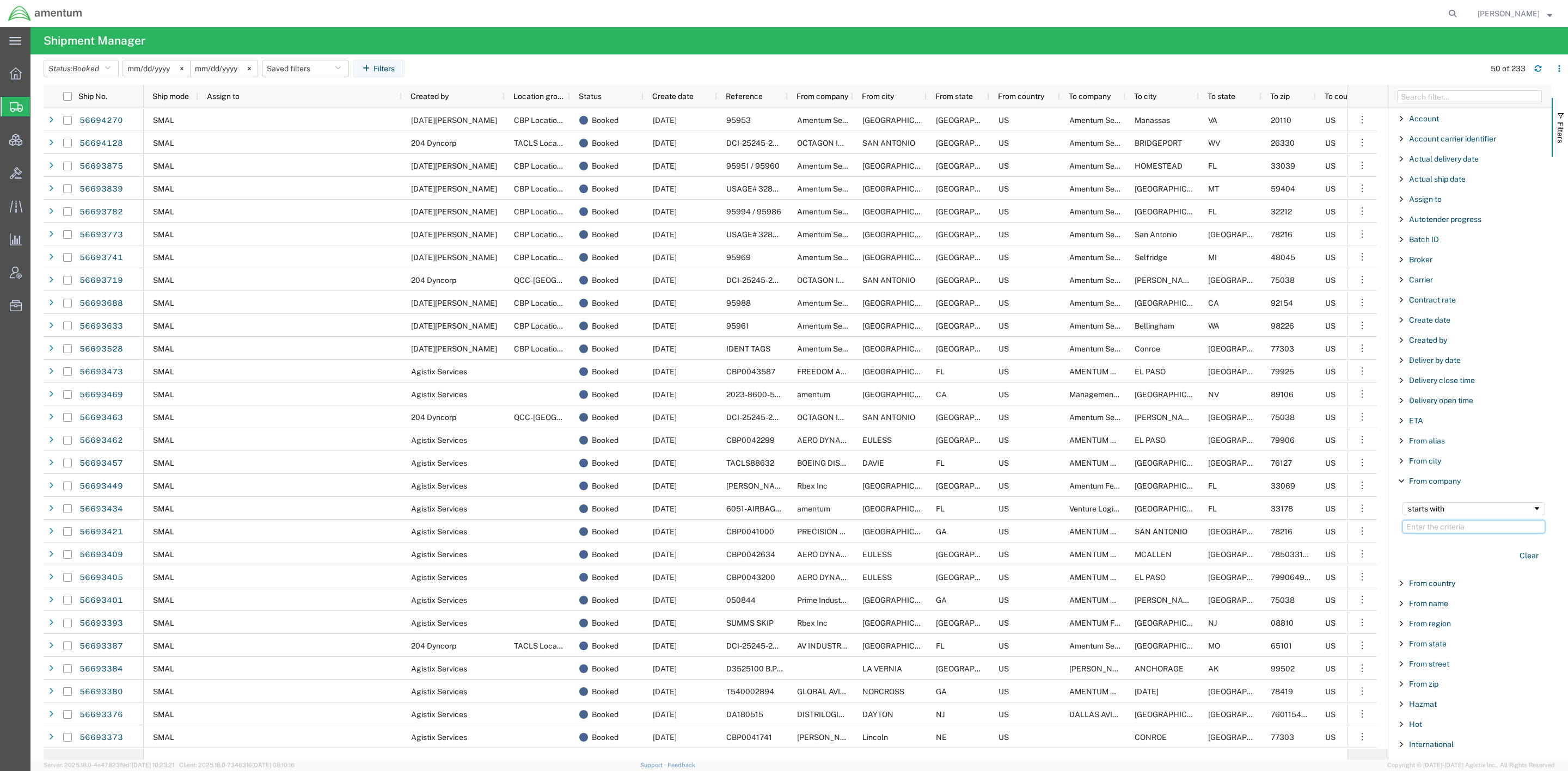
click at [1194, 528] on input "Filter Value" at bounding box center [1474, 527] width 143 height 13
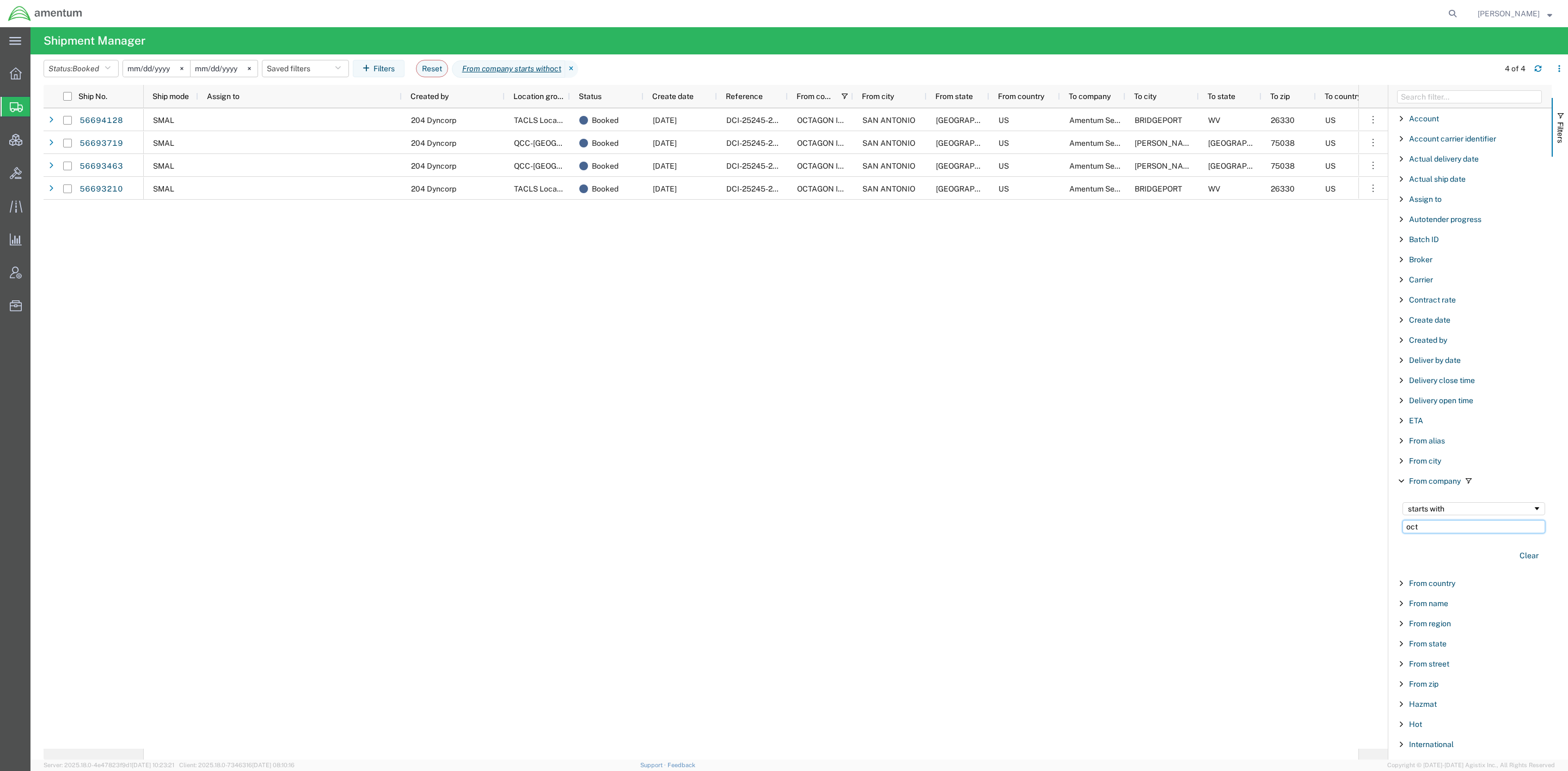
type input "oct"
click at [1194, 14] on icon at bounding box center [1452, 13] width 15 height 15
click at [1194, 18] on input "search" at bounding box center [1279, 14] width 331 height 26
paste input "DCI-25245-200278"
type input "DCI-25245-200278"
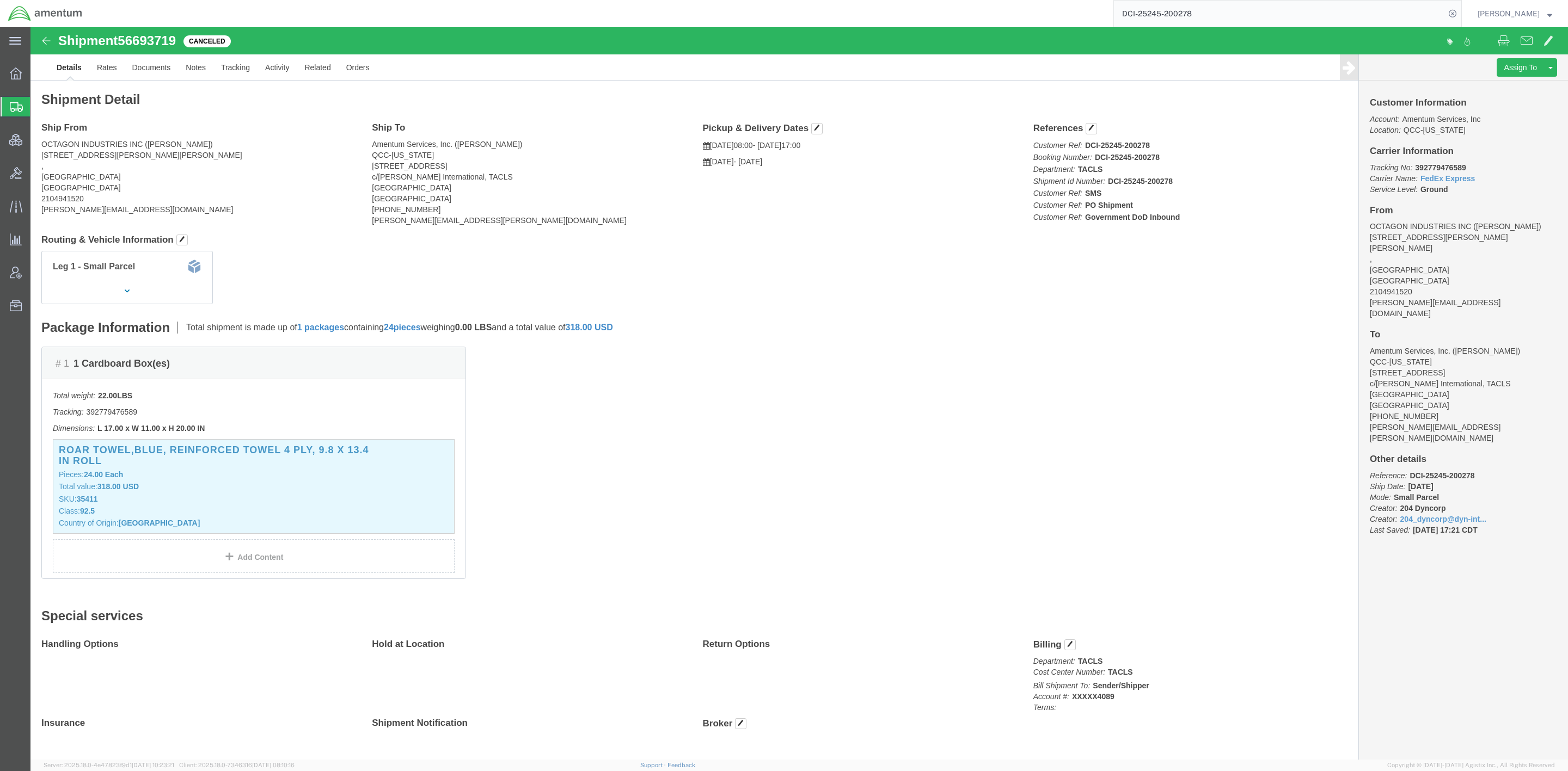
drag, startPoint x: 50, startPoint y: 108, endPoint x: 371, endPoint y: 10, distance: 335.6
click at [39, 108] on span "Shipments" at bounding box center [34, 106] width 9 height 22
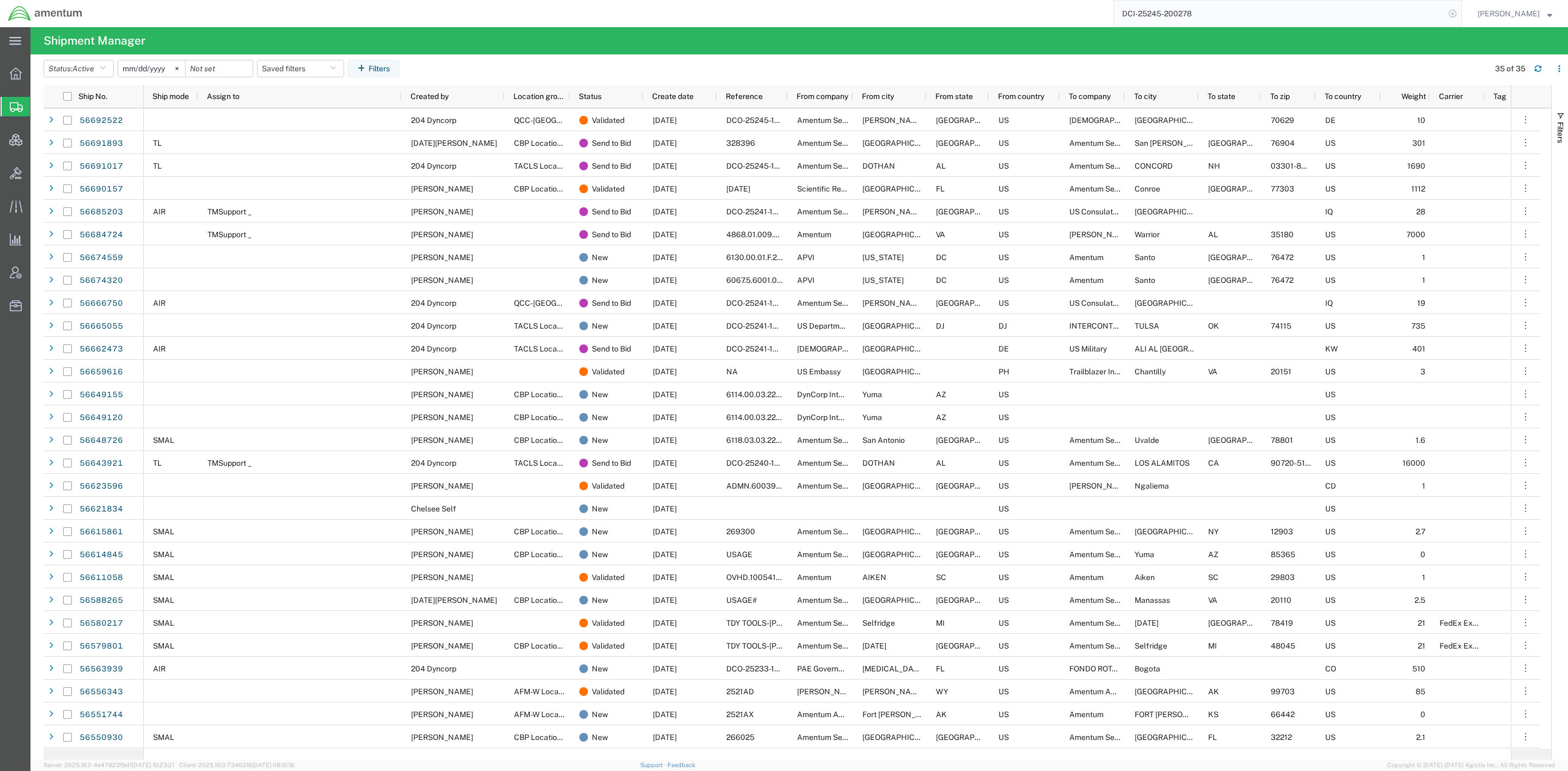
click at [1194, 13] on icon at bounding box center [1452, 13] width 15 height 15
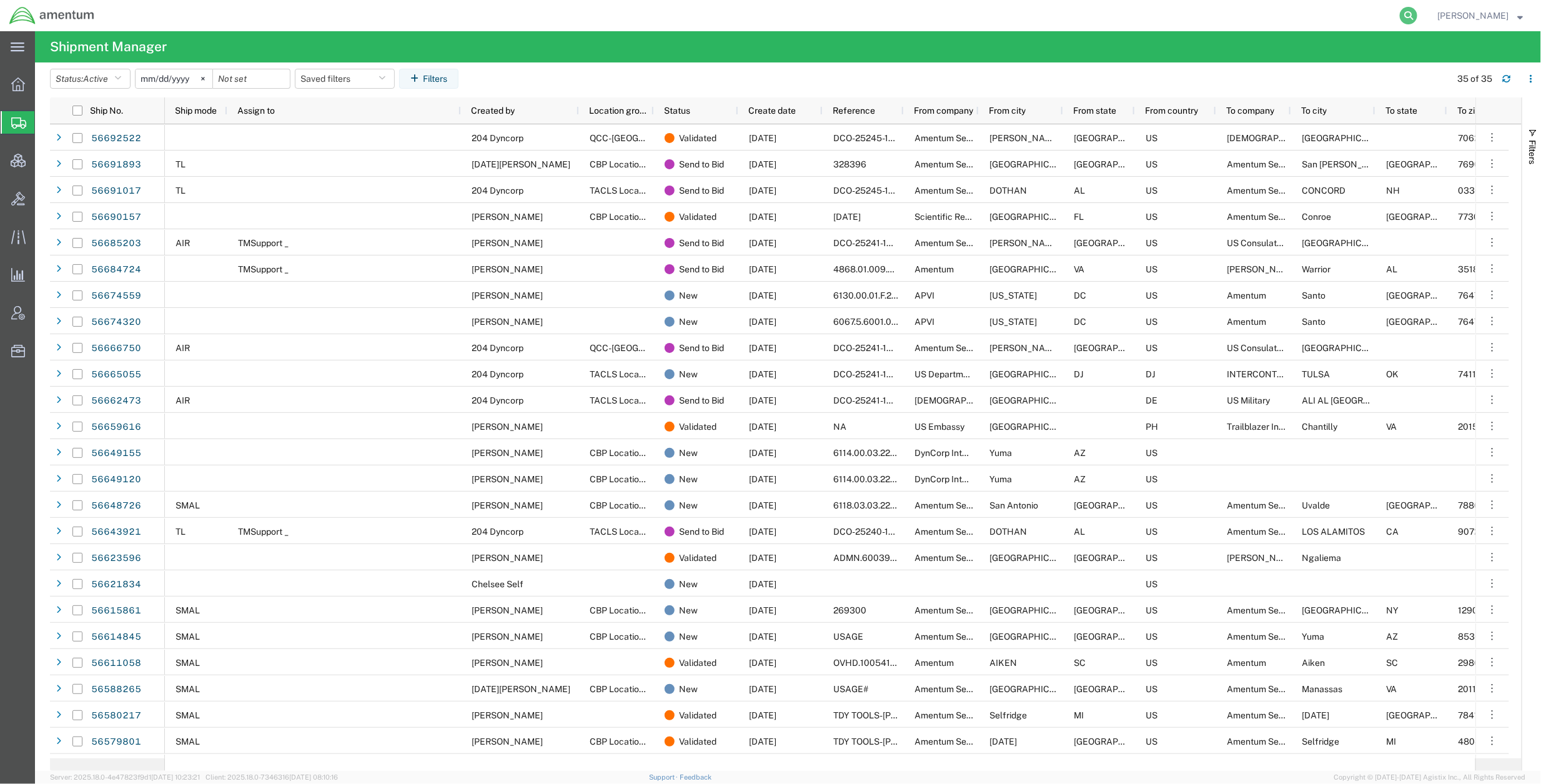
click at [1369, 17] on icon at bounding box center [1408, 15] width 17 height 17
paste input "DCI-25245-200281"
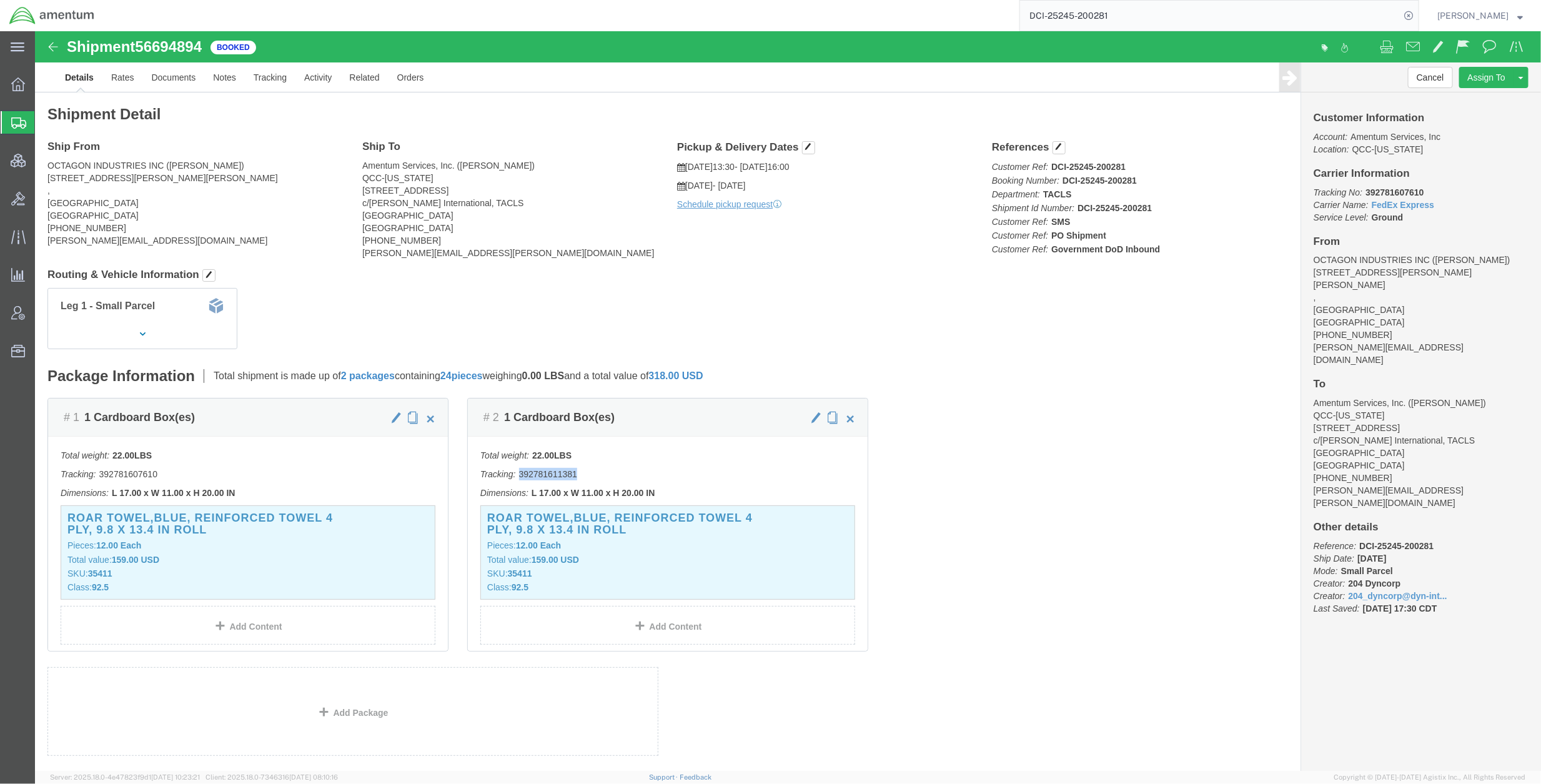
drag, startPoint x: 548, startPoint y: 451, endPoint x: 479, endPoint y: 454, distance: 69.1
click p "Tracking: 392781611381"
copy p "392781611381"
drag, startPoint x: 135, startPoint y: 451, endPoint x: 61, endPoint y: 454, distance: 74.1
click p "Tracking: 392781607610"
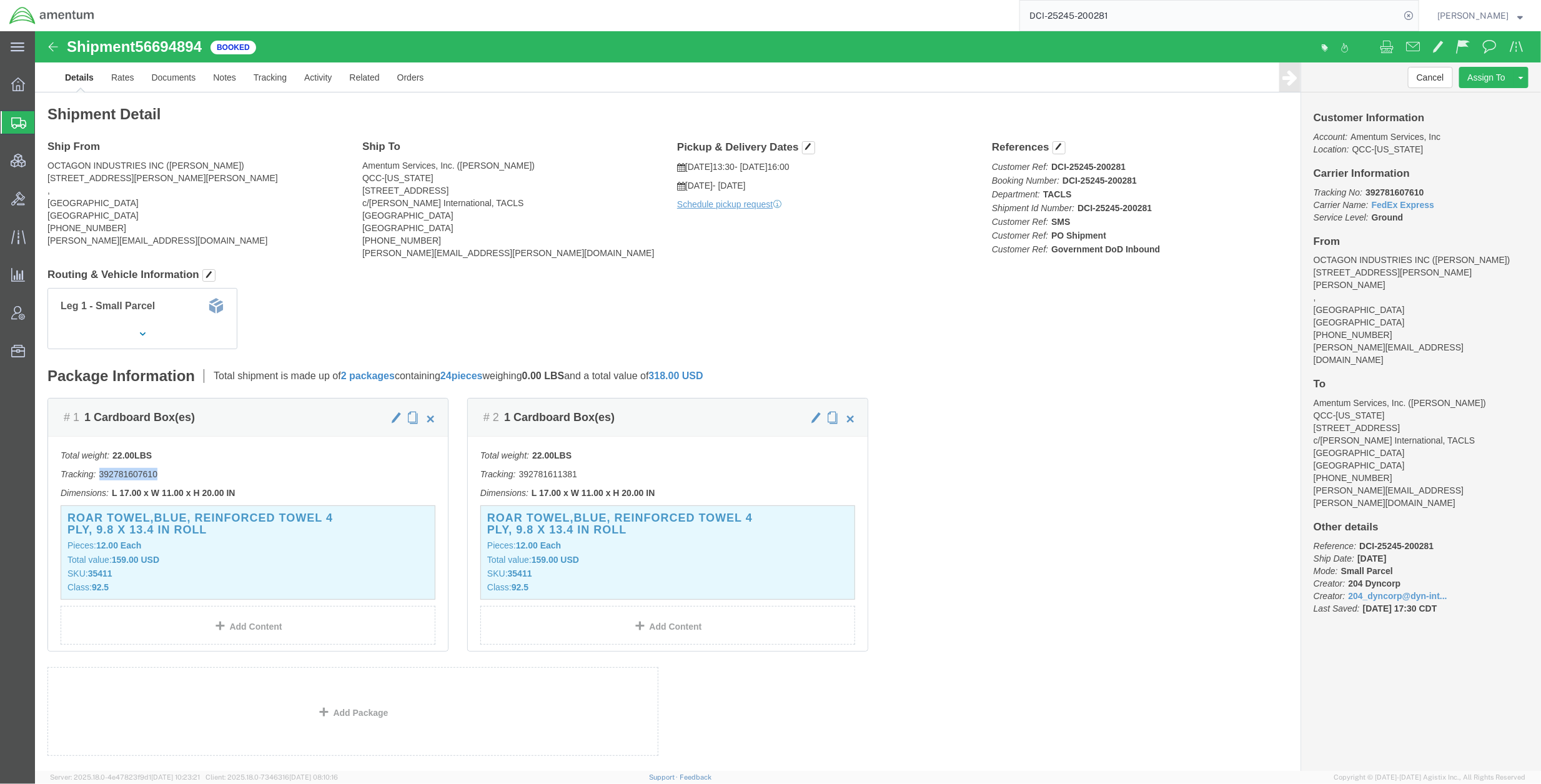
copy p "392781607610"
click link "Rates"
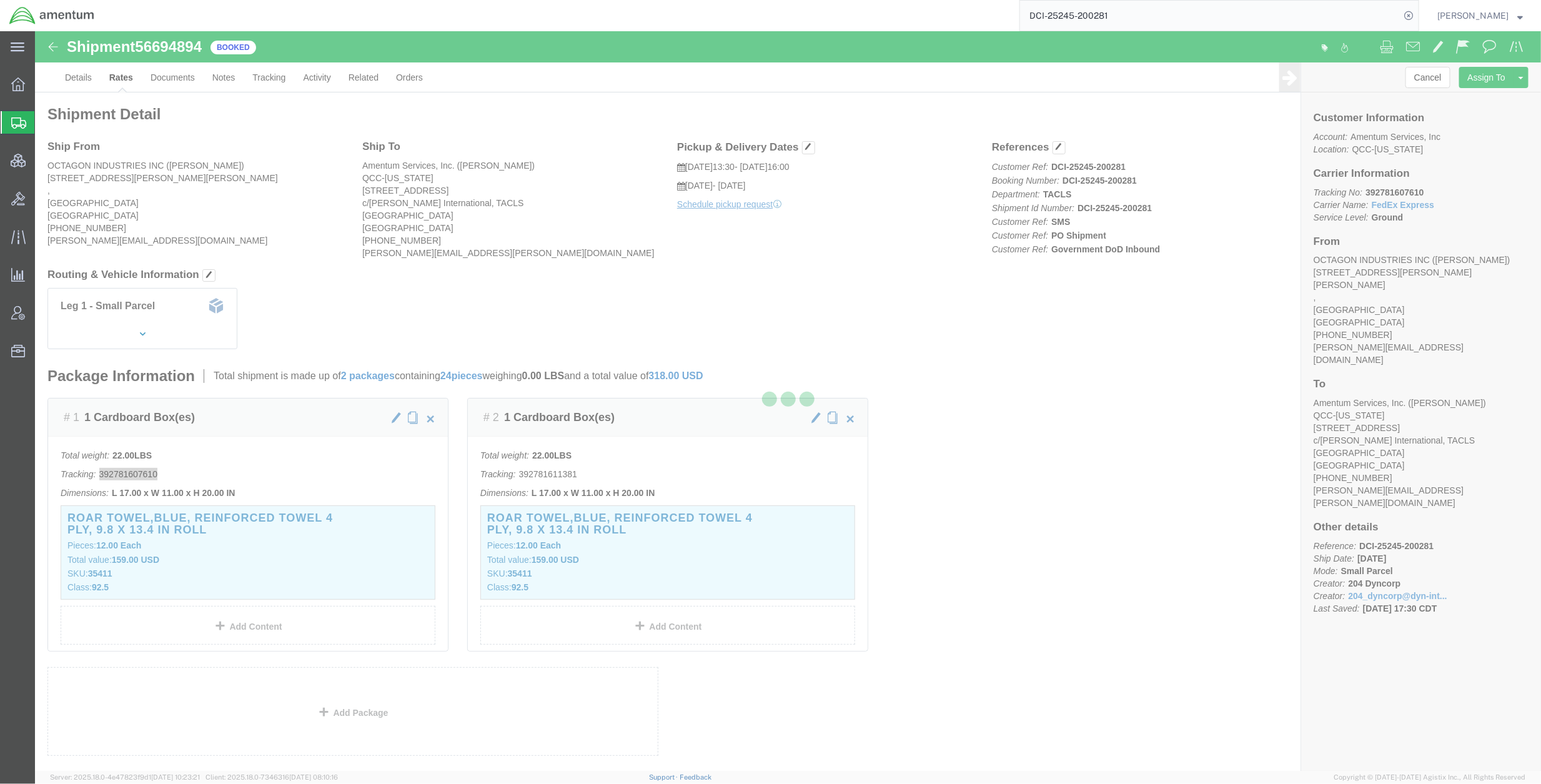
click at [174, 77] on div at bounding box center [788, 401] width 1506 height 740
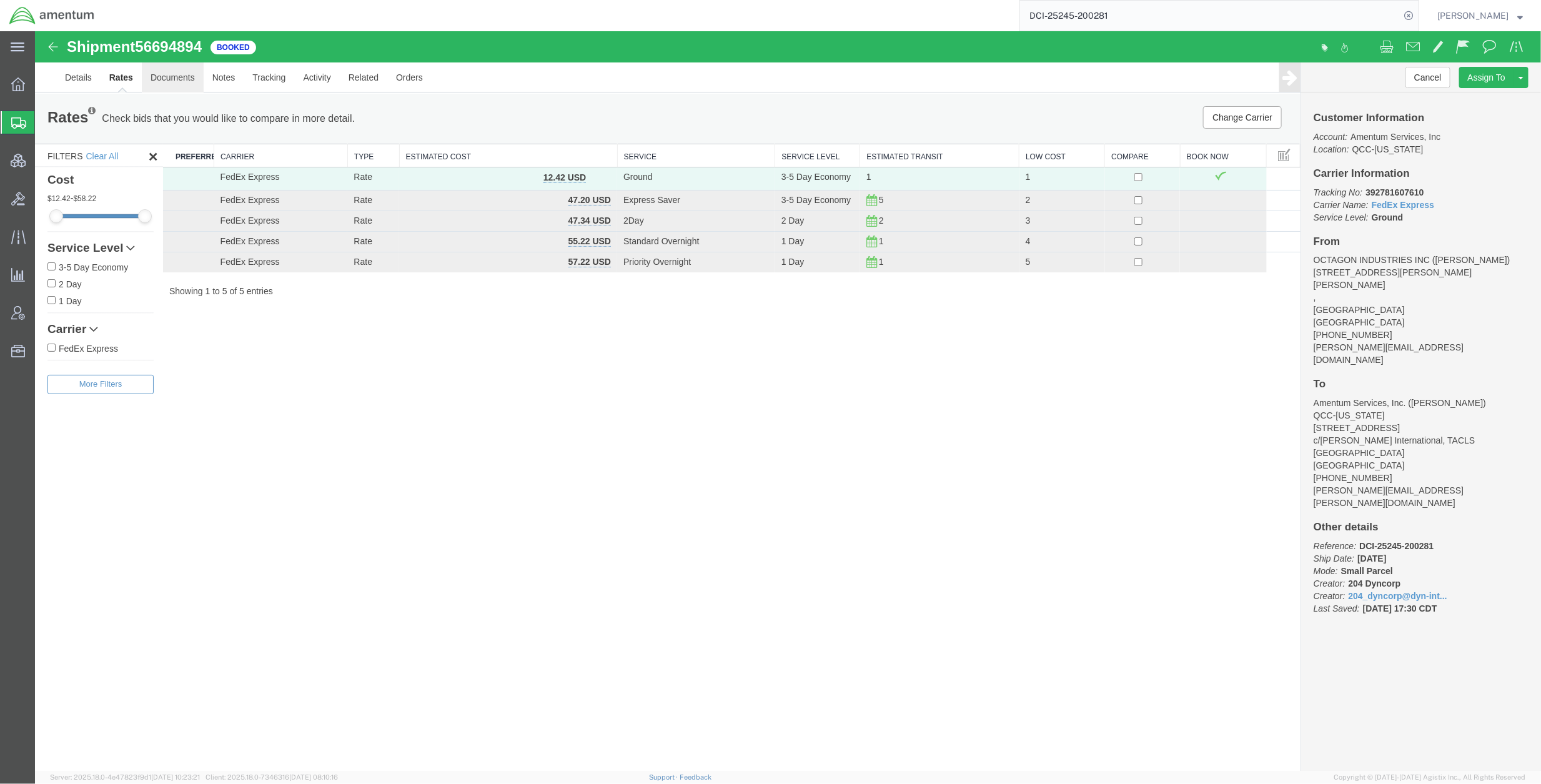
click at [173, 76] on link "Documents" at bounding box center [172, 77] width 62 height 30
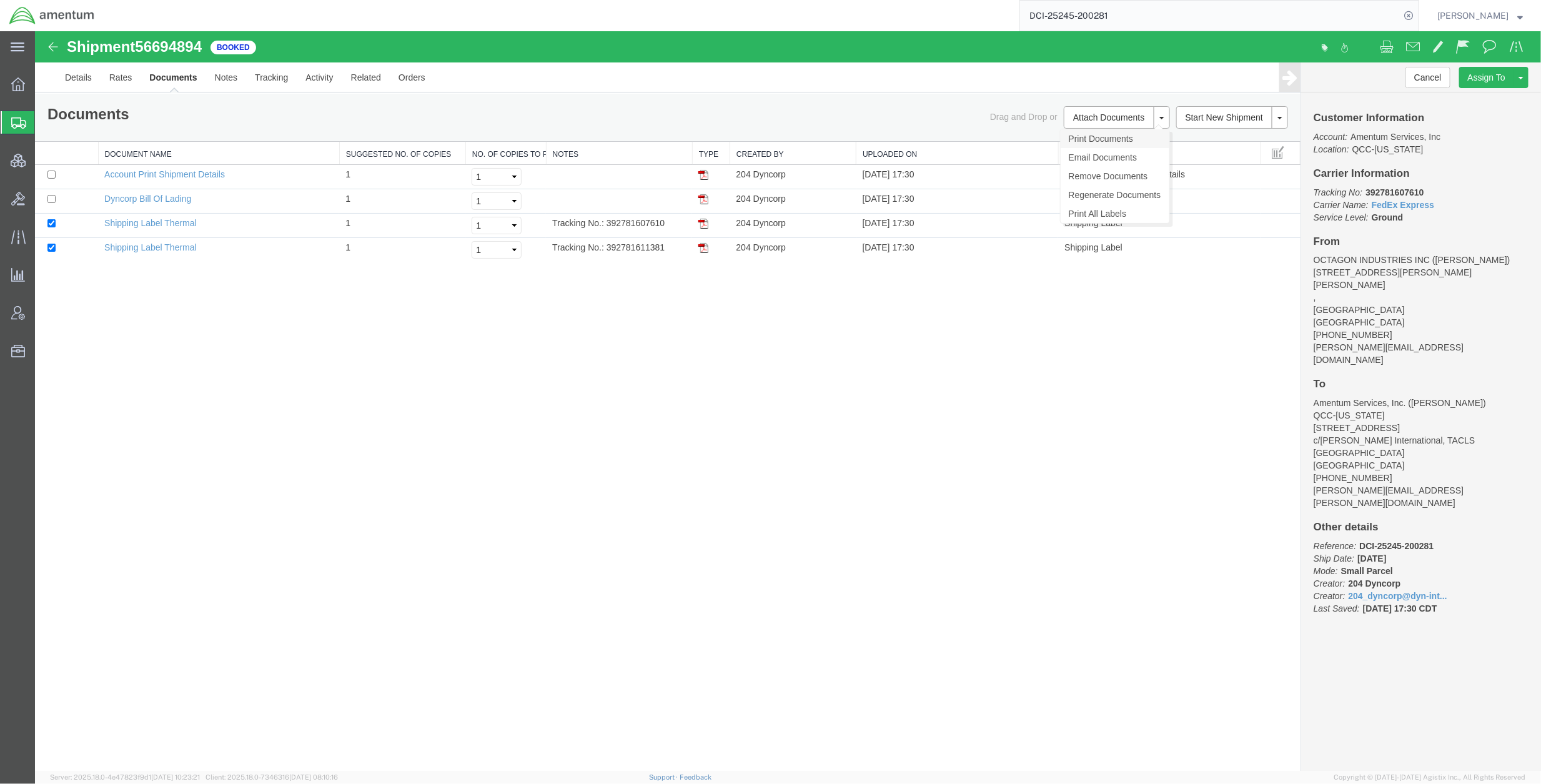
click at [1092, 137] on link "Print Documents" at bounding box center [1114, 137] width 109 height 19
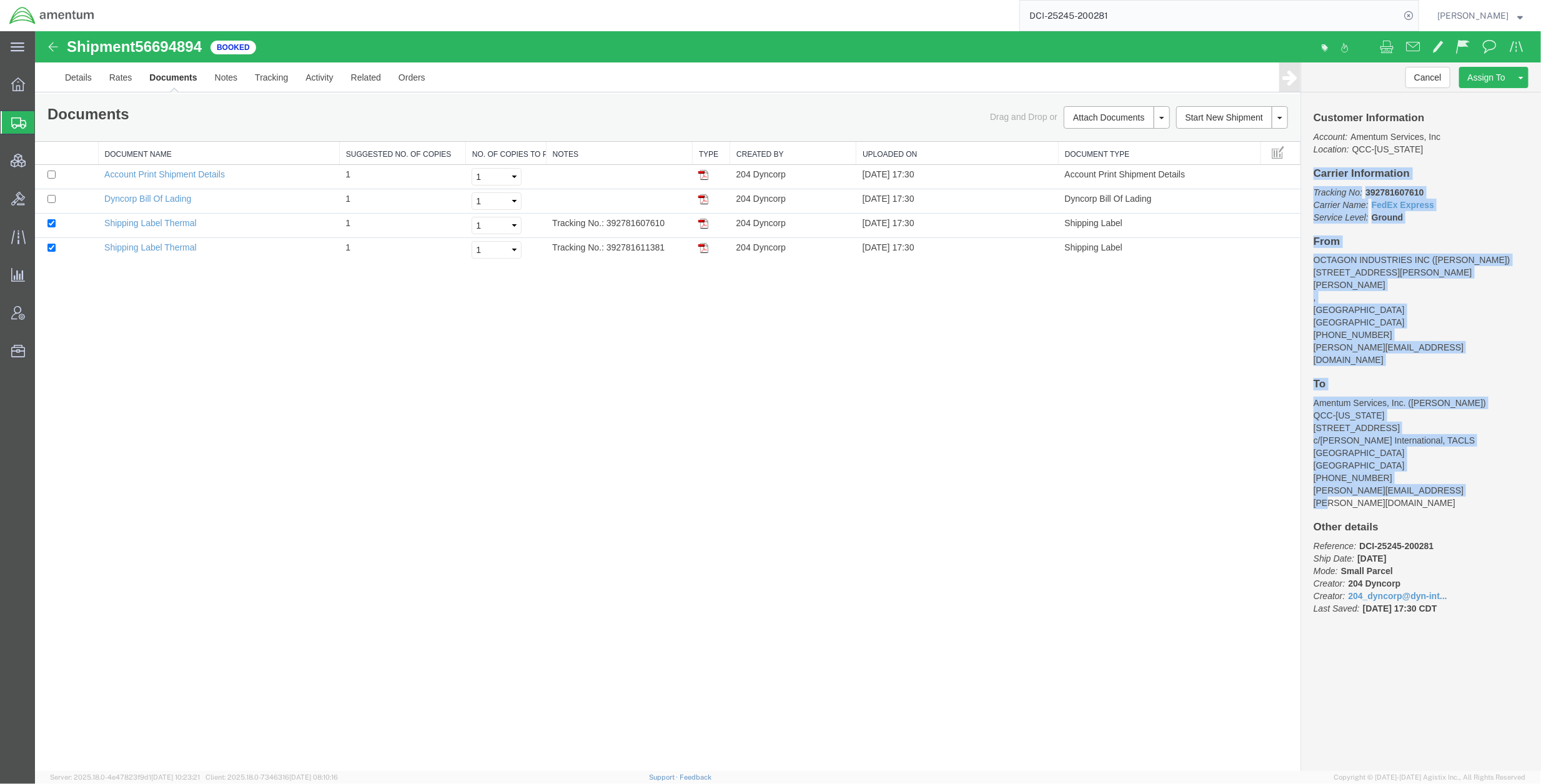
drag, startPoint x: 1315, startPoint y: 177, endPoint x: 1478, endPoint y: 462, distance: 328.3
click at [1369, 462] on div "Customer Information Account: Amentum Services, Inc Location: QCC-Texas Carrier…" at bounding box center [1419, 369] width 240 height 554
copy div "Carrier Information Tracking No: 392781607610 Carrier Name: FedEx Express FedEx…"
click at [71, 79] on link "Details" at bounding box center [77, 77] width 44 height 30
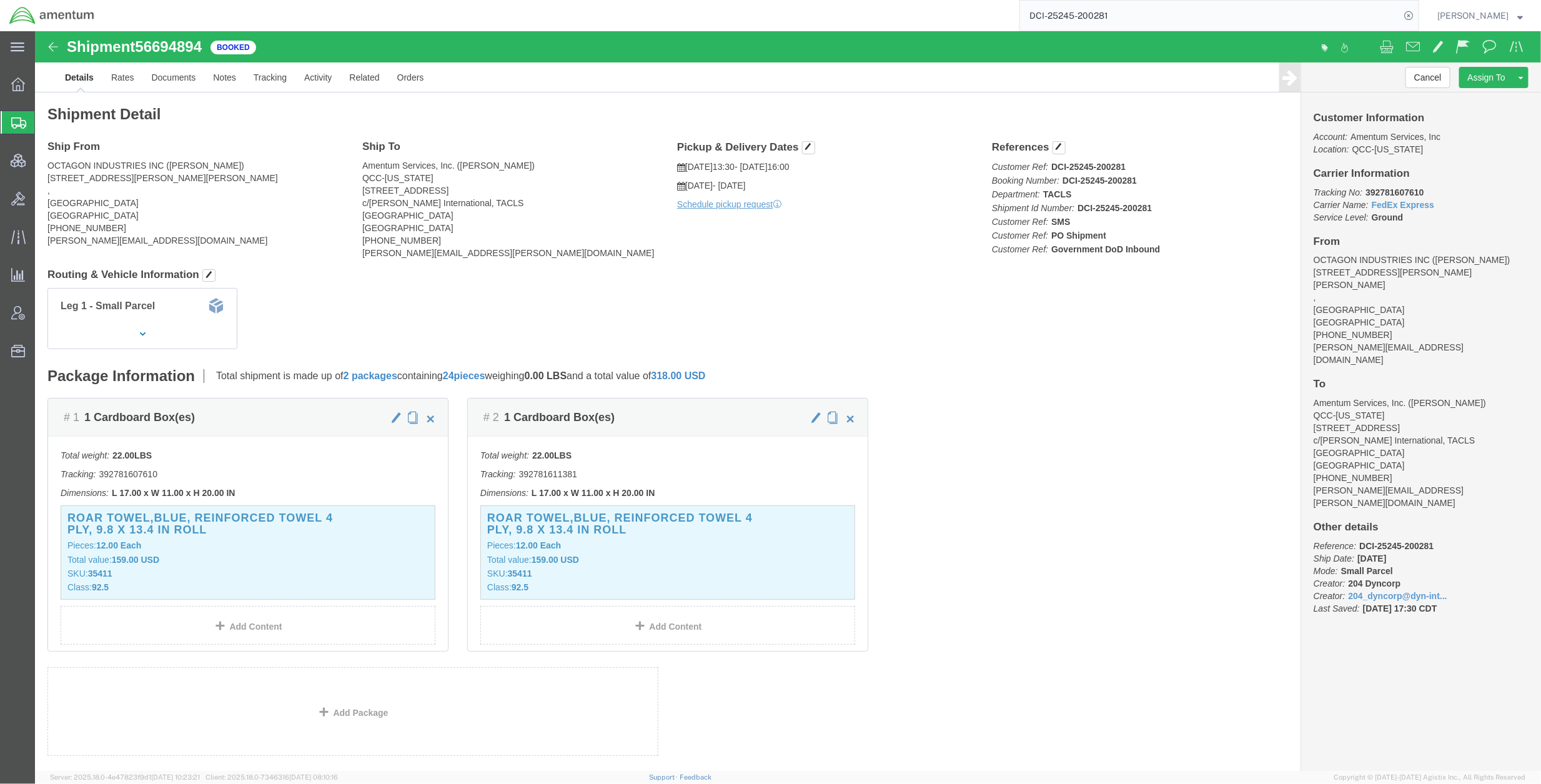
drag, startPoint x: 990, startPoint y: 143, endPoint x: 952, endPoint y: 116, distance: 46.6
click h4 "References"
drag, startPoint x: 948, startPoint y: 120, endPoint x: 1121, endPoint y: 224, distance: 201.9
click div "References Customer Ref: DCI-25245-200281 Booking Number: DCI-25245-200281 Depa…"
copy div "References Customer Ref: DCI-25245-200281 Booking Number: DCI-25245-200281 Depa…"
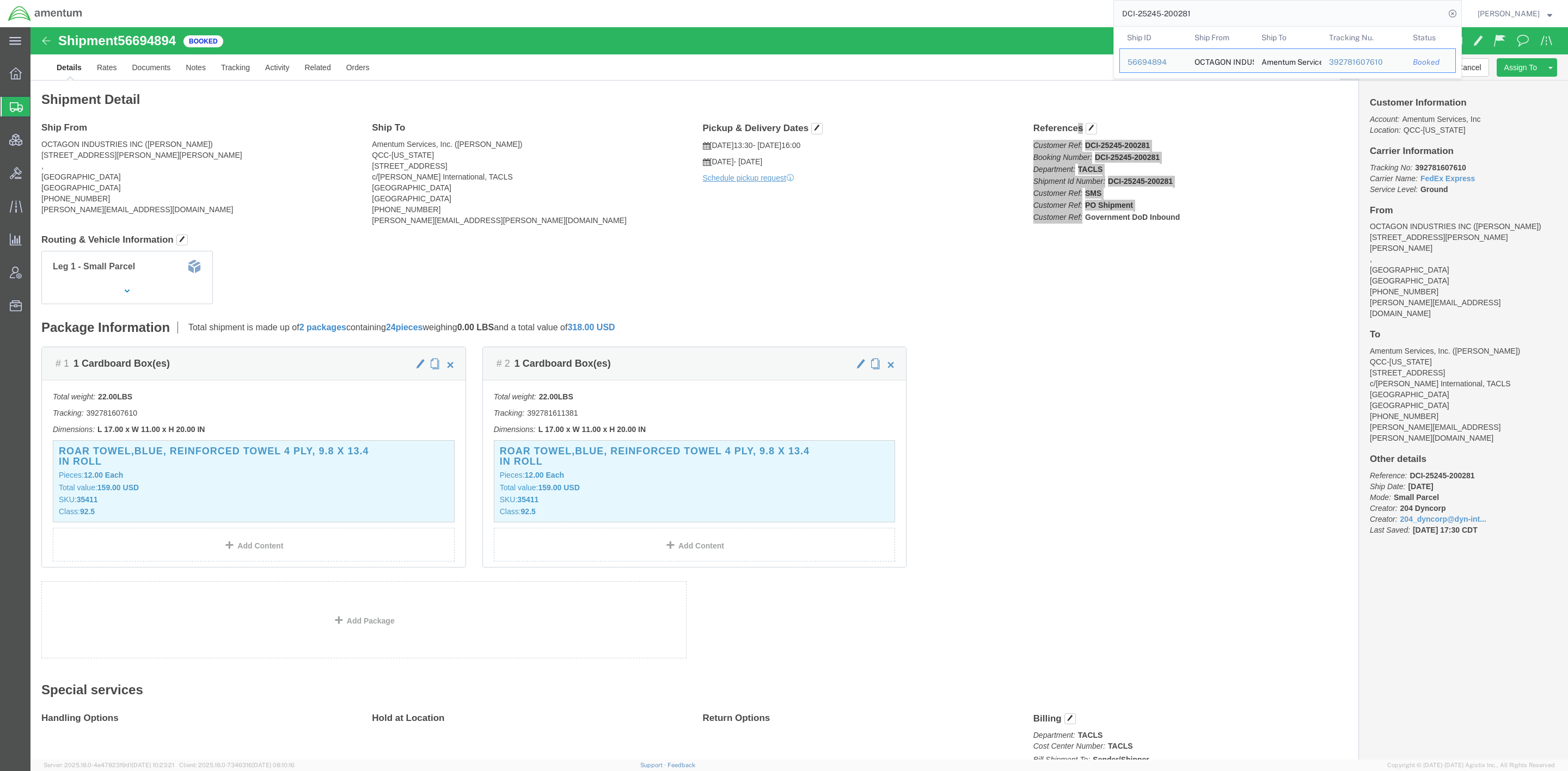
drag, startPoint x: 1201, startPoint y: 18, endPoint x: 866, endPoint y: -21, distance: 337.3
click at [866, 0] on html "main_menu Created with Sketch. Collapse Menu Overview Shipments Shipment Manage…" at bounding box center [784, 386] width 1568 height 771
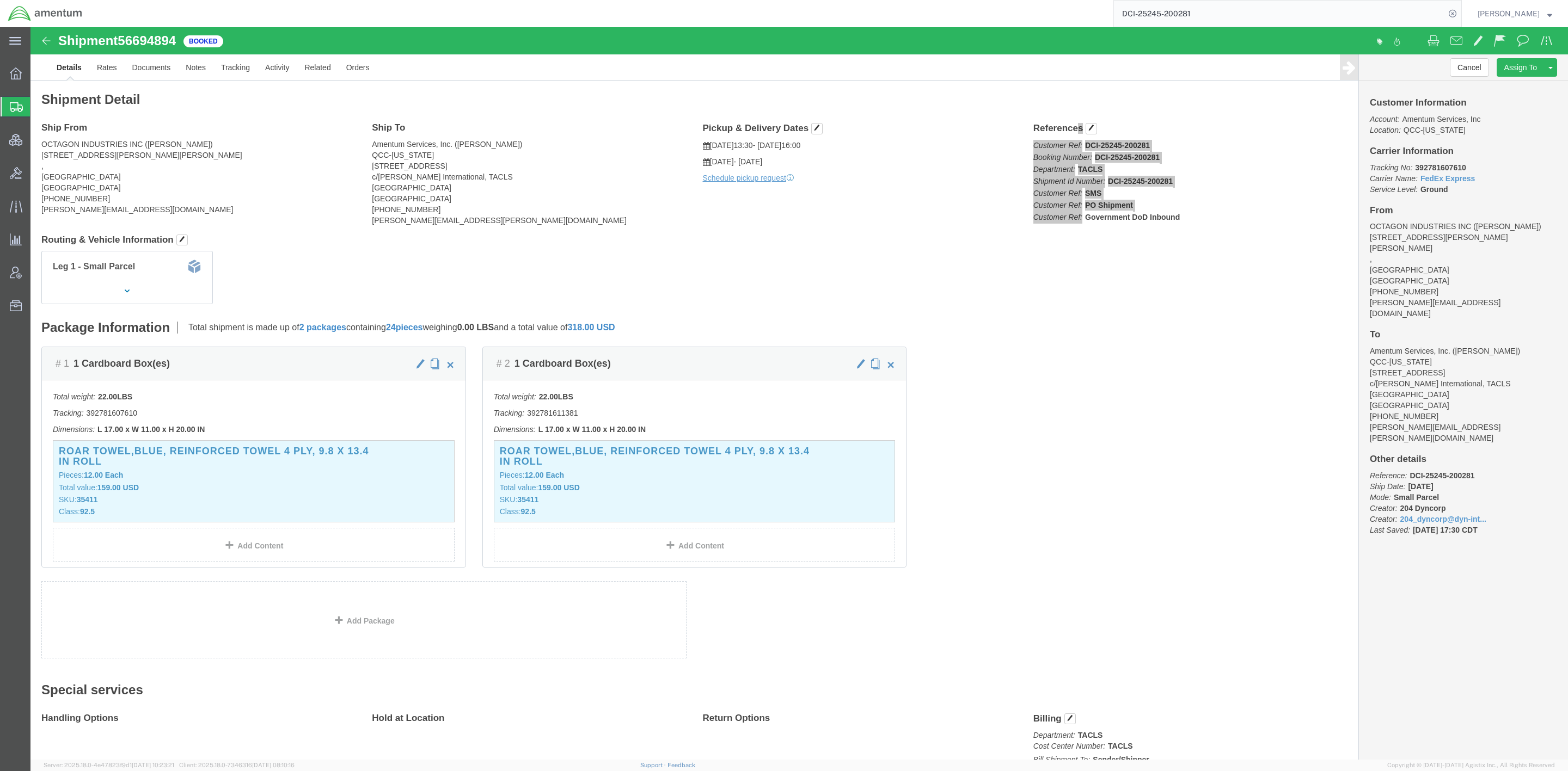
paste input "392626214589"
type input "392626214589"
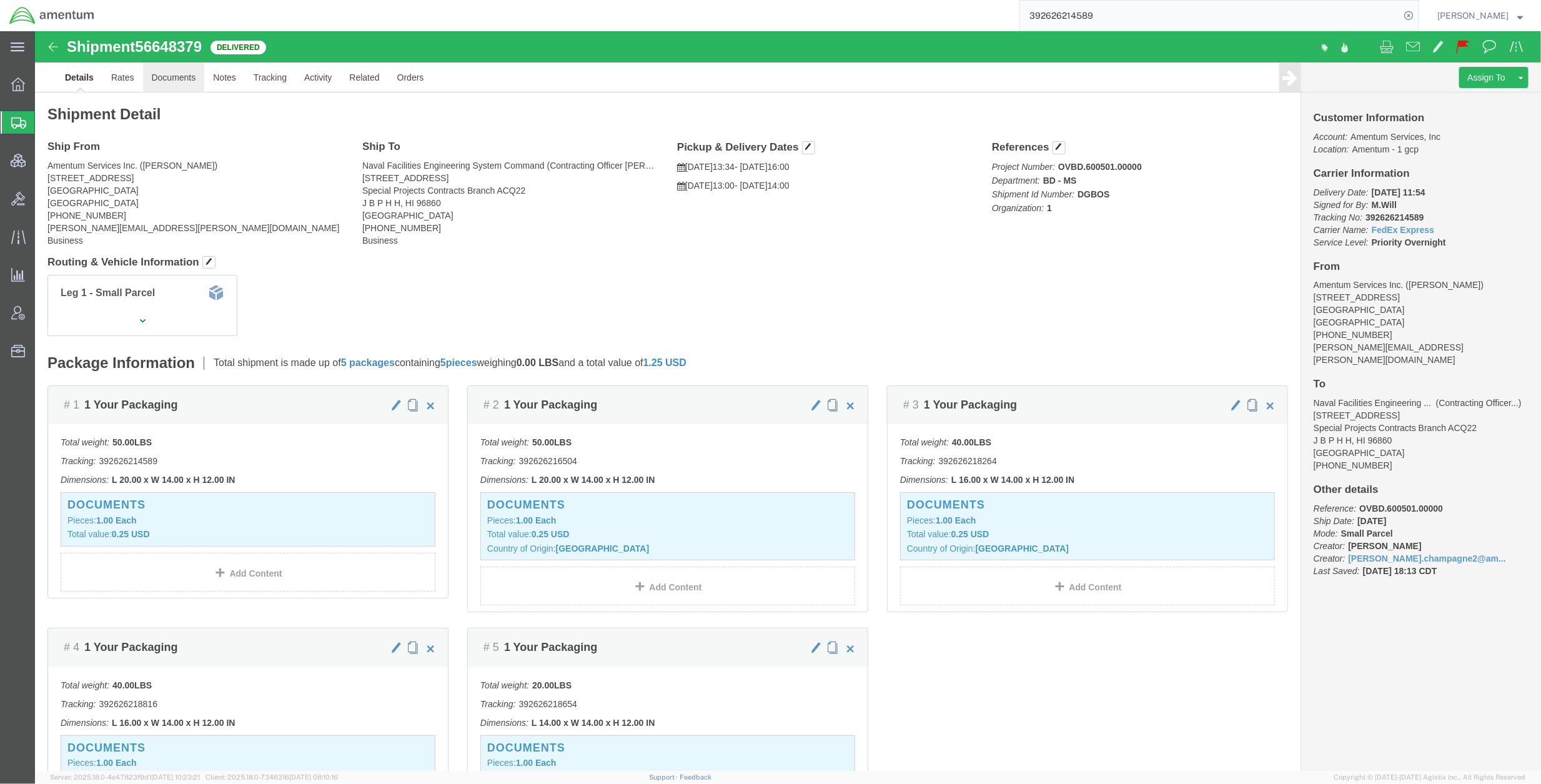
click link "Documents"
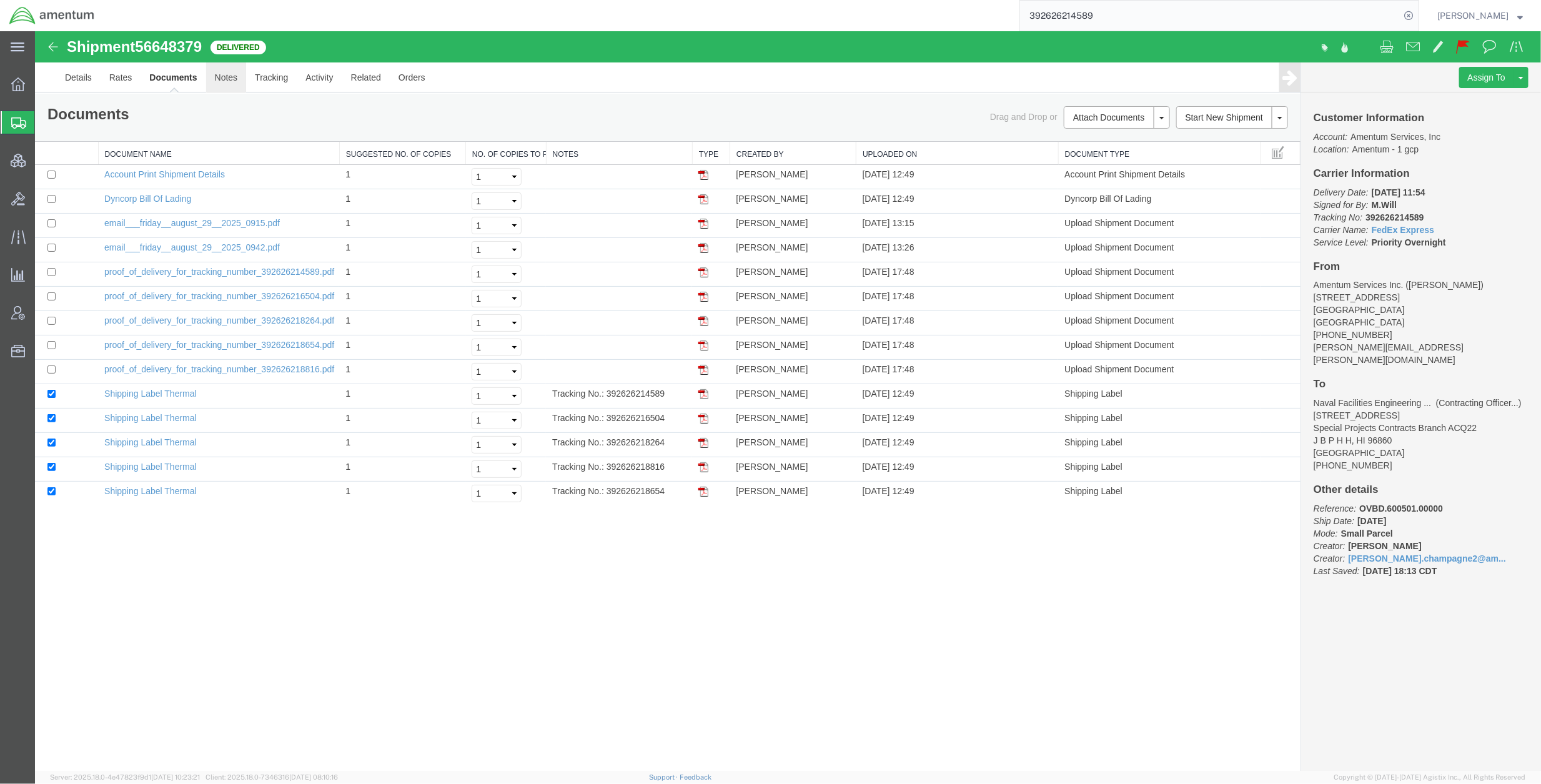
click at [225, 77] on link "Notes" at bounding box center [226, 77] width 41 height 30
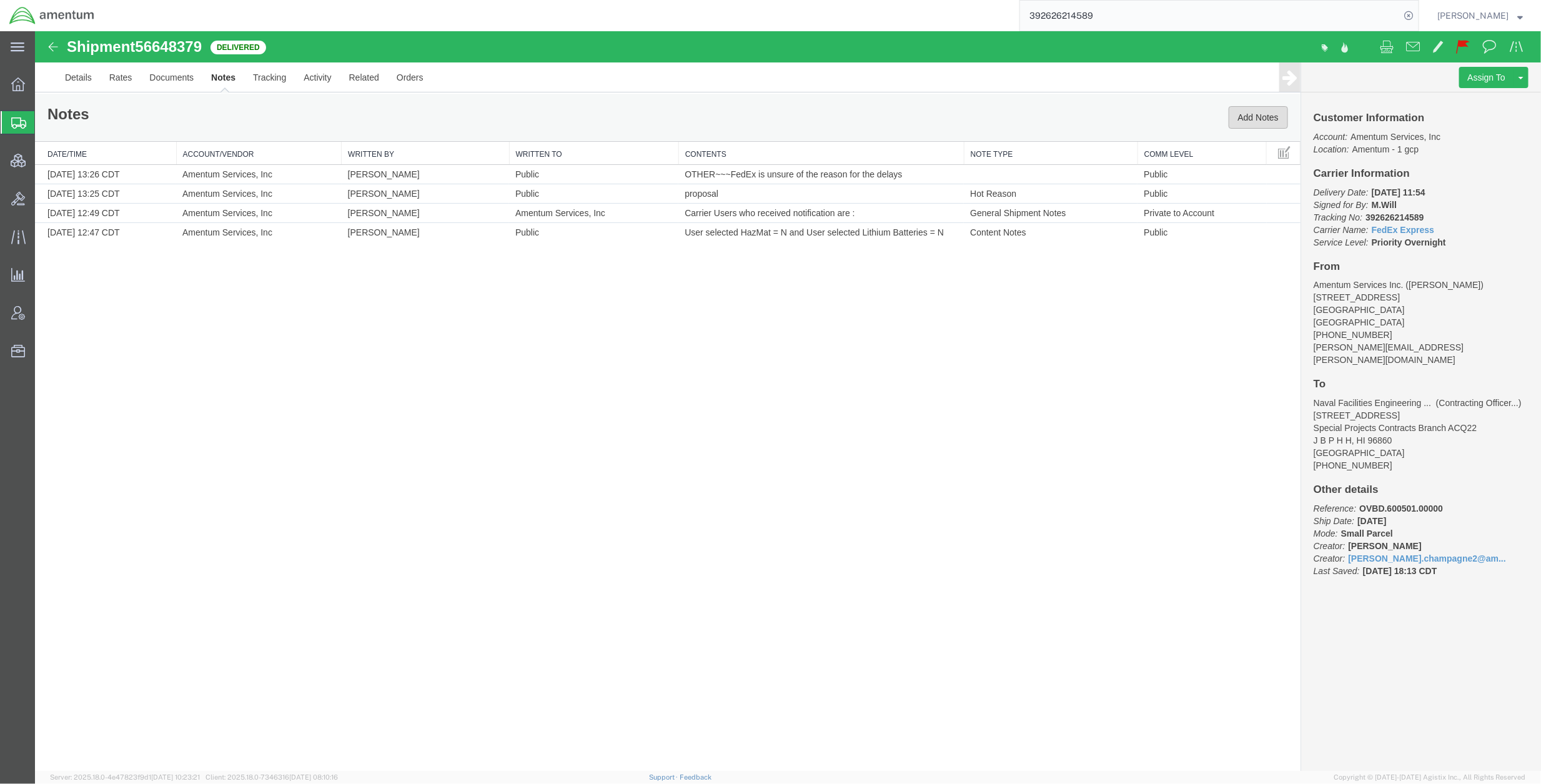
click at [1256, 116] on button "Add Notes" at bounding box center [1257, 117] width 59 height 23
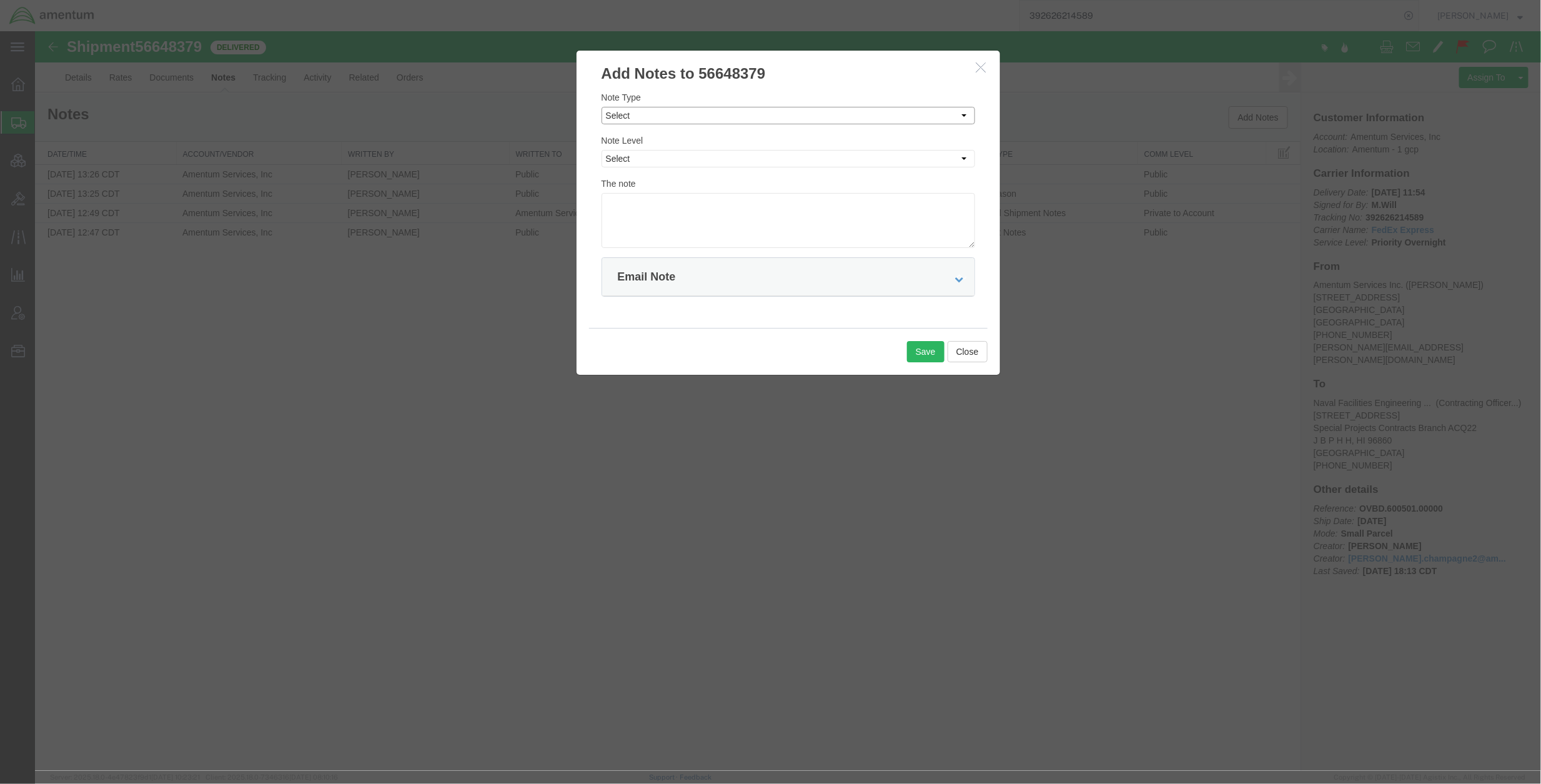
click at [740, 118] on select "Select Approval Bid Notes Carrier Change Notes Claim Notes Content Hazmat Notes…" at bounding box center [787, 114] width 373 height 17
select select "DELIVERY_NOTES"
click at [601, 106] on select "Select Approval Bid Notes Carrier Change Notes Claim Notes Content Hazmat Notes…" at bounding box center [787, 114] width 373 height 17
click at [716, 165] on select "Select Private to Account Private to Vendor Public" at bounding box center [787, 158] width 373 height 17
select select "PUBLIC"
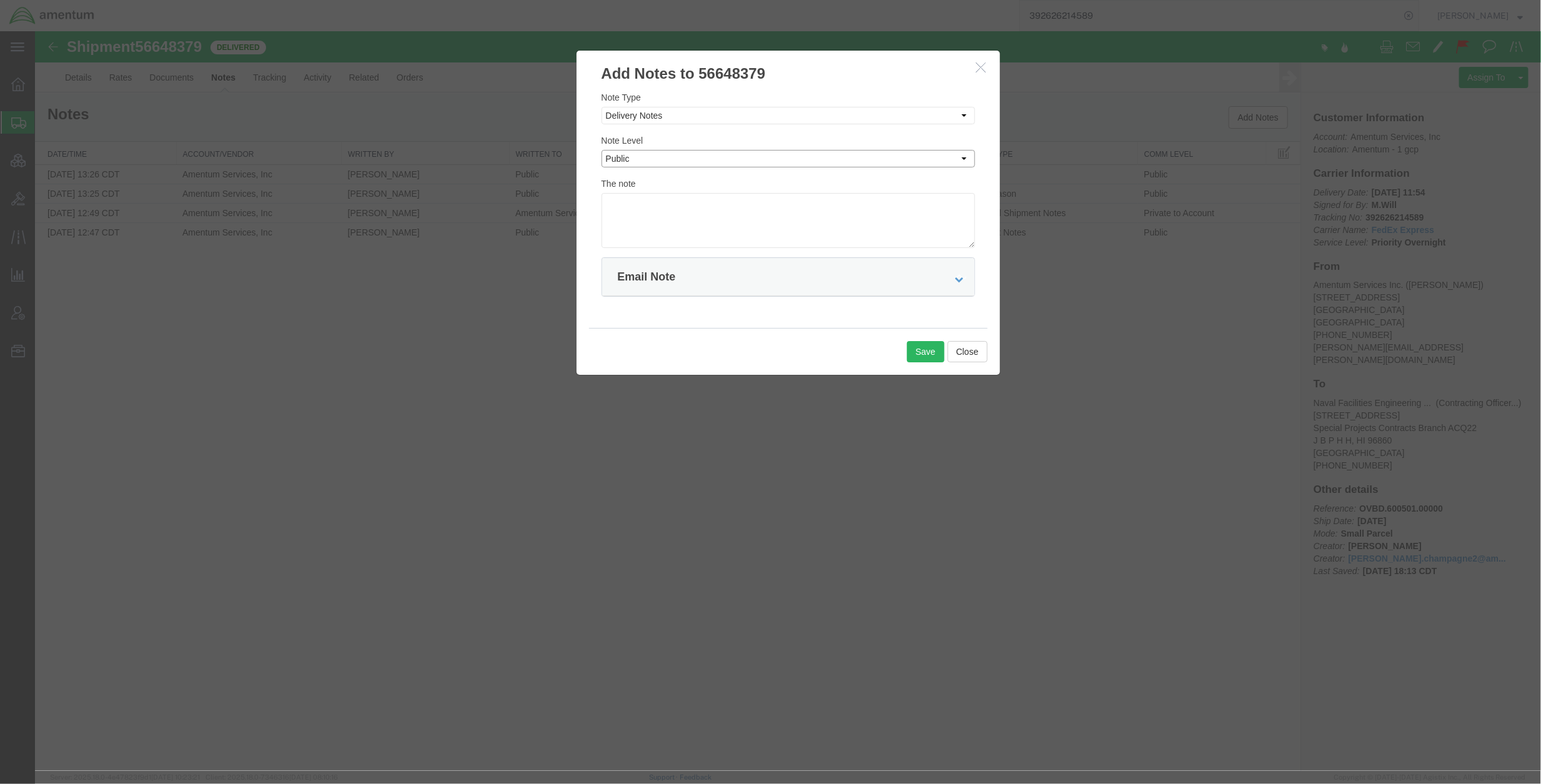
click at [601, 149] on select "Select Private to Account Private to Vendor Public" at bounding box center [787, 158] width 373 height 17
click at [712, 232] on textarea at bounding box center [787, 219] width 373 height 55
paste textarea "392626214589 Delivered: Friday, 8/29/25 at 11:54 AM Signed for by: M.Will DELIV…"
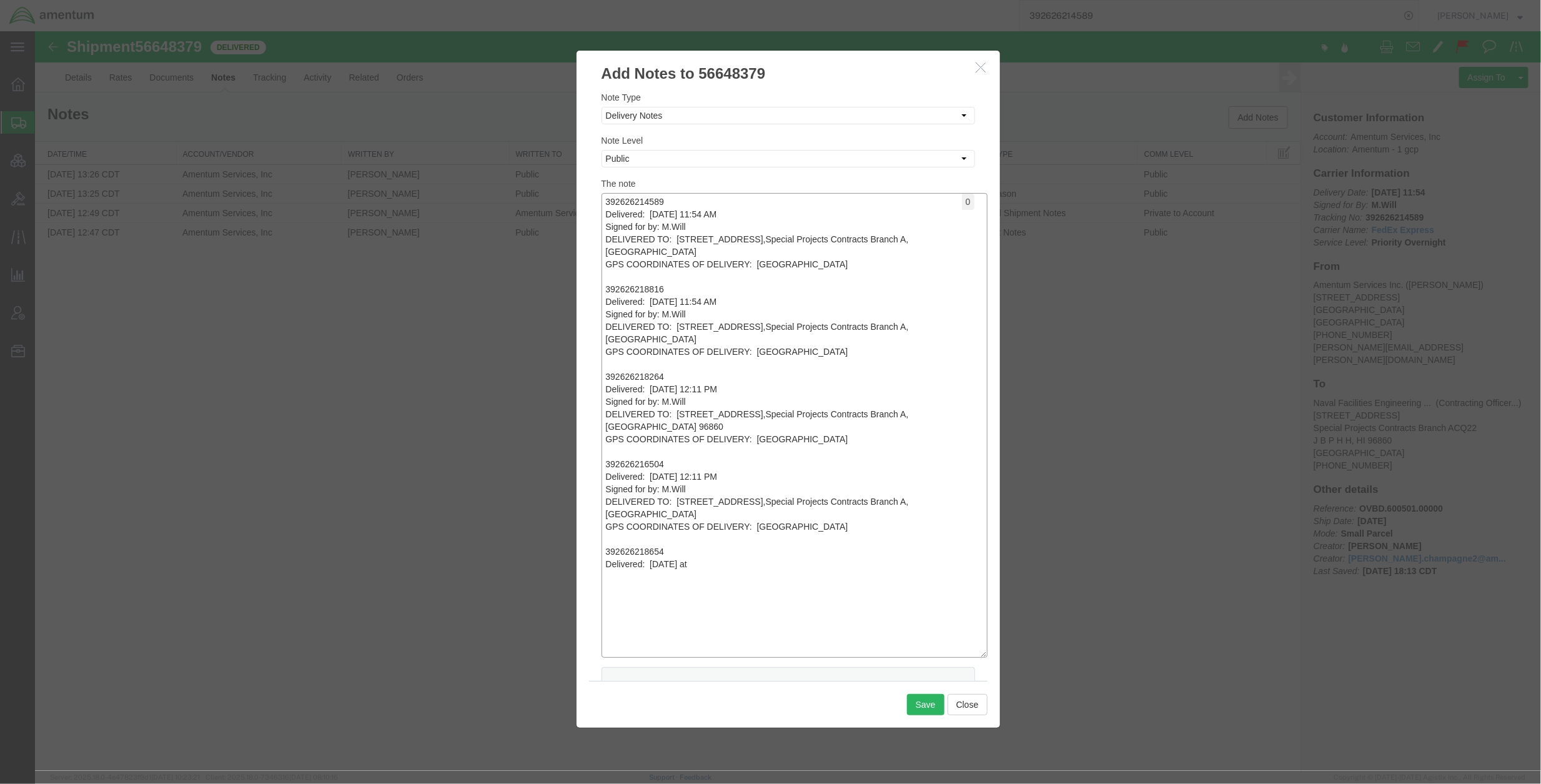
drag, startPoint x: 968, startPoint y: 242, endPoint x: 837, endPoint y: 372, distance: 184.6
click at [978, 638] on textarea "392626214589 Delivered: Friday, 8/29/25 at 11:54 AM Signed for by: M.Will DELIV…" at bounding box center [794, 424] width 386 height 465
click at [703, 268] on textarea "392626214589 Delivered: Friday, 8/29/25 at 11:54 AM Signed for by: M.Will DELIV…" at bounding box center [792, 418] width 383 height 451
click at [693, 283] on textarea "392626214589 Delivered: Friday, 8/29/25 at 11:54 AM Signed for by: M.Will DELIV…" at bounding box center [792, 418] width 383 height 451
click at [696, 264] on textarea "392626214589 Delivered: Friday, 8/29/25 at 11:54 AM Signed for by: M.Will DELIV…" at bounding box center [792, 418] width 383 height 451
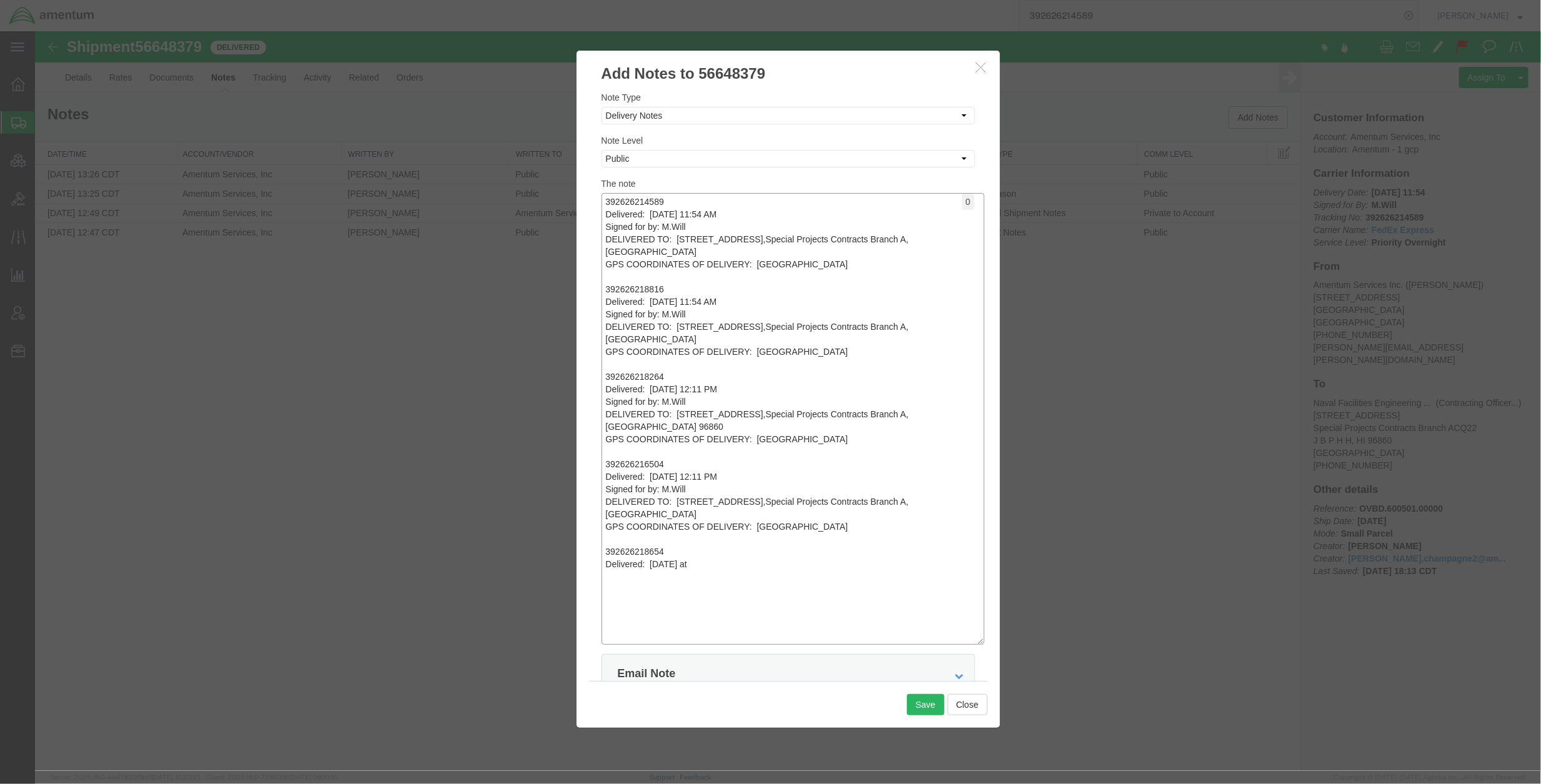
click at [614, 272] on textarea "392626214589 Delivered: Friday, 8/29/25 at 11:54 AM Signed for by: M.Will DELIV…" at bounding box center [792, 418] width 383 height 451
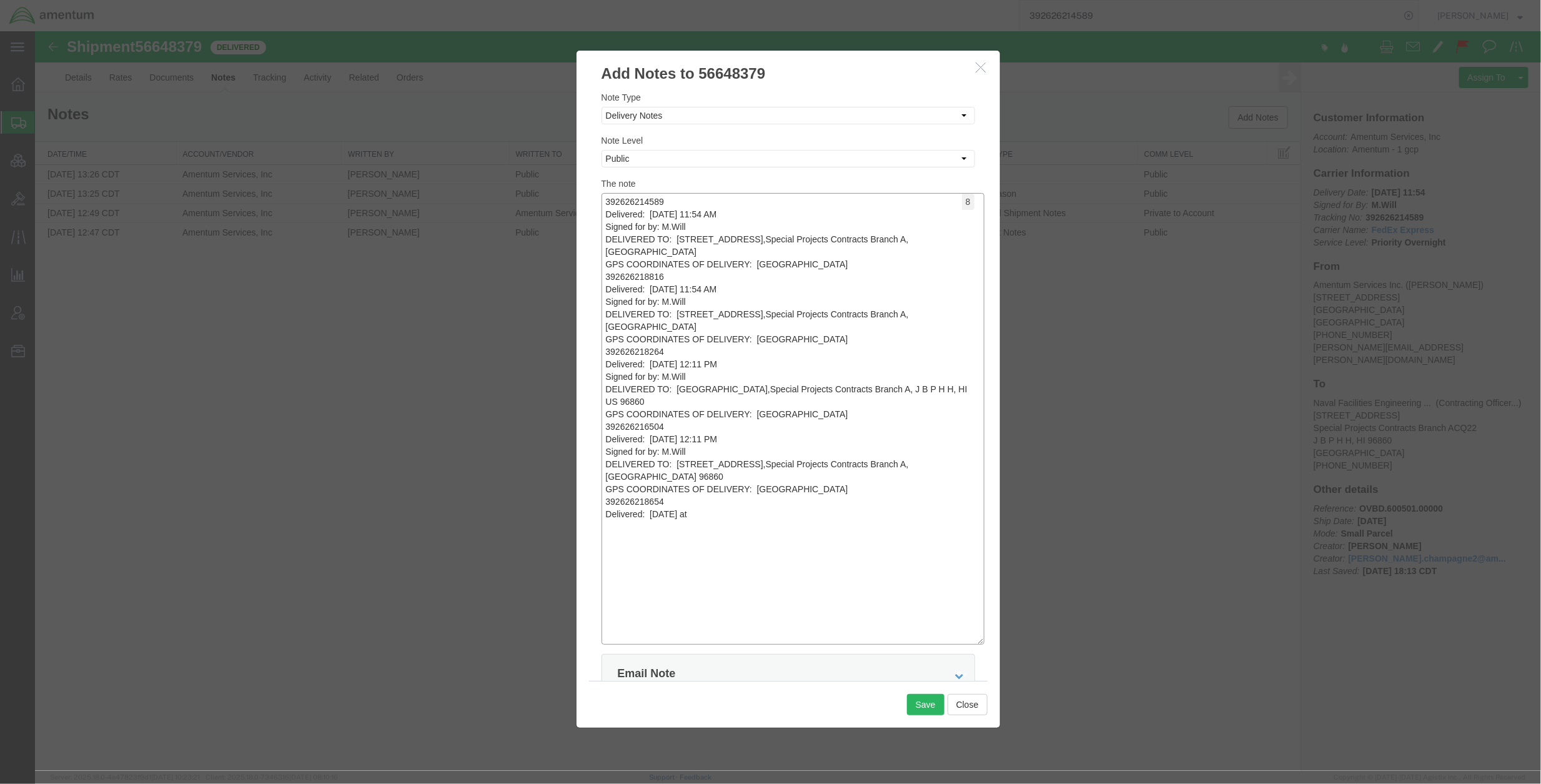
drag, startPoint x: 749, startPoint y: 514, endPoint x: 588, endPoint y: 515, distance: 161.0
click at [588, 515] on div "Note Type Select Approval Bid Notes Carrier Change Notes Claim Notes Content Ha…" at bounding box center [788, 381] width 424 height 596
paste textarea "12:11 PM"
click at [741, 225] on textarea "392626214589 Delivered: Friday, 8/29/25 at 11:54 AM Signed for by: M.Will DELIV…" at bounding box center [792, 418] width 383 height 451
drag, startPoint x: 790, startPoint y: 543, endPoint x: 796, endPoint y: 535, distance: 10.0
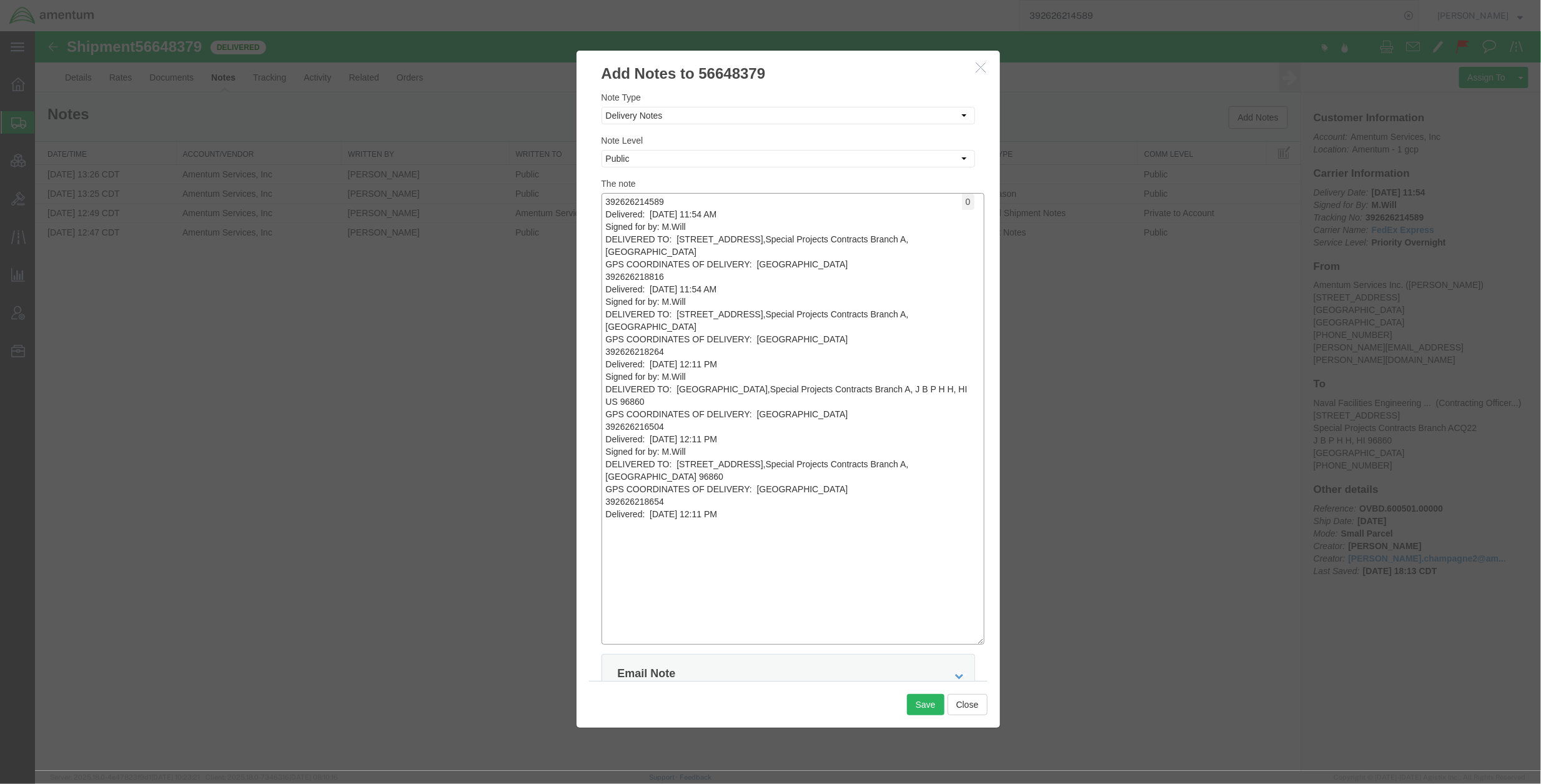
click at [790, 541] on textarea "392626214589 Delivered: Friday, 8/29/25 at 11:54 AM Signed for by: M.Will DELIV…" at bounding box center [792, 418] width 383 height 451
drag, startPoint x: 805, startPoint y: 529, endPoint x: 478, endPoint y: 91, distance: 546.6
click at [478, 91] on div "Add Notes to 56648379 Note Type Select Approval Bid Notes Carrier Change Notes …" at bounding box center [787, 400] width 1506 height 740
paste textarea "DELIVERED TO: 258 Makalapa Drive Suite 100,Special Projects Contracts Branch A,…"
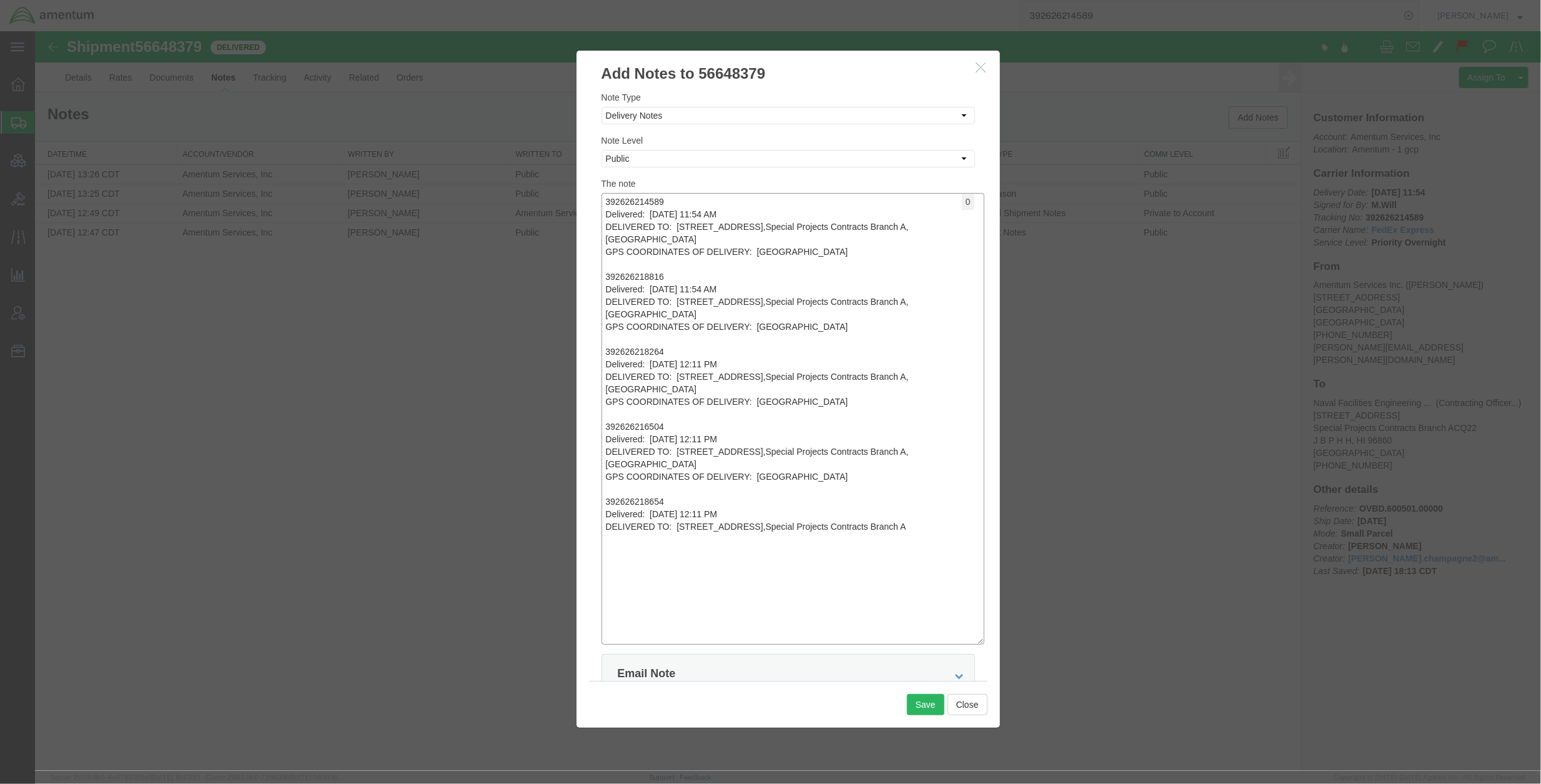
drag, startPoint x: 692, startPoint y: 238, endPoint x: 583, endPoint y: 225, distance: 109.8
click at [583, 225] on div "Note Type Select Approval Bid Notes Carrier Change Notes Claim Notes Content Ha…" at bounding box center [788, 381] width 424 height 596
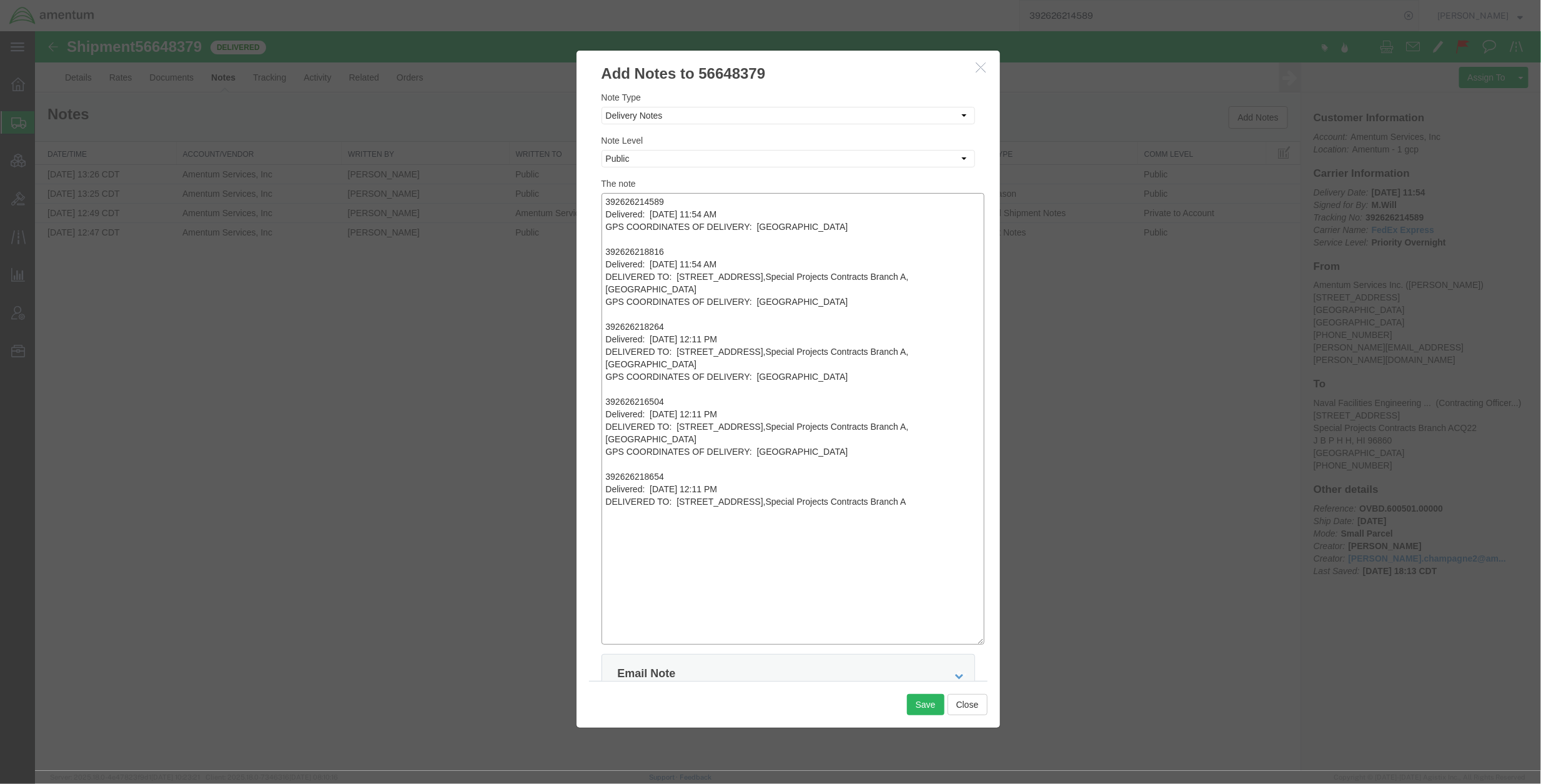
click at [974, 280] on textarea "392626214589 Delivered: Friday, 8/29/25 at 11:54 AM GPS COORDINATES OF DELIVERY…" at bounding box center [792, 418] width 383 height 451
drag, startPoint x: 689, startPoint y: 286, endPoint x: 556, endPoint y: 279, distance: 133.2
click at [556, 279] on div "Add Notes to 56648379 Note Type Select Approval Bid Notes Carrier Change Notes …" at bounding box center [787, 400] width 1506 height 740
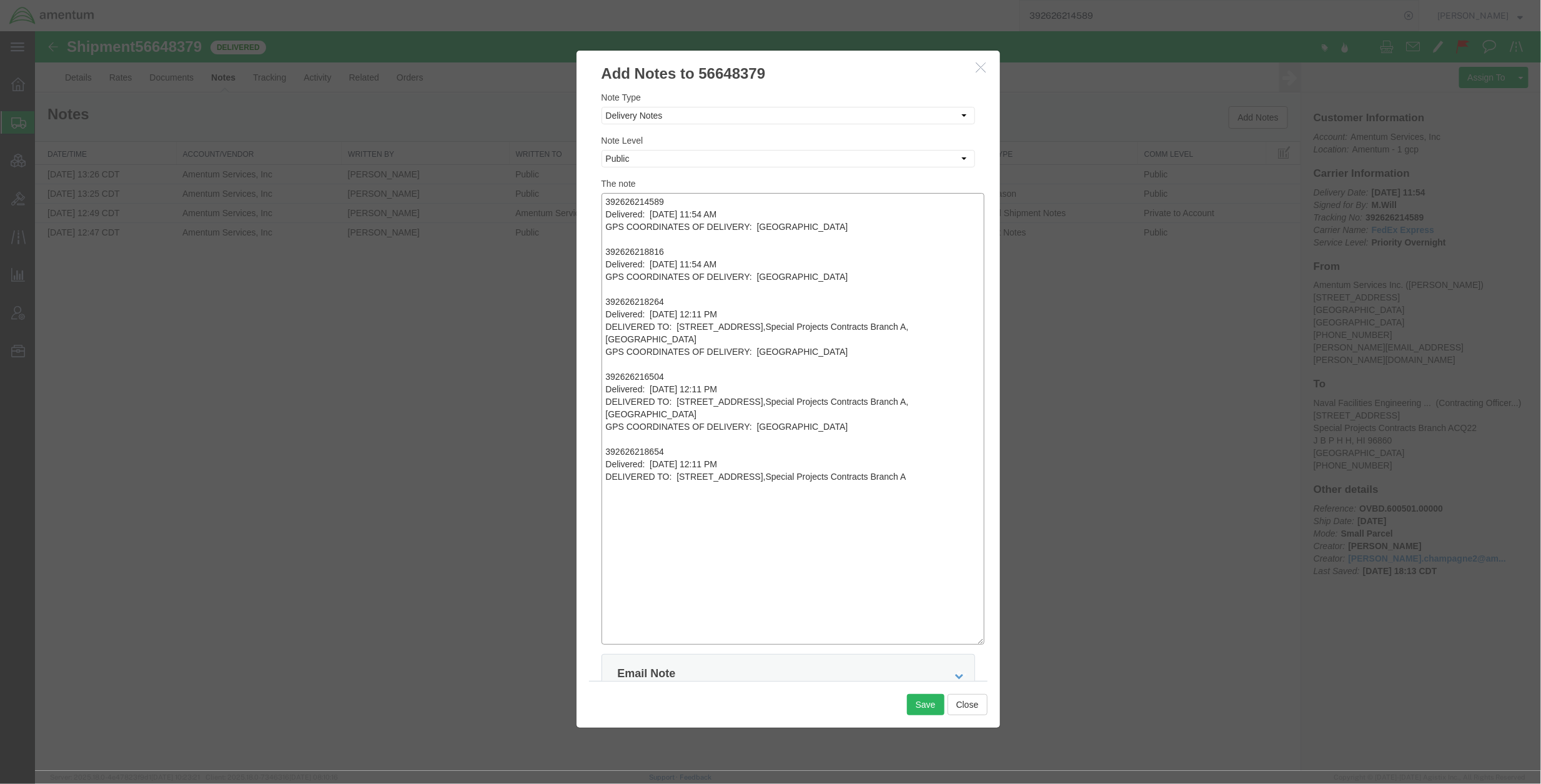
drag, startPoint x: 716, startPoint y: 339, endPoint x: 548, endPoint y: 325, distance: 168.6
click at [548, 325] on div "Add Notes to 56648379 Note Type Select Approval Bid Notes Carrier Change Notes …" at bounding box center [787, 400] width 1506 height 740
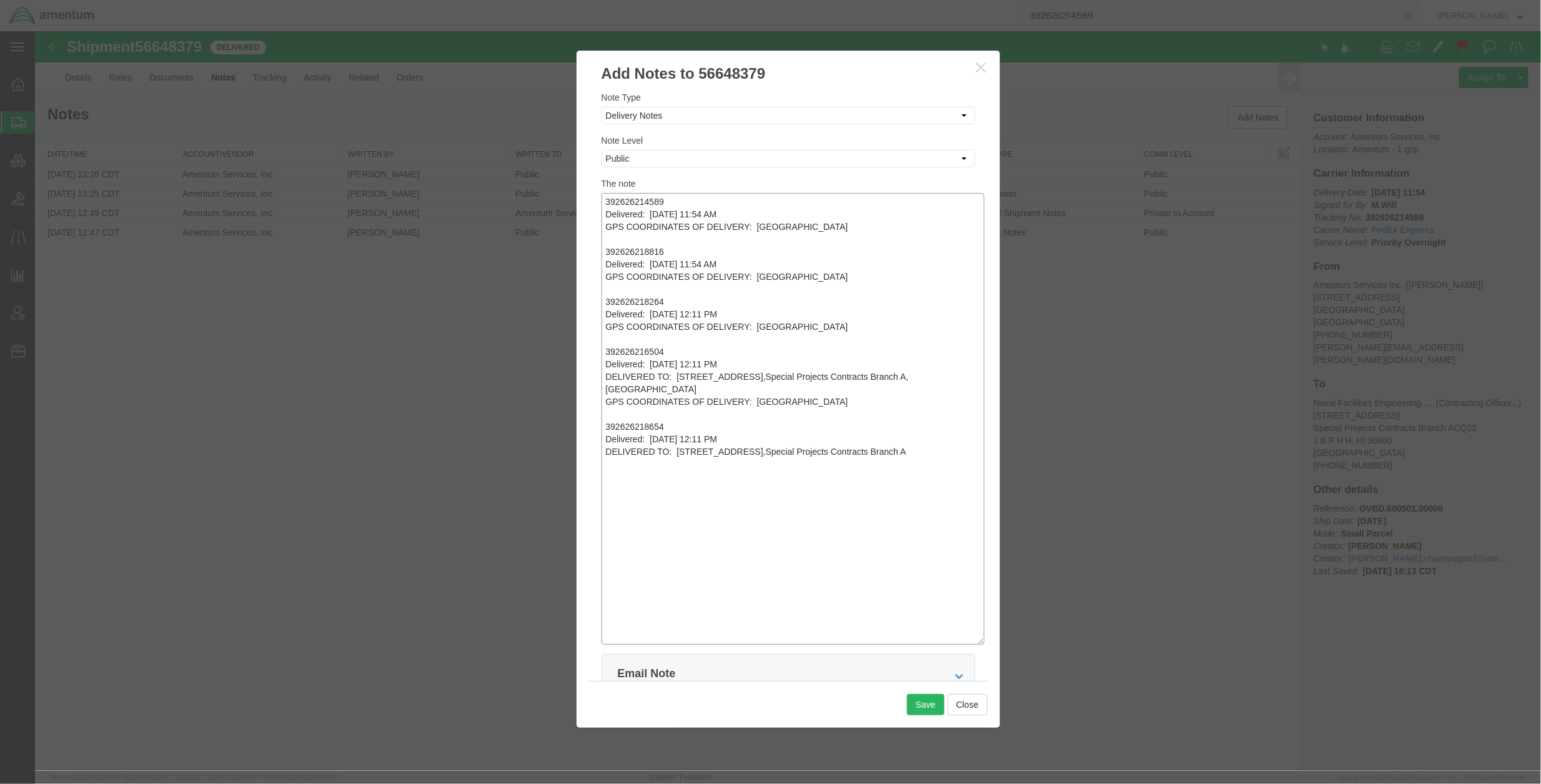
drag, startPoint x: 692, startPoint y: 385, endPoint x: 565, endPoint y: 376, distance: 127.3
click at [565, 376] on div "Add Notes to 56648379 Note Type Select Approval Bid Notes Carrier Change Notes …" at bounding box center [787, 400] width 1506 height 740
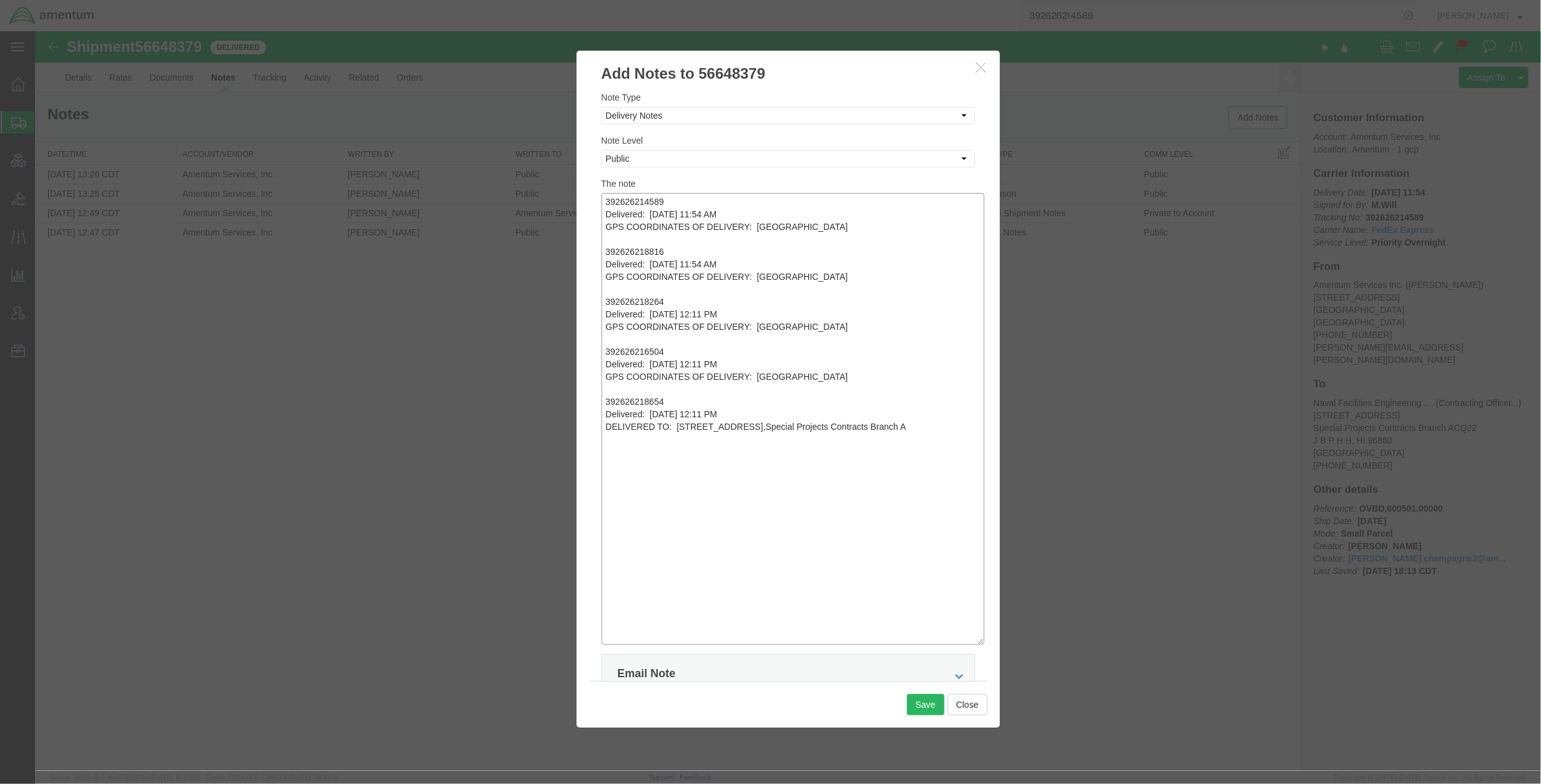
drag, startPoint x: 963, startPoint y: 421, endPoint x: 485, endPoint y: 425, distance: 478.0
click at [485, 425] on div "Add Notes to 56648379 Note Type Select Approval Bid Notes Carrier Change Notes …" at bounding box center [787, 400] width 1506 height 740
paste textarea "GPS COORDINATES OF DELIVERY: 21°21'47.7"N, 157°55'57.8"W"
type textarea "392626214589 Delivered: Friday, 8/29/25 at 11:54 AM GPS COORDINATES OF DELIVERY…"
click at [873, 567] on textarea "392626214589 Delivered: Friday, 8/29/25 at 11:54 AM GPS COORDINATES OF DELIVERY…" at bounding box center [792, 418] width 383 height 451
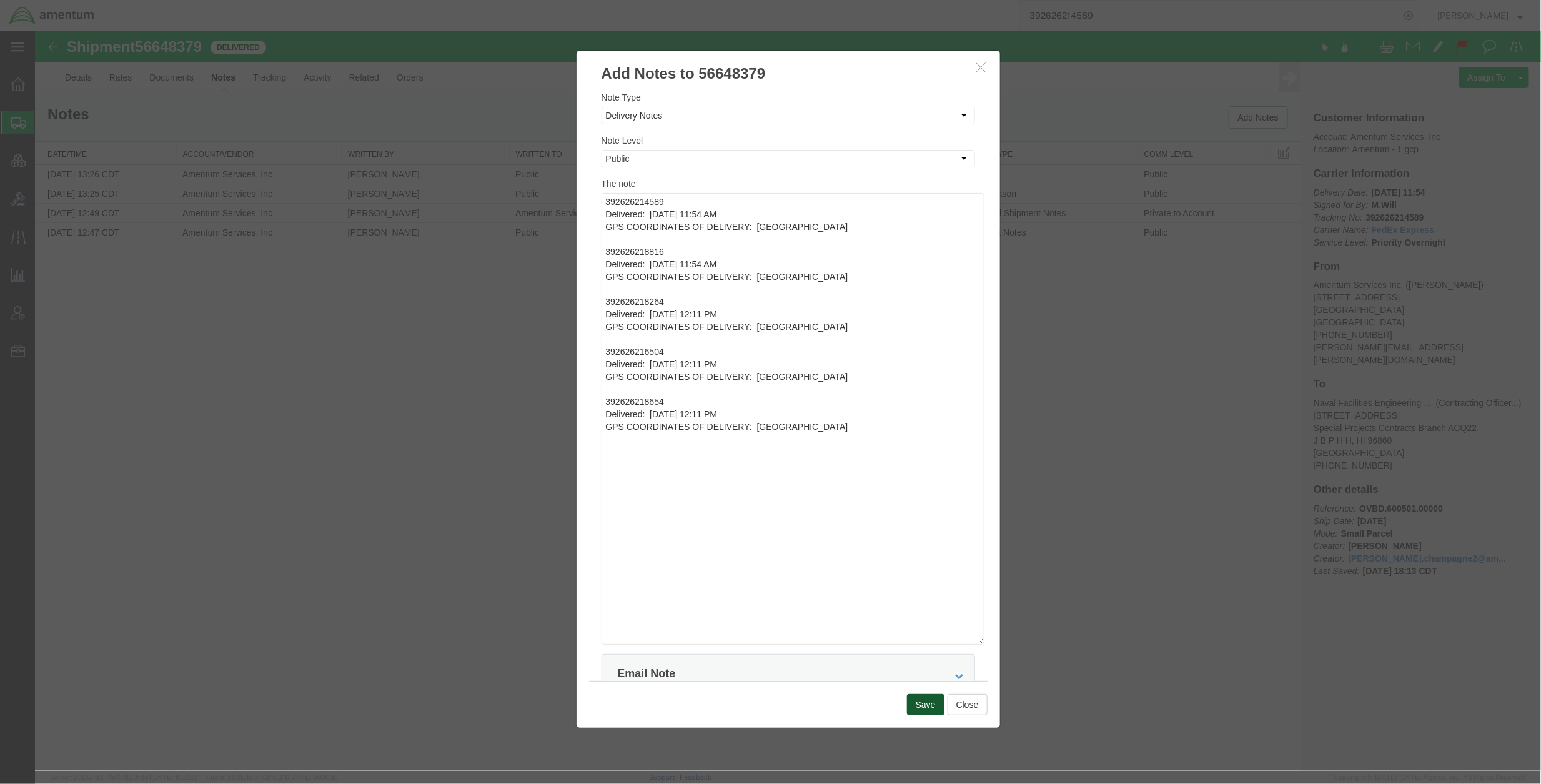
click at [923, 696] on button "Save" at bounding box center [925, 704] width 38 height 21
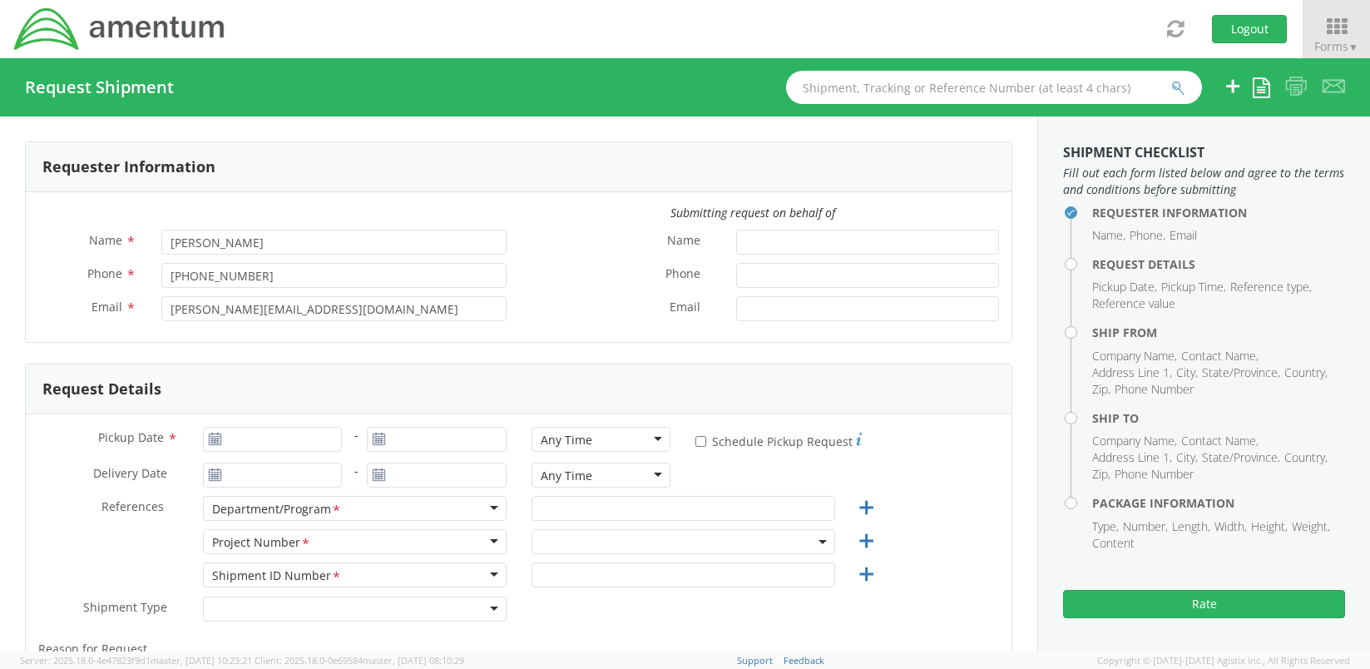
select select "OVHD.600294.PURCH"
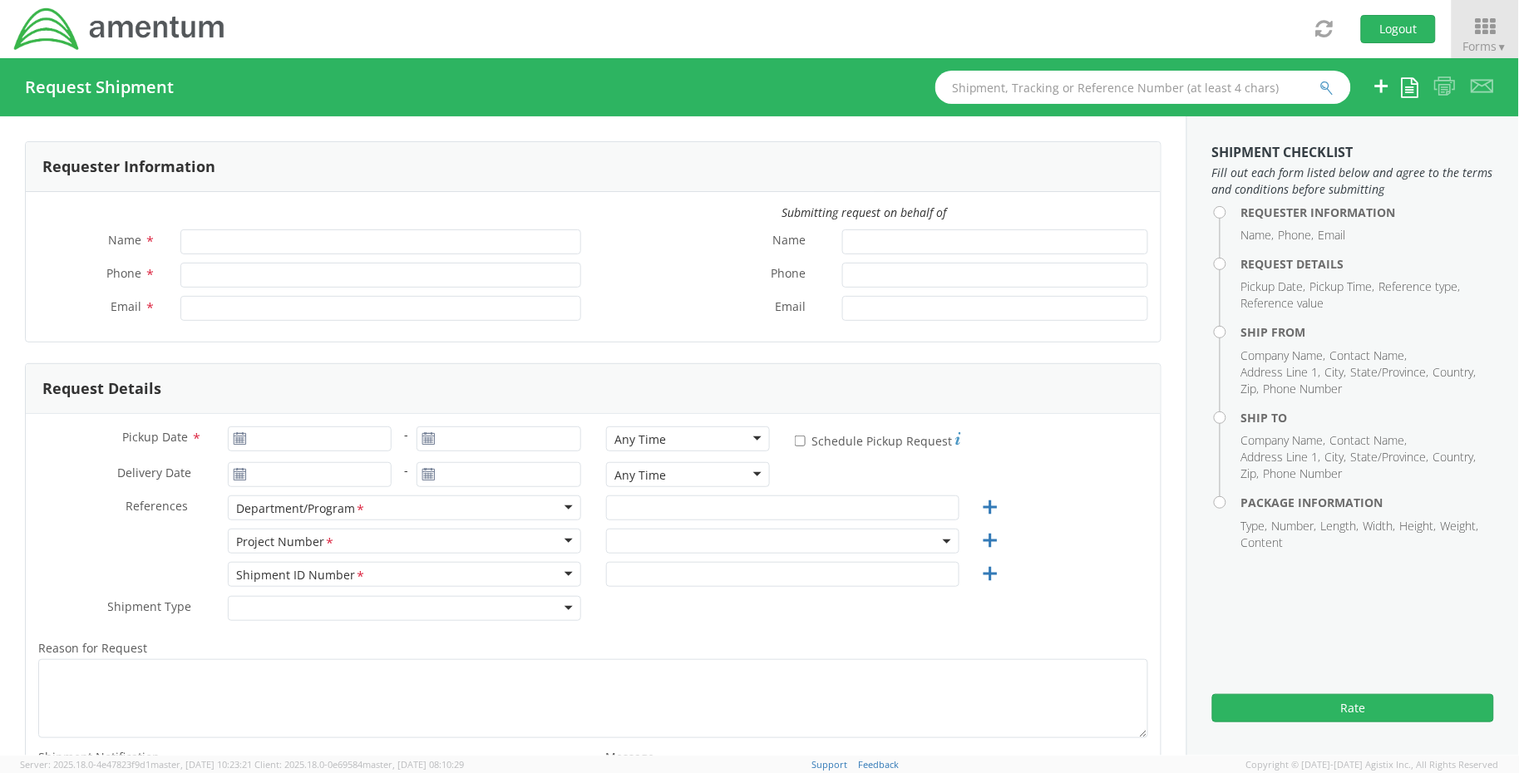
type input "[PERSON_NAME]"
type input "+1-817-224-7489"
type input "jason.champagne2@amentum.com"
click at [667, 551] on span at bounding box center [782, 541] width 353 height 25
click at [668, 572] on input "search" at bounding box center [780, 568] width 341 height 25
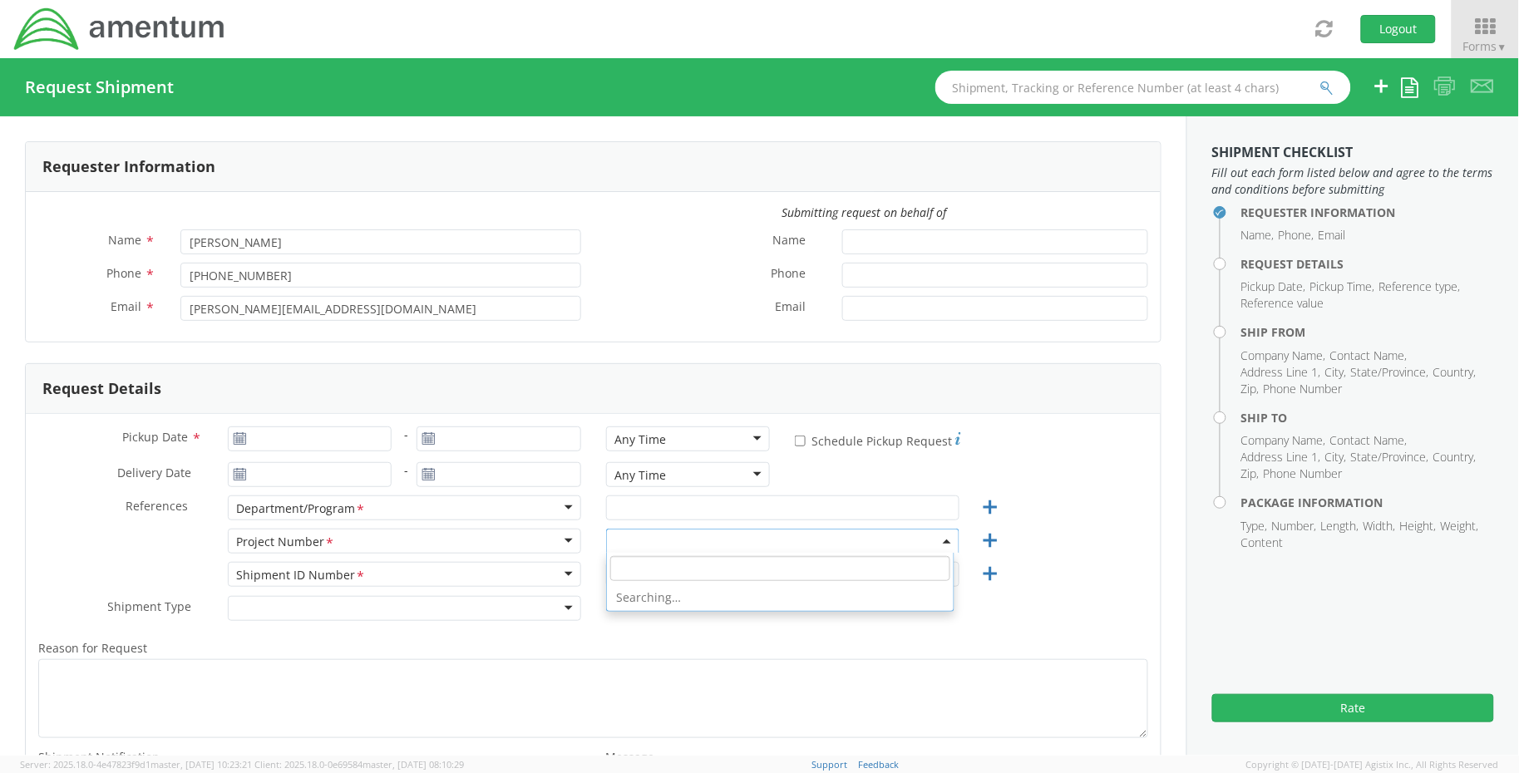
paste input "4730.GGMZPN.BF.0000.SMAC.2306X"
type input "4730.GGMZPN.BF.0000.SMAC.2306X"
select select "OVHD.600294.PURCH"
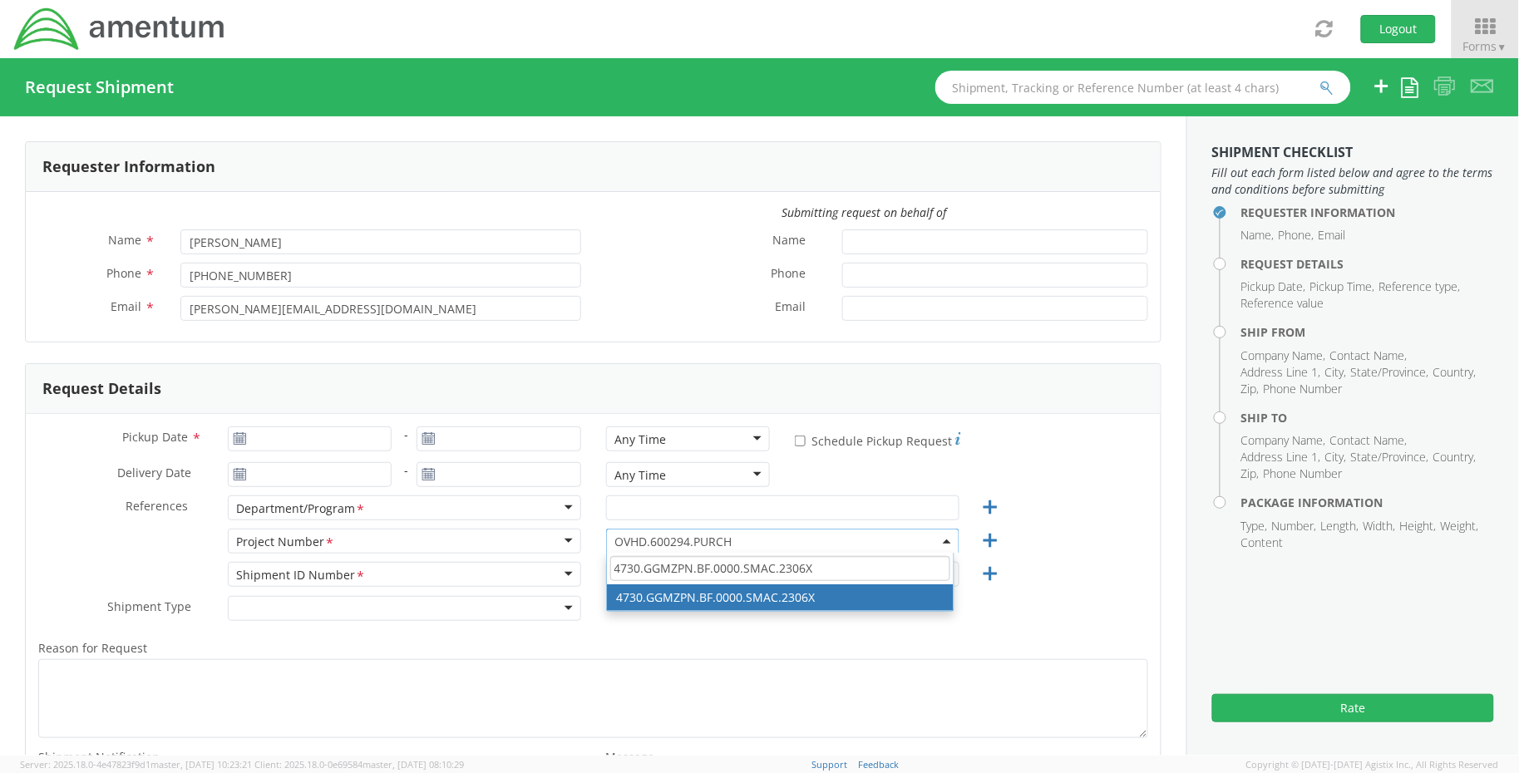
type input "4730.GGMZPN.BF.0000.SMAC.2306X"
select select "4730.GGMZPN.BF.0000.SMAC.2306X"
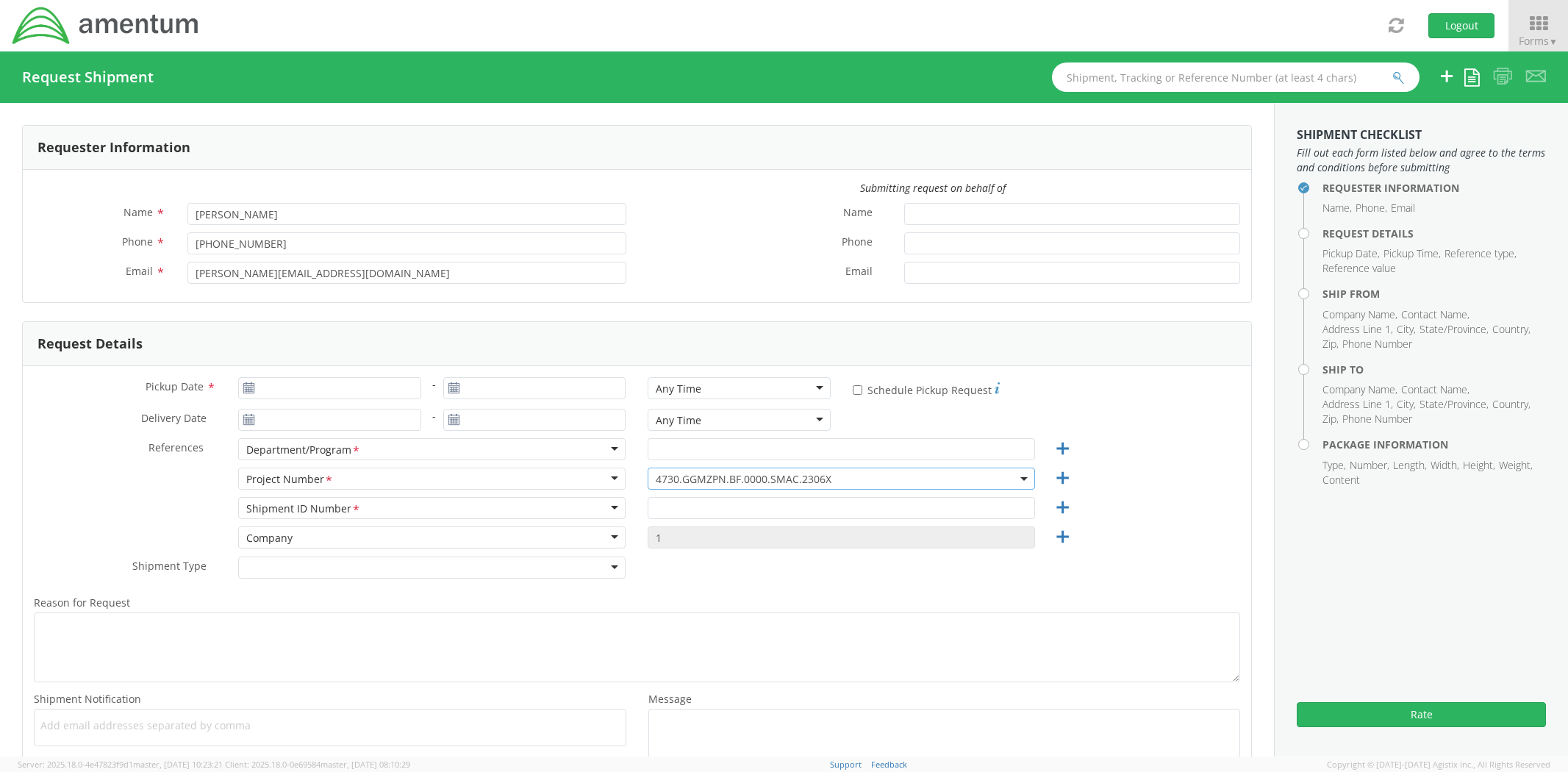
select select "4730.GGMZPN.BF.0000.SMAC.2306X"
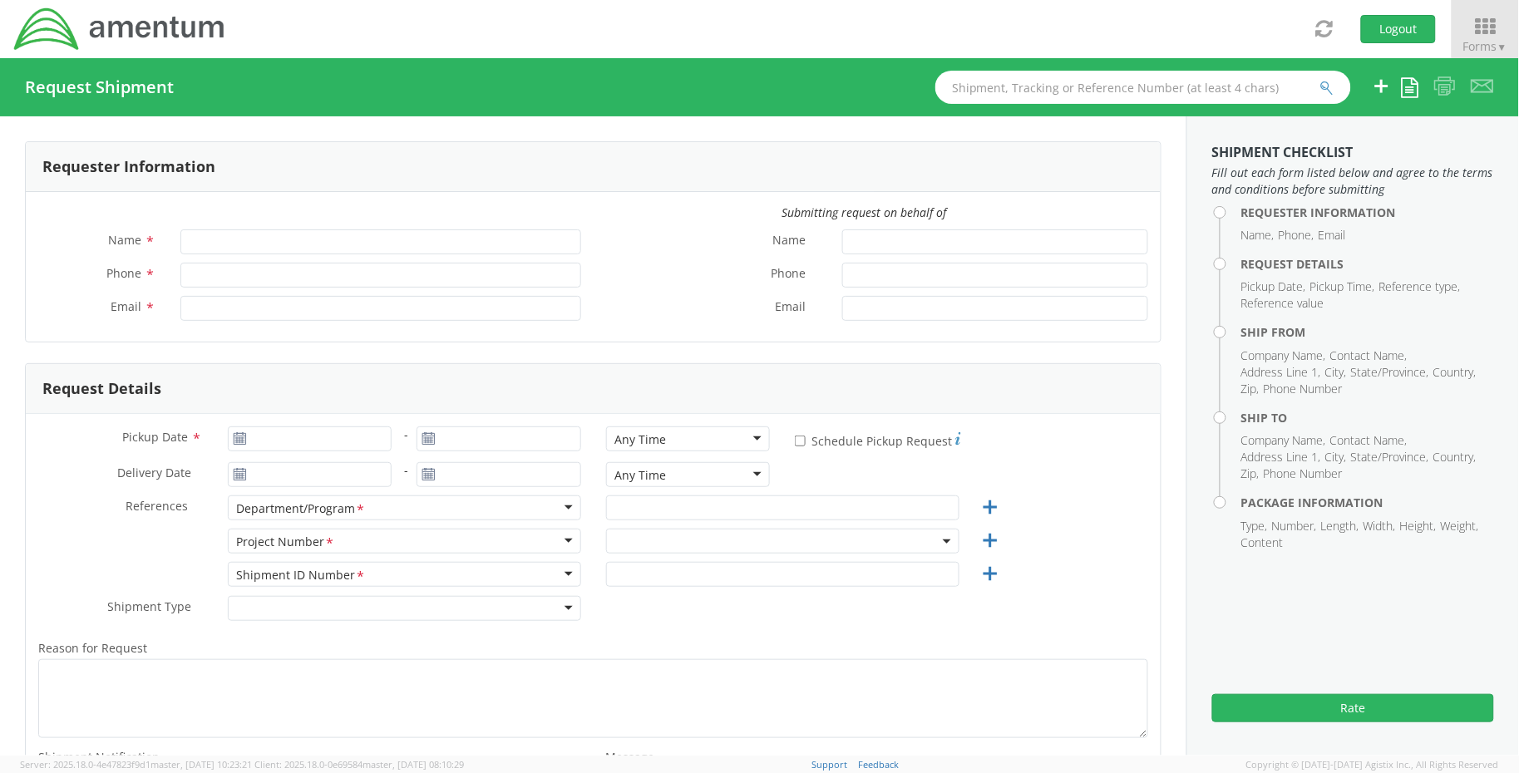
type input "[PERSON_NAME]"
type input "+1-817-224-7489"
type input "jason.champagne2@amentum.com"
select select "OVHD.600294.PURCH"
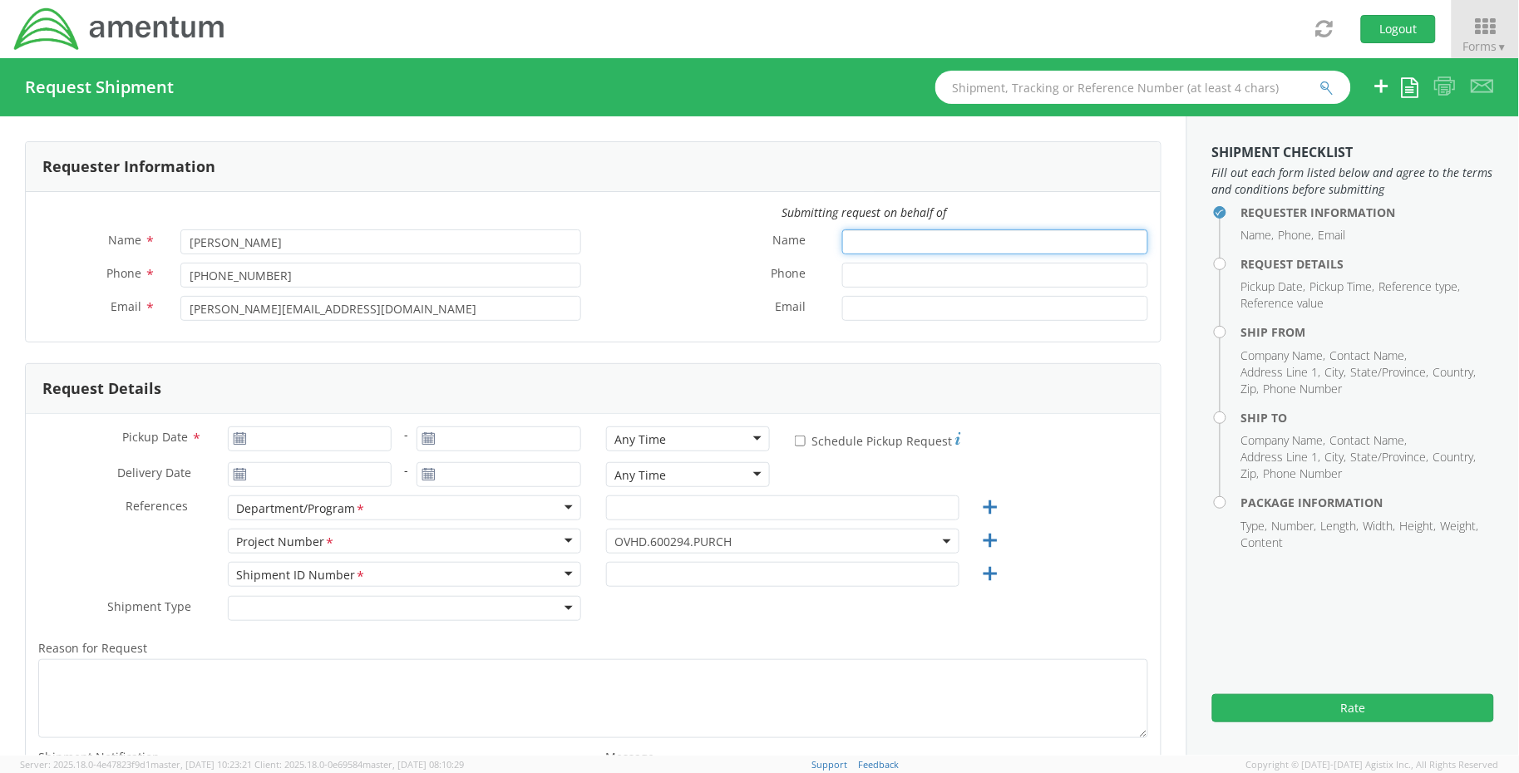
click at [893, 233] on input "Name *" at bounding box center [995, 242] width 306 height 25
paste input "Ashley Starkey"
type input "Ashley Starkey"
click at [985, 279] on input "Phone *" at bounding box center [995, 275] width 306 height 25
paste input "226-6901"
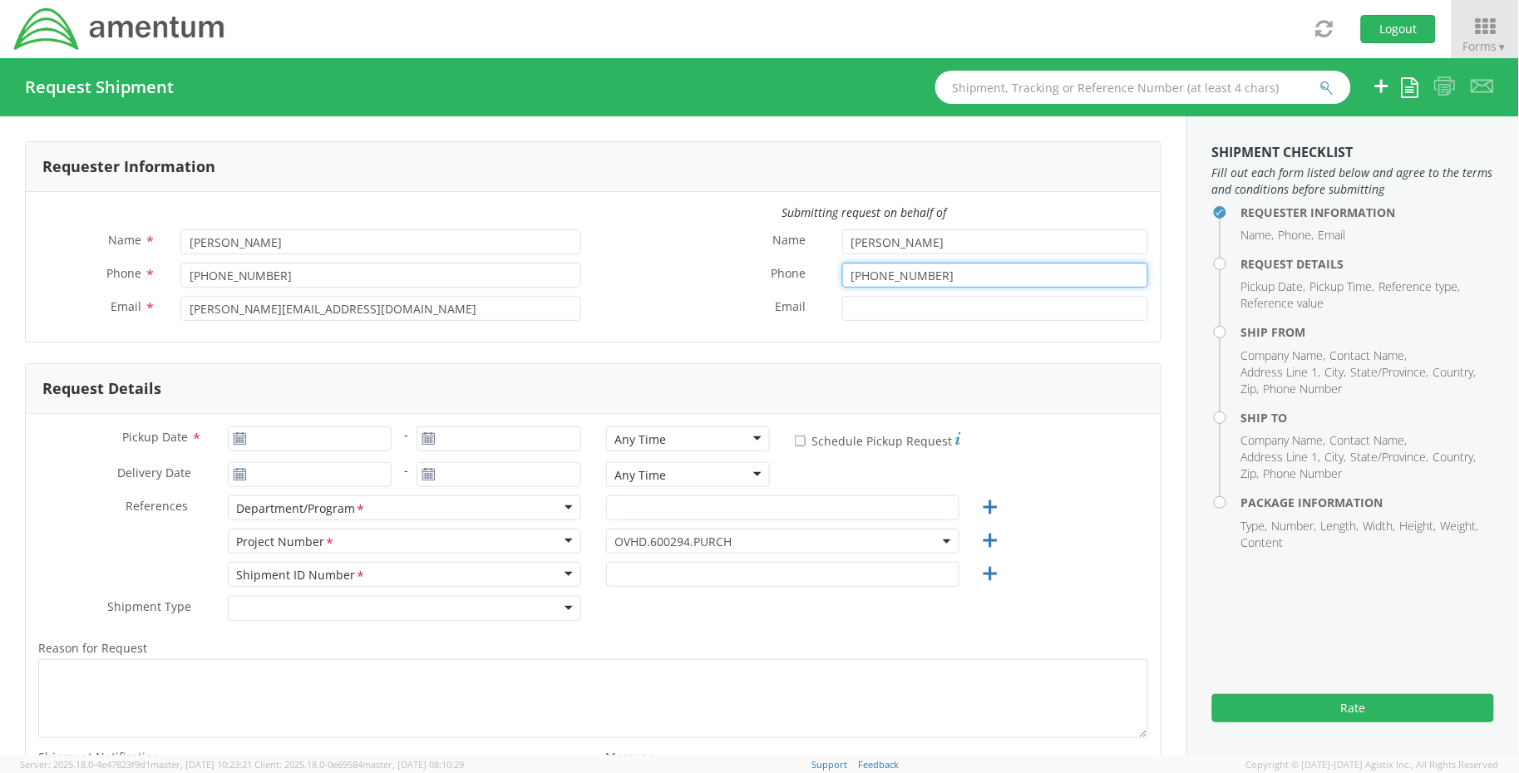
type input "540-226-6901"
click at [916, 318] on input "Email *" at bounding box center [995, 308] width 306 height 25
paste input "ashley.starkey@amentum.com"
type input "ashley.starkey@amentum.com"
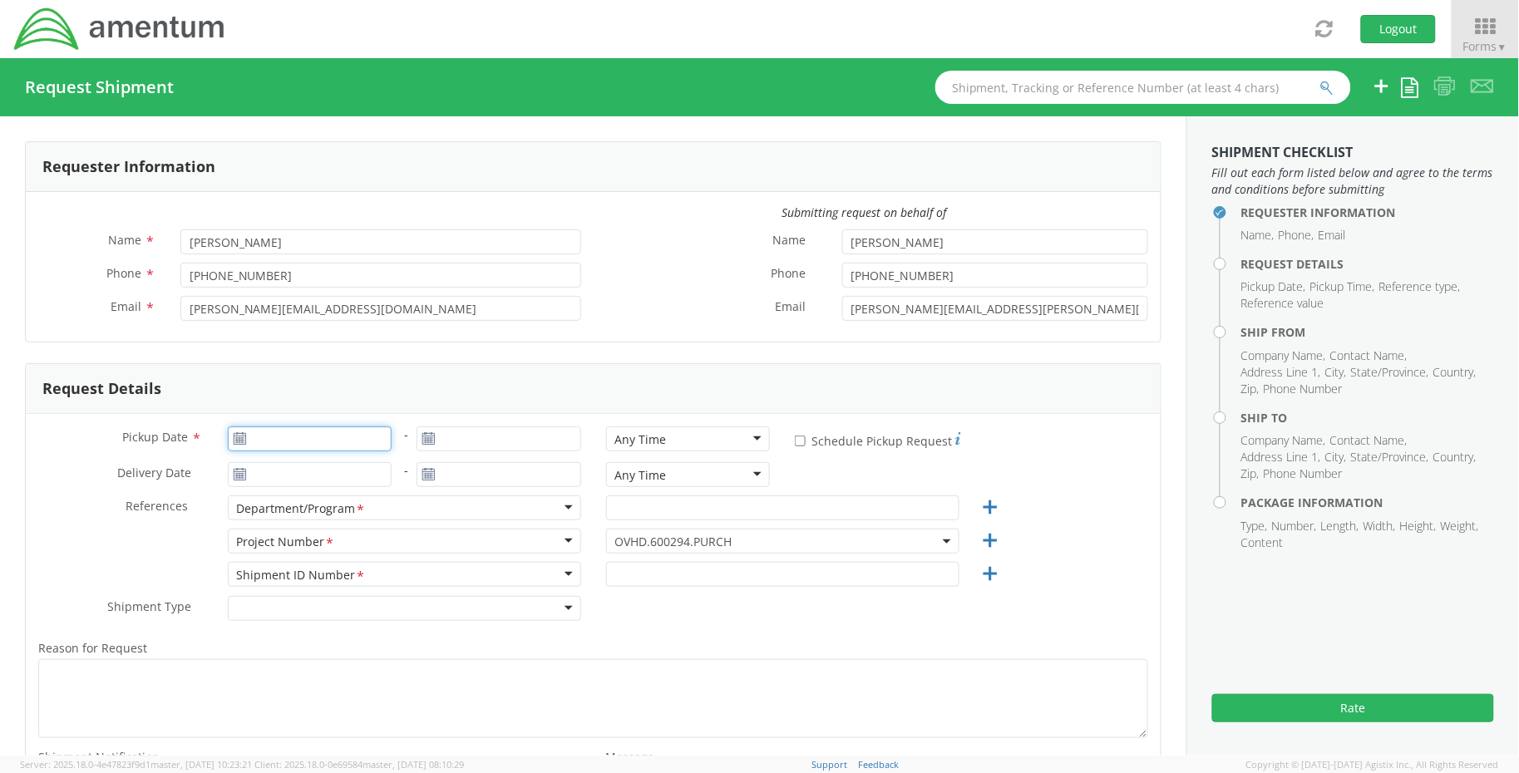
click at [346, 441] on input "Pickup Date *" at bounding box center [310, 439] width 165 height 25
type input "[DATE]"
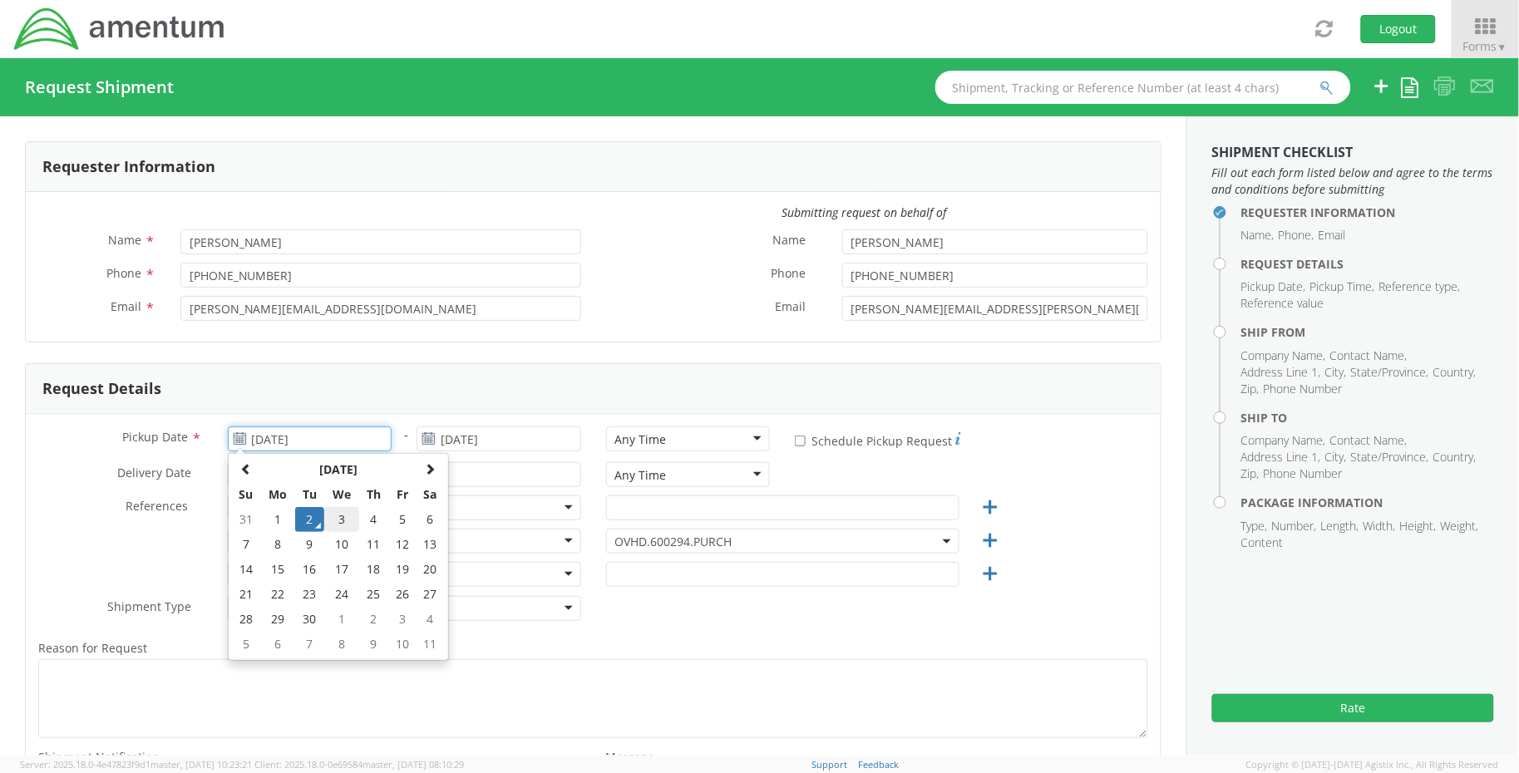
click at [346, 520] on td "3" at bounding box center [341, 519] width 35 height 25
type input "[DATE]"
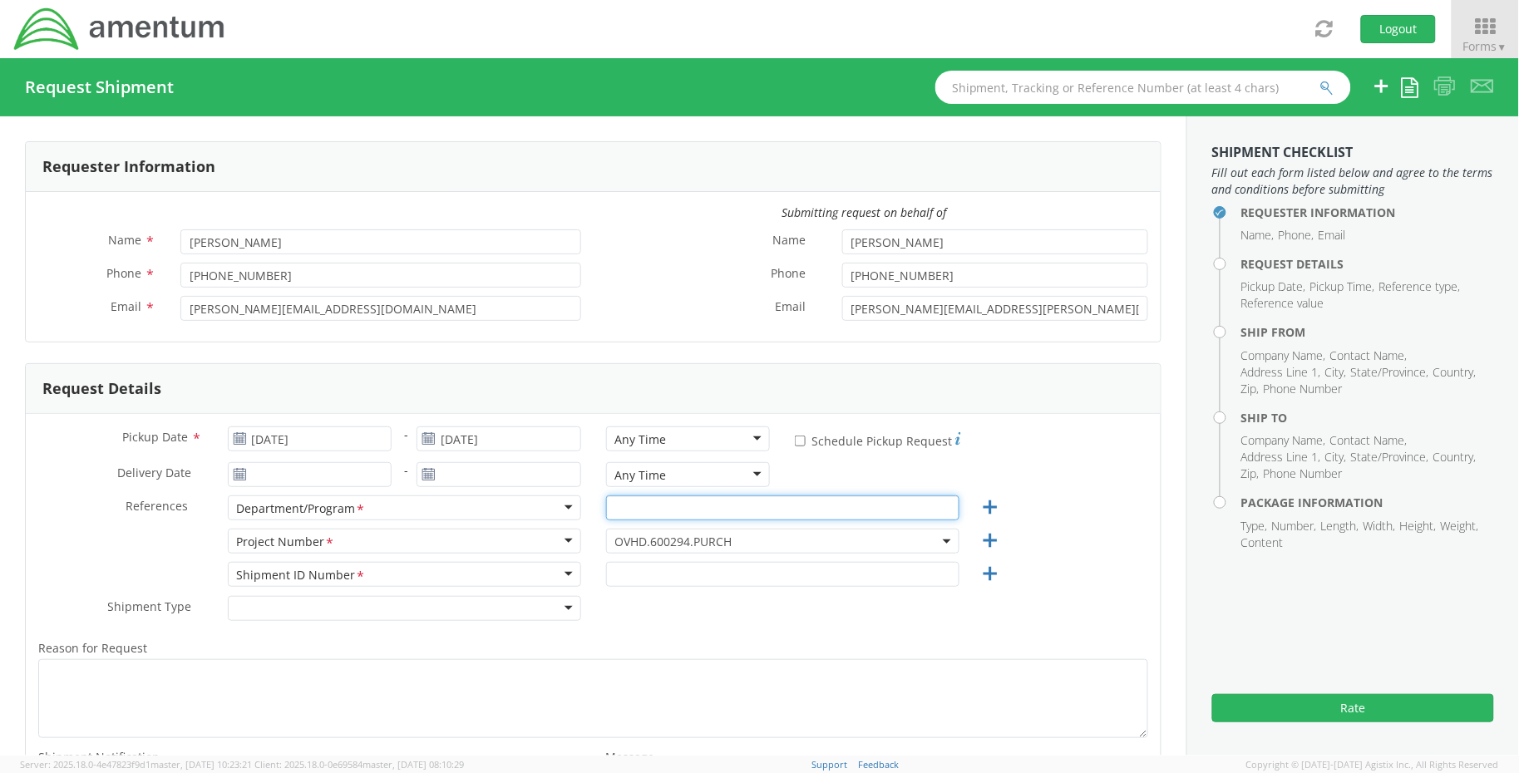
click at [687, 517] on input "text" at bounding box center [782, 508] width 353 height 25
paste input "NMSC SMSS"
type input "NMSC SMSS"
click at [784, 538] on span "OVHD.600294.PURCH" at bounding box center [782, 542] width 335 height 16
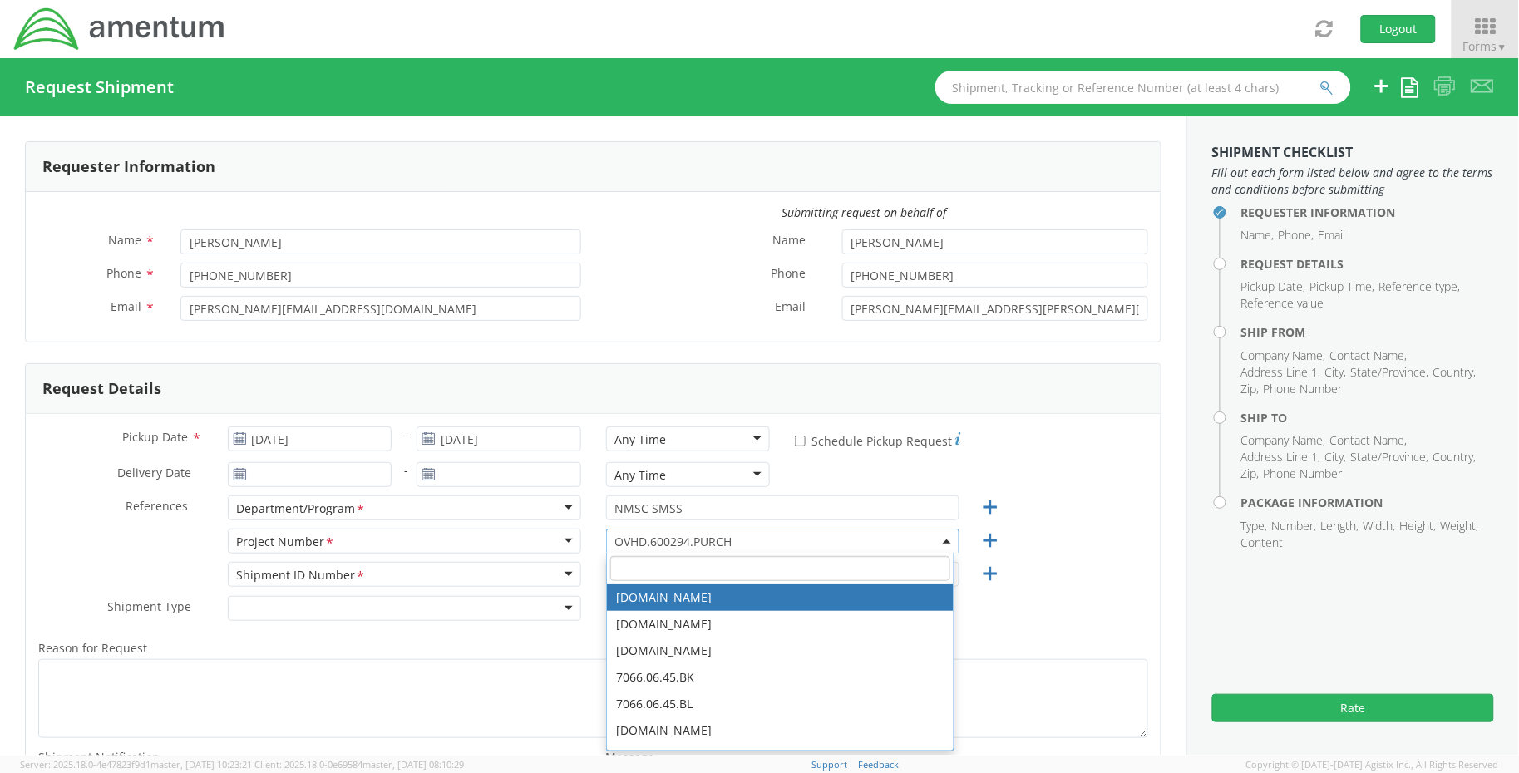
click at [776, 564] on input "search" at bounding box center [780, 568] width 341 height 25
paste input "4785.03.Z894.0001.AME.MIS.INTL"
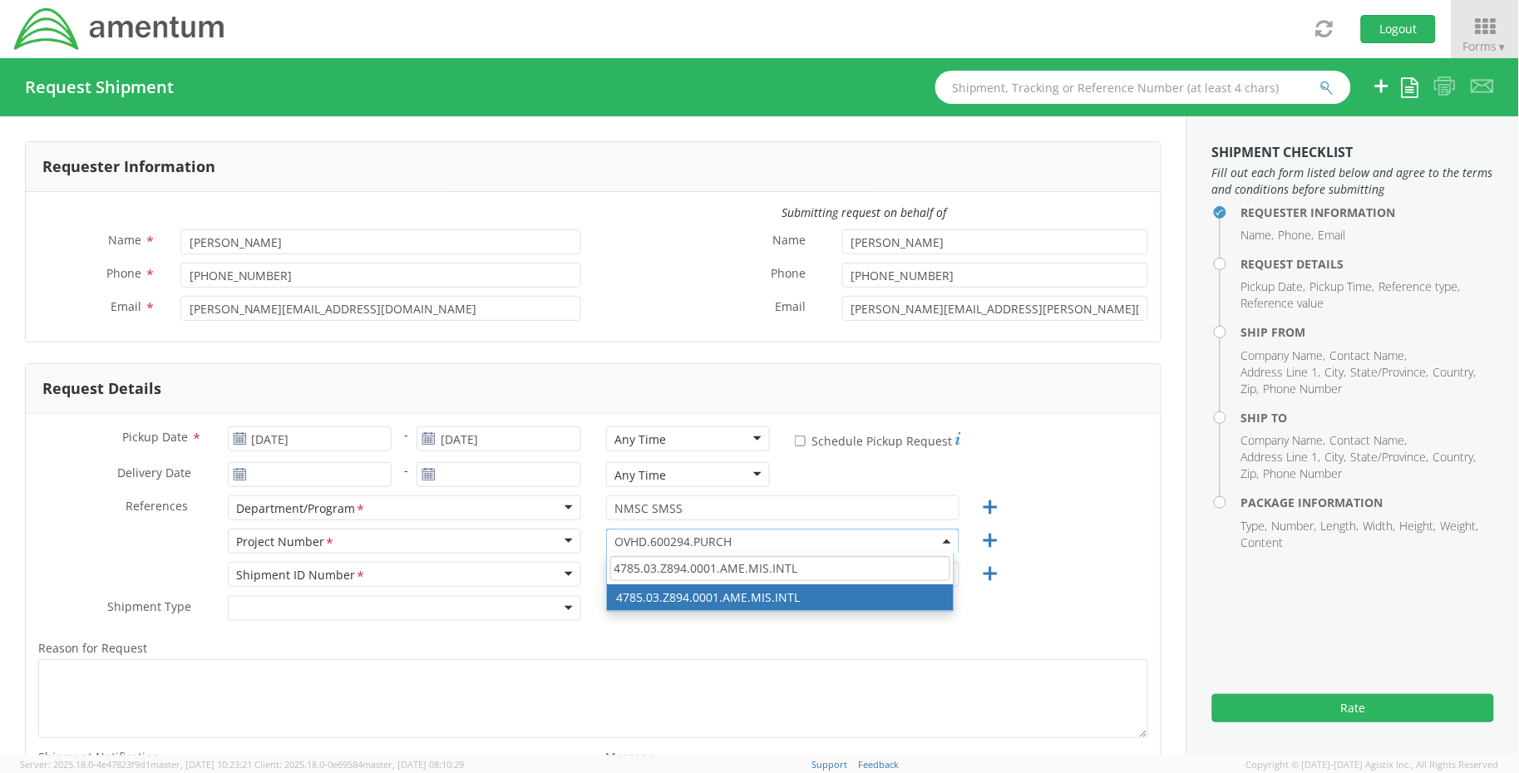
type input "4785.03.Z894.0001.AME.MIS.INTL"
select select "4785.03.Z894.0001.AME.MIS.INTL"
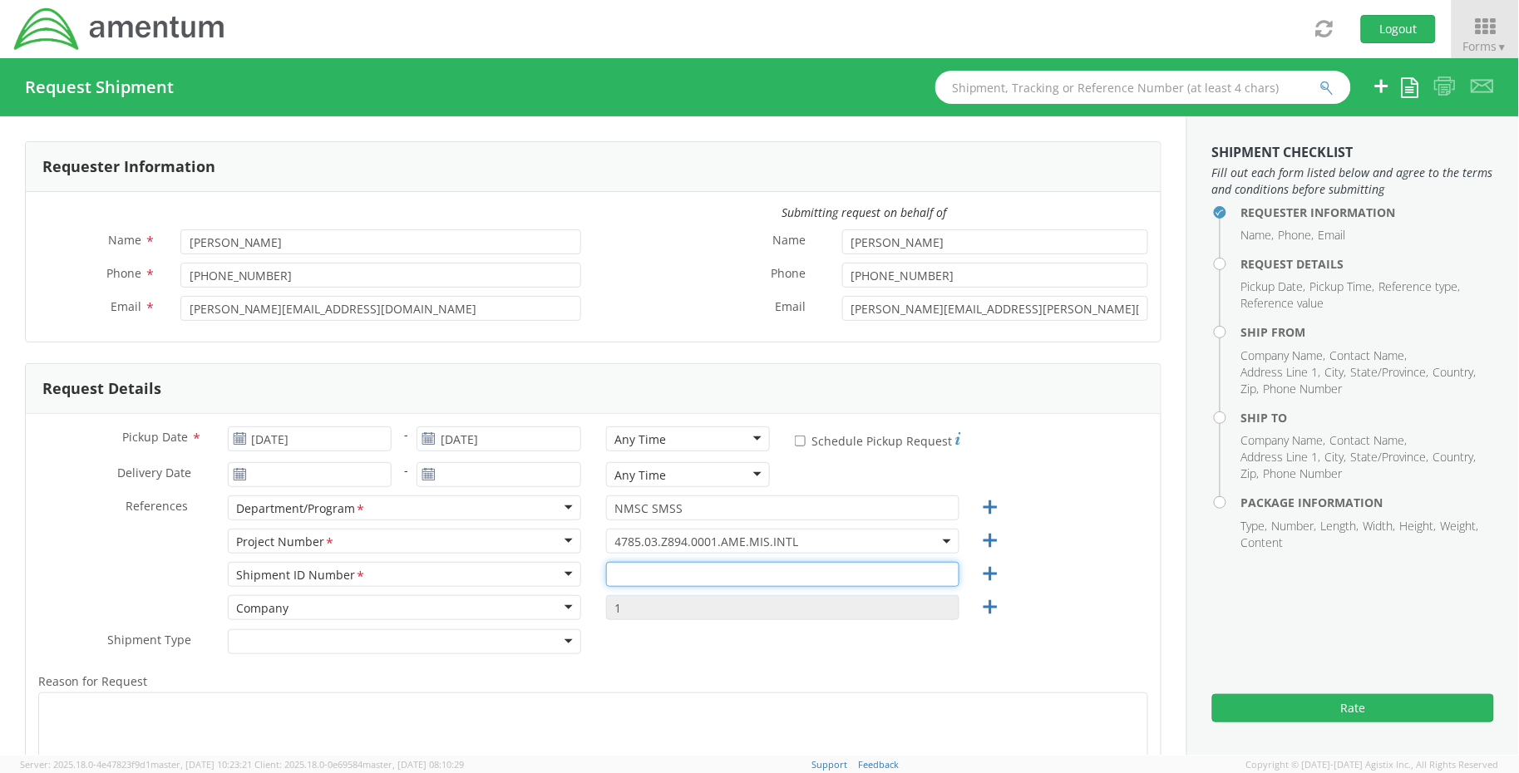
click at [646, 579] on input "text" at bounding box center [782, 574] width 353 height 25
click at [775, 565] on input "text" at bounding box center [782, 574] width 353 height 25
paste input "Marque H. Davis"
type input "Marque H. Davis"
click at [1142, 550] on div "Project Number <span class="required">*</span> Project Number * Account Type Ac…" at bounding box center [593, 545] width 1135 height 33
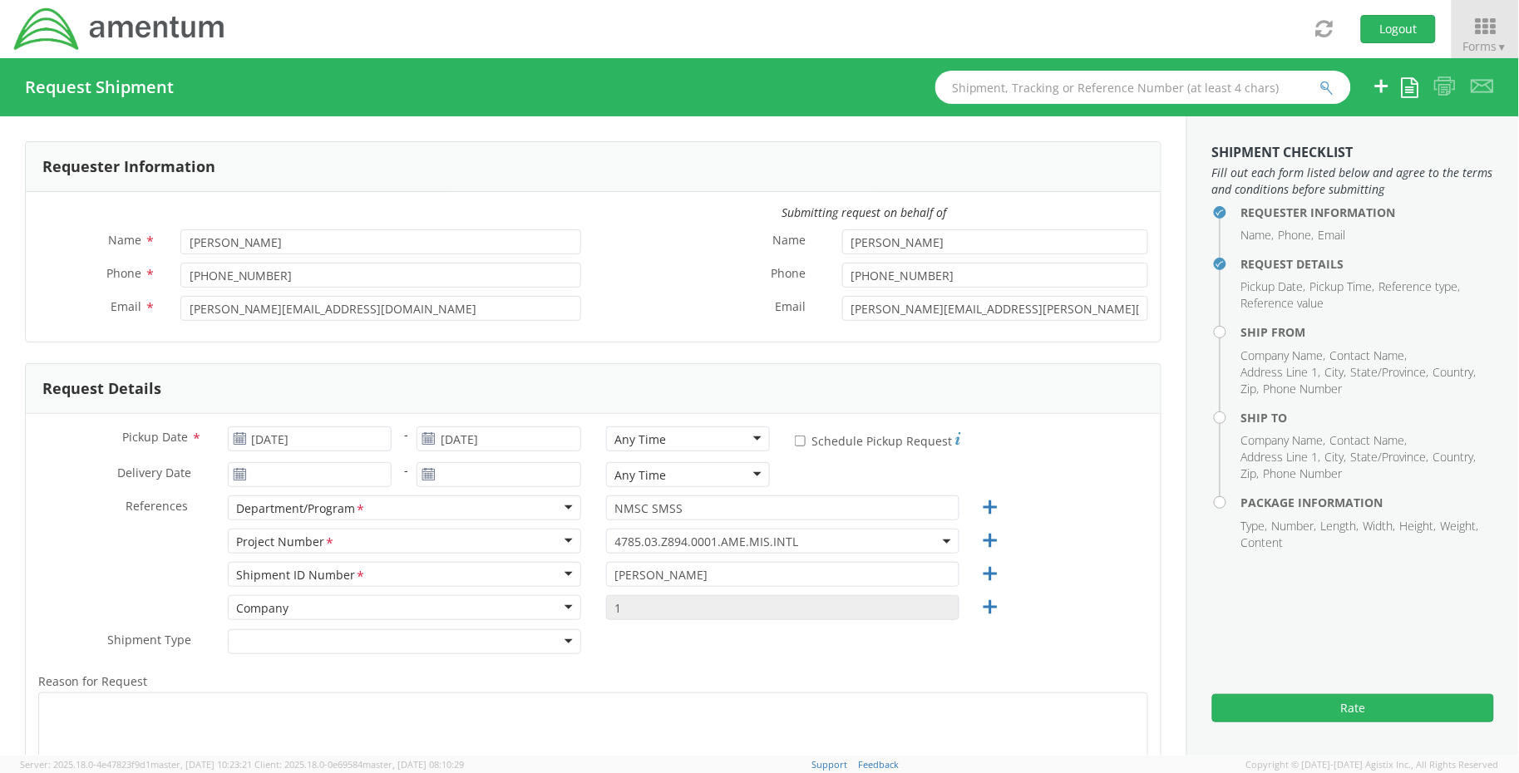
click at [616, 321] on div "Email * ashley.starkey@amentum.com" at bounding box center [878, 312] width 568 height 33
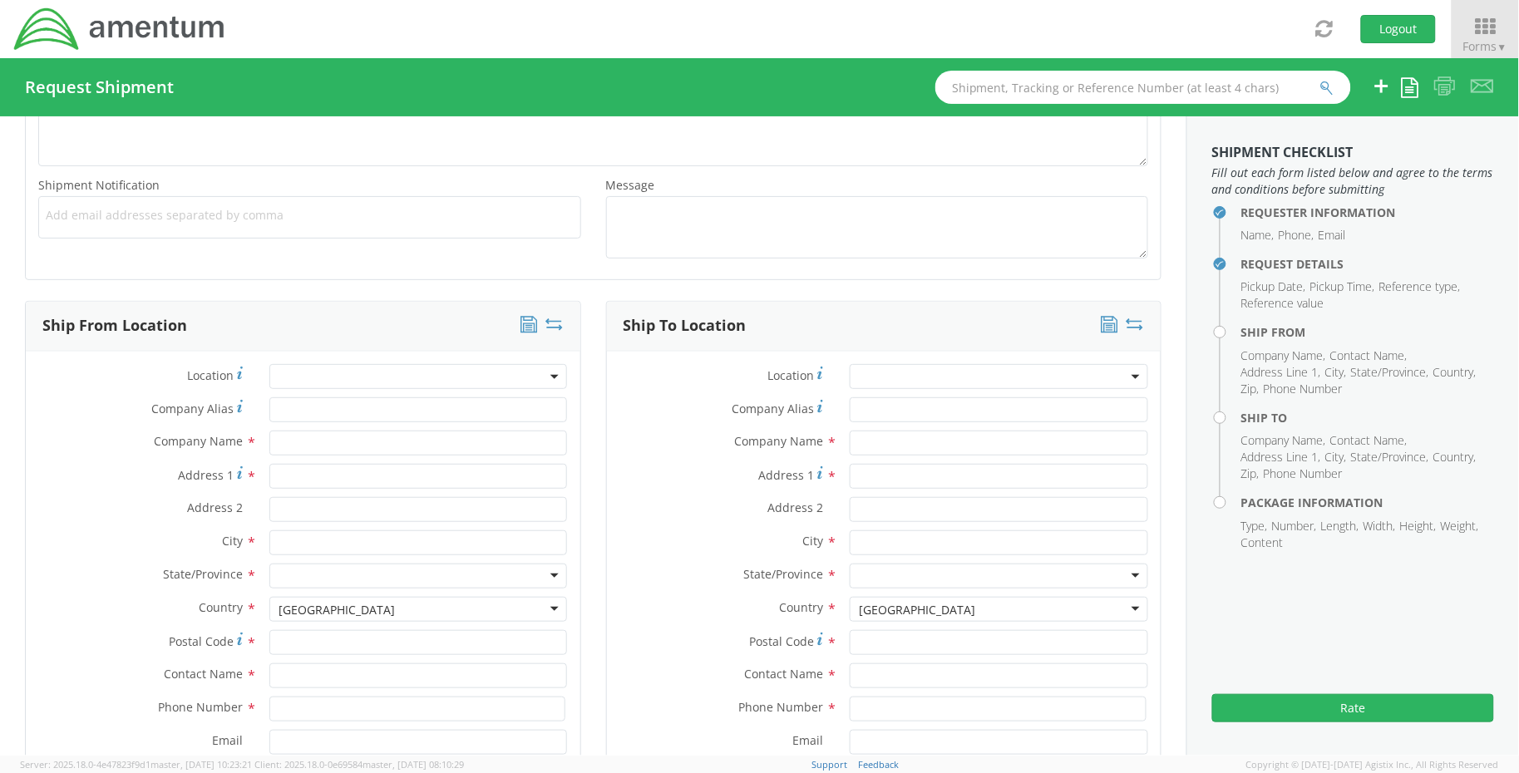
scroll to position [616, 0]
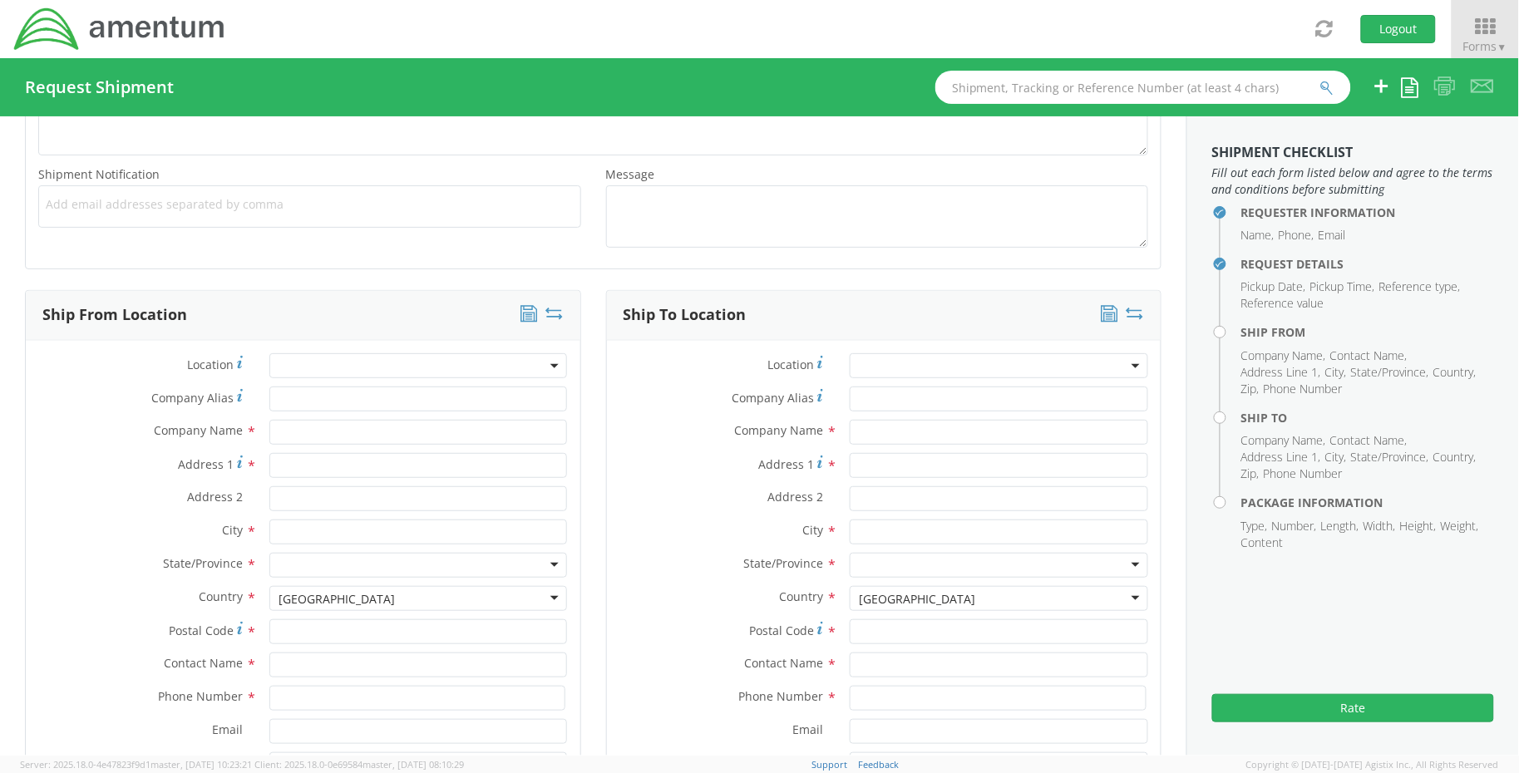
click at [855, 364] on span at bounding box center [999, 365] width 299 height 25
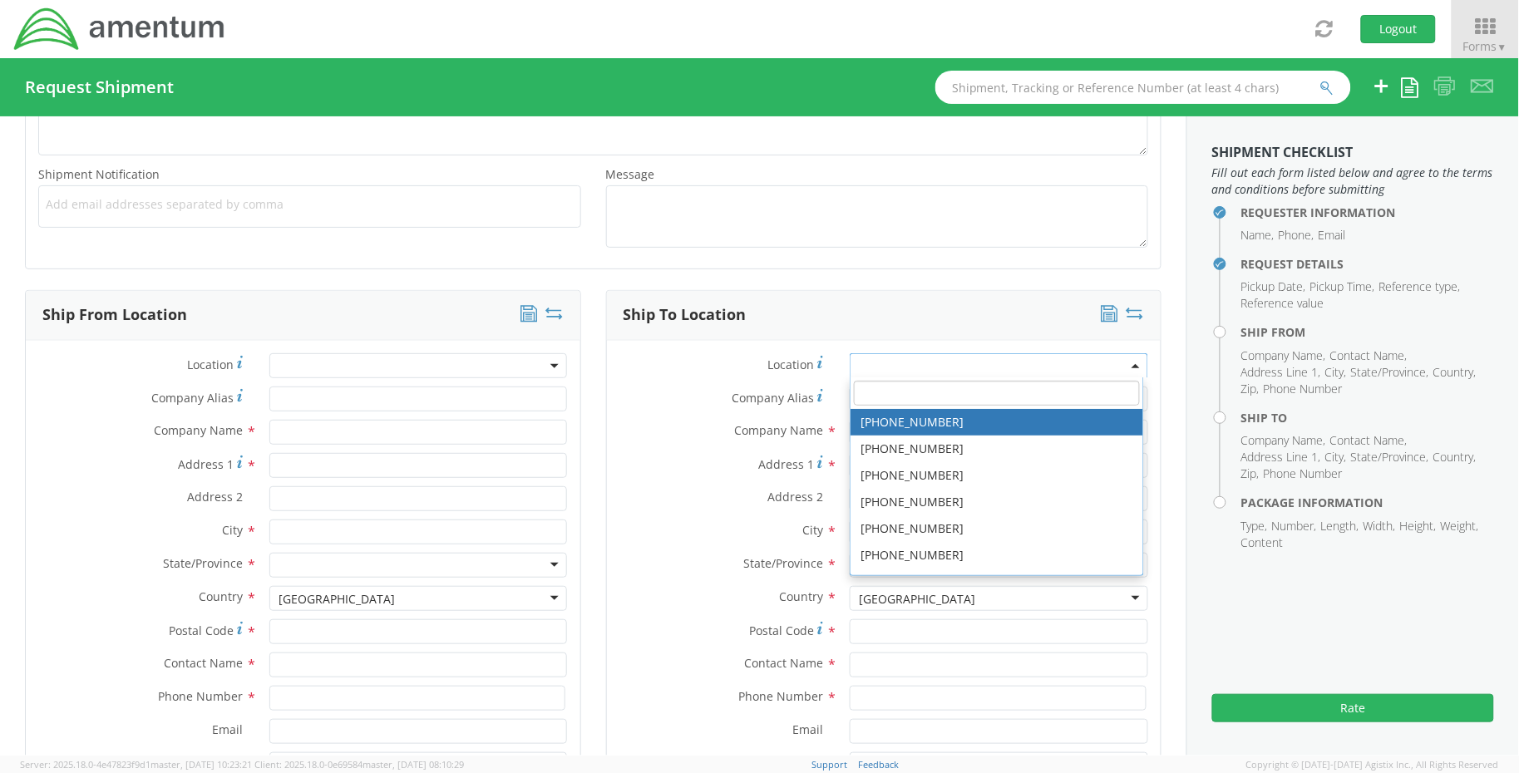
click at [902, 395] on input "search" at bounding box center [997, 393] width 286 height 25
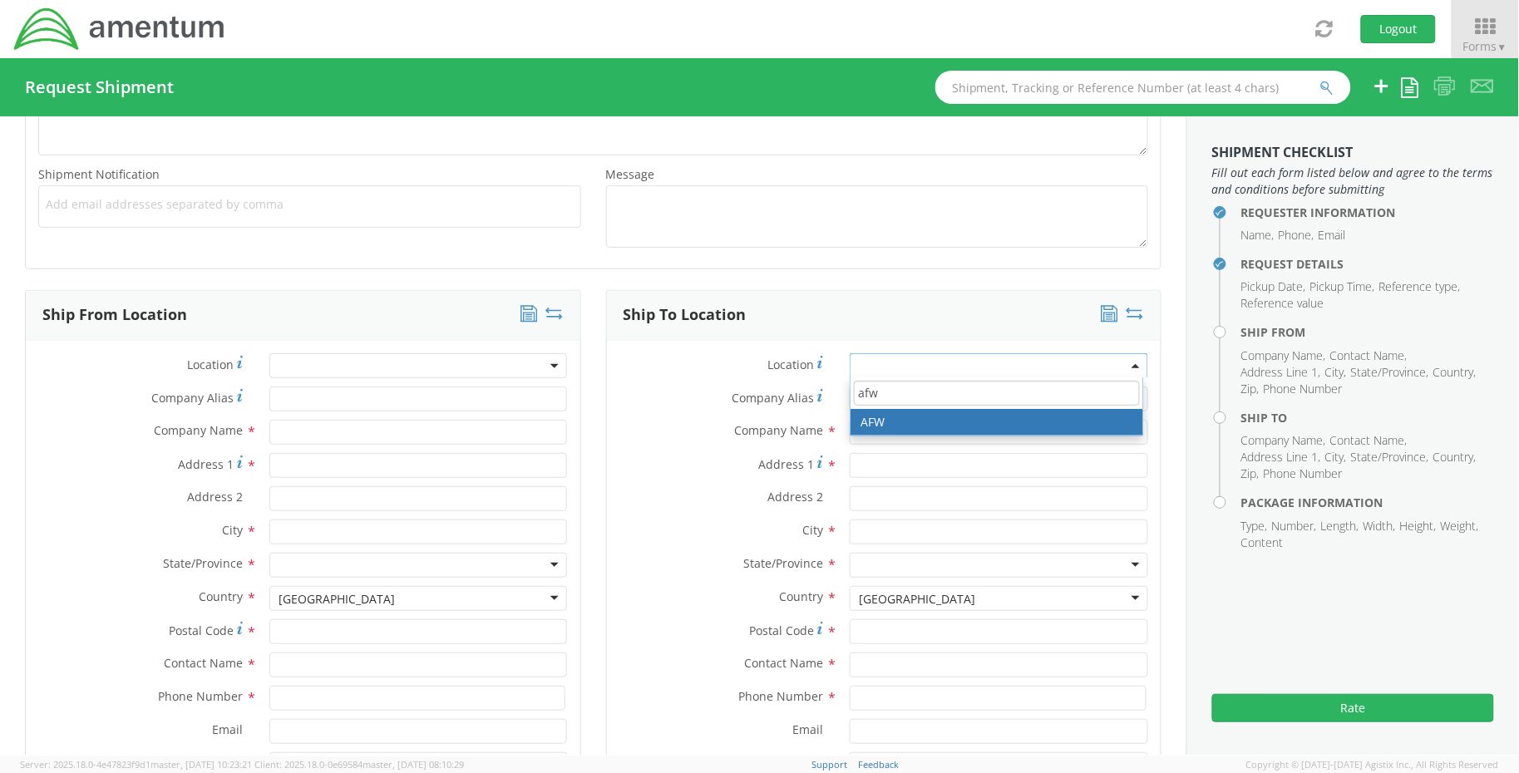
type input "afw"
type input "Amentum Services, Inc."
type input "13500 Heritage Pkwy"
type input "[GEOGRAPHIC_DATA]"
type input "76177"
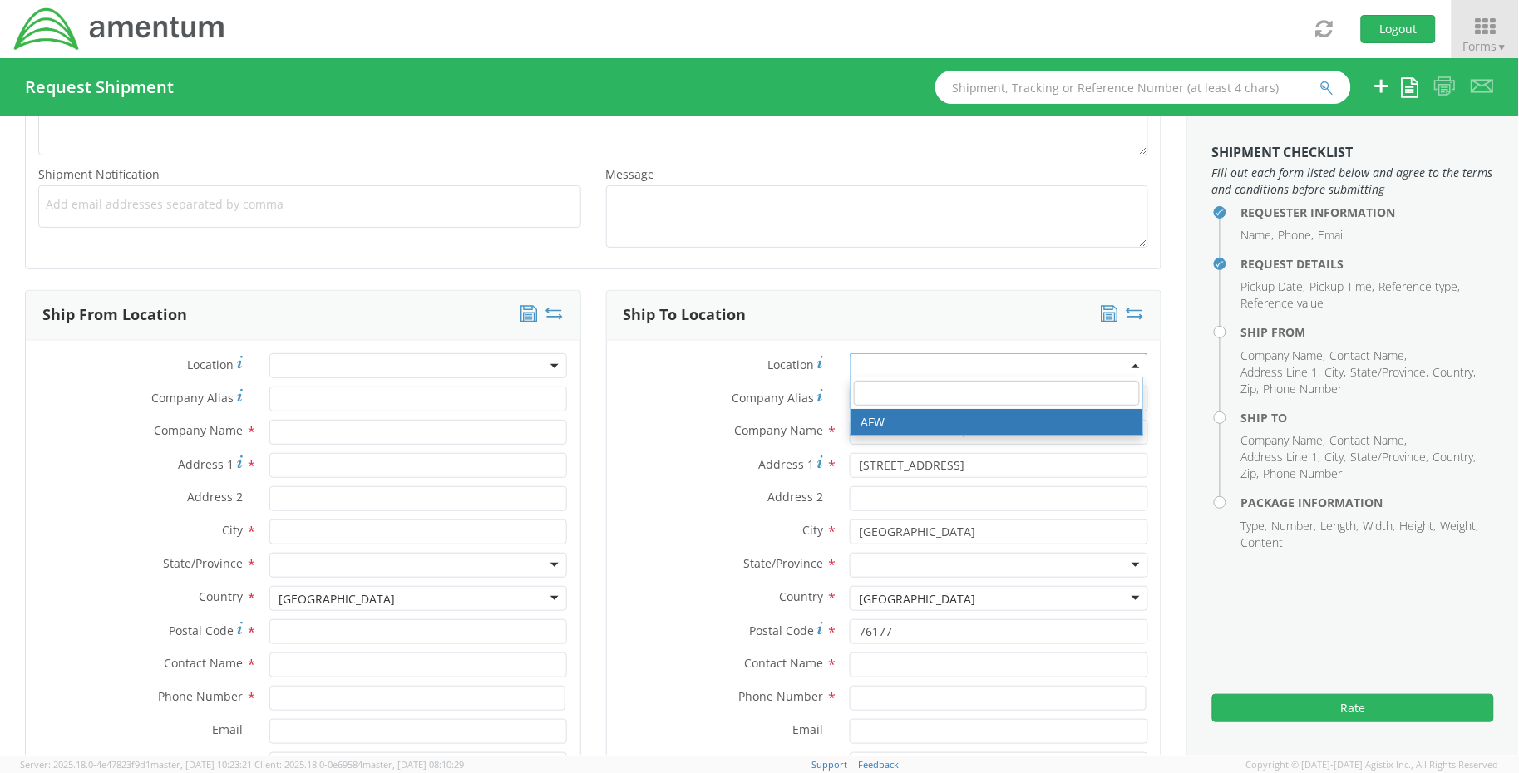
select select "34021"
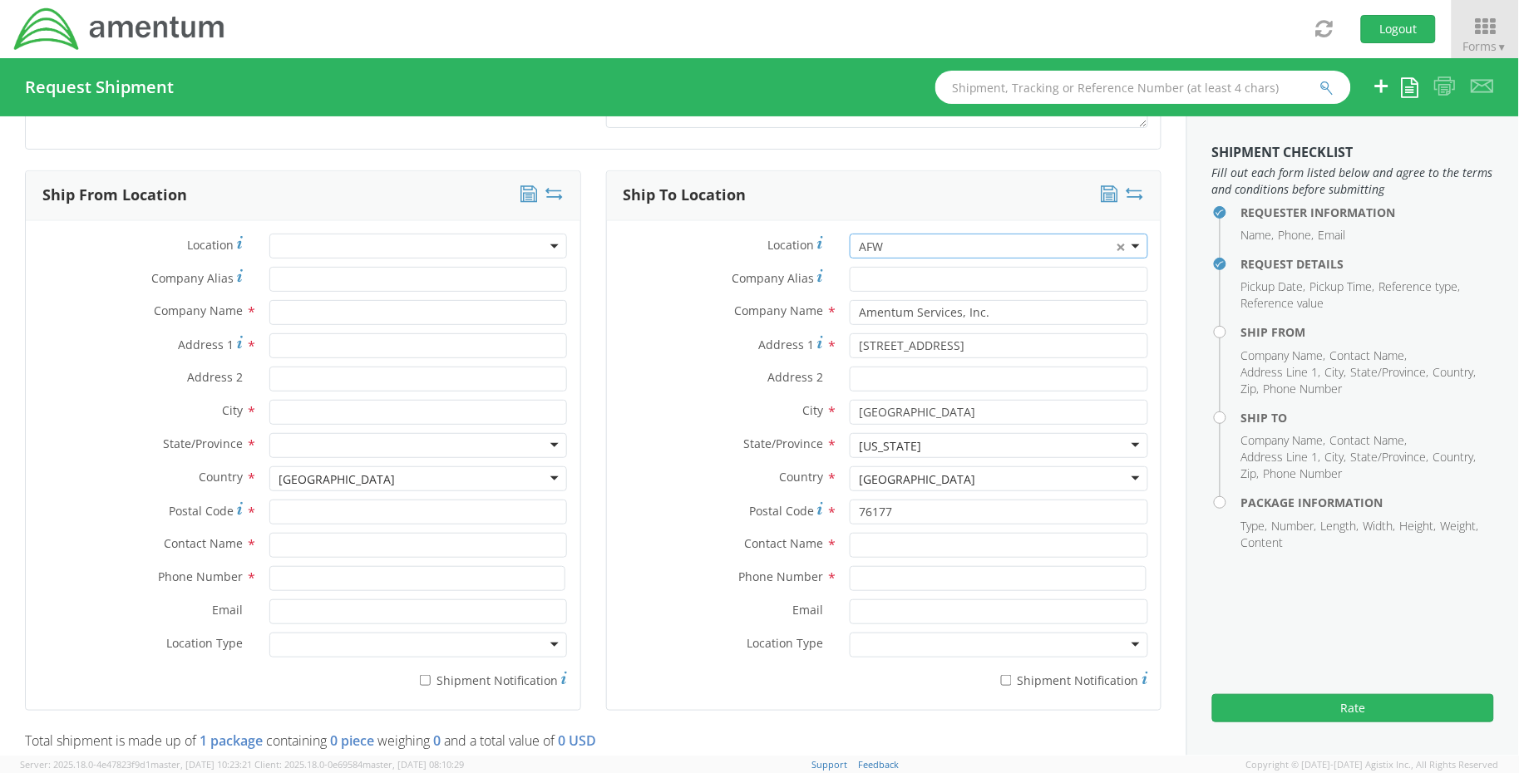
scroll to position [738, 0]
click at [909, 375] on input "Address 2 *" at bounding box center [999, 376] width 299 height 25
click at [899, 544] on input "text" at bounding box center [999, 543] width 299 height 25
click at [867, 611] on input "Email *" at bounding box center [999, 609] width 299 height 25
paste input "john.groves@amentum.com"
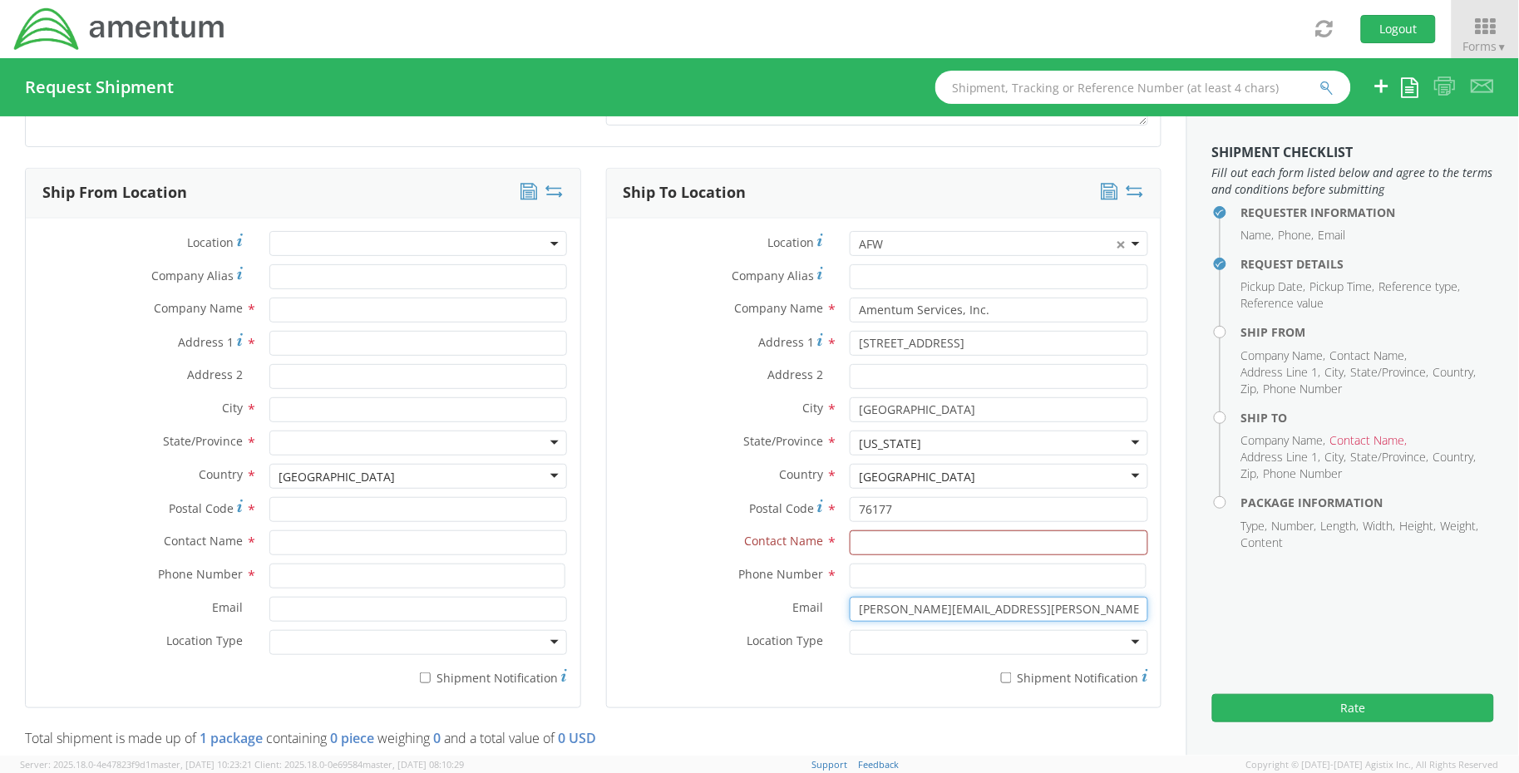
type input "john.groves@amentum.com"
click at [908, 536] on input "text" at bounding box center [999, 543] width 299 height 25
paste input "Groves, John"
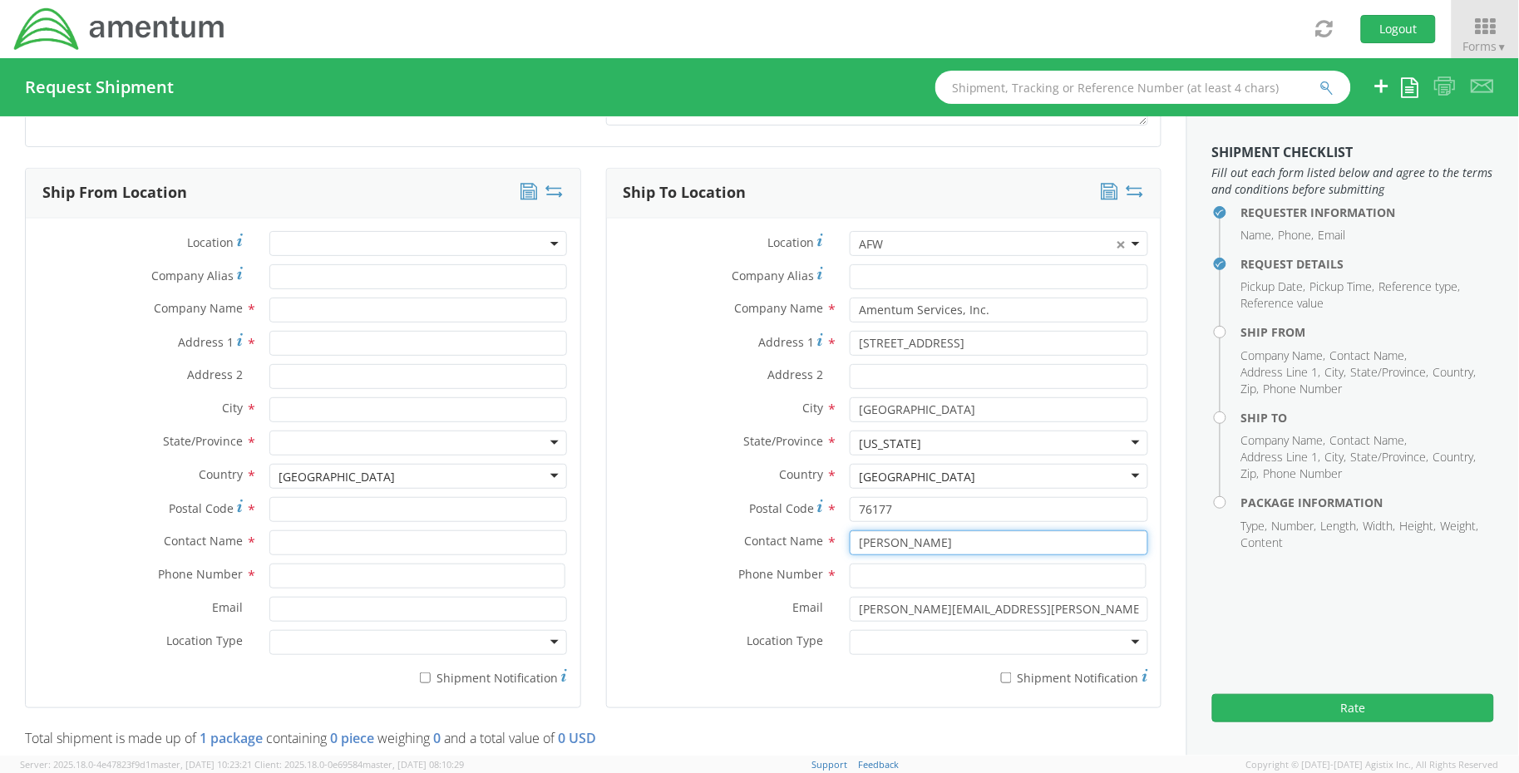
drag, startPoint x: 893, startPoint y: 544, endPoint x: 741, endPoint y: 545, distance: 152.2
click at [741, 545] on div "Contact Name * Groves, John" at bounding box center [884, 543] width 555 height 25
click at [1050, 541] on input "[PERSON_NAME]" at bounding box center [999, 543] width 299 height 25
paste input "Groves,"
type input "John Groves"
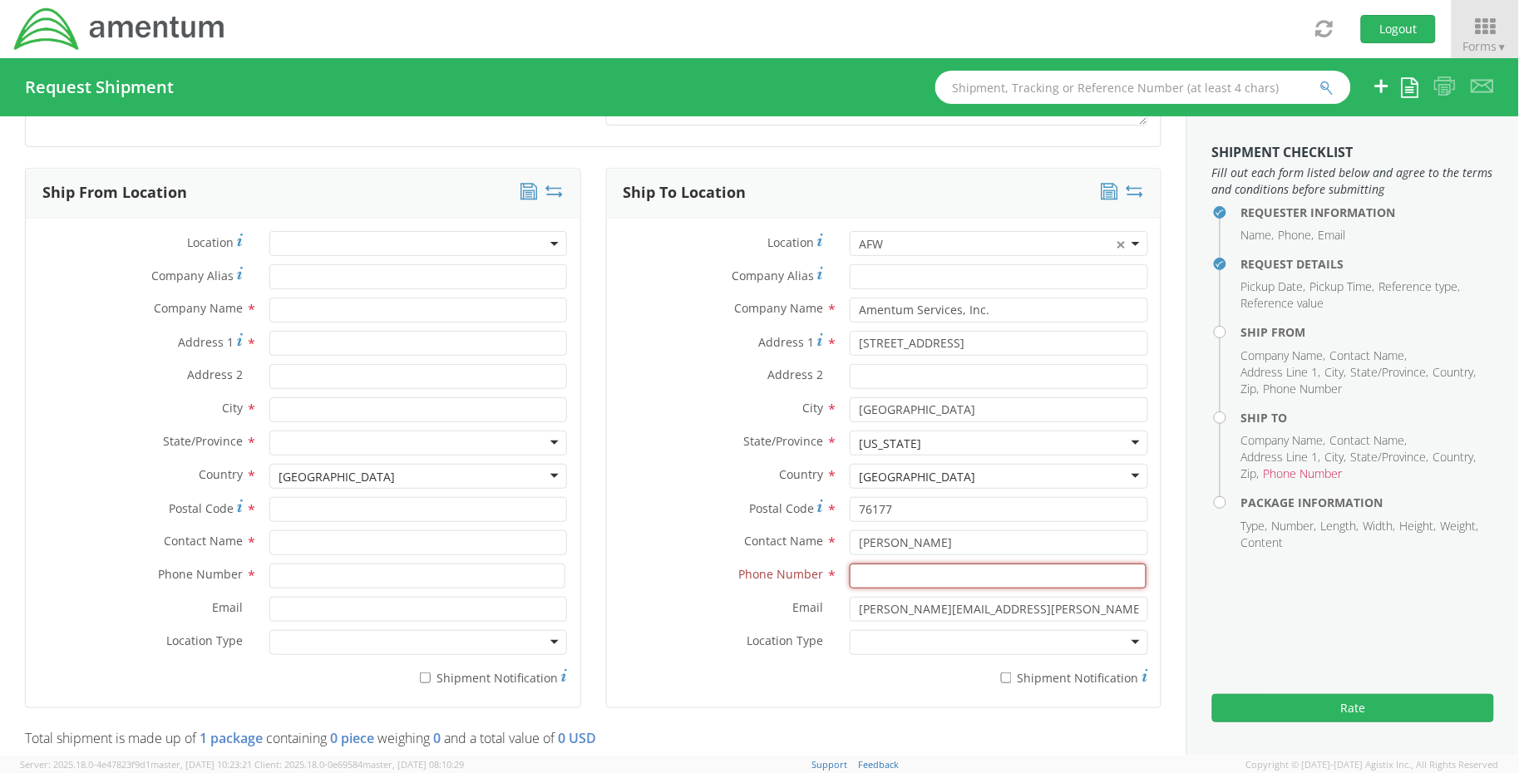
click at [874, 577] on input at bounding box center [998, 576] width 297 height 25
paste input "540.809.0273"
click at [871, 579] on input "540.809.0273" at bounding box center [998, 576] width 297 height 25
type input "540-809-0273"
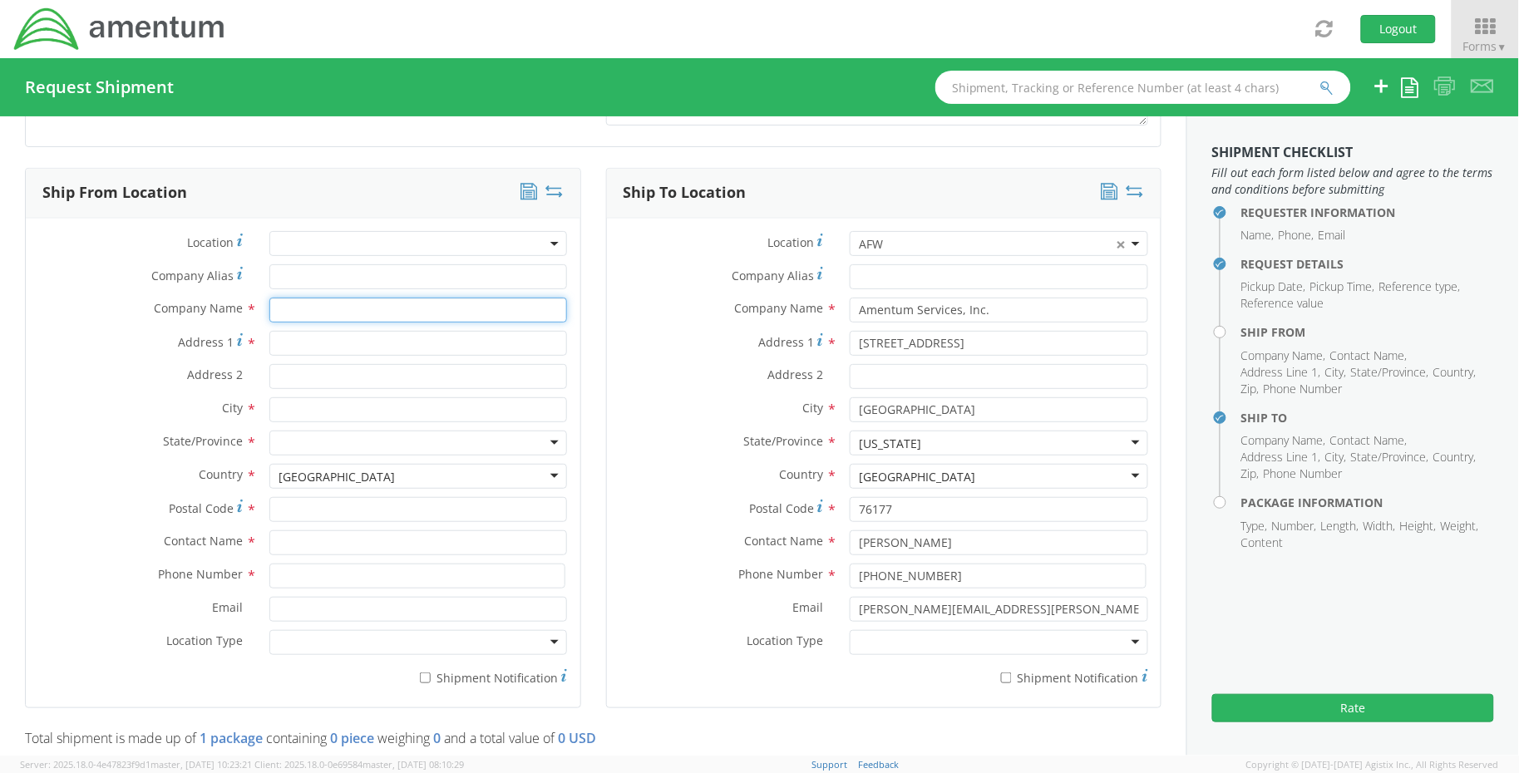
click at [289, 314] on input "text" at bounding box center [418, 310] width 299 height 25
paste input "Marque H. Davis"
type input "Marque H. Davis"
click at [326, 345] on input "Address 1 *" at bounding box center [418, 343] width 299 height 25
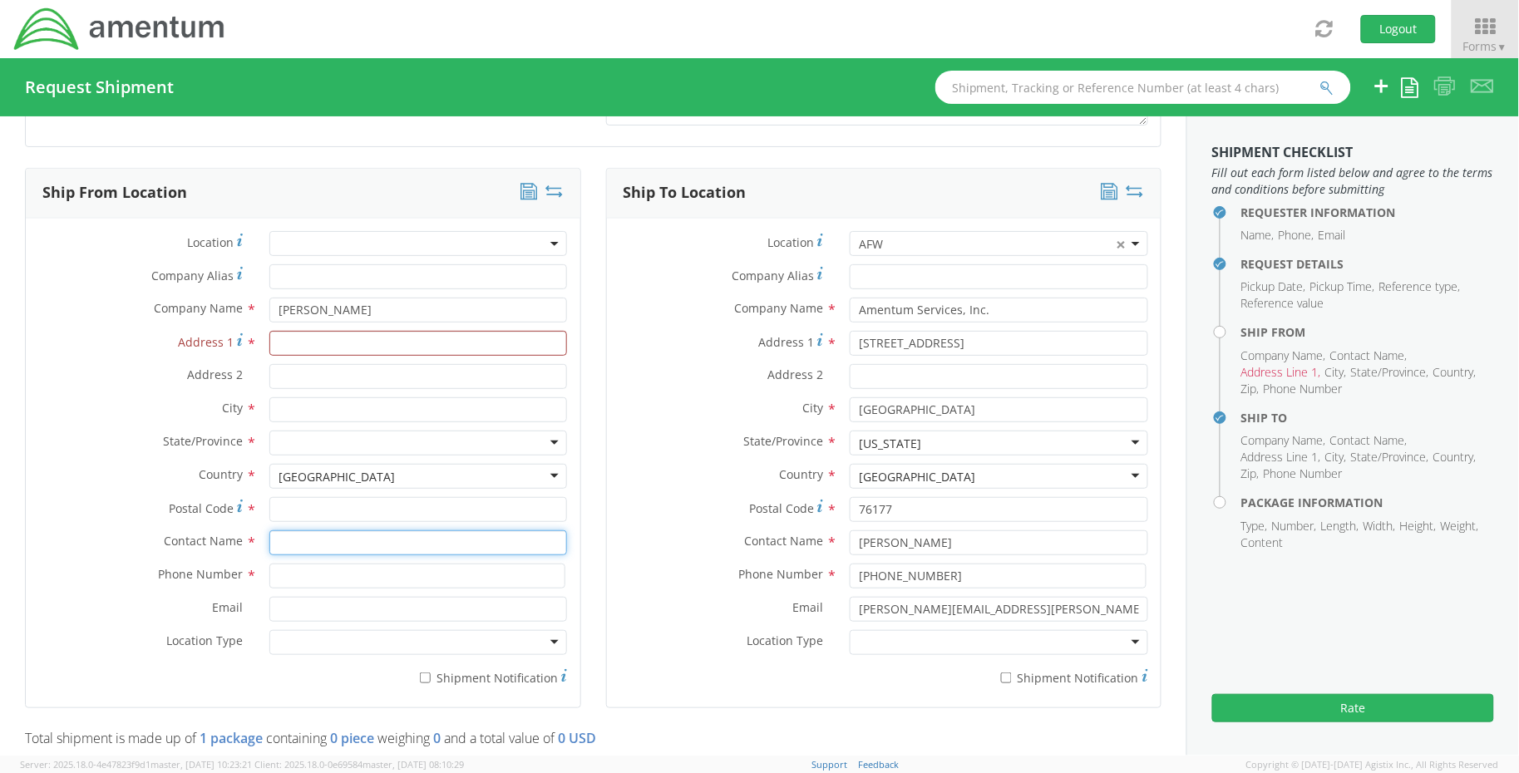
click at [345, 541] on input "text" at bounding box center [418, 543] width 299 height 25
paste input "Marque H. Davis"
type input "Marque H. Davis"
click at [346, 343] on input "Address 1 *" at bounding box center [418, 343] width 299 height 25
paste input "PSC 822 Box 1534"
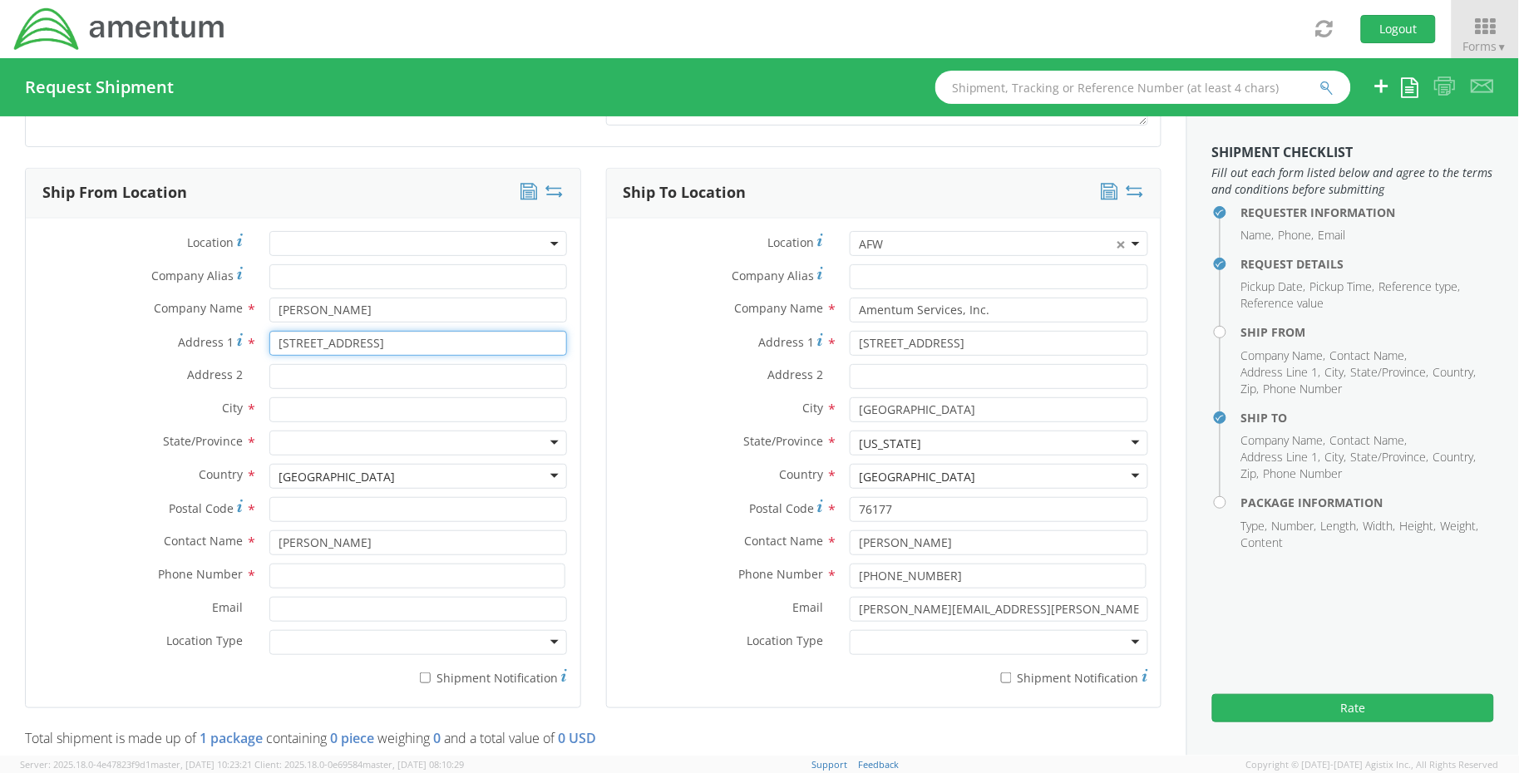
type input "PSC 822 Box 1534"
click at [361, 479] on div "[GEOGRAPHIC_DATA]" at bounding box center [418, 476] width 299 height 25
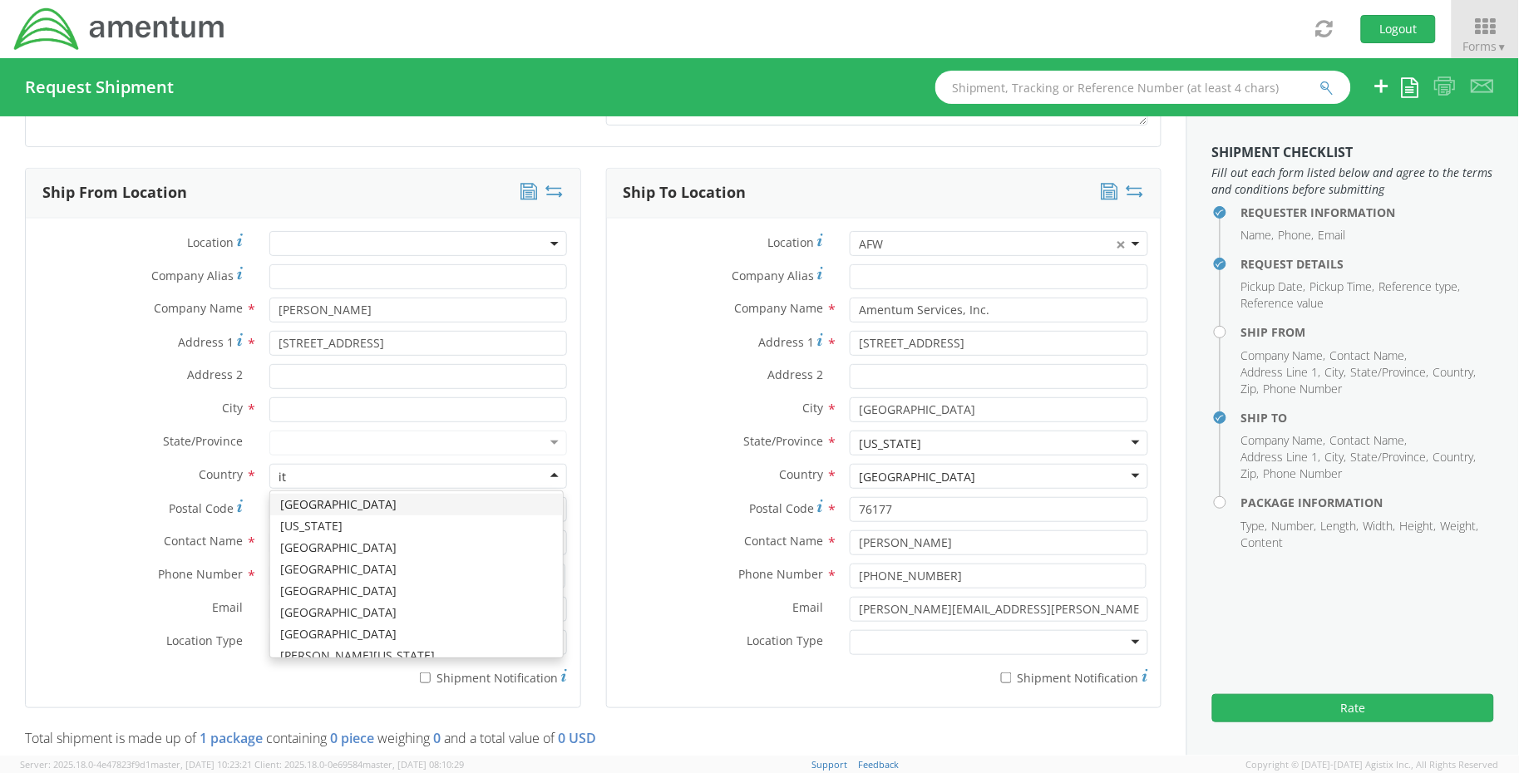
scroll to position [144, 0]
type input "ita"
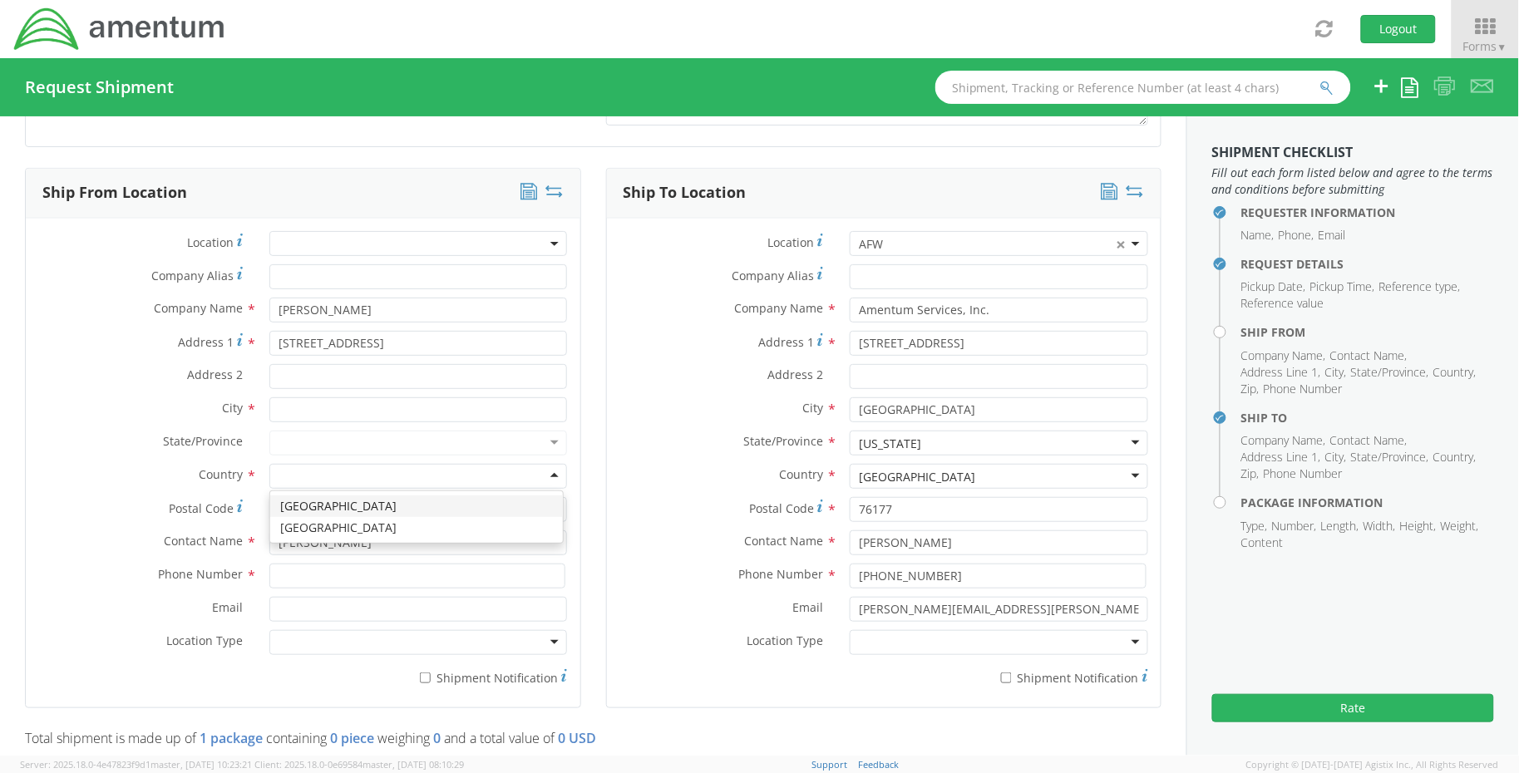
scroll to position [0, 0]
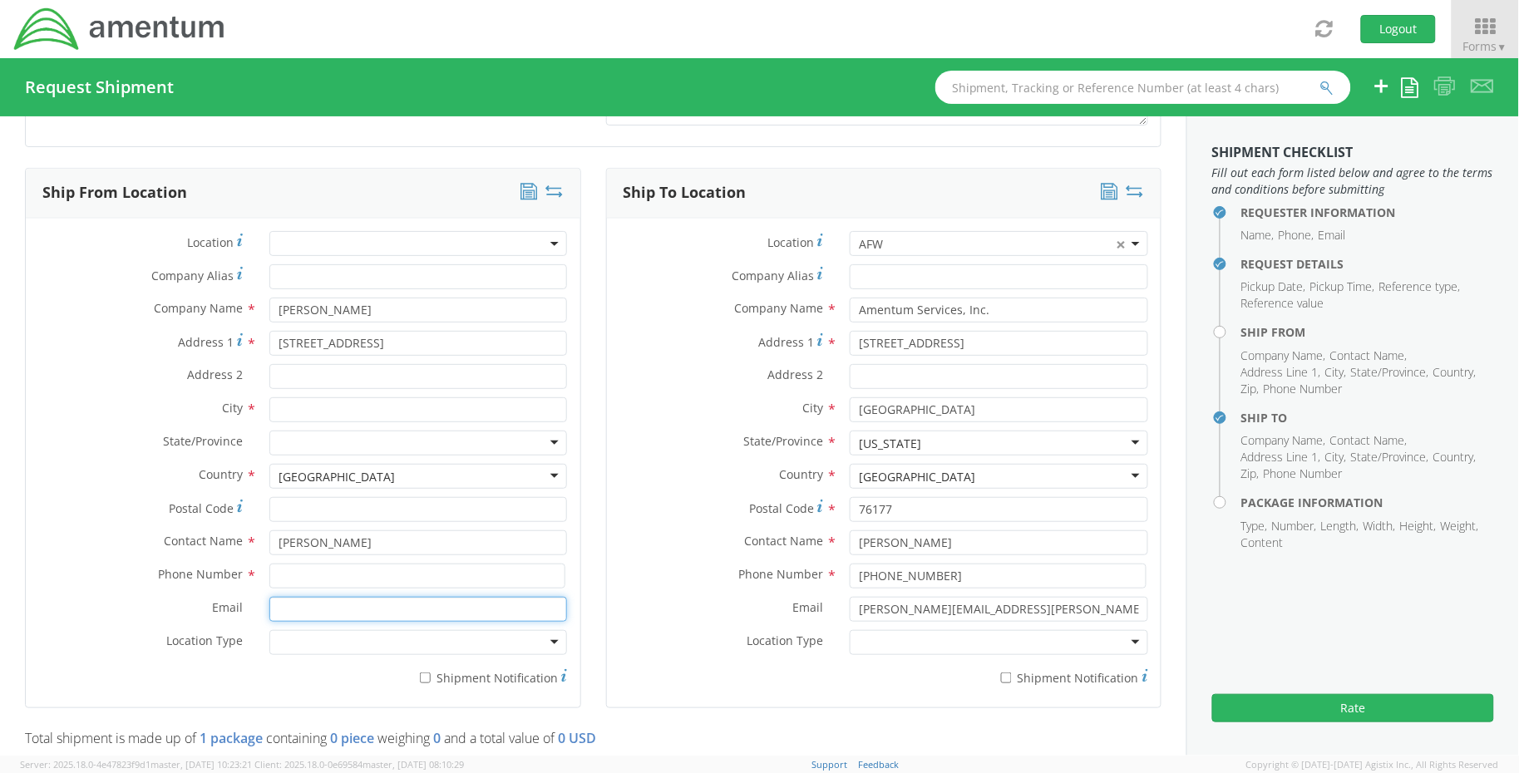
click at [333, 600] on input "Email *" at bounding box center [418, 609] width 299 height 25
click at [339, 608] on input "Email *" at bounding box center [418, 609] width 299 height 25
paste input "Marque.Davis@gmail.com"
type input "Marque.Davis@gmail.com"
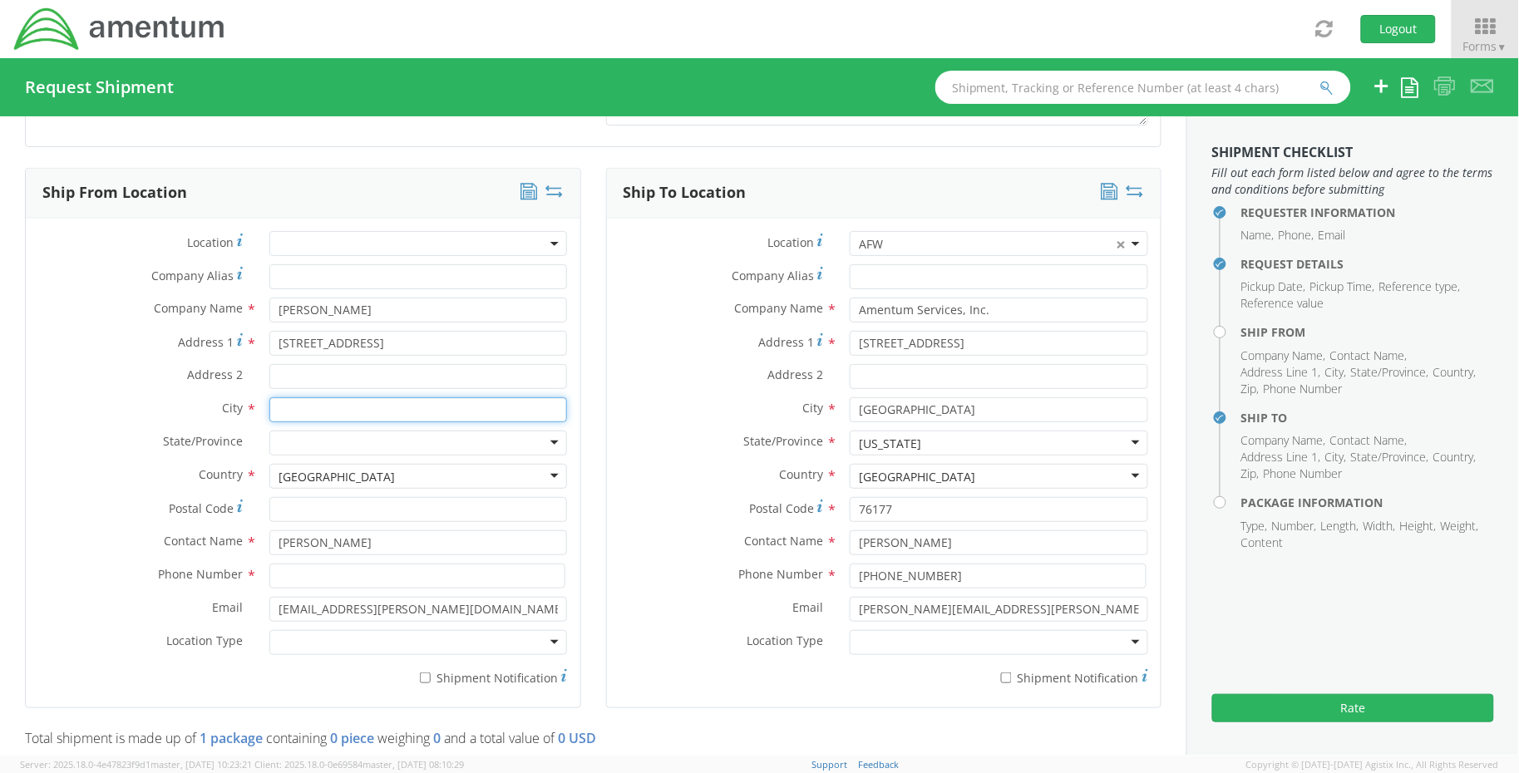
click at [348, 417] on input "text" at bounding box center [418, 410] width 299 height 25
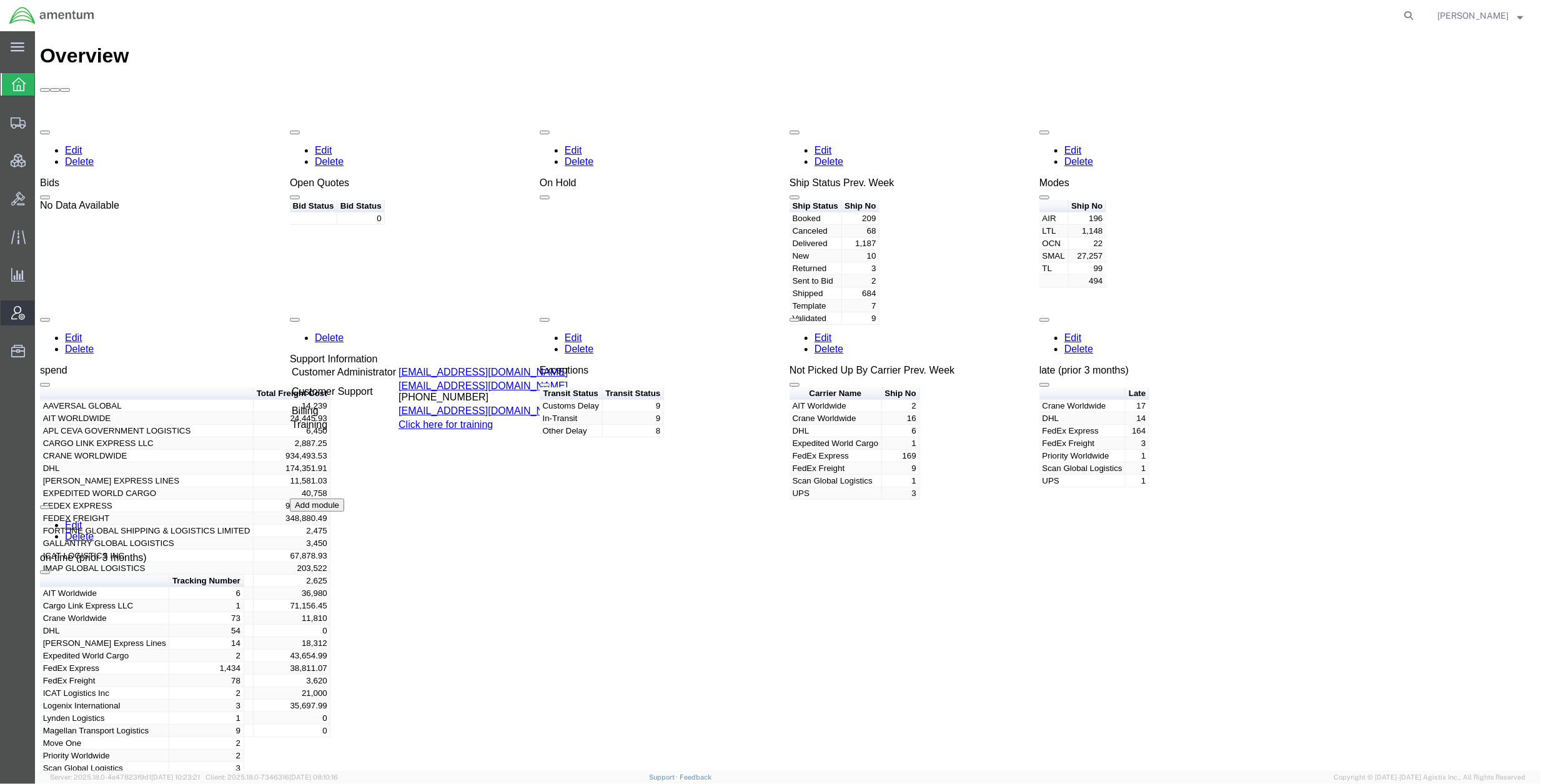
click at [43, 307] on span "Account Admin" at bounding box center [39, 312] width 9 height 25
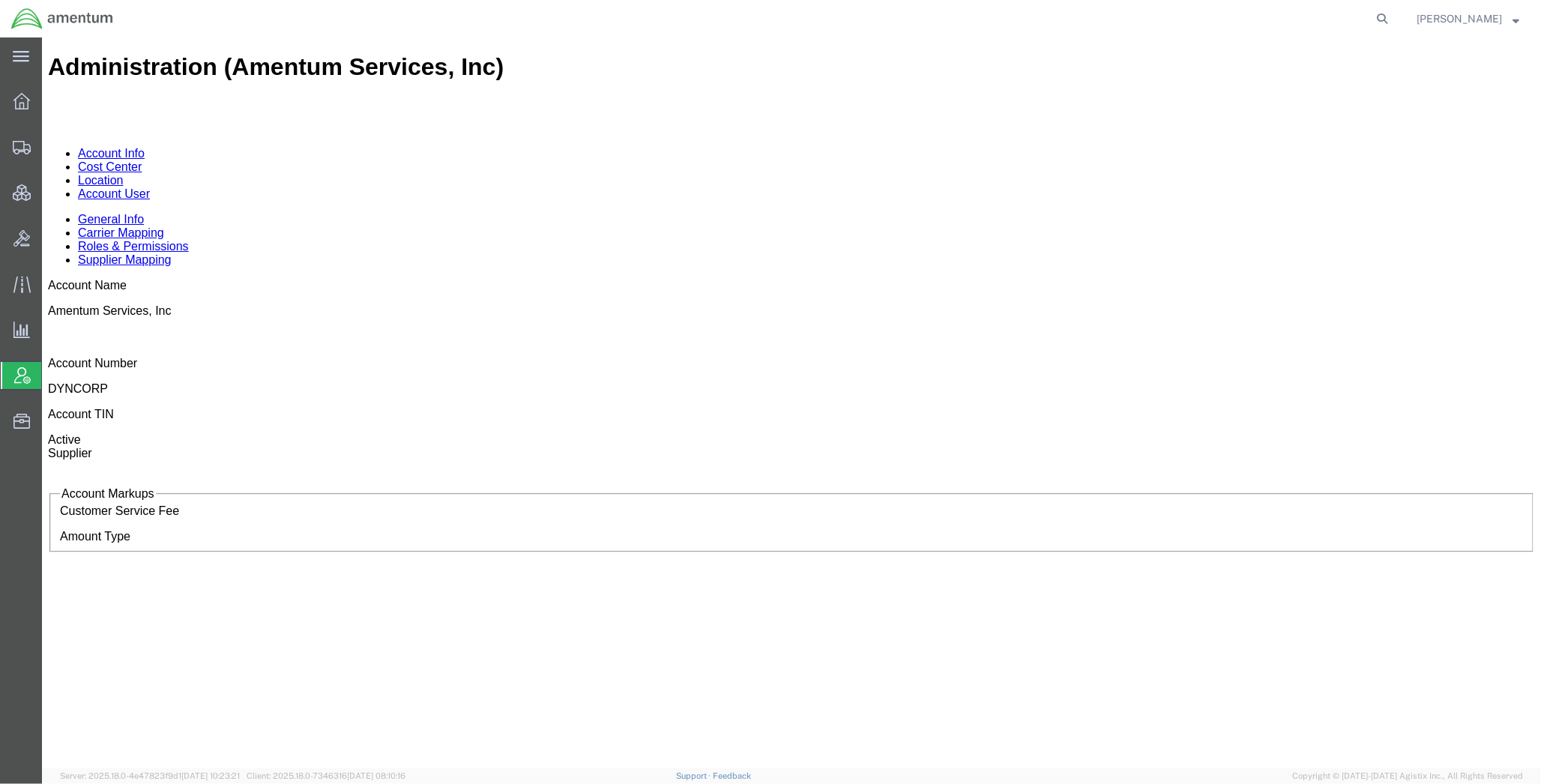
click at [150, 187] on link "Account User" at bounding box center [114, 194] width 72 height 13
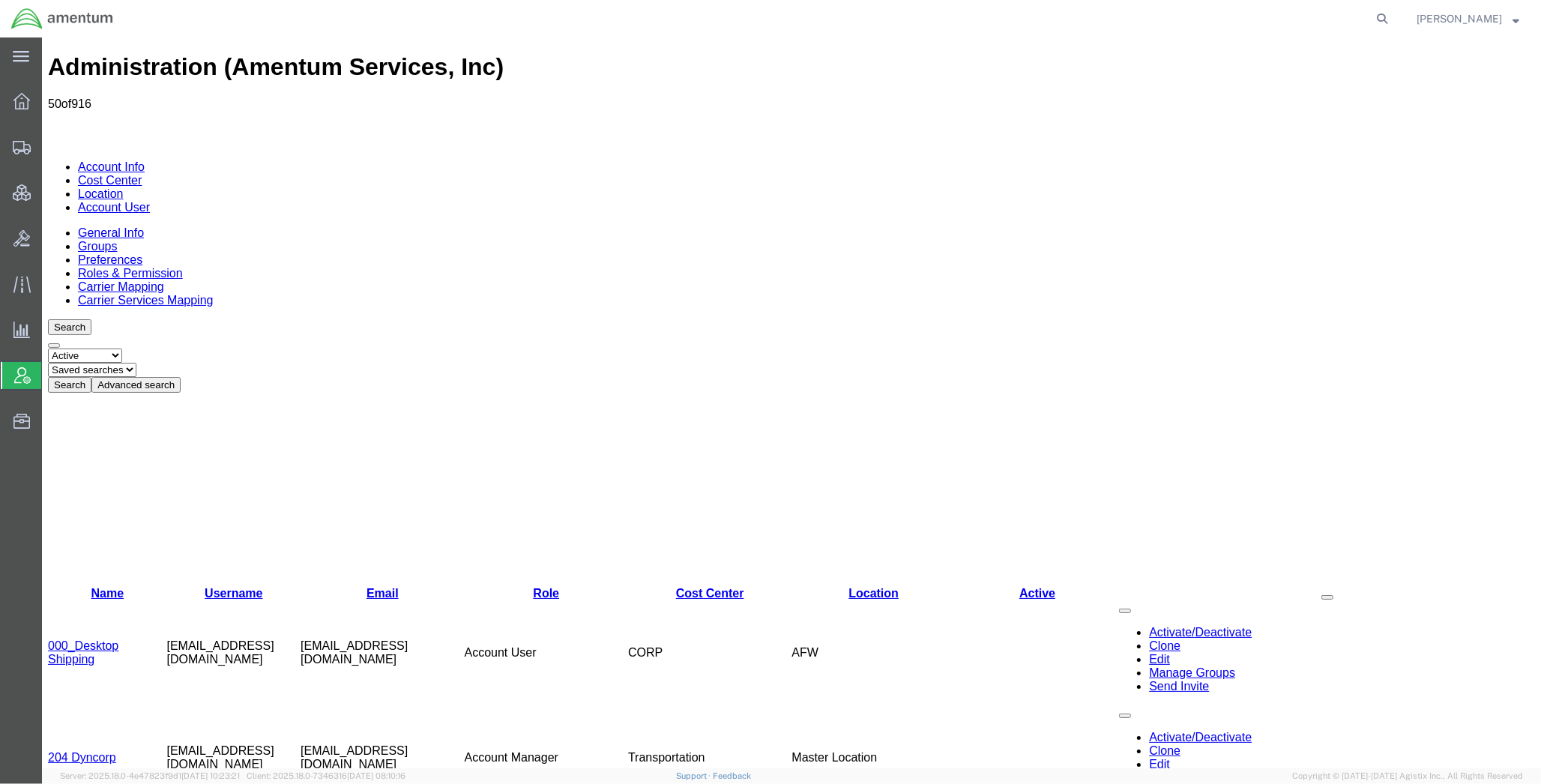
click at [180, 377] on button "Advanced search" at bounding box center [135, 384] width 89 height 15
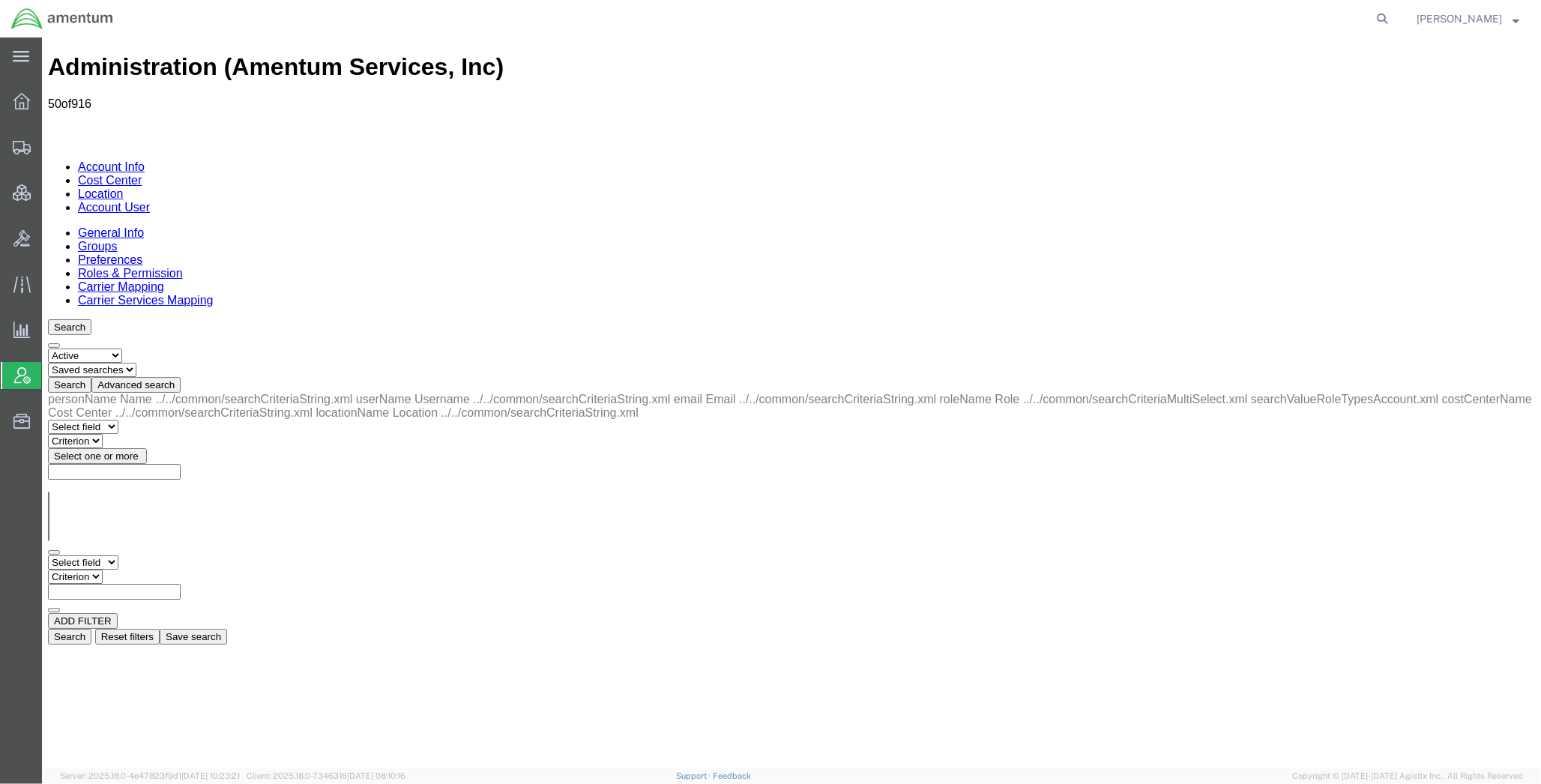
click at [113, 555] on select "Select field Cost Center Email Location Name Role Username" at bounding box center [83, 562] width 70 height 14
select select "email"
click at [42, 38] on div at bounding box center [42, 38] width 0 height 0
click at [138, 570] on select "Criterion contains does not contain is is blank is not blank starts with" at bounding box center [93, 577] width 90 height 14
select select "contains"
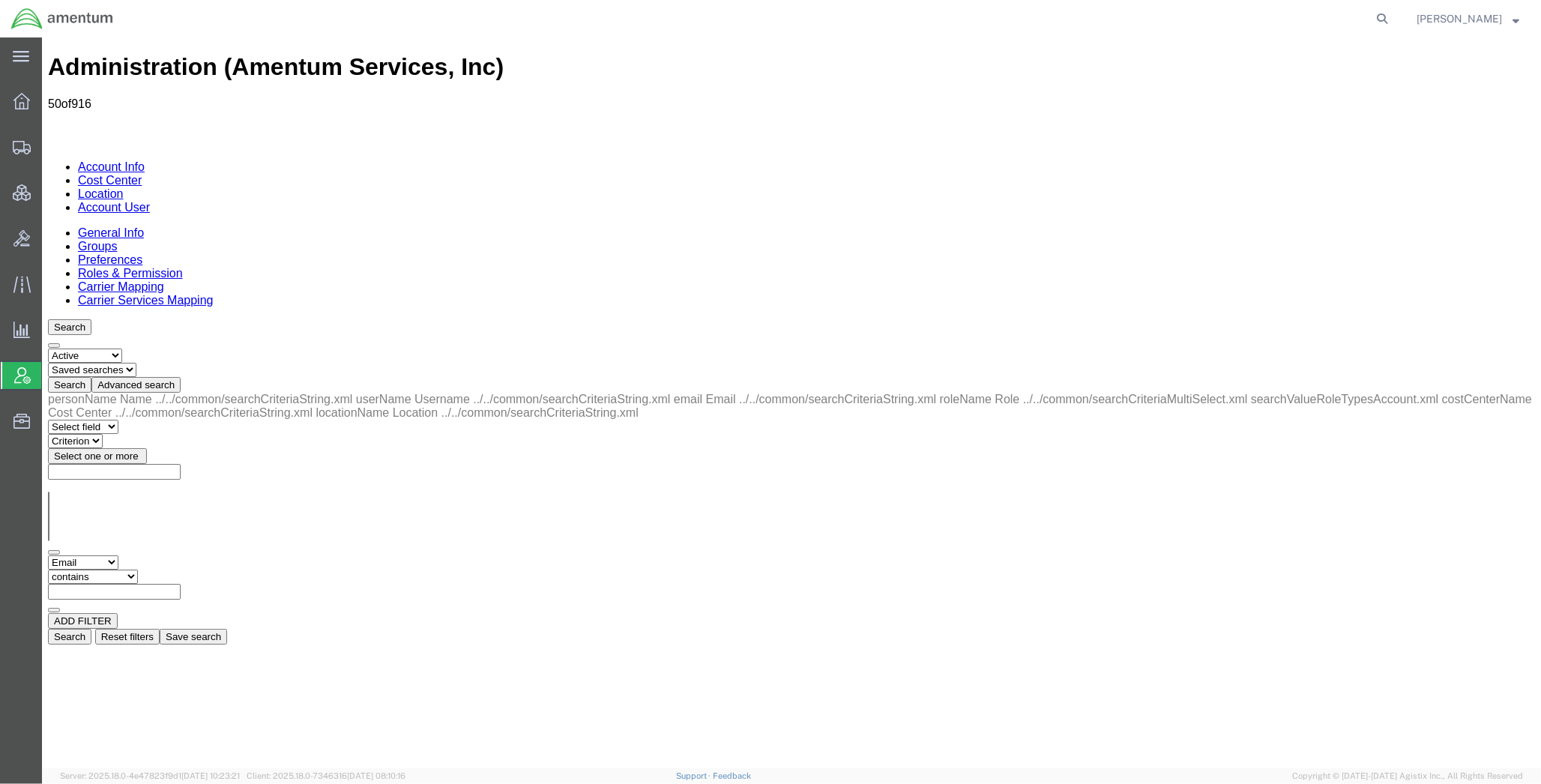
click at [138, 570] on select "Criterion contains does not contain is is blank is not blank starts with" at bounding box center [93, 577] width 90 height 14
click at [91, 629] on button "Search" at bounding box center [69, 636] width 43 height 15
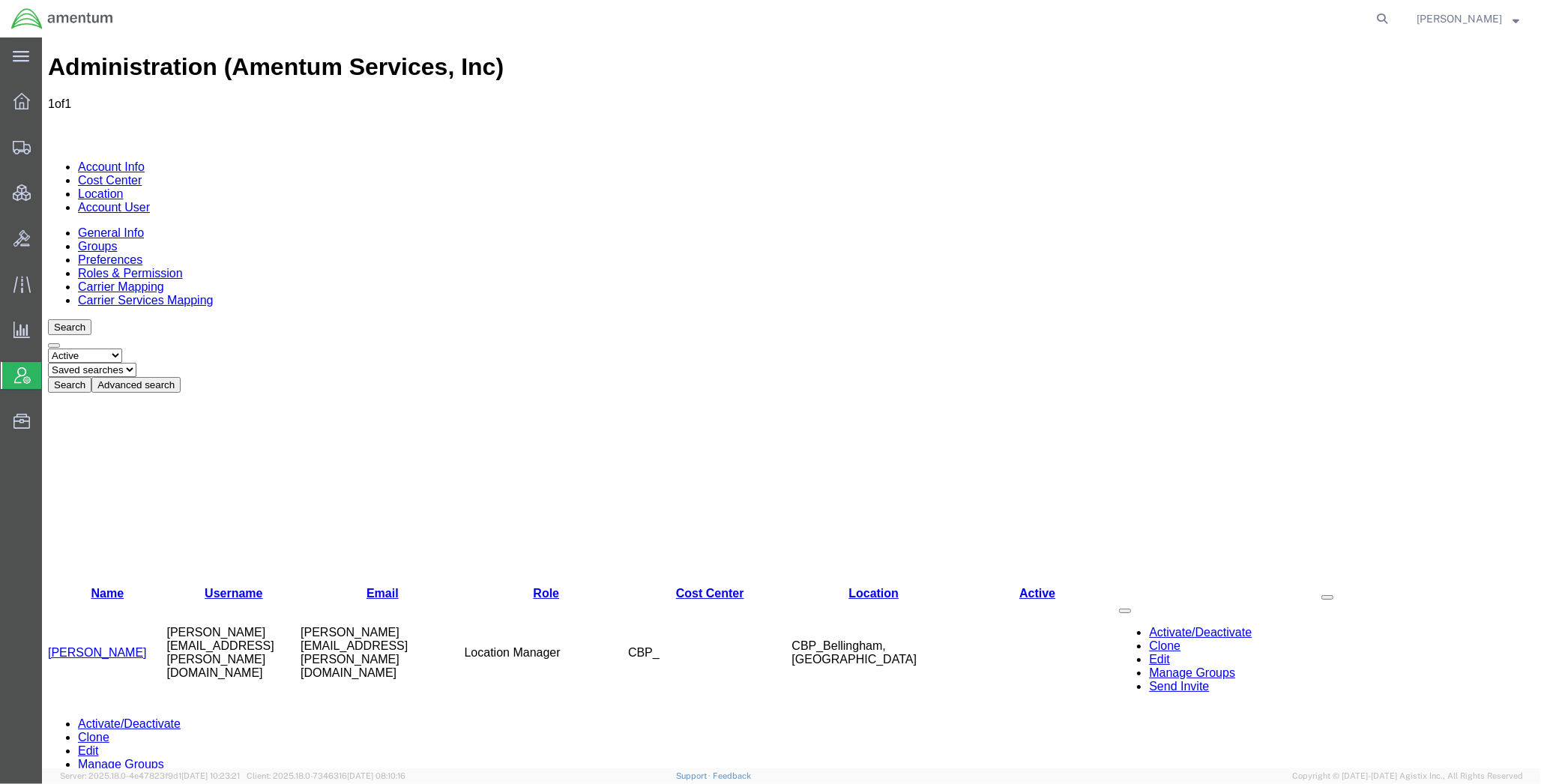
click at [180, 377] on button "Advanced search" at bounding box center [135, 384] width 89 height 15
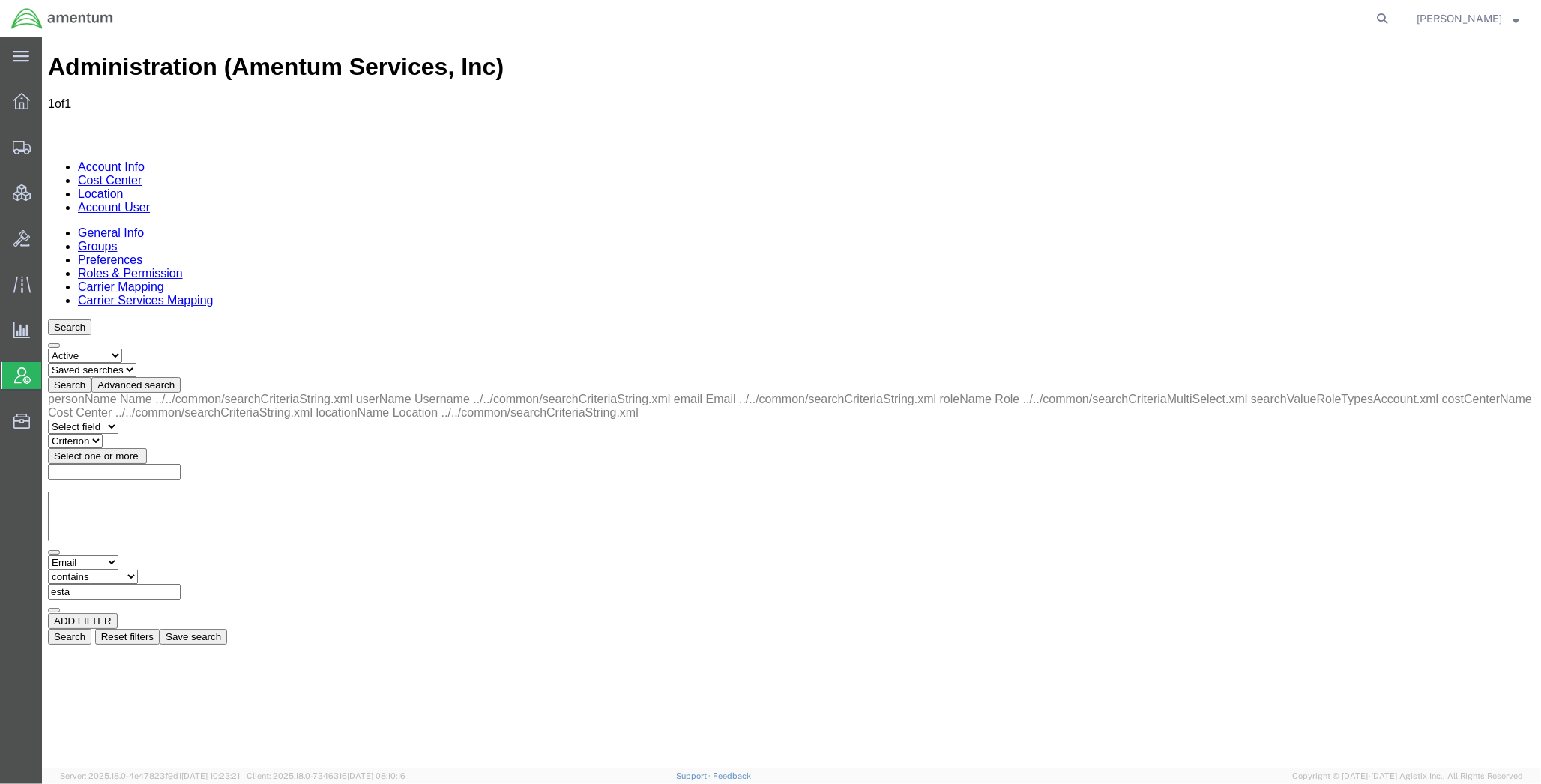
click at [180, 584] on input "esta" at bounding box center [114, 591] width 132 height 15
type input "[EMAIL_ADDRESS][PERSON_NAME][PERSON_NAME][PERSON_NAME][DOMAIN_NAME]"
click at [91, 629] on button "Search" at bounding box center [69, 636] width 43 height 15
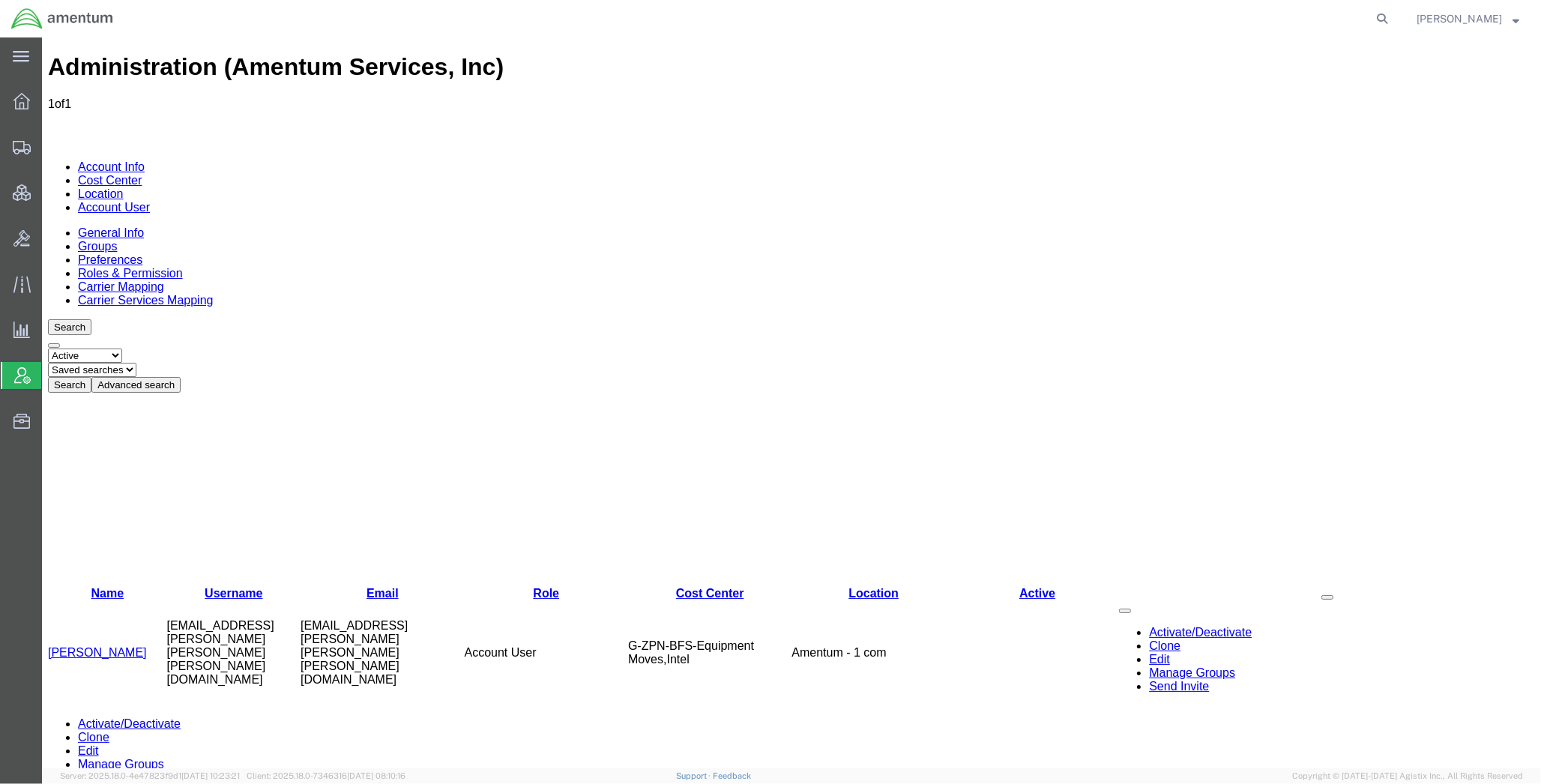
click at [1149, 639] on link "Clone" at bounding box center [1164, 645] width 32 height 13
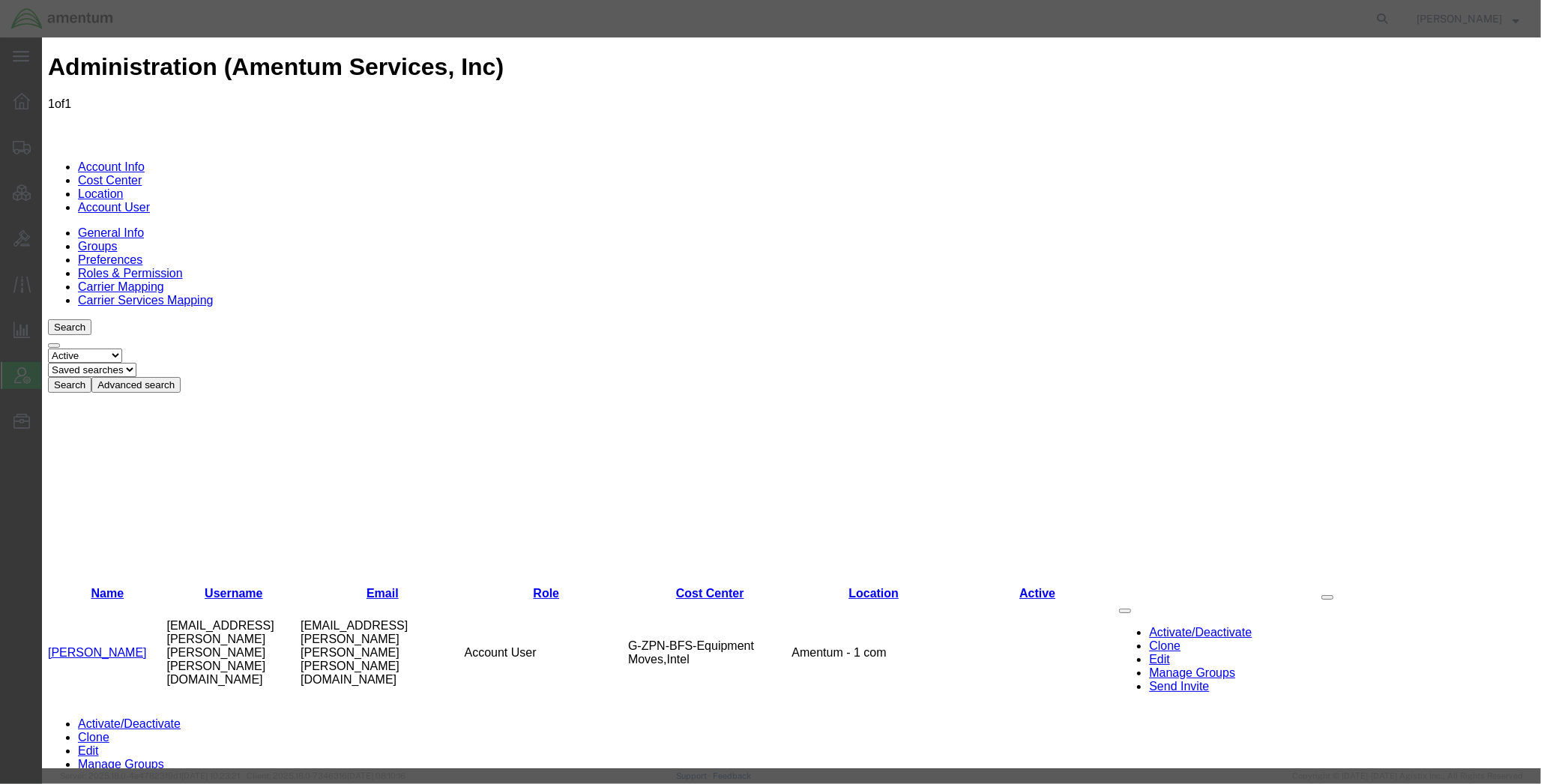
paste input "[PERSON_NAME][EMAIL_ADDRESS][PERSON_NAME][DOMAIN_NAME]"
type input "[PERSON_NAME][EMAIL_ADDRESS][PERSON_NAME][DOMAIN_NAME]"
paste input "[PERSON_NAME][EMAIL_ADDRESS][PERSON_NAME][DOMAIN_NAME]"
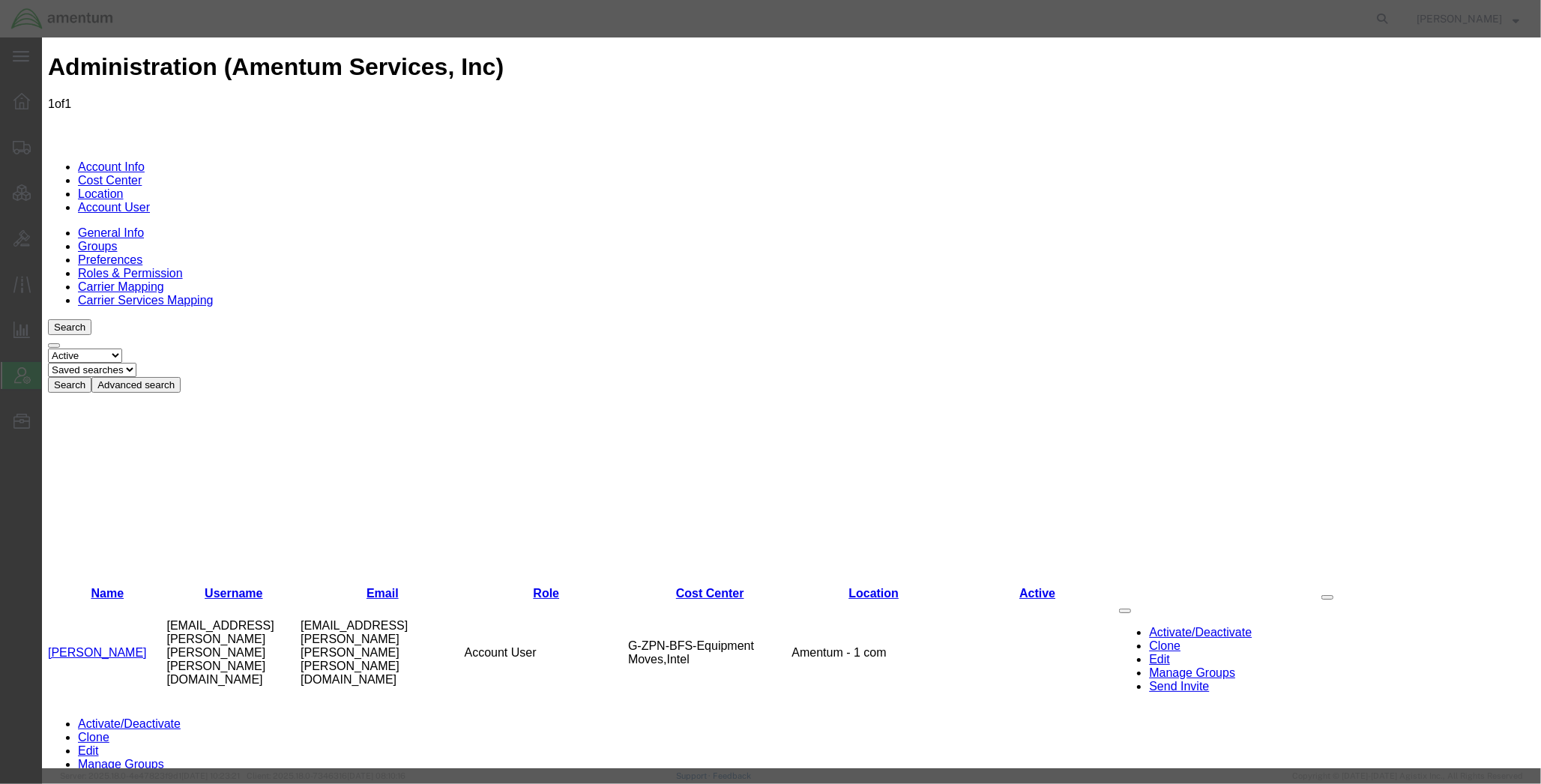
type input "[PERSON_NAME][EMAIL_ADDRESS][PERSON_NAME][DOMAIN_NAME]"
paste input "[PERSON_NAME][EMAIL_ADDRESS][PERSON_NAME][DOMAIN_NAME]"
drag, startPoint x: 964, startPoint y: 153, endPoint x: 537, endPoint y: 91, distance: 431.5
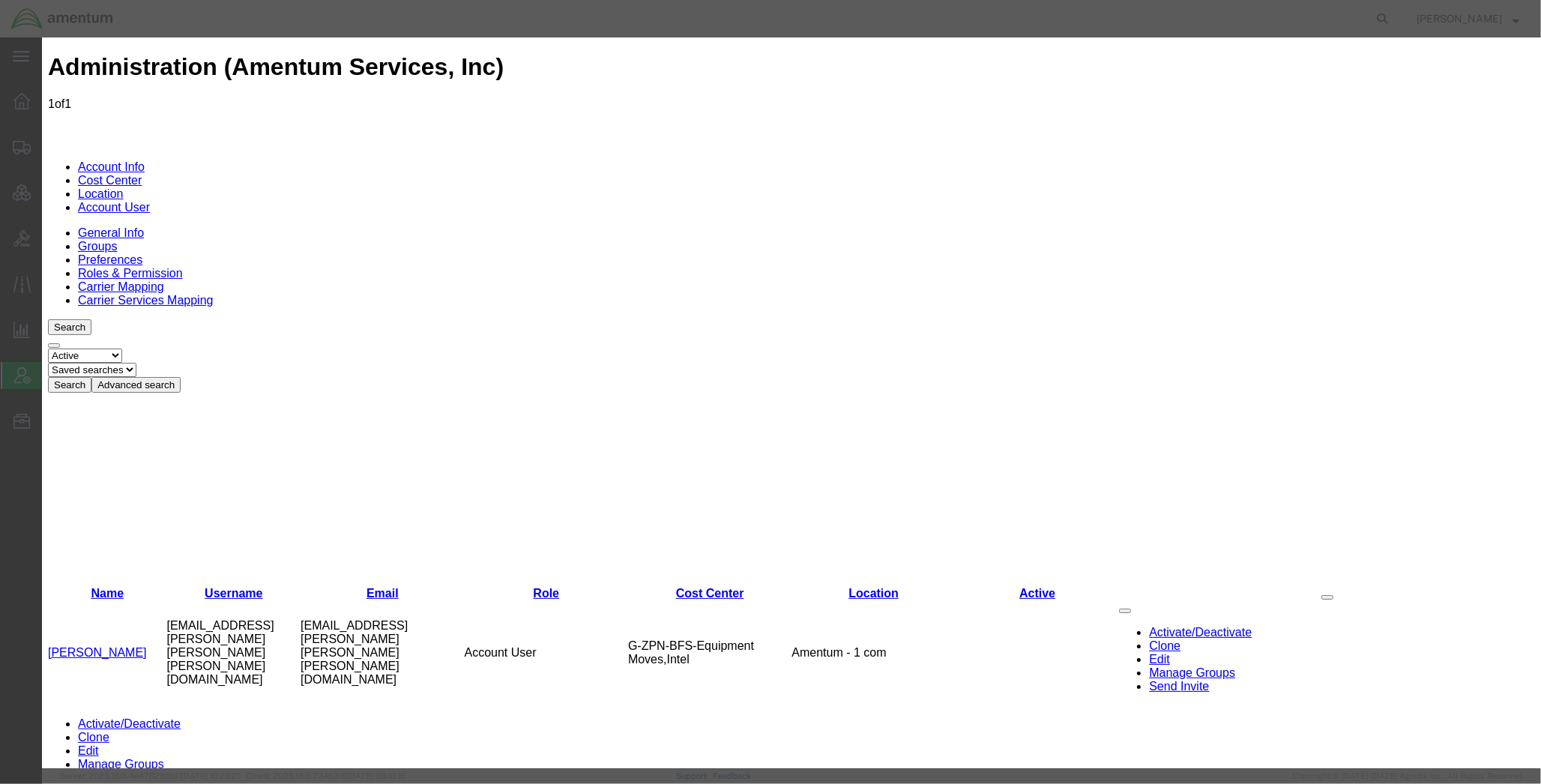
type input "[PERSON_NAME]"
select select "COSTCENTER"
select select "DEPARTMENT"
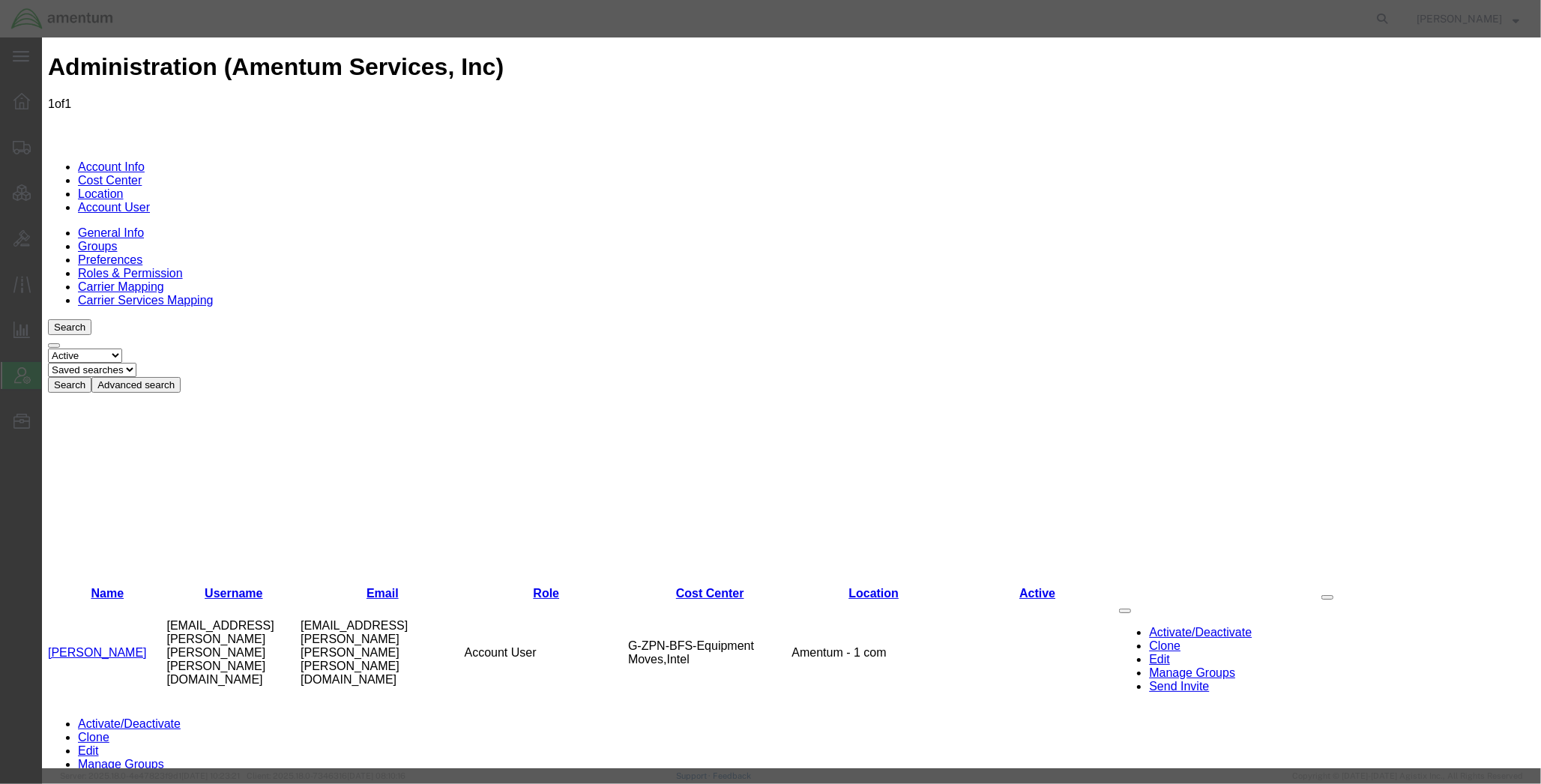
drag, startPoint x: 661, startPoint y: 255, endPoint x: 313, endPoint y: 232, distance: 348.8
paste input "506 8603 5361"
type input "[PHONE_NUMBER]"
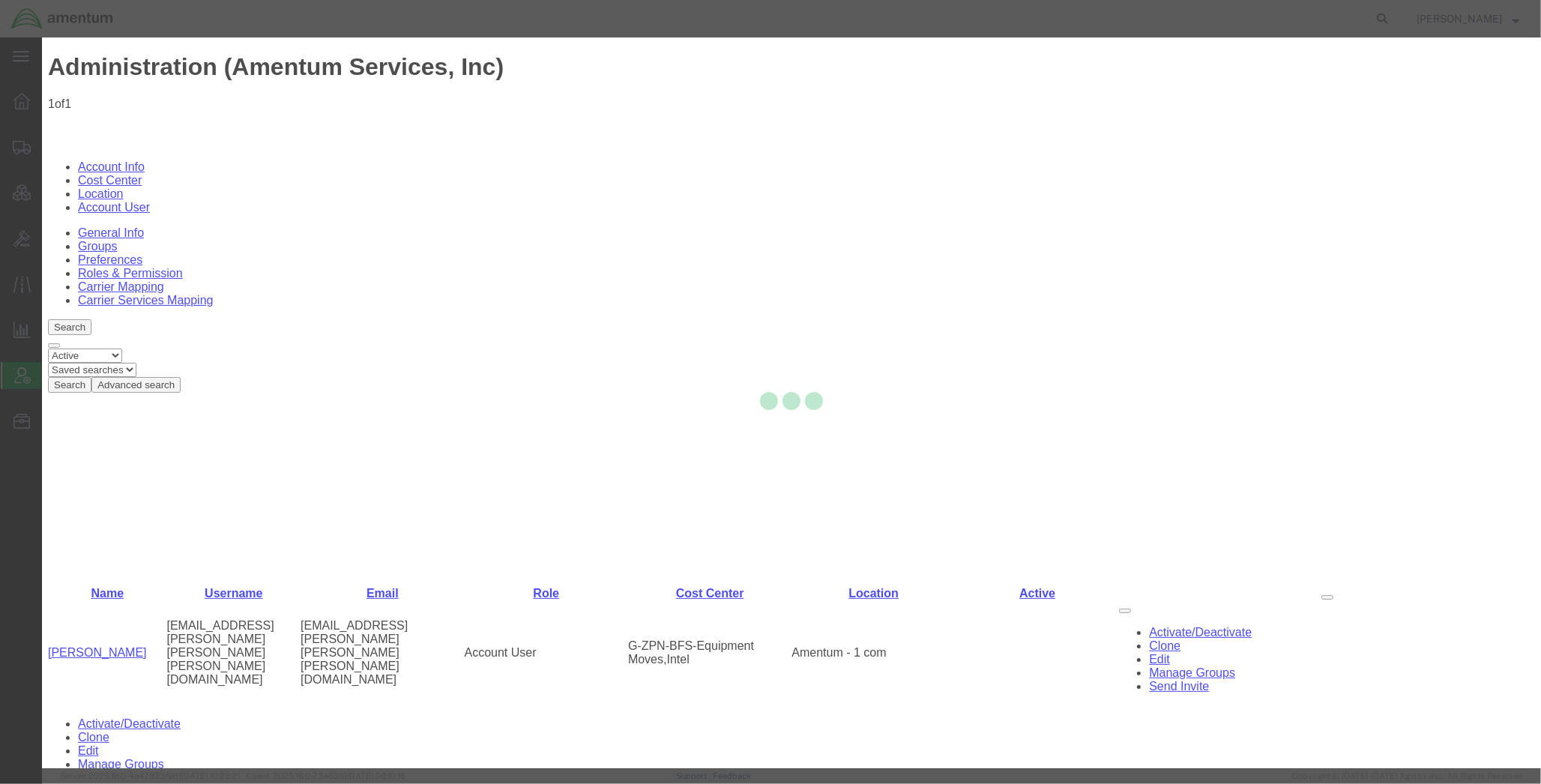
select select "COSTCENTER"
select select "DEPARTMENT"
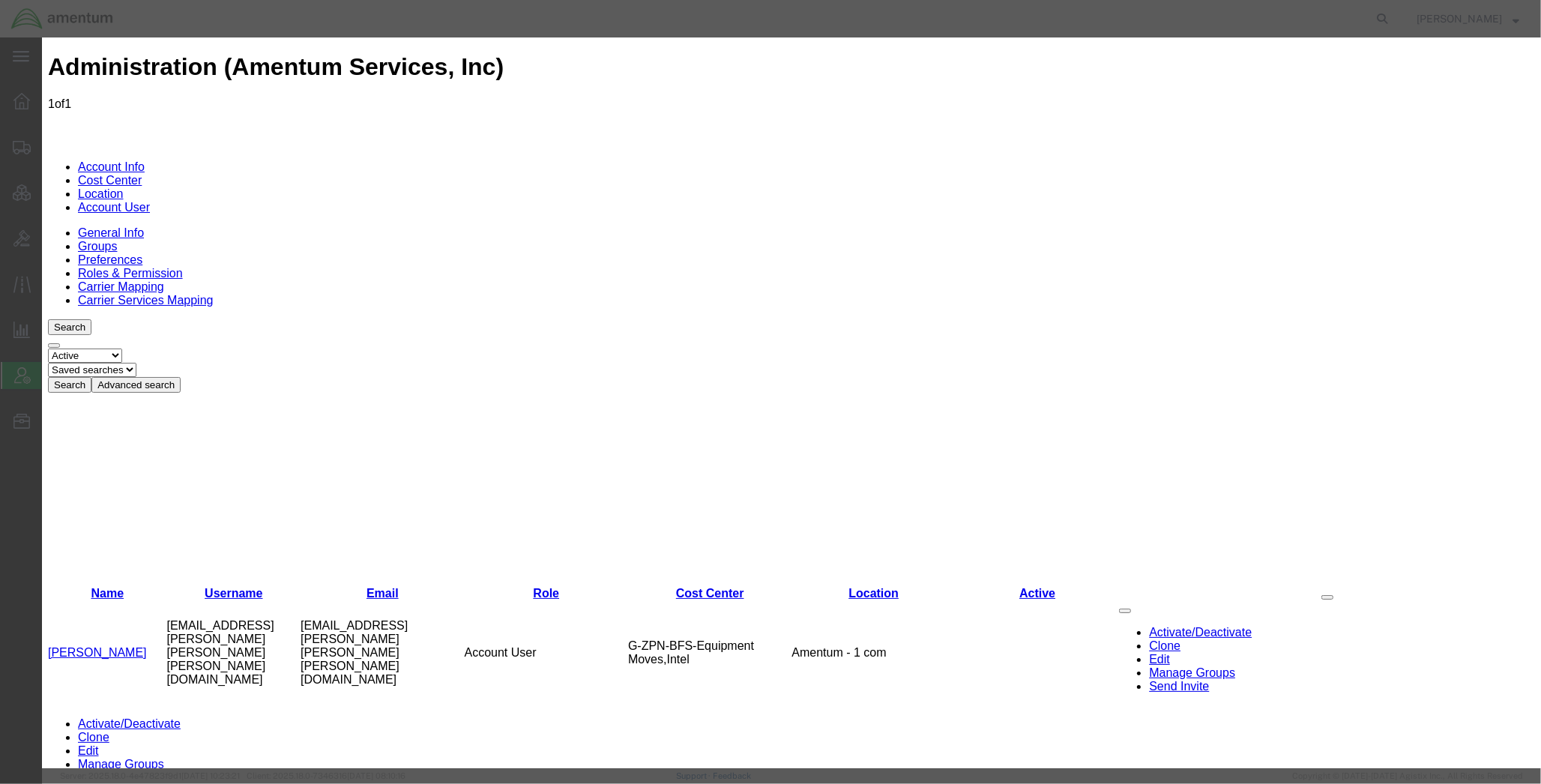
type input "4730.GGMZPN.BF.0000.SMAC.2306X"
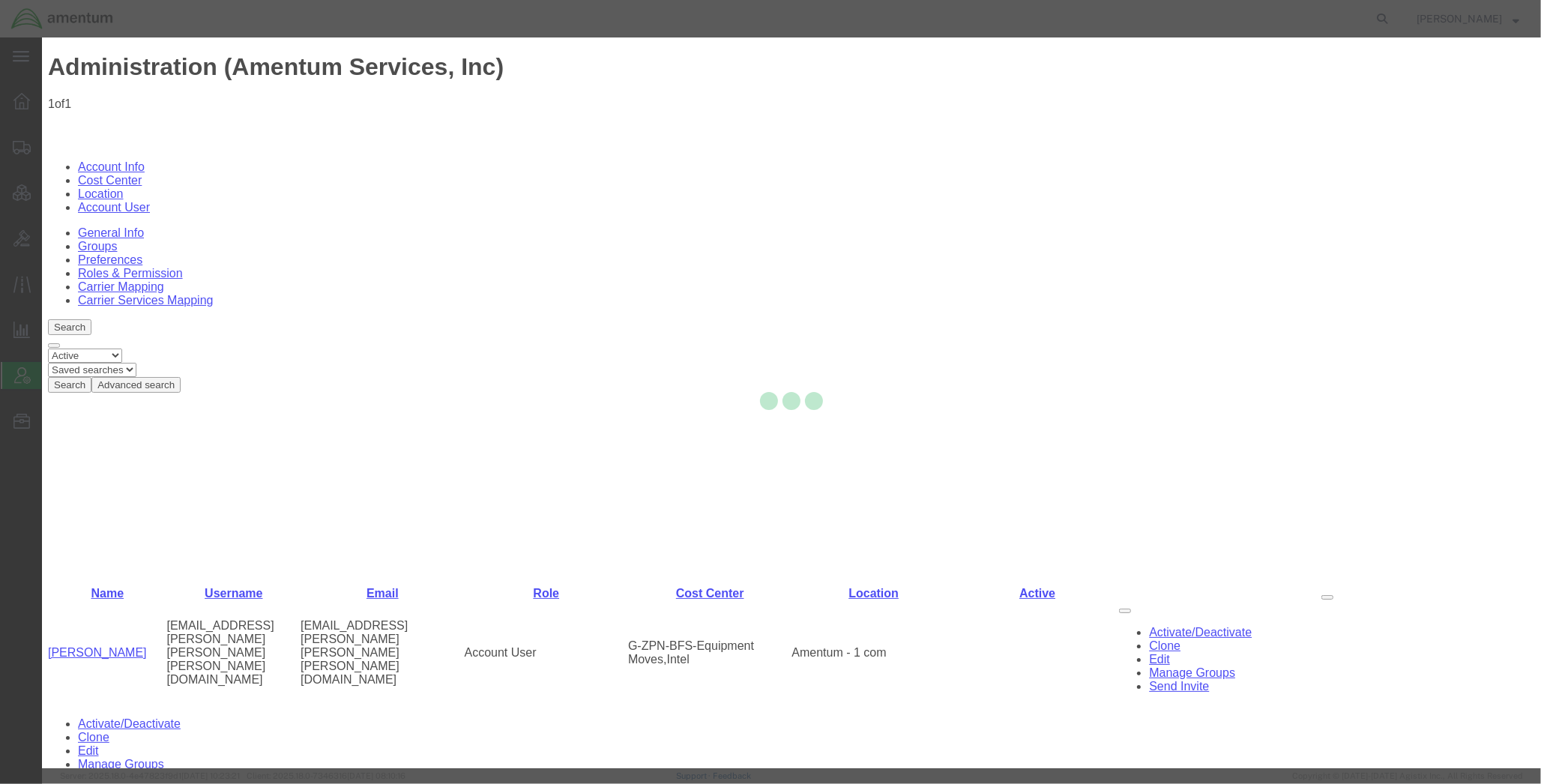
select select "COSTCENTER"
select select "DEPARTMENT"
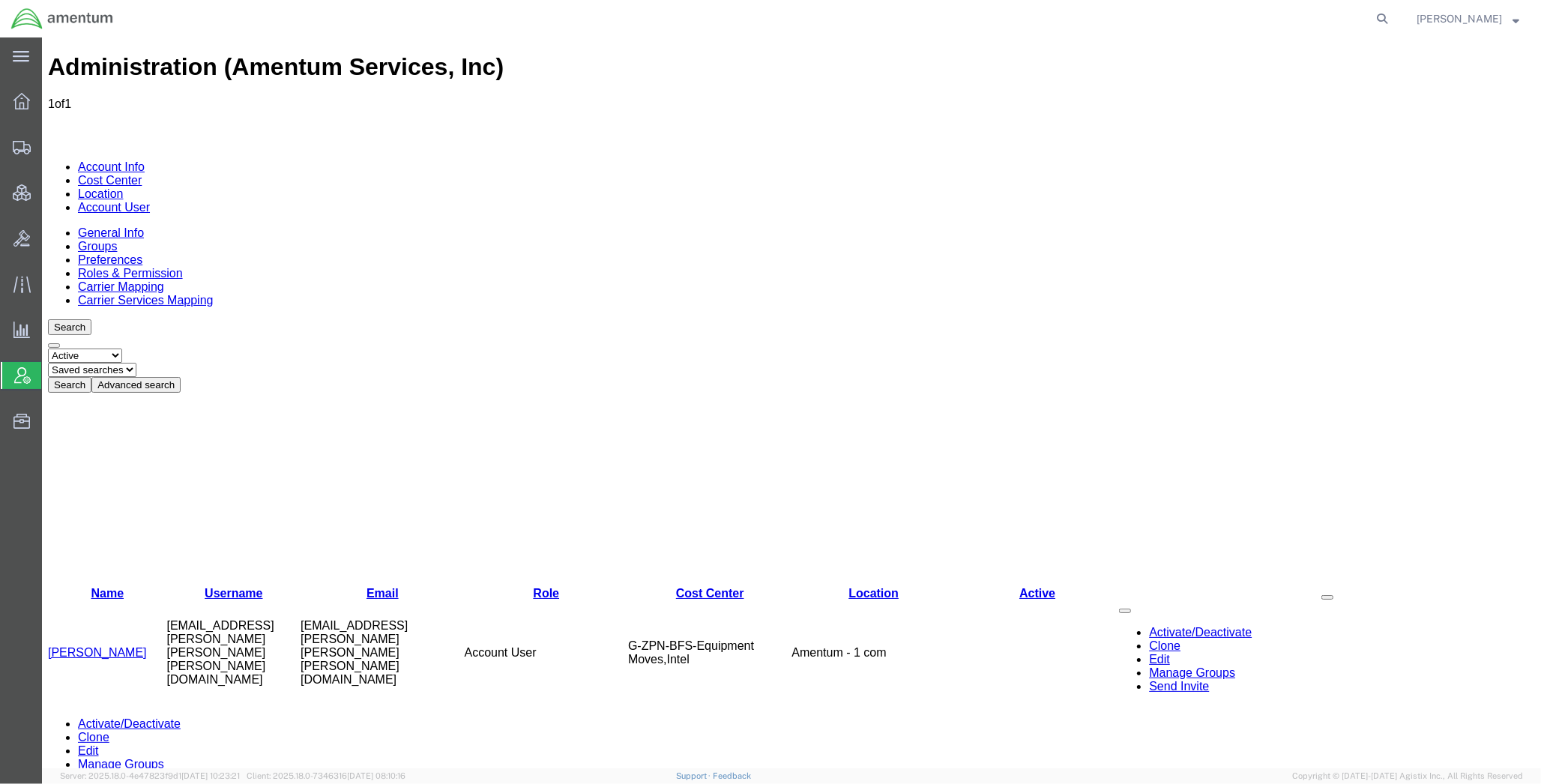
click at [113, 646] on link "[PERSON_NAME]" at bounding box center [97, 652] width 99 height 13
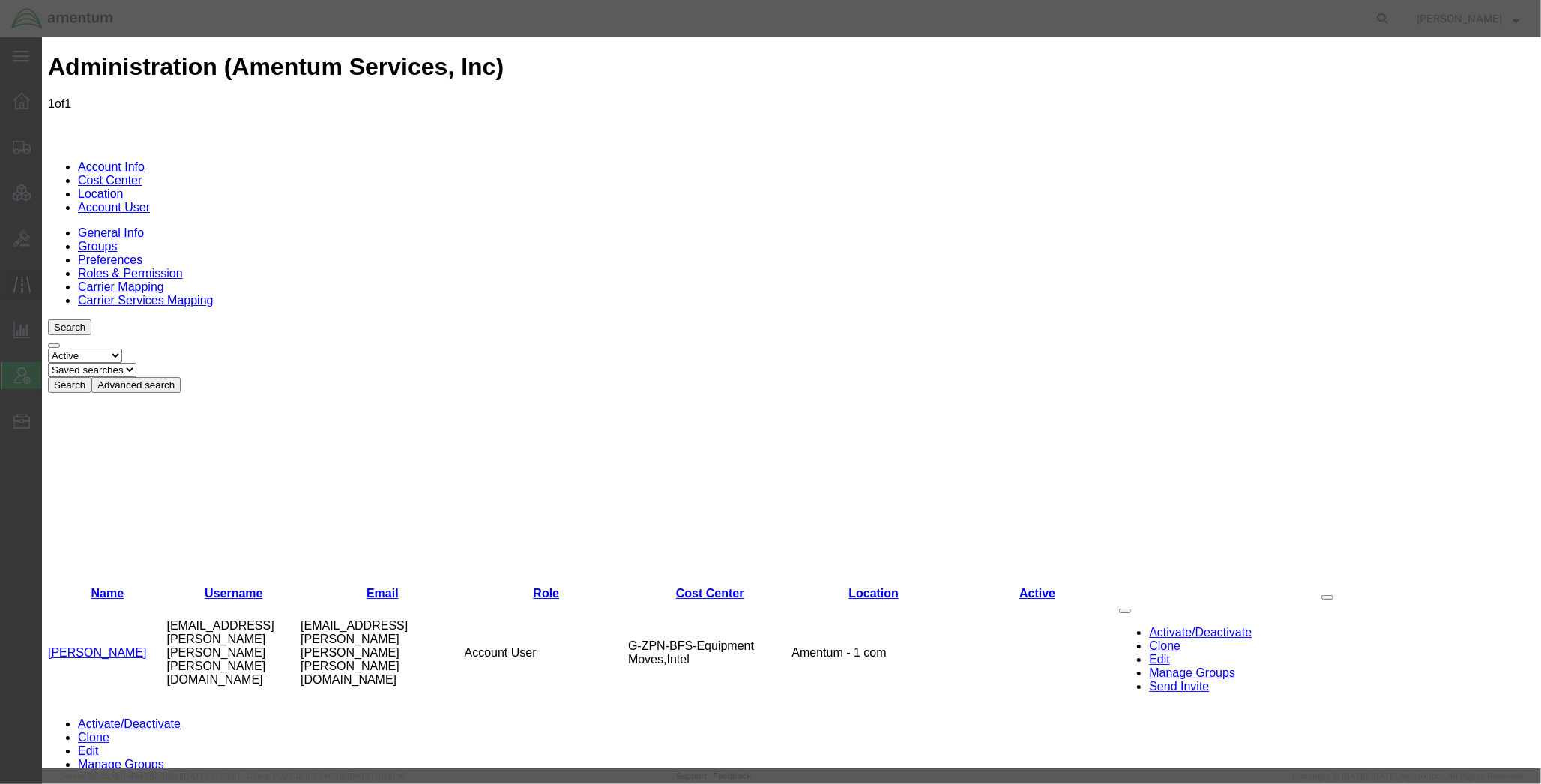
select select "COSTCENTER"
select select "DEPARTMENT"
drag, startPoint x: 654, startPoint y: 259, endPoint x: 395, endPoint y: 243, distance: 259.5
paste input "[PHONE_NUMBER]"
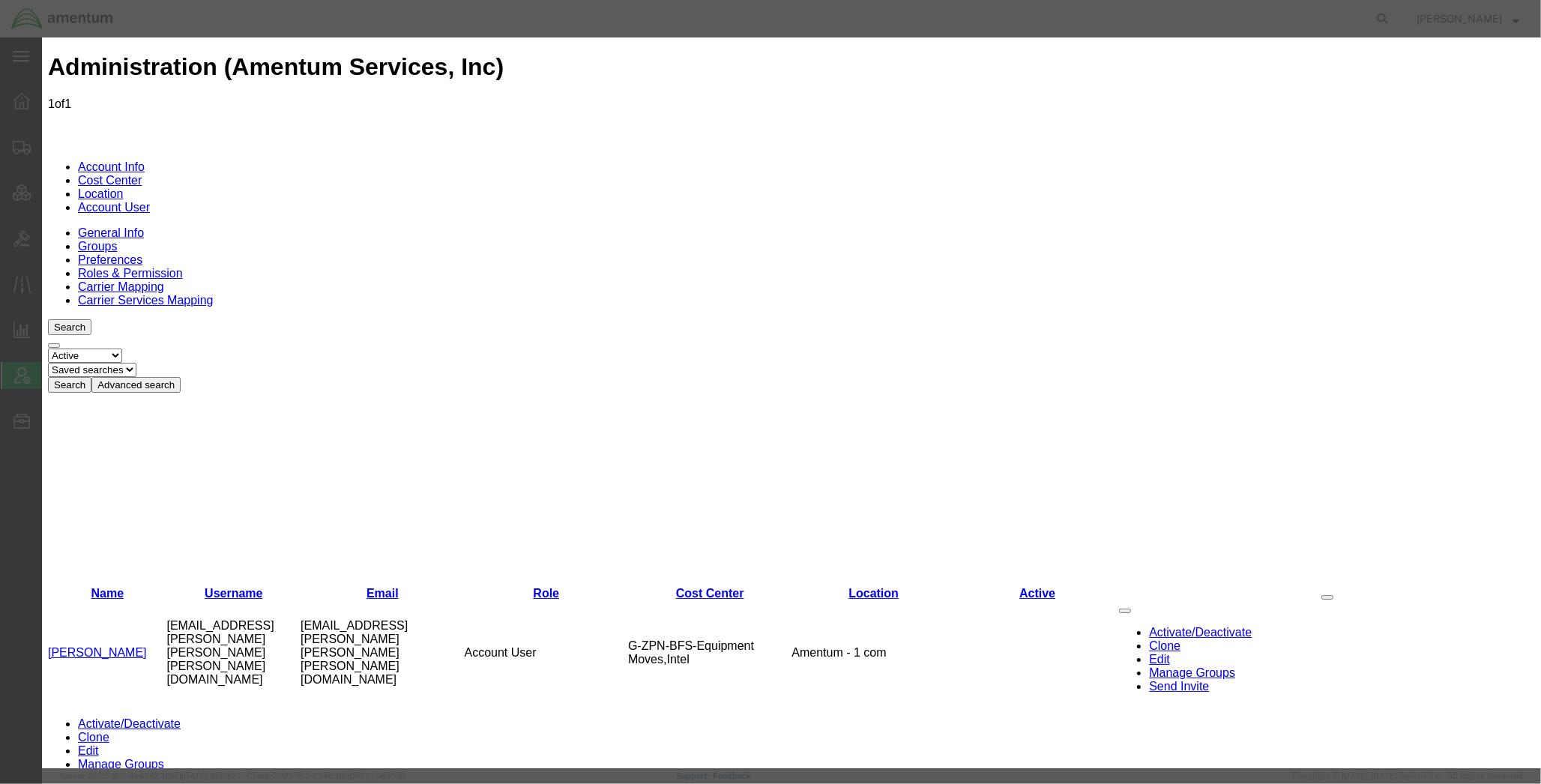
type input "[PHONE_NUMBER]"
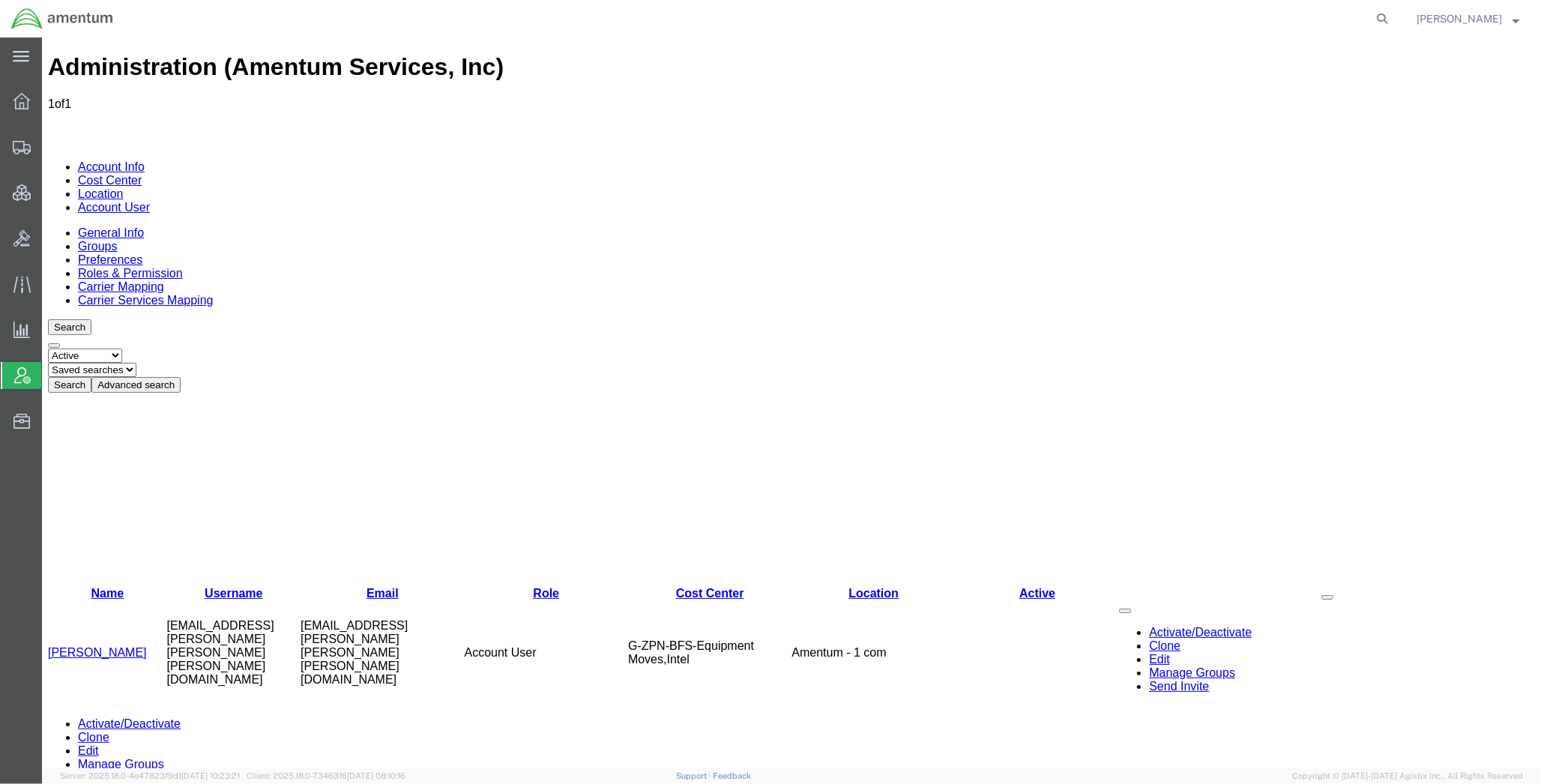
click at [180, 377] on button "Advanced search" at bounding box center [135, 384] width 89 height 15
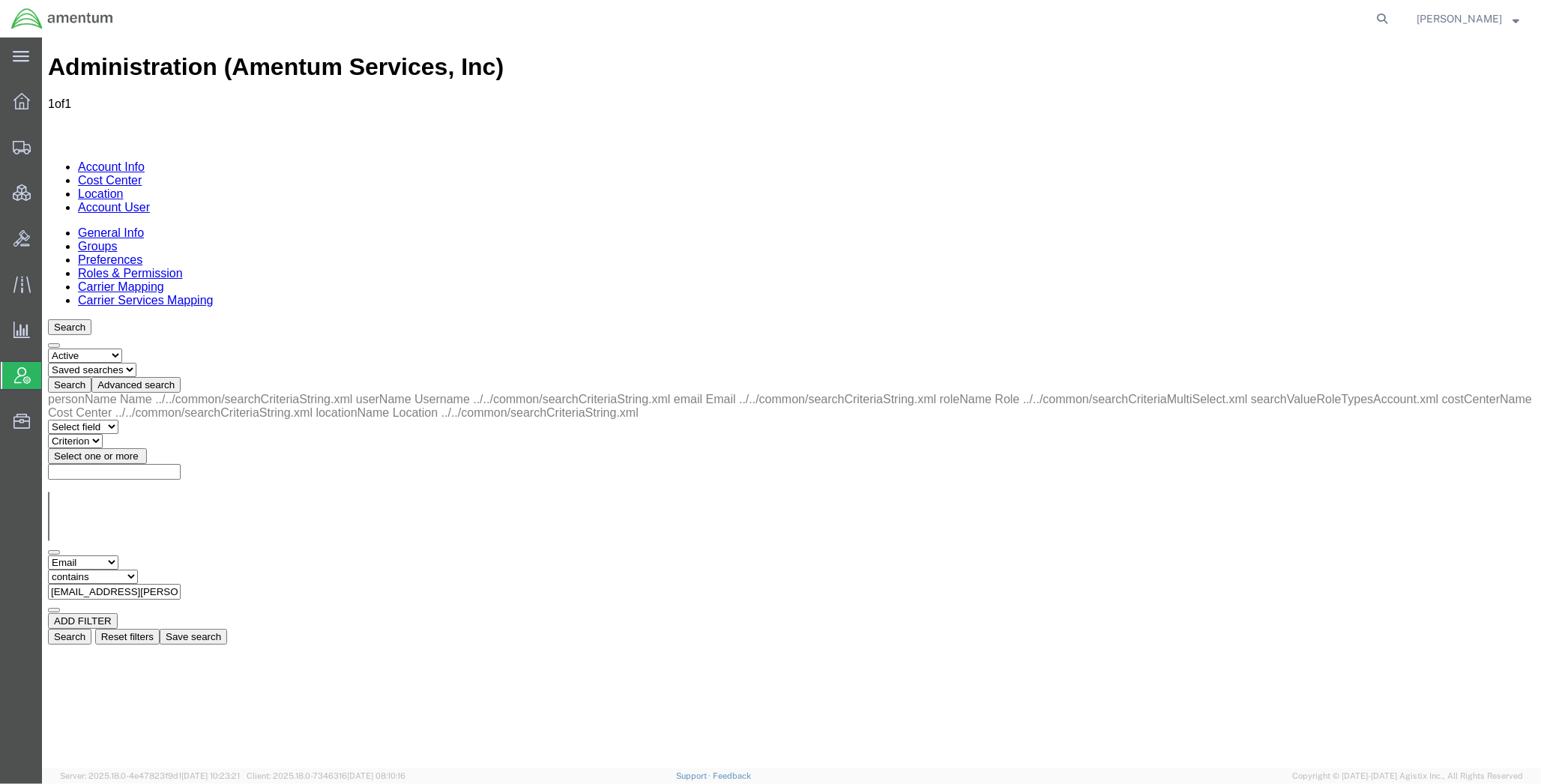
click at [118, 555] on select "Select field Cost Center Email Location Name Role Username" at bounding box center [83, 562] width 70 height 14
select select "costCenterName"
click at [48, 555] on select "Select field Cost Center Email Location Name Role Username" at bounding box center [83, 562] width 70 height 14
click at [138, 570] on select "Criterion contains does not contain is is blank is not blank starts with" at bounding box center [93, 577] width 90 height 14
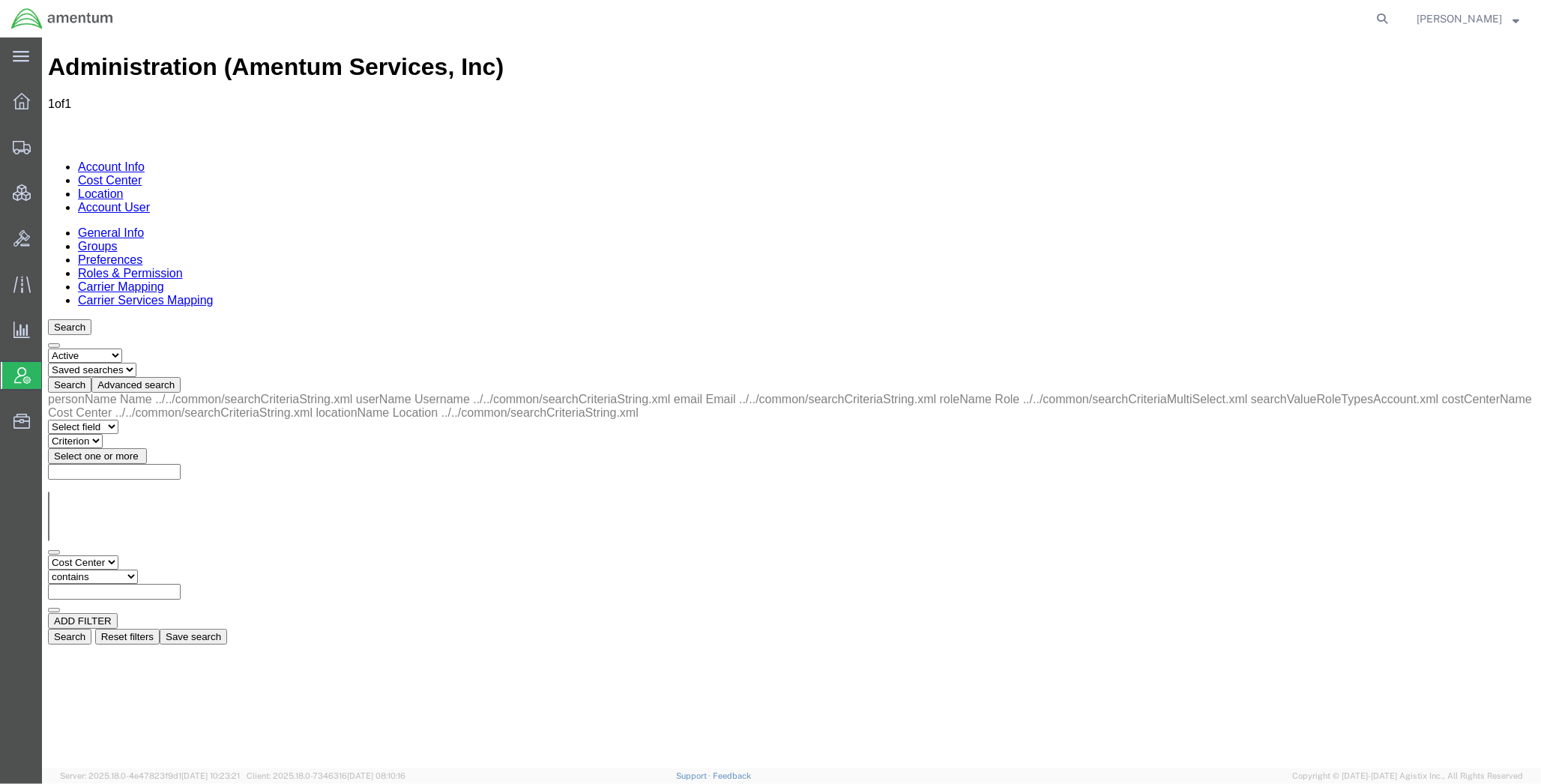
click at [180, 584] on input "text" at bounding box center [114, 591] width 132 height 15
paste input "4730.GGMZPN.BF.0000.SMAC.2306X"
click at [91, 629] on button "Search" at bounding box center [69, 636] width 43 height 15
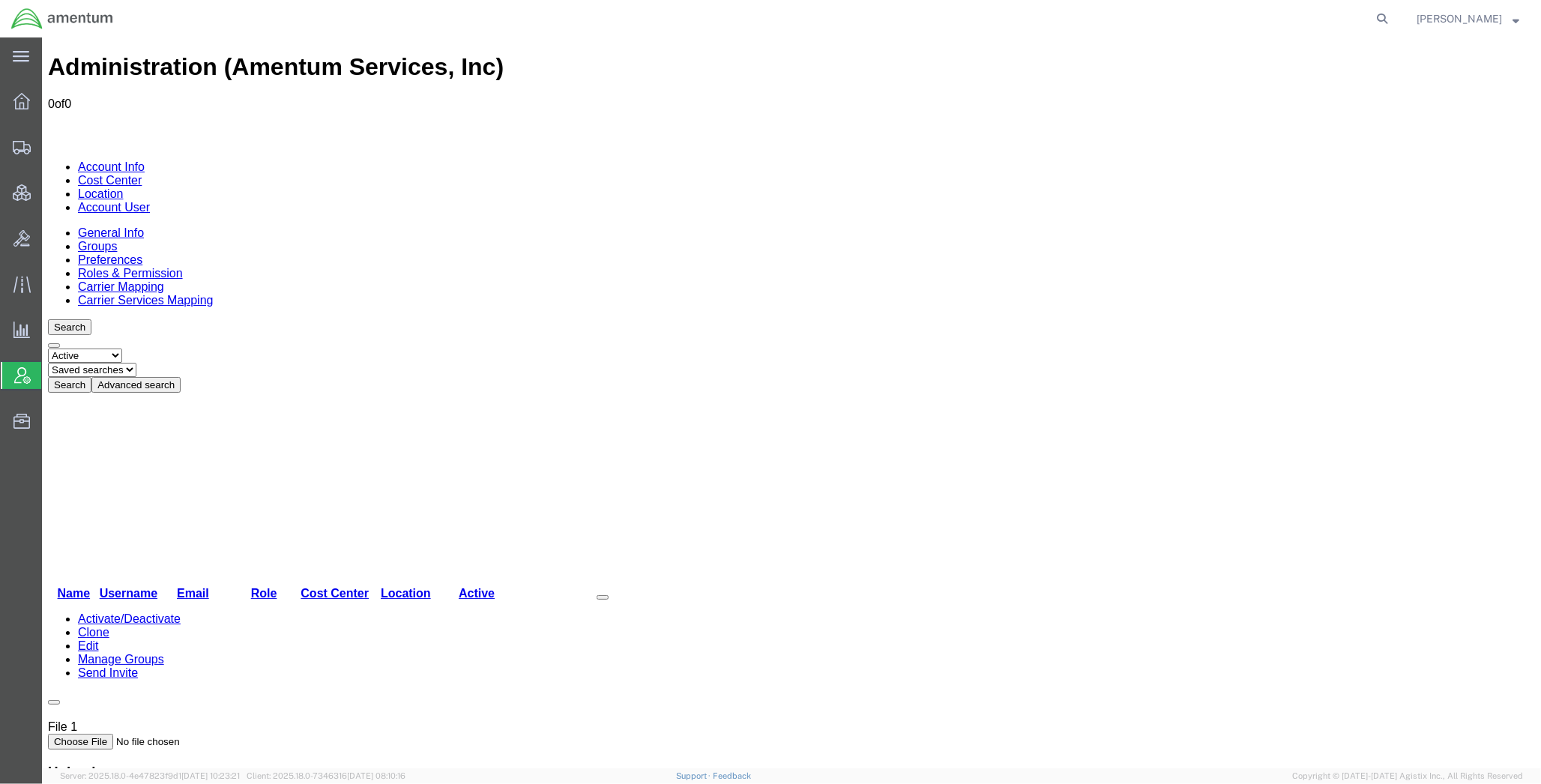
click at [180, 377] on button "Advanced search" at bounding box center [135, 384] width 89 height 15
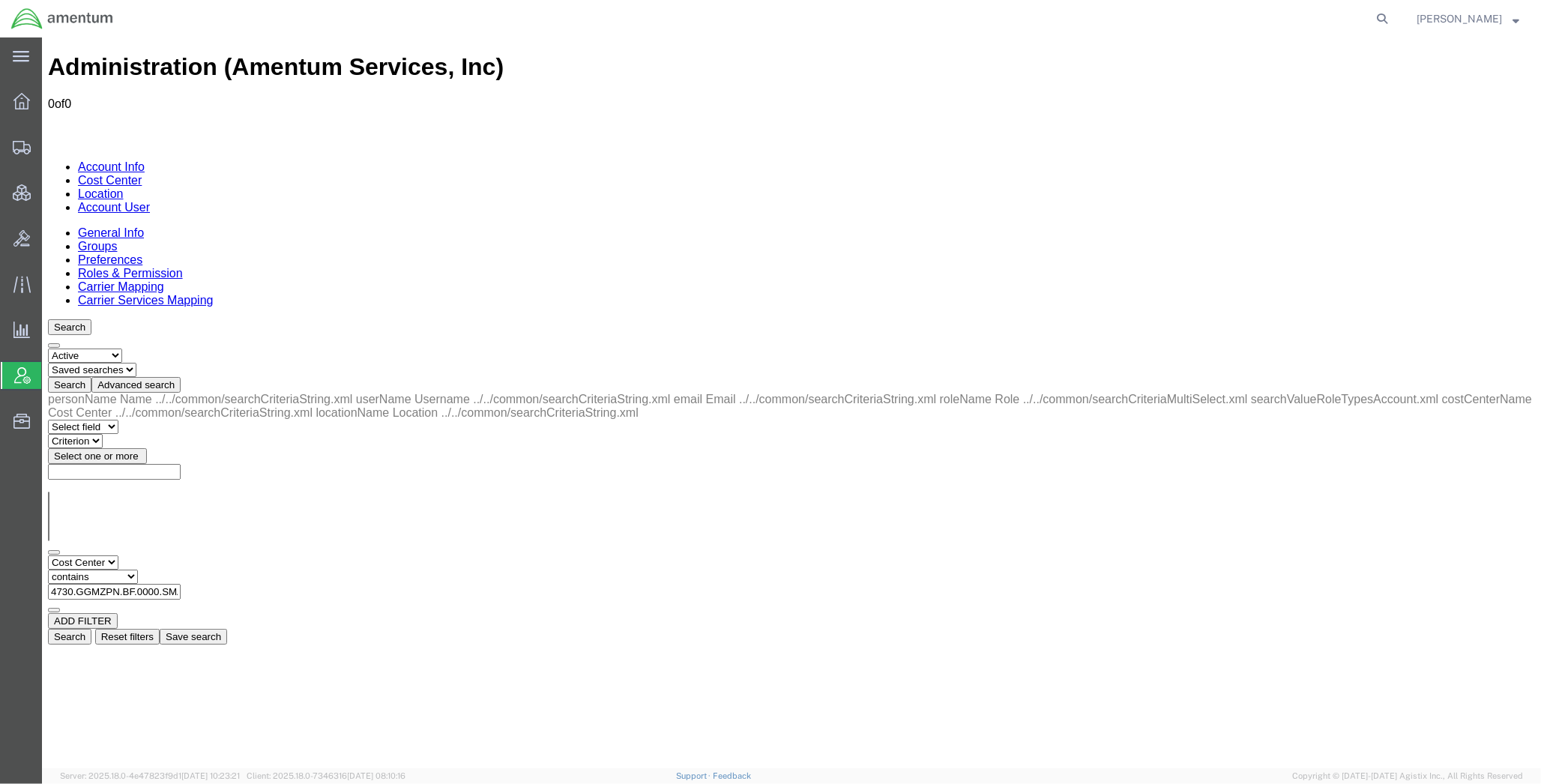
click at [138, 570] on select "Criterion contains does not contain is is blank is not blank starts with" at bounding box center [93, 577] width 90 height 14
drag, startPoint x: 371, startPoint y: 225, endPoint x: 122, endPoint y: 206, distance: 249.7
click at [122, 393] on div "personName Name ../../common/searchCriteriaString.xml userName Username ../../c…" at bounding box center [791, 518] width 1487 height 251
type input "X"
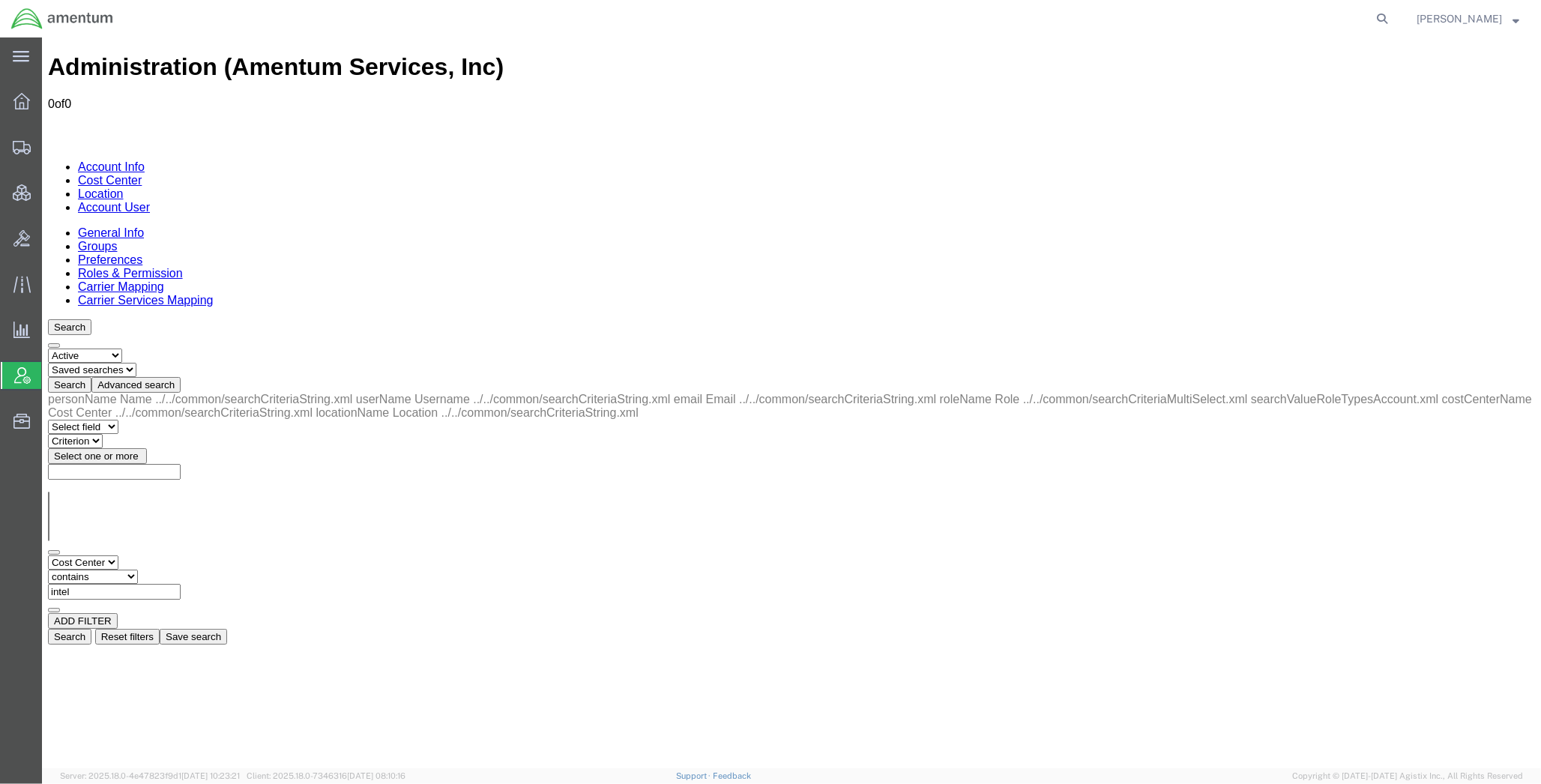
type input "intel"
click at [91, 629] on button "Search" at bounding box center [69, 636] width 43 height 15
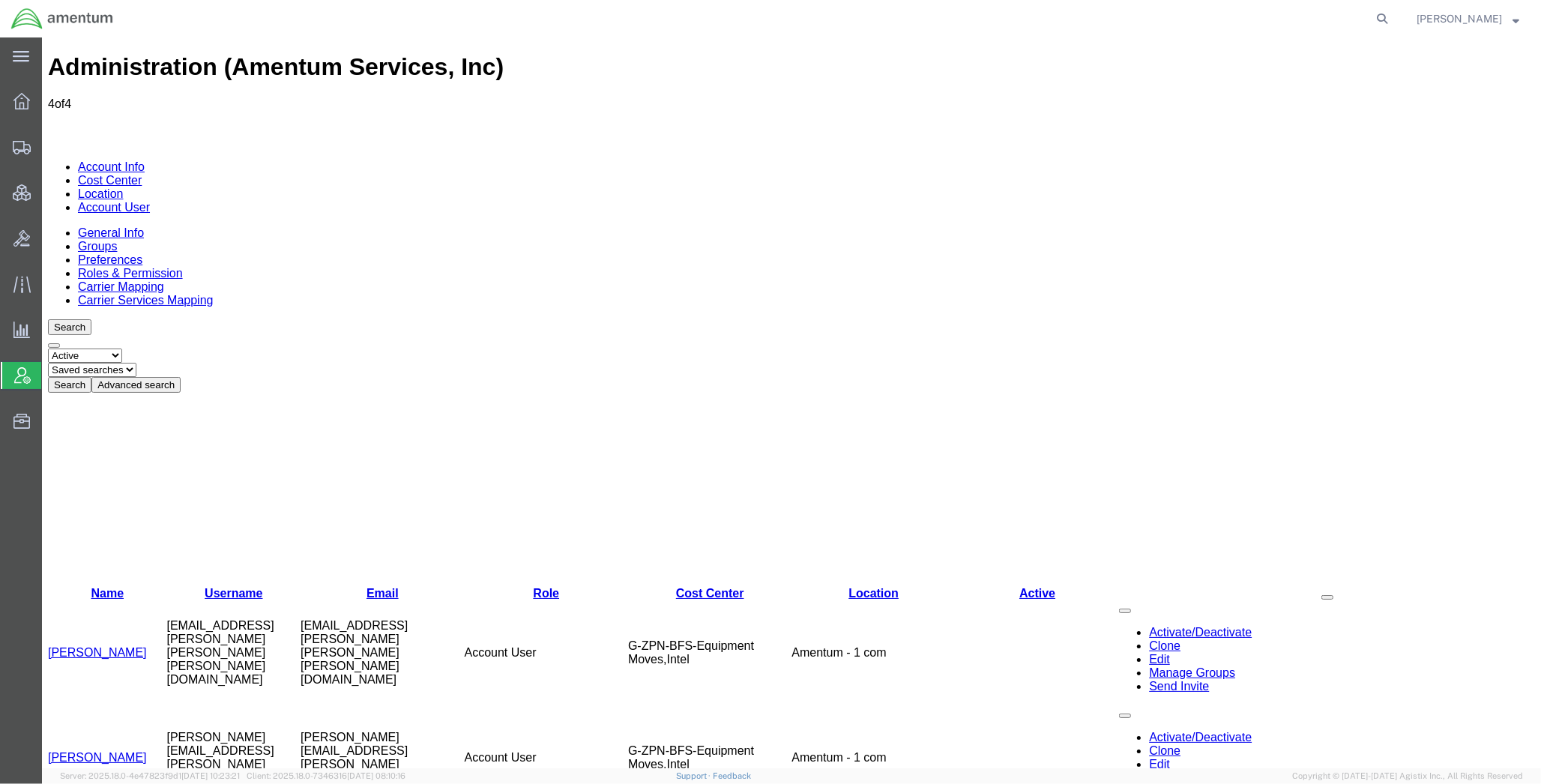
click at [114, 751] on link "[PERSON_NAME]" at bounding box center [97, 757] width 99 height 13
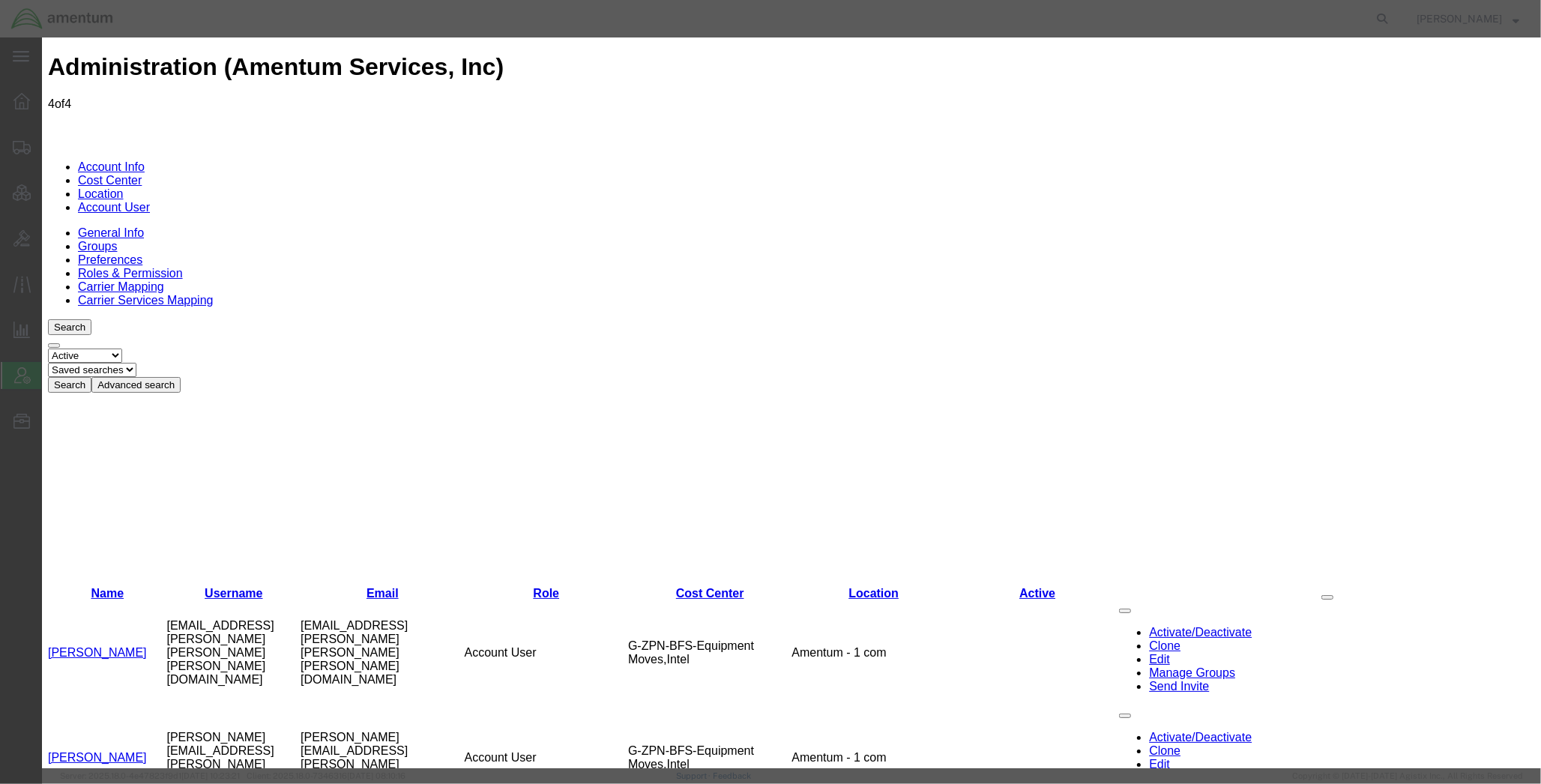
select select "COSTCENTER"
select select "DEPARTMENT"
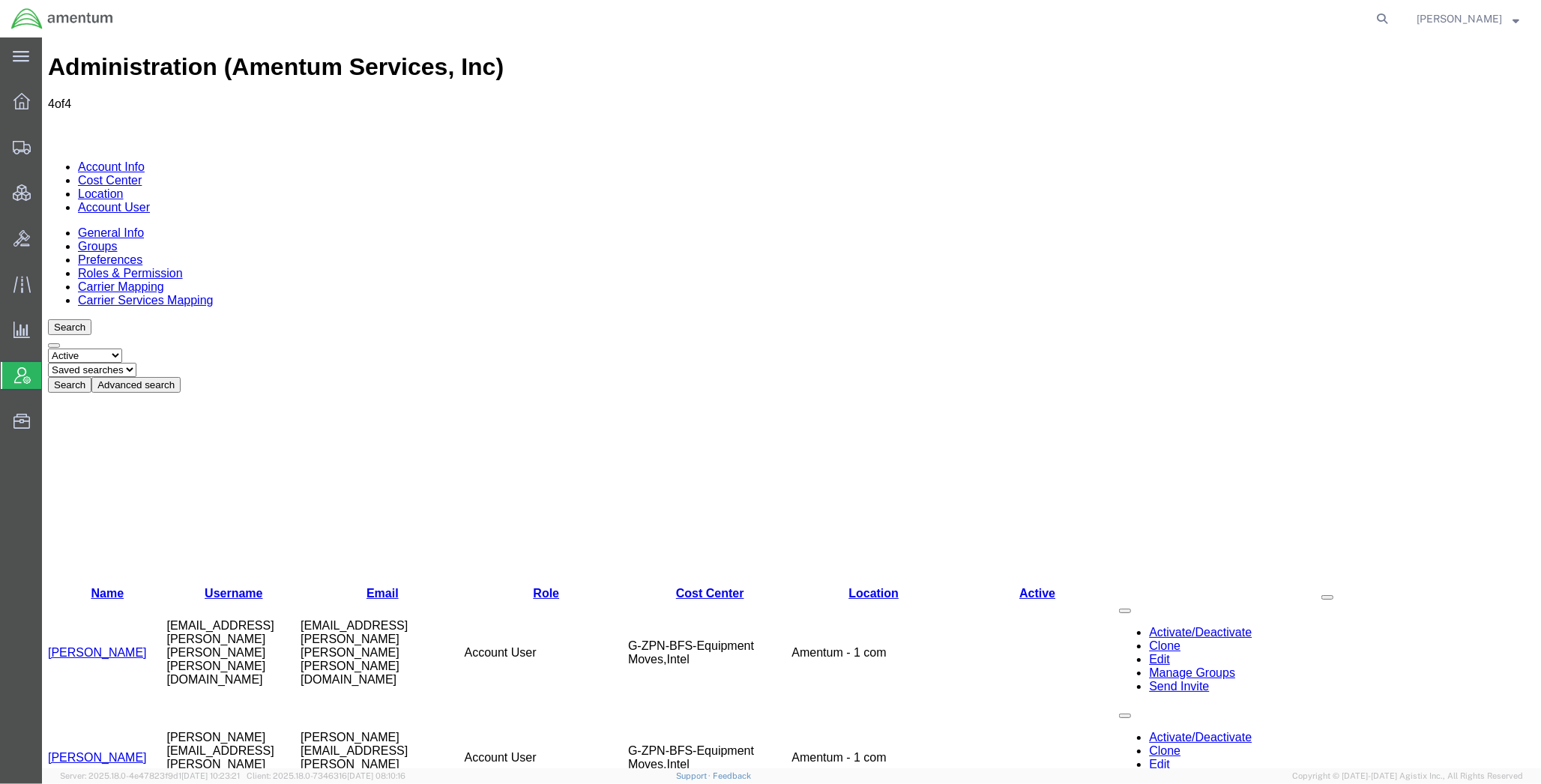
click at [1149, 785] on link "Send Invite" at bounding box center [1179, 791] width 60 height 13
click at [1380, 17] on icon at bounding box center [1381, 18] width 21 height 21
paste input "56695053"
type input "56695053"
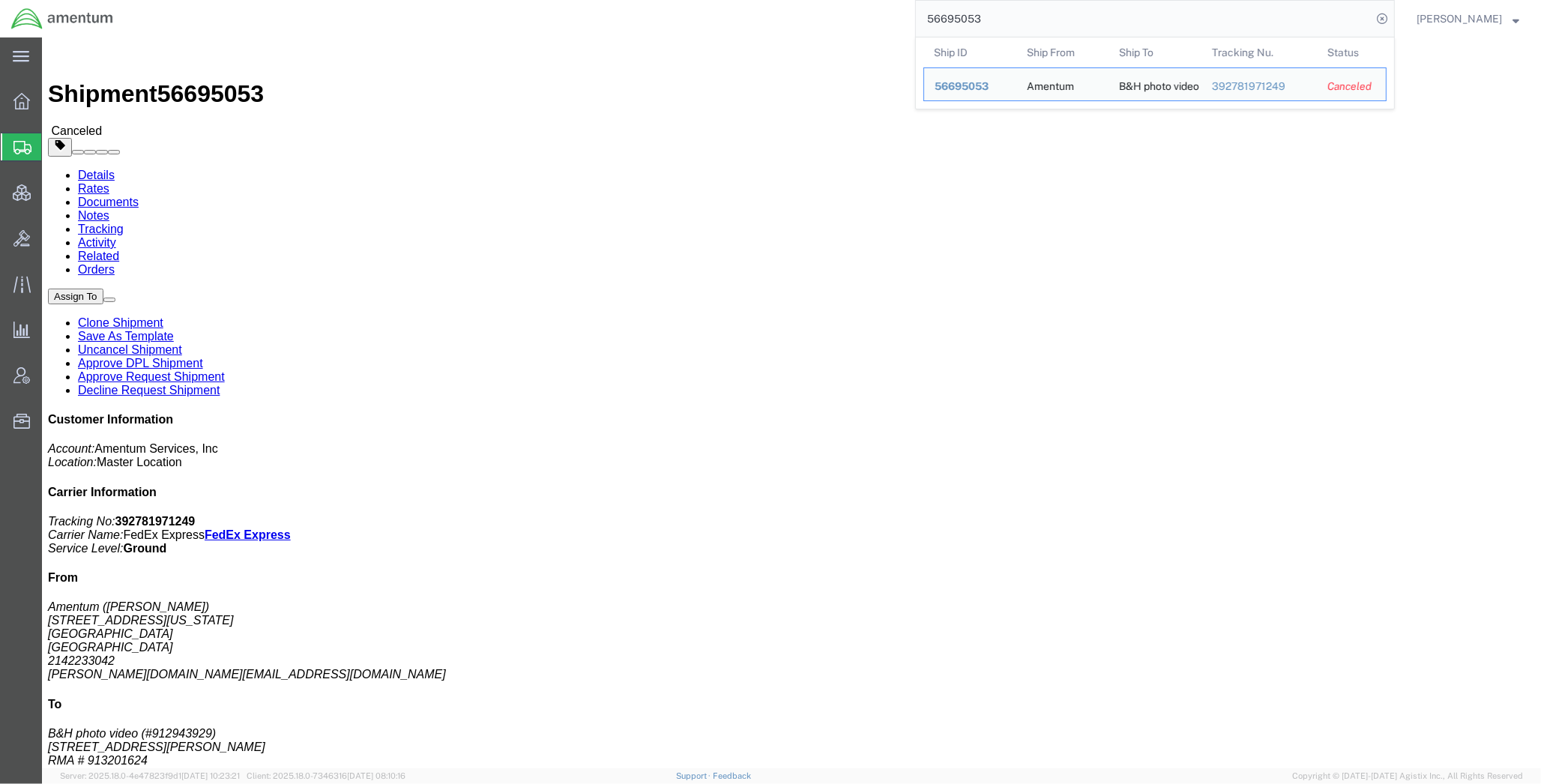
click at [53, 144] on span "Shipments" at bounding box center [47, 146] width 12 height 30
